Goal: Task Accomplishment & Management: Manage account settings

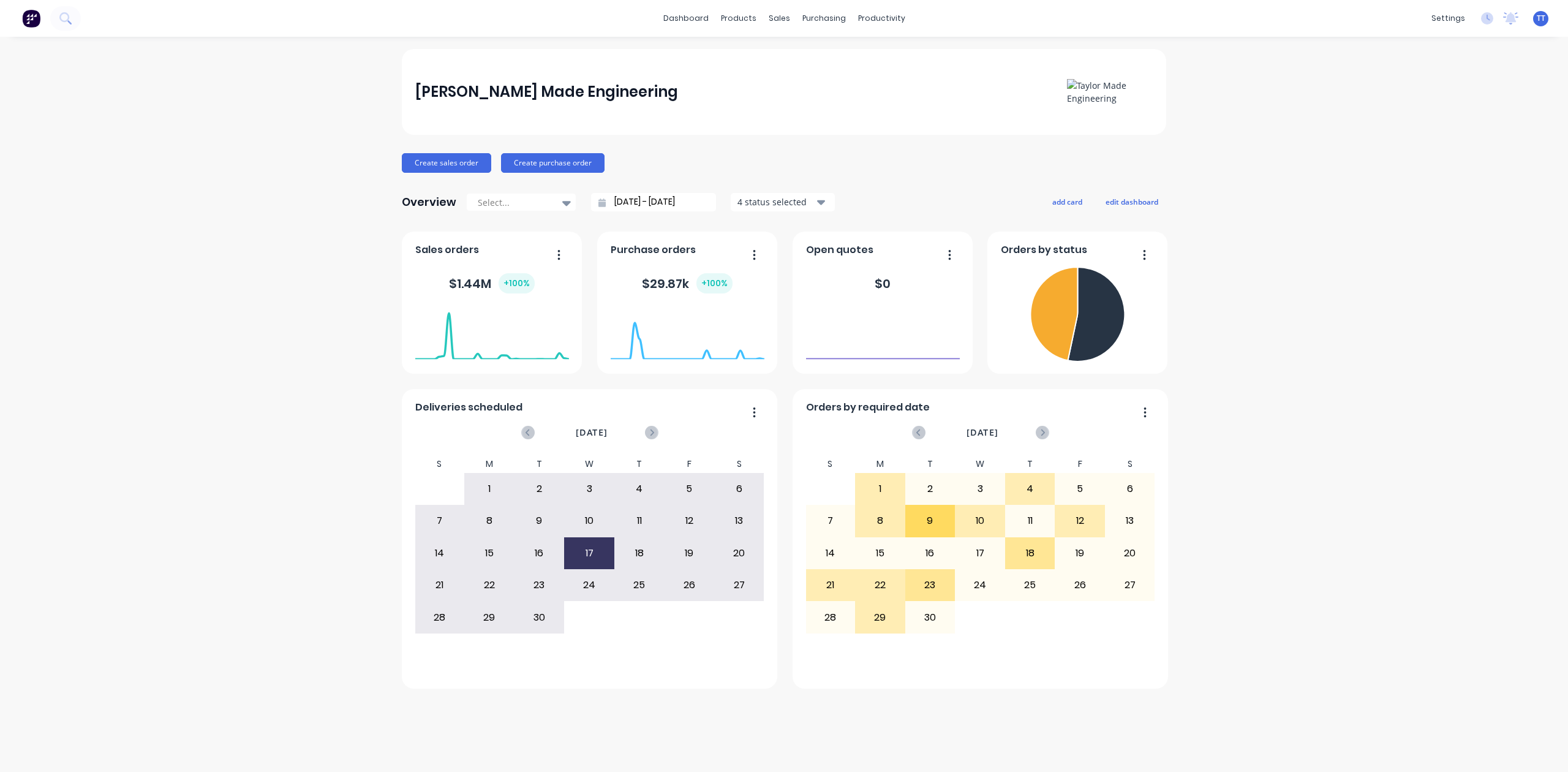
click at [277, 148] on div "[PERSON_NAME] Made Engineering Create sales order Create purchase order Overvie…" at bounding box center [784, 404] width 1568 height 711
click at [1317, 65] on div "[PERSON_NAME] Made Engineering Create sales order Create purchase order Overvie…" at bounding box center [784, 404] width 1568 height 711
click at [778, 13] on div "sales" at bounding box center [780, 19] width 34 height 19
click at [1229, 73] on div "[PERSON_NAME] Made Engineering Create sales order Create purchase order Overvie…" at bounding box center [784, 404] width 1568 height 711
click at [1213, 57] on div "[PERSON_NAME] Made Engineering Create sales order Create purchase order Overvie…" at bounding box center [784, 404] width 1568 height 711
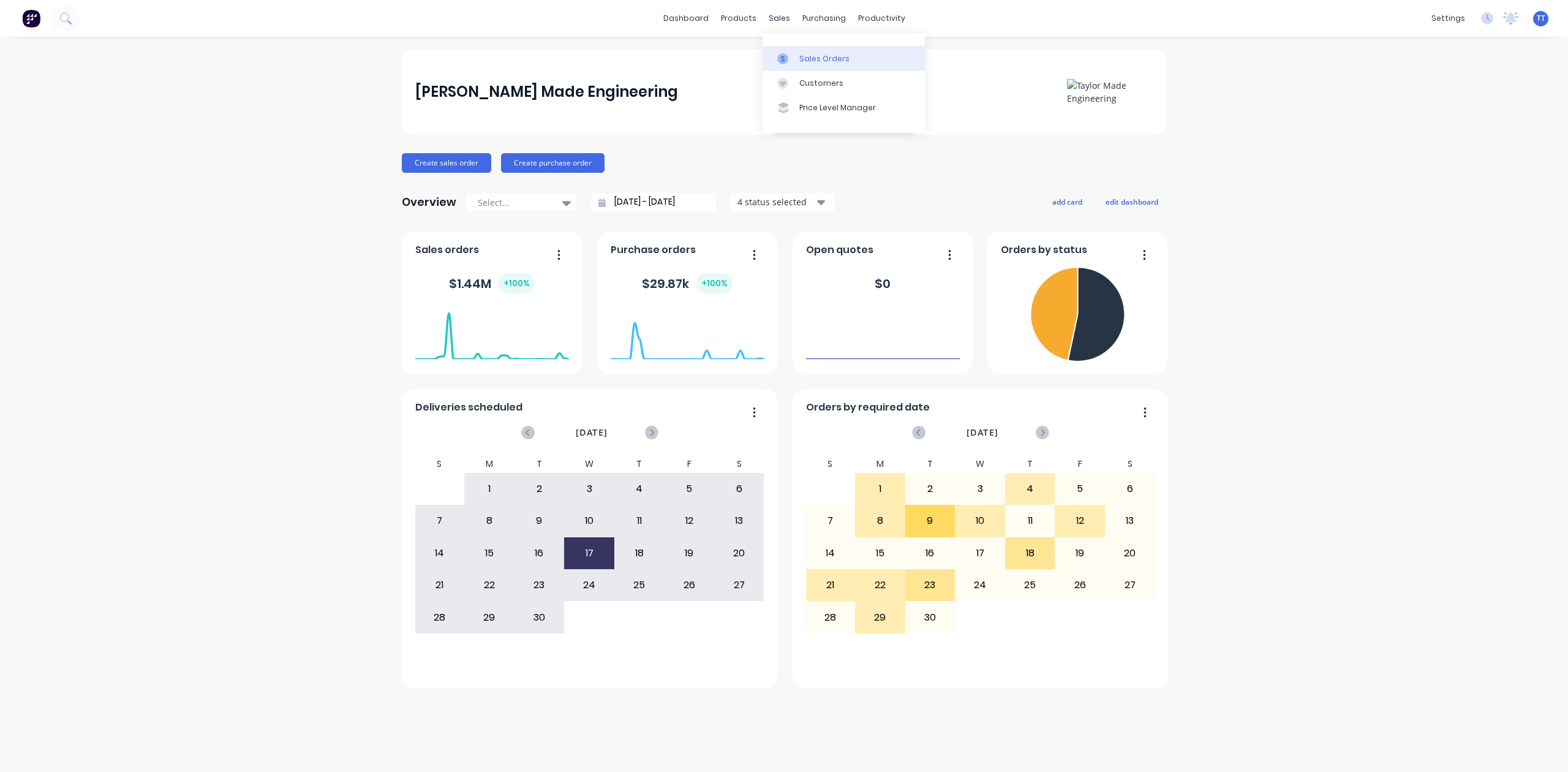
click at [811, 54] on div "Sales Orders" at bounding box center [824, 59] width 50 height 11
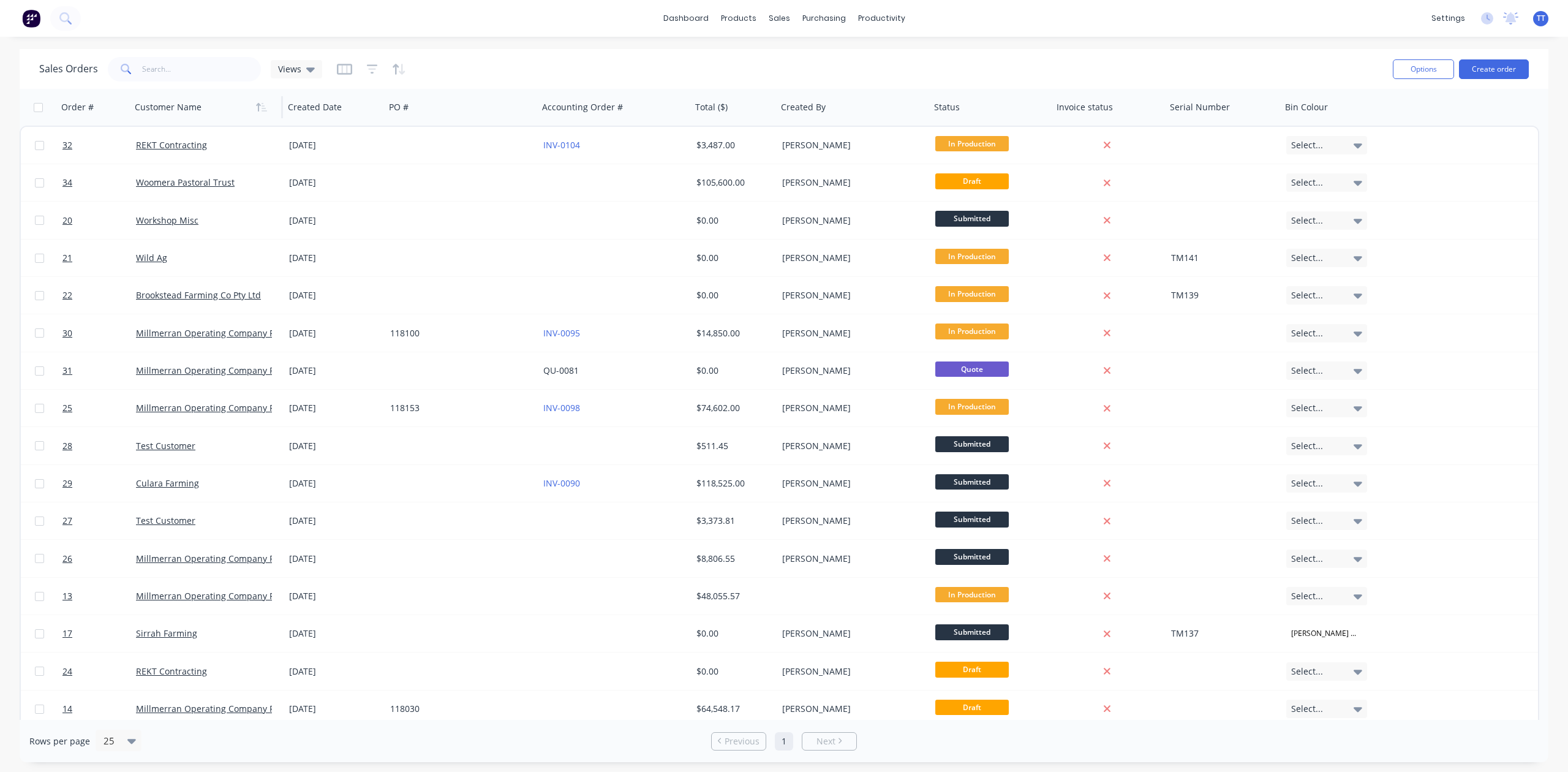
click at [177, 116] on div at bounding box center [203, 107] width 136 height 25
click at [256, 109] on icon "button" at bounding box center [261, 107] width 11 height 10
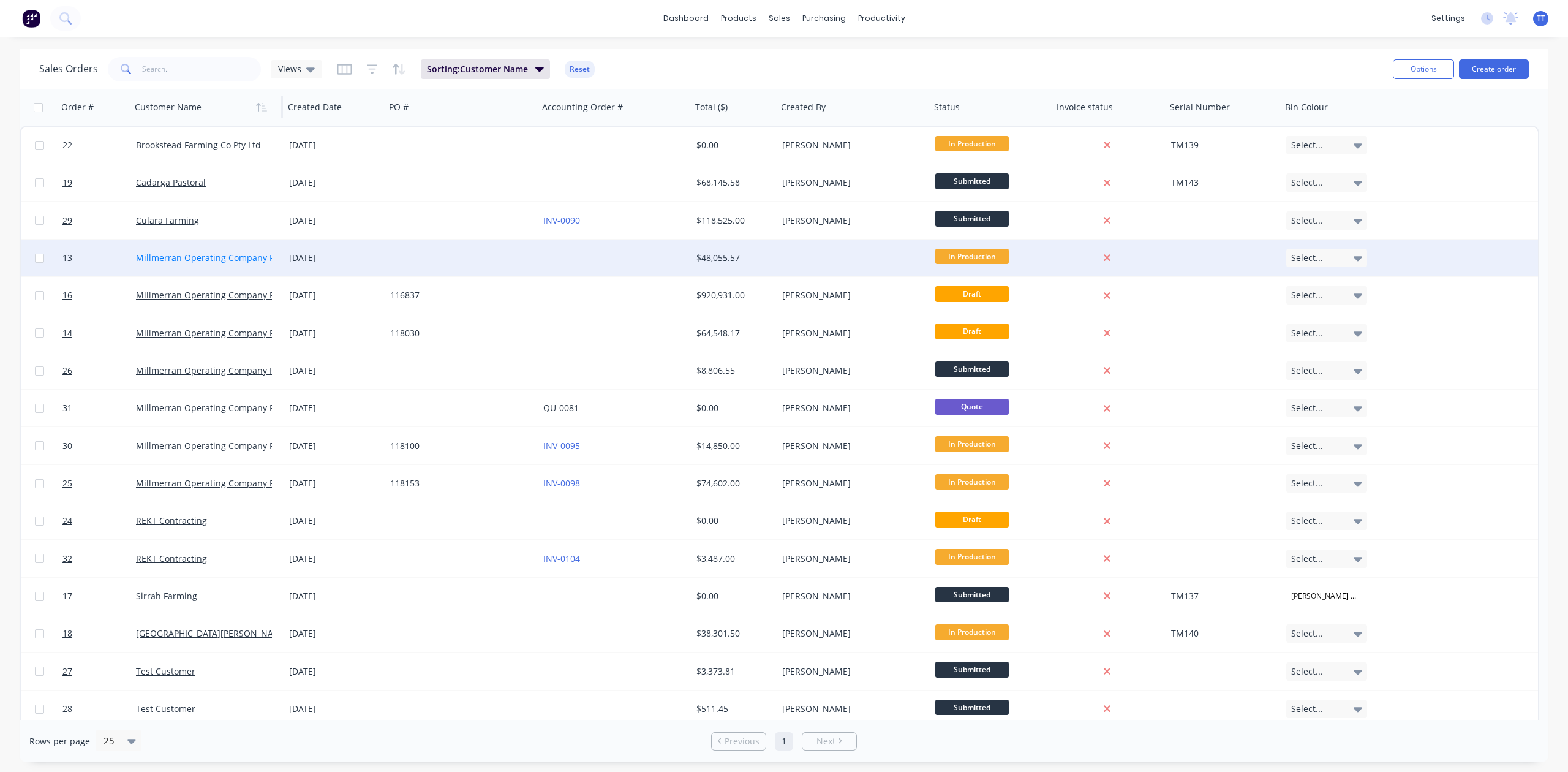
click at [189, 254] on link "Millmerran Operating Company Pty Ltd" at bounding box center [217, 258] width 161 height 11
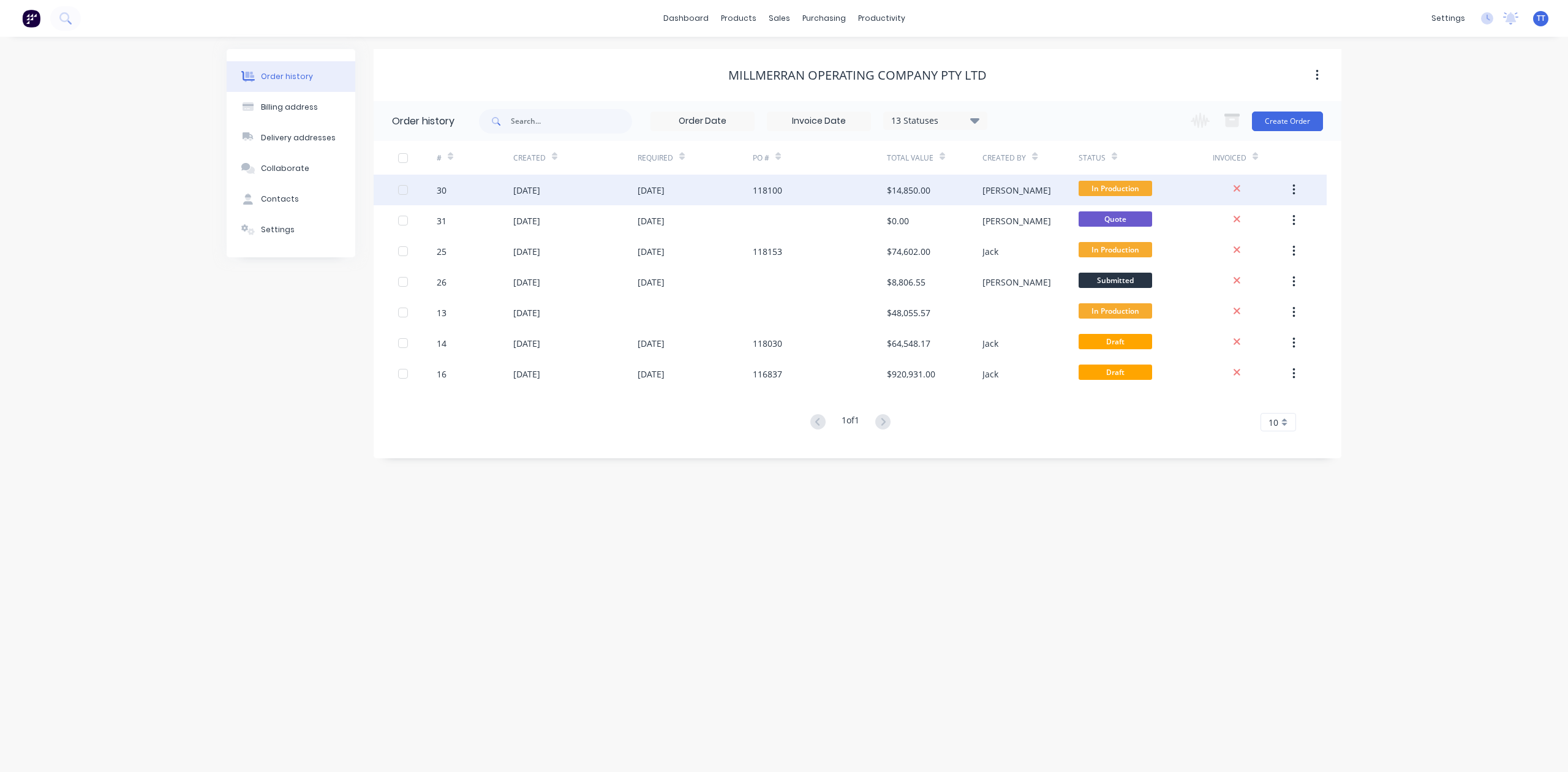
click at [540, 186] on div "[DATE]" at bounding box center [527, 190] width 27 height 13
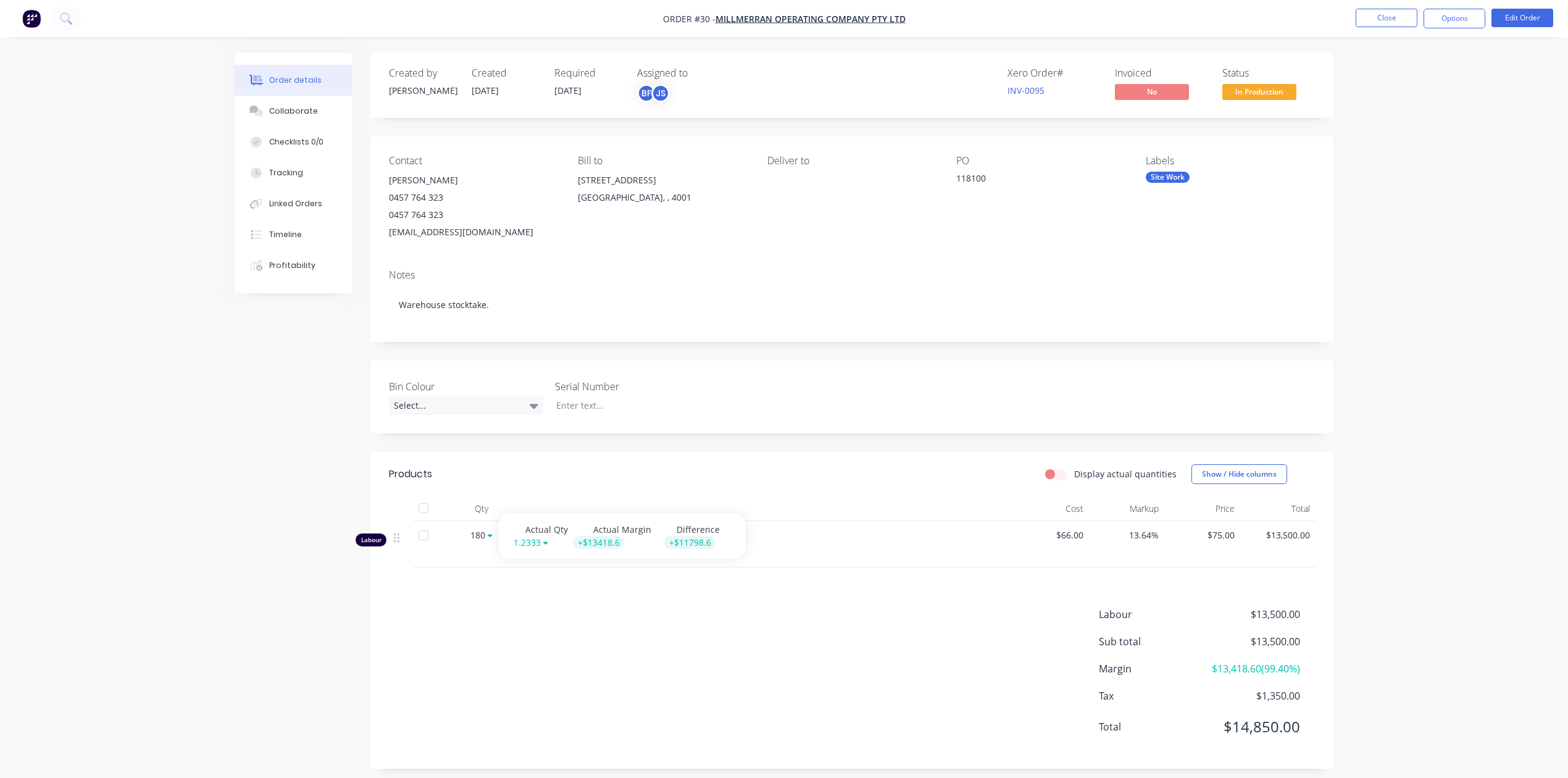
click at [489, 536] on icon at bounding box center [490, 536] width 5 height 3
click at [265, 264] on div at bounding box center [256, 266] width 19 height 11
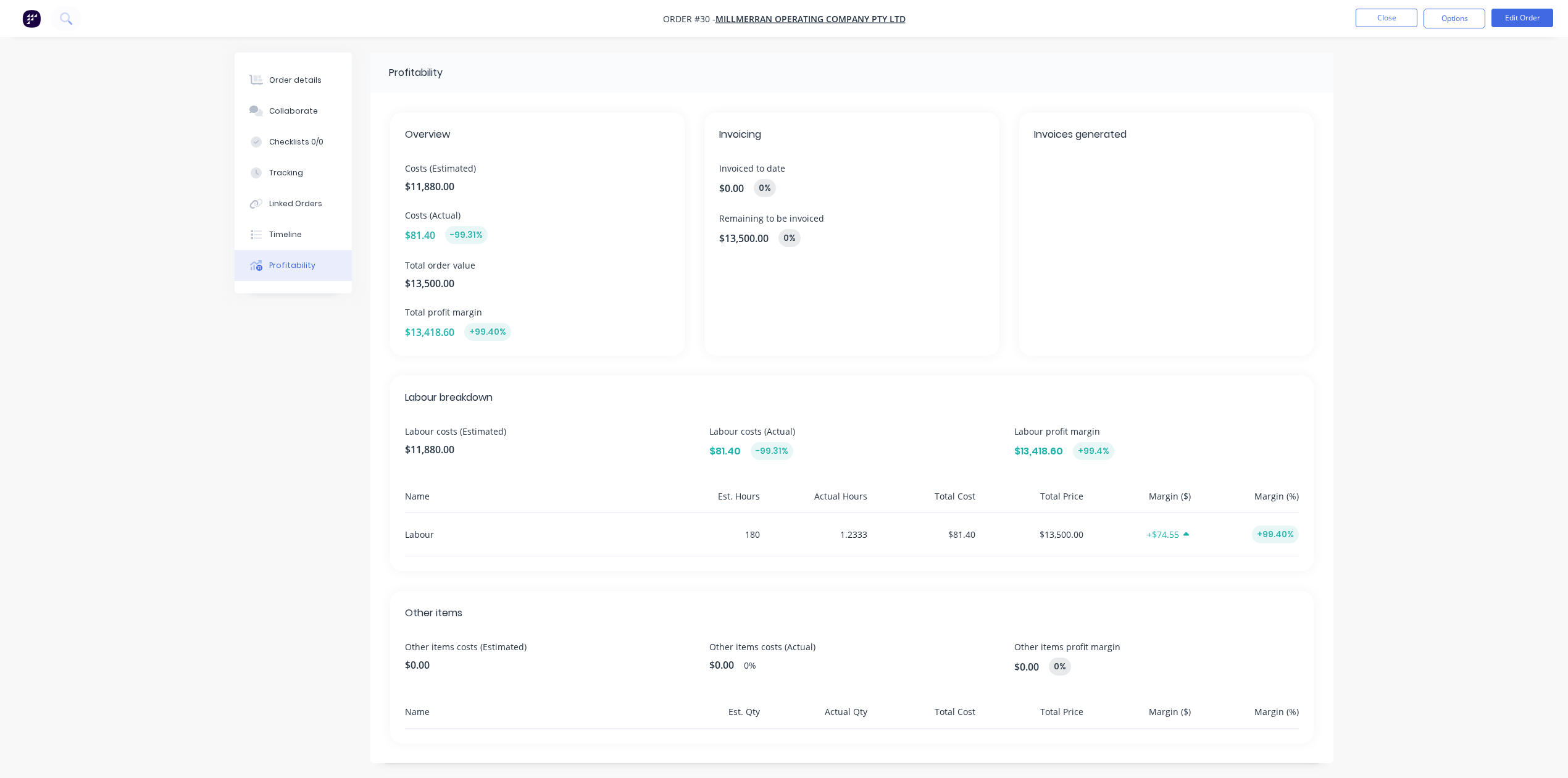
click at [852, 535] on div "1.2333" at bounding box center [816, 534] width 103 height 42
click at [807, 283] on div "Invoicing Invoiced to date $0.00 0 % Remaining to be invoiced $13,500.00 0 %" at bounding box center [852, 229] width 294 height 243
click at [306, 81] on div "Order details" at bounding box center [295, 80] width 52 height 11
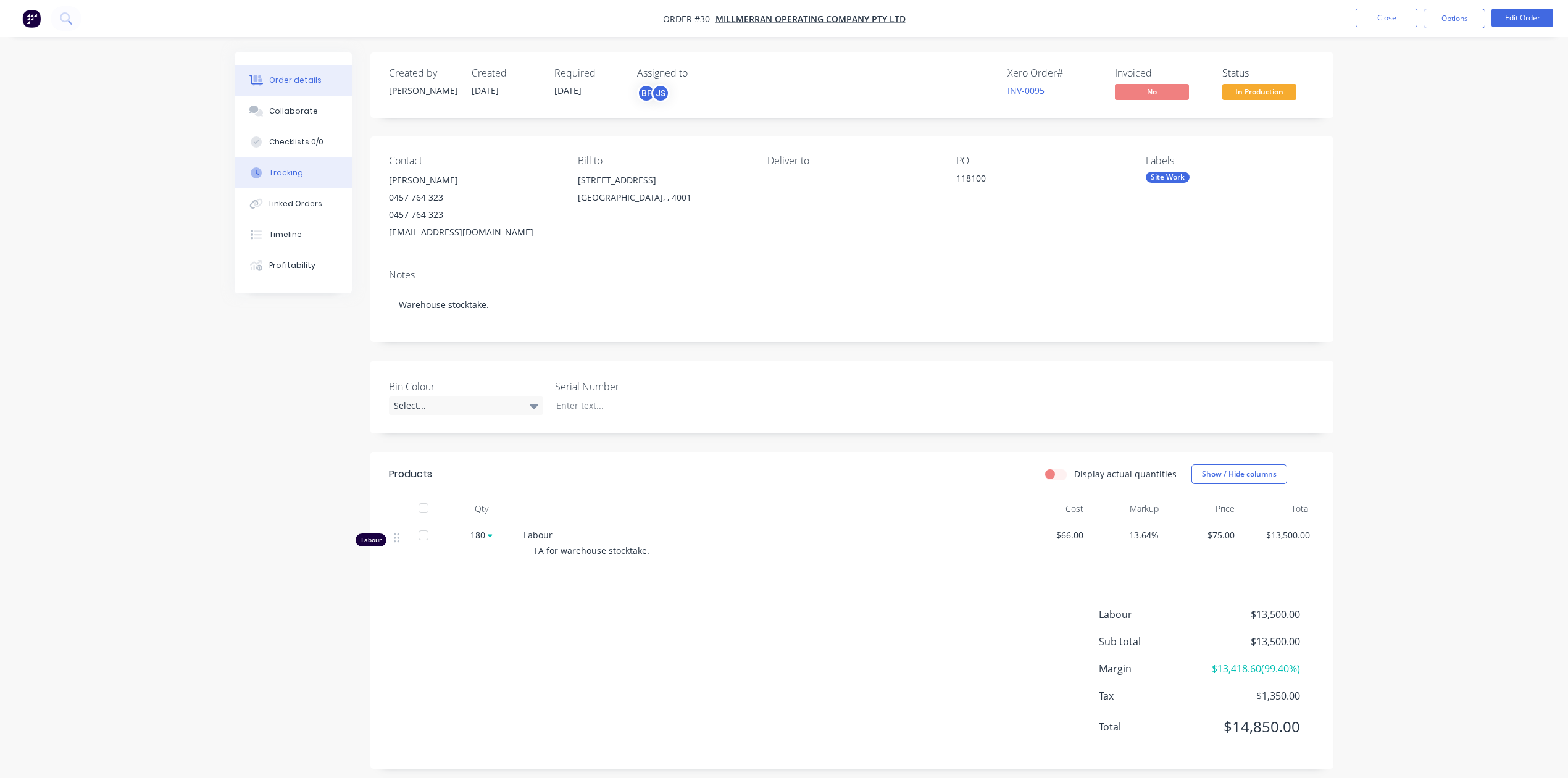
click at [284, 169] on div "Tracking" at bounding box center [286, 173] width 34 height 11
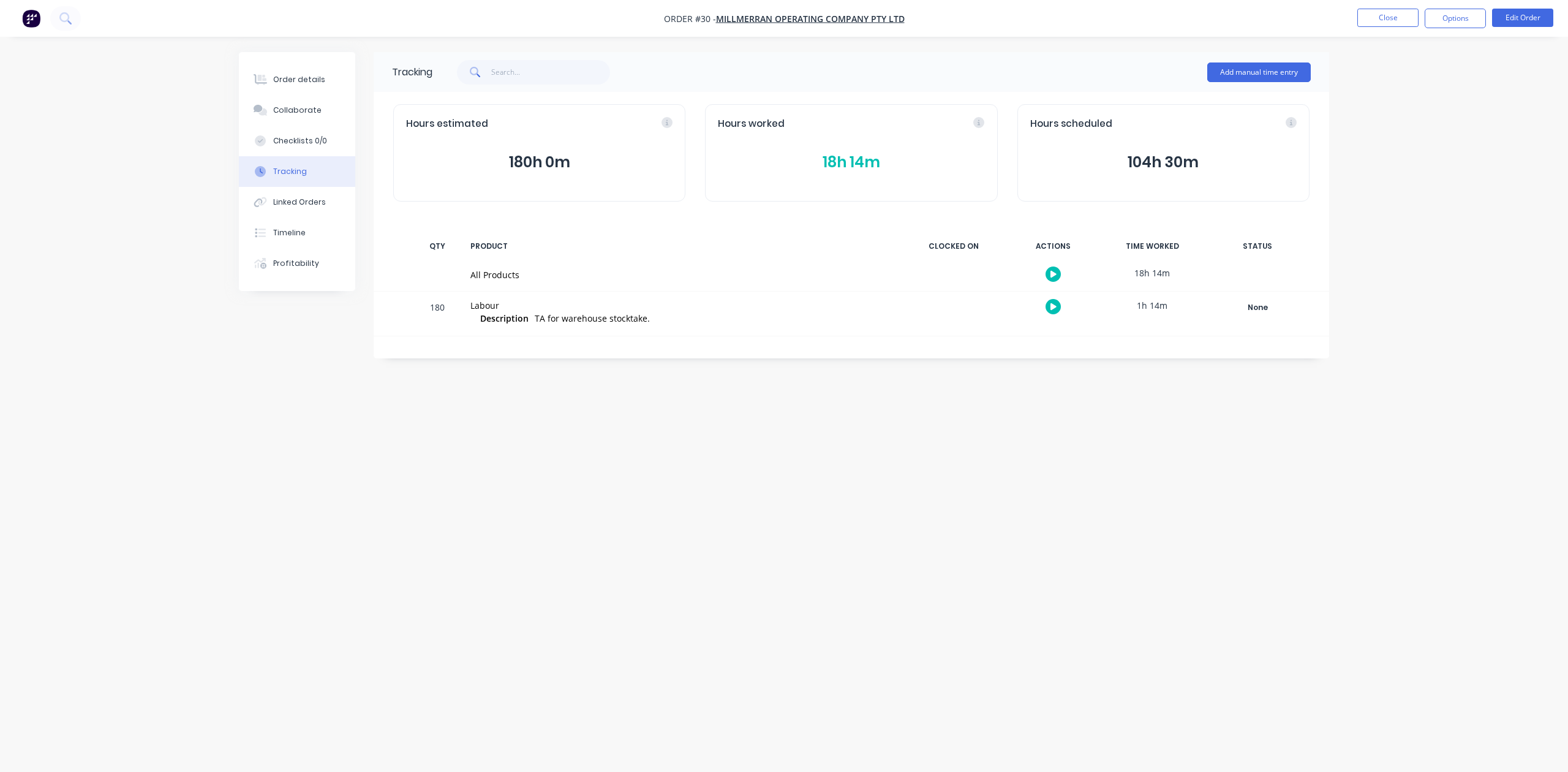
click at [1052, 304] on icon "button" at bounding box center [1053, 307] width 6 height 7
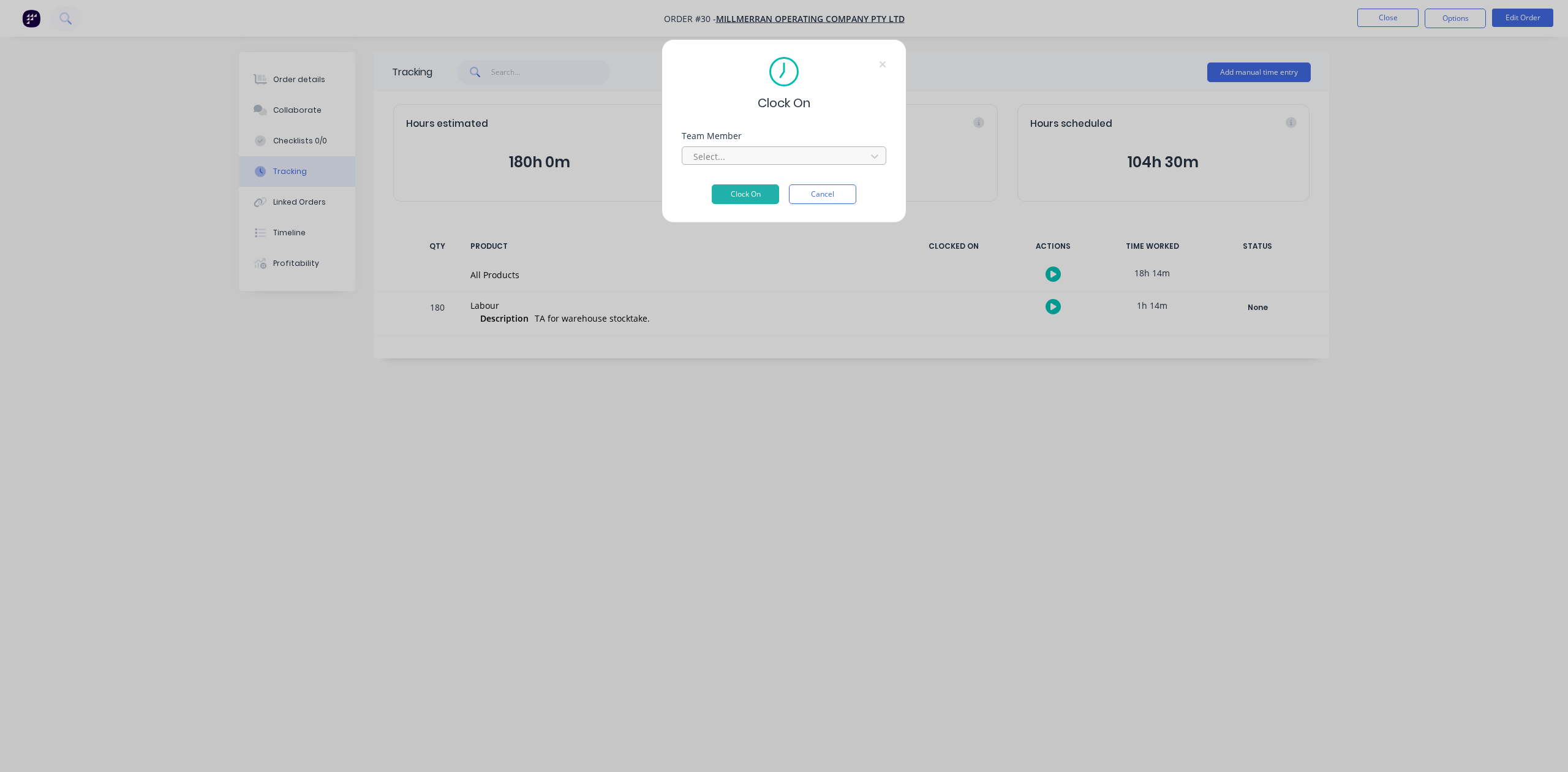
click at [730, 153] on div at bounding box center [776, 156] width 168 height 15
click at [1037, 461] on div "Clock On Team Member Select... Clock On Cancel" at bounding box center [784, 386] width 1568 height 772
click at [1006, 140] on div "Clock On Team Member Select... Clock On Cancel" at bounding box center [784, 386] width 1568 height 772
click at [827, 197] on button "Cancel" at bounding box center [822, 194] width 67 height 19
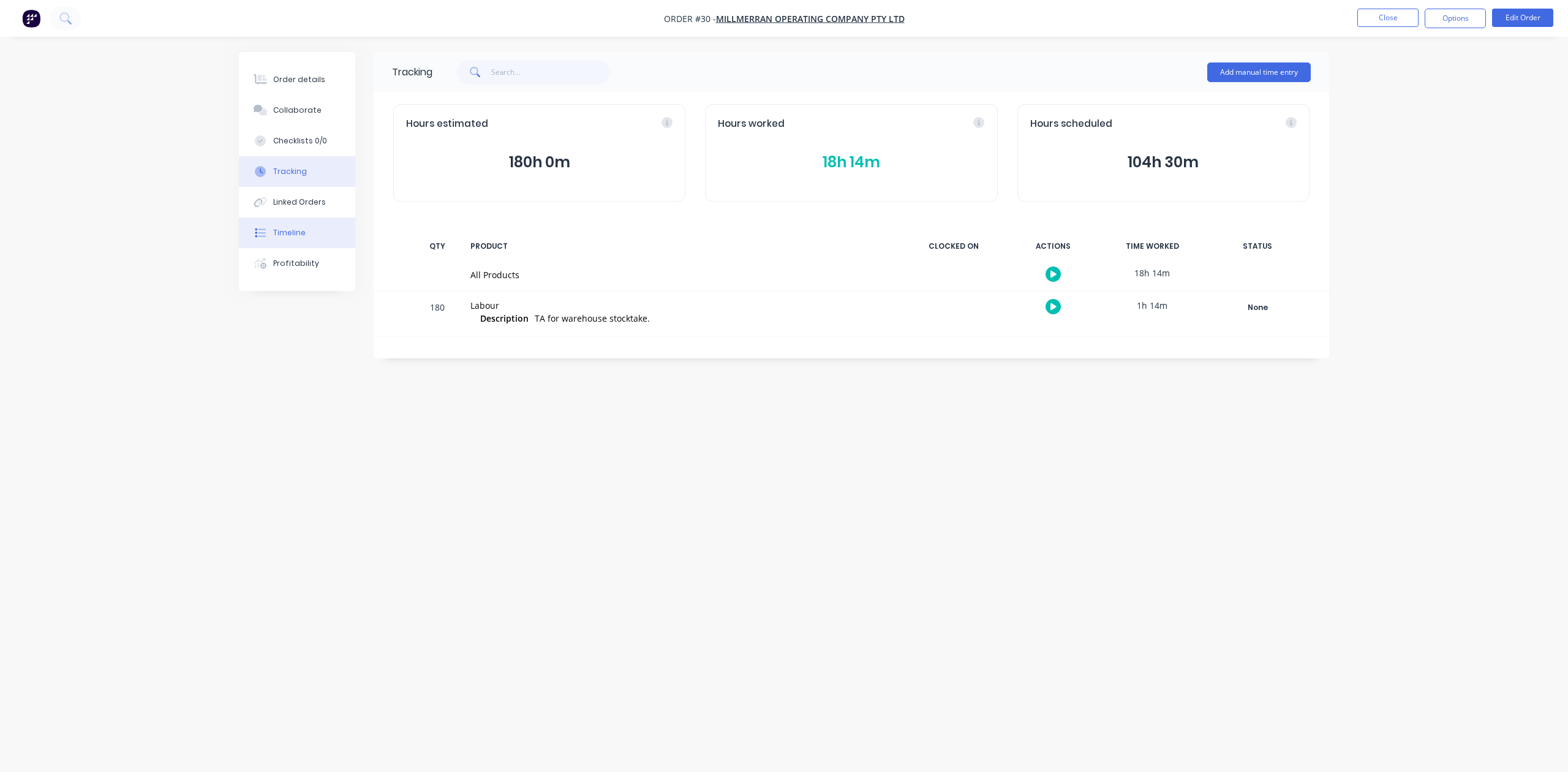
click at [299, 226] on button "Timeline" at bounding box center [297, 233] width 117 height 31
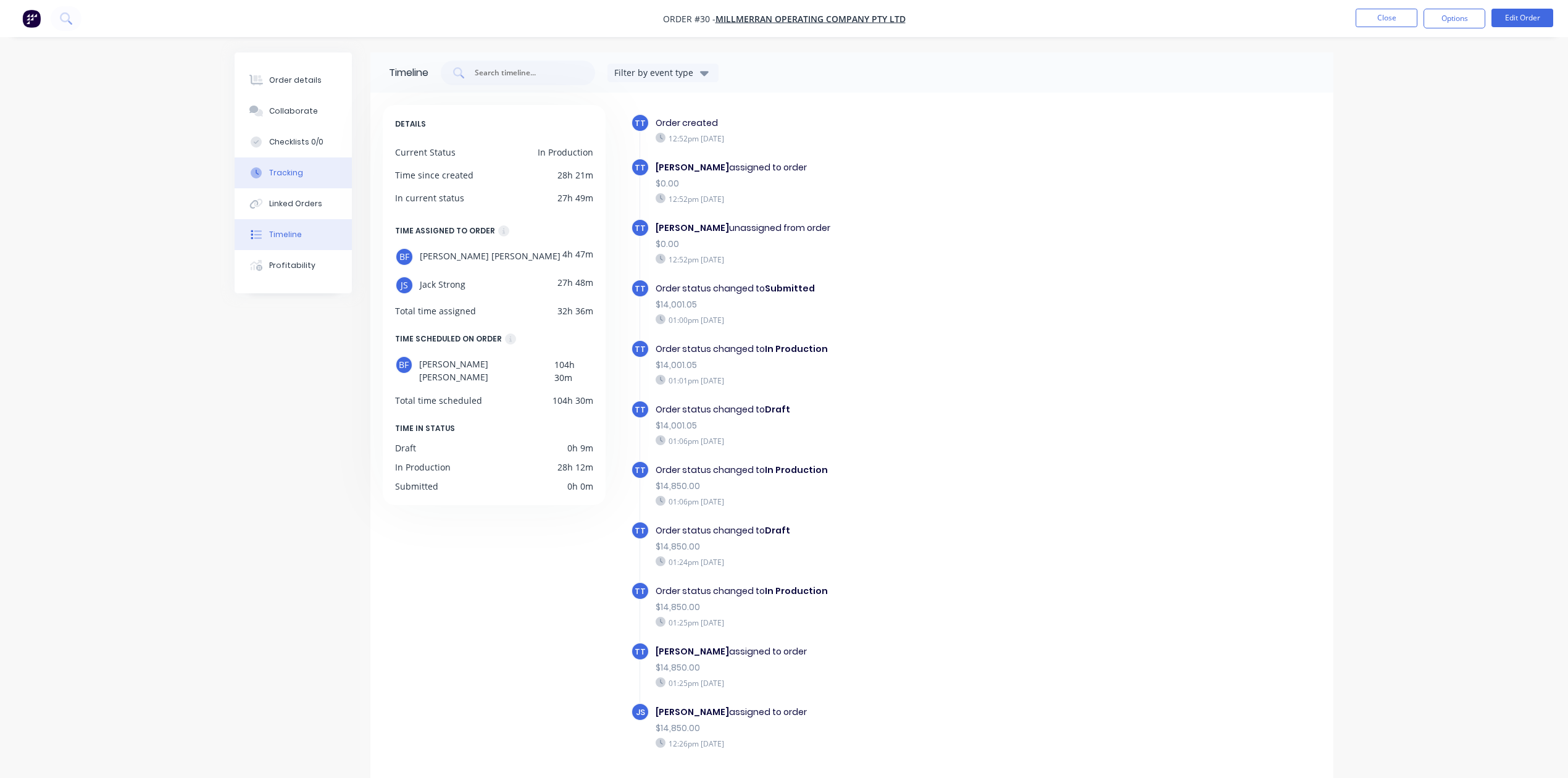
click at [280, 171] on div "Tracking" at bounding box center [286, 173] width 34 height 11
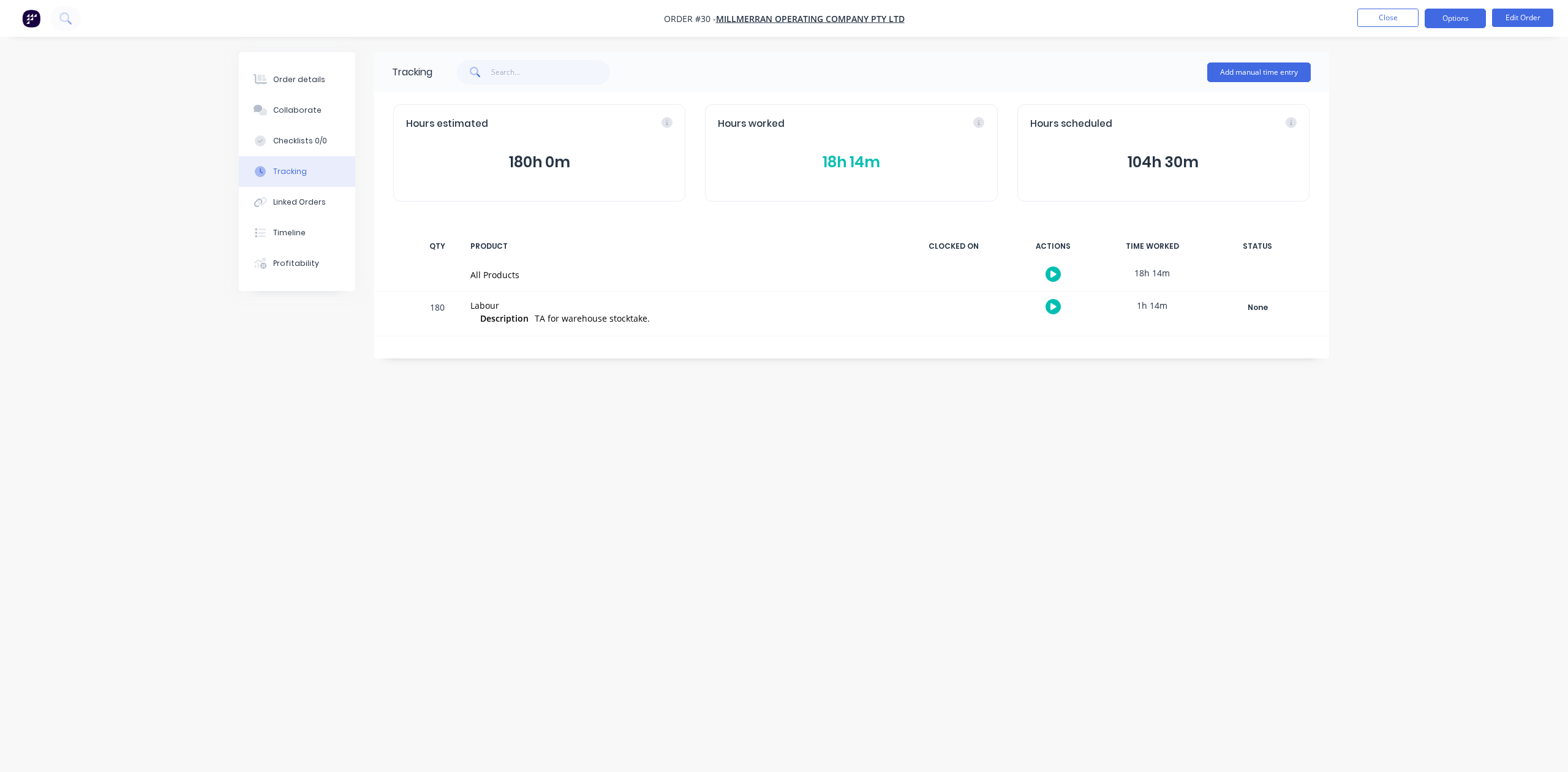
click at [1453, 18] on button "Options" at bounding box center [1455, 18] width 61 height 19
click at [282, 230] on div "Timeline" at bounding box center [289, 233] width 33 height 11
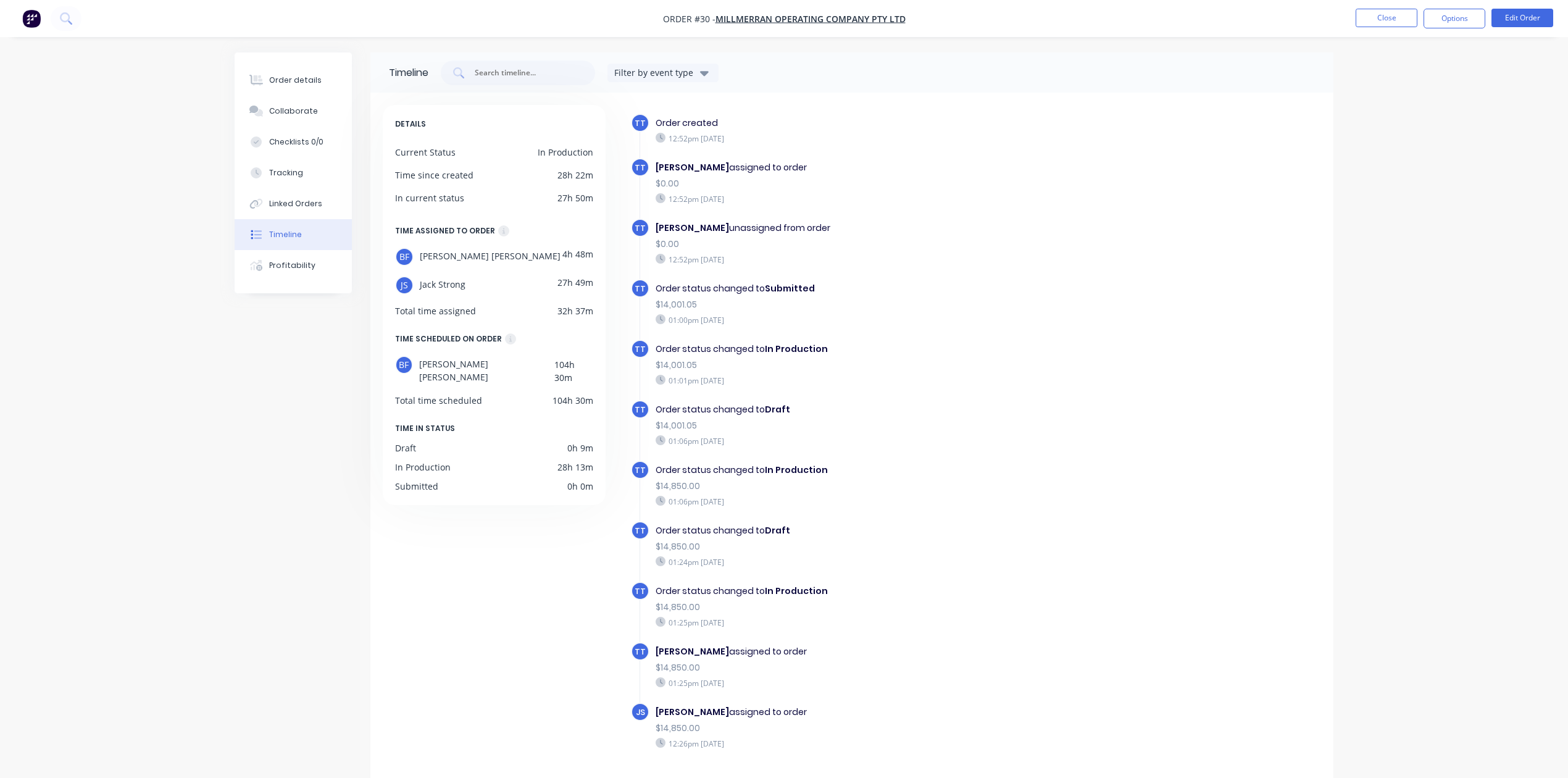
click at [652, 73] on div "Filter by event type" at bounding box center [655, 72] width 83 height 13
click at [515, 542] on div "DETAILS Current Status In Production Time since created 28h 22m In current stat…" at bounding box center [499, 451] width 235 height 693
click at [296, 171] on div "Tracking" at bounding box center [286, 173] width 34 height 11
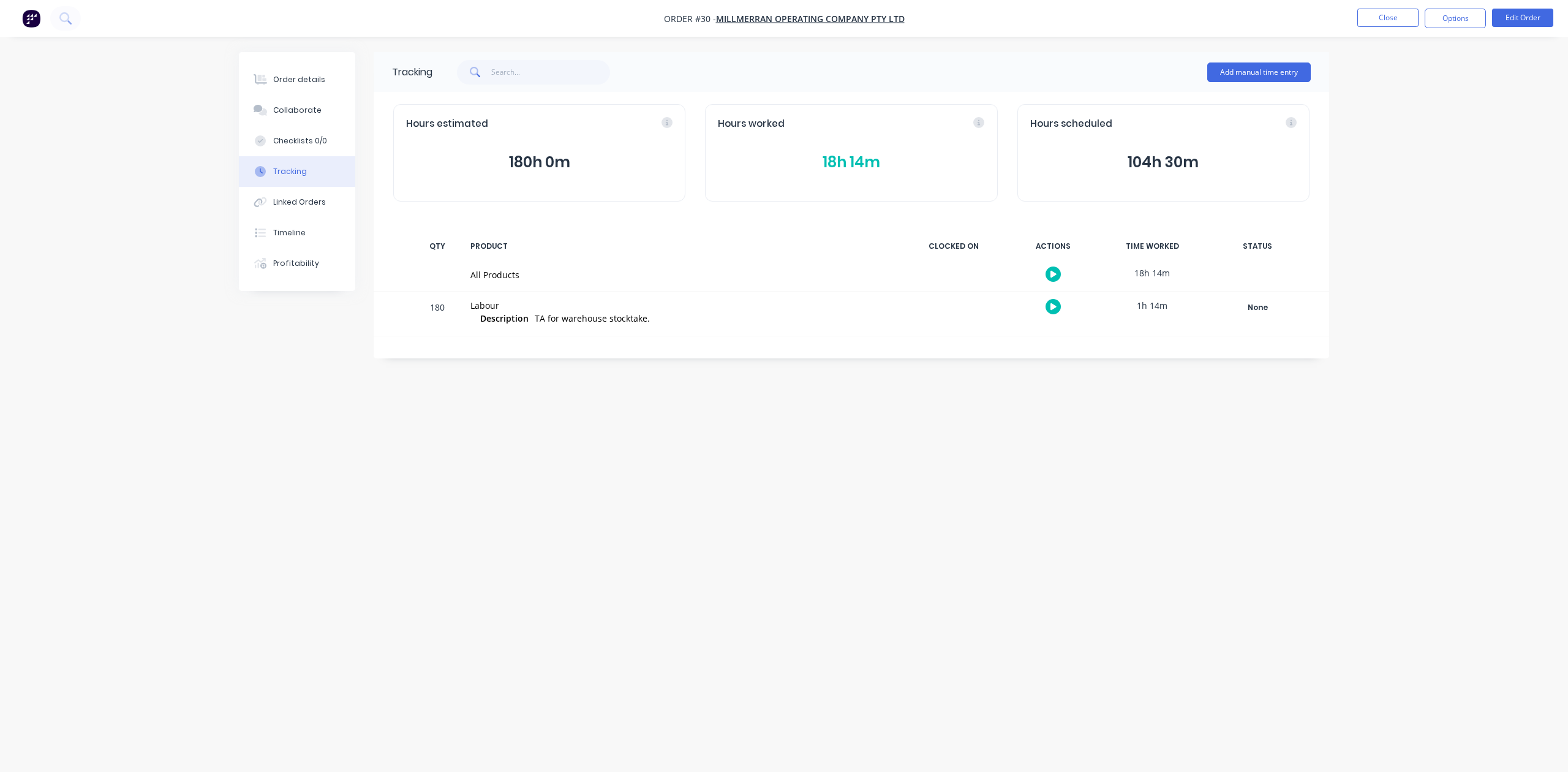
click at [849, 160] on button "18h 14m" at bounding box center [851, 162] width 267 height 23
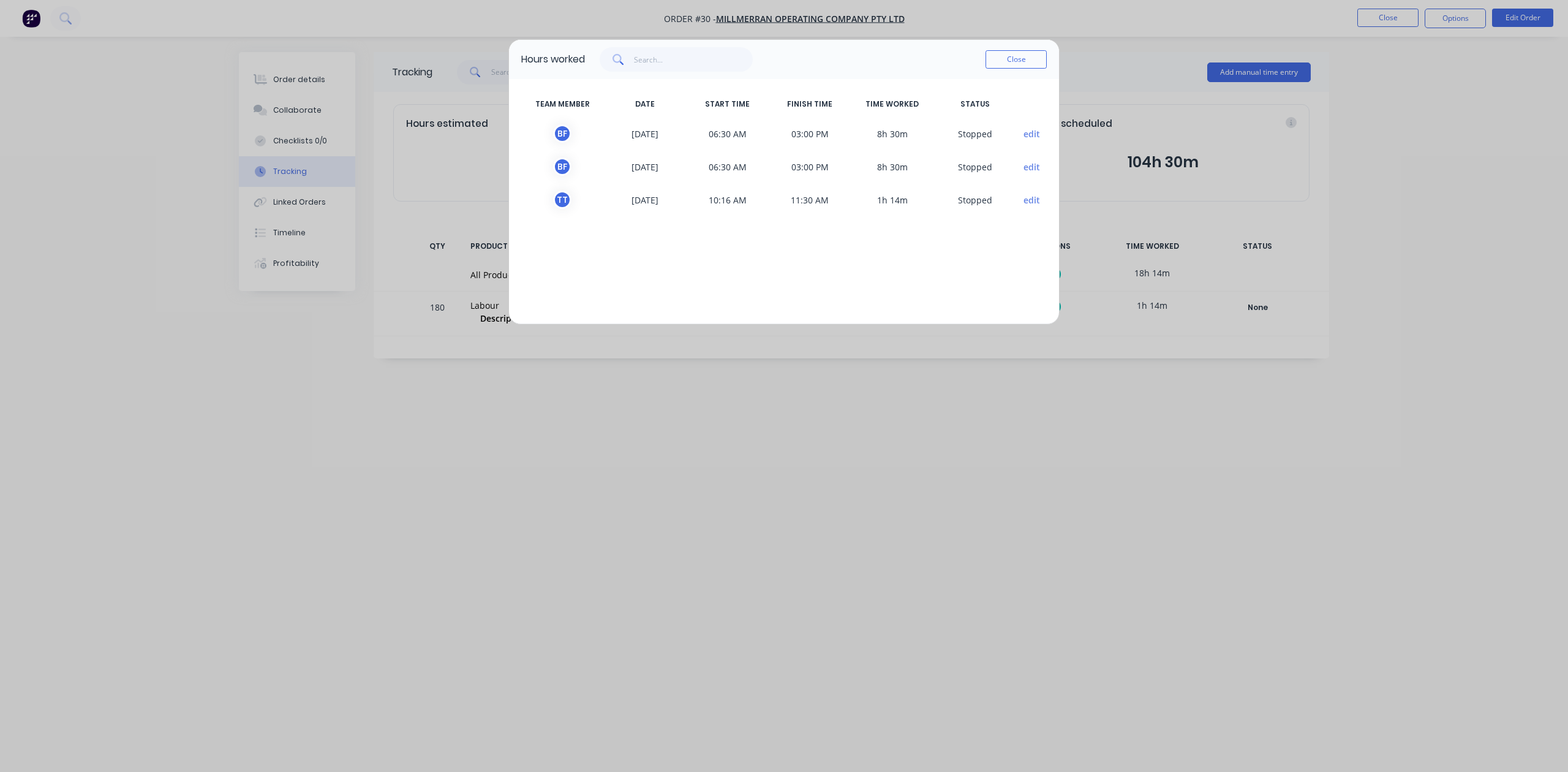
drag, startPoint x: 843, startPoint y: 50, endPoint x: 858, endPoint y: 131, distance: 82.4
click at [858, 131] on div "Hours worked Close TEAM MEMBER DATE START TIME FINISH TIME TIME WORKED STATUS B…" at bounding box center [784, 182] width 552 height 286
click at [1008, 61] on button "Close" at bounding box center [1016, 59] width 61 height 19
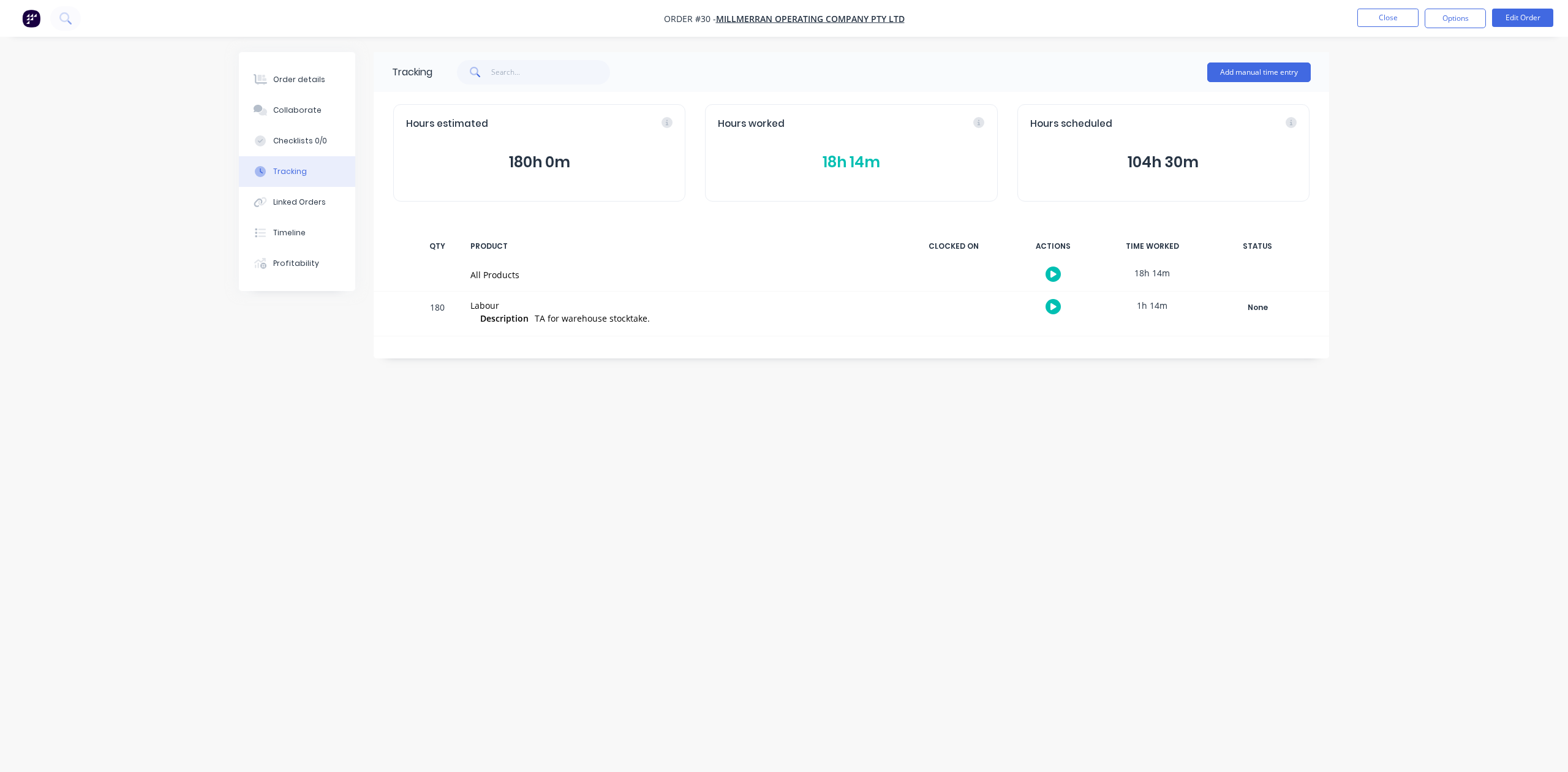
click at [846, 161] on button "18h 14m" at bounding box center [851, 162] width 267 height 23
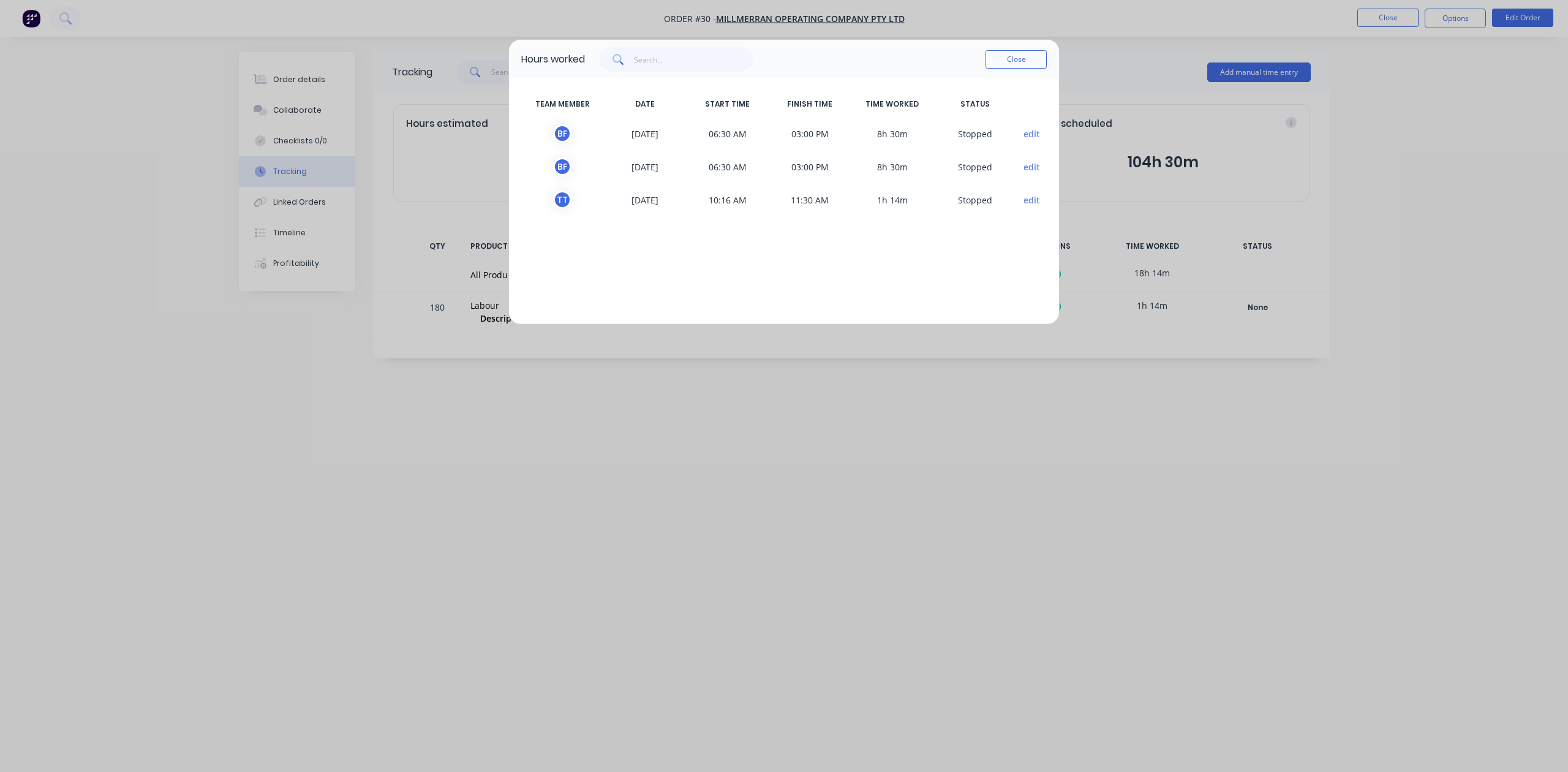
click at [1030, 200] on button "edit" at bounding box center [1032, 200] width 17 height 13
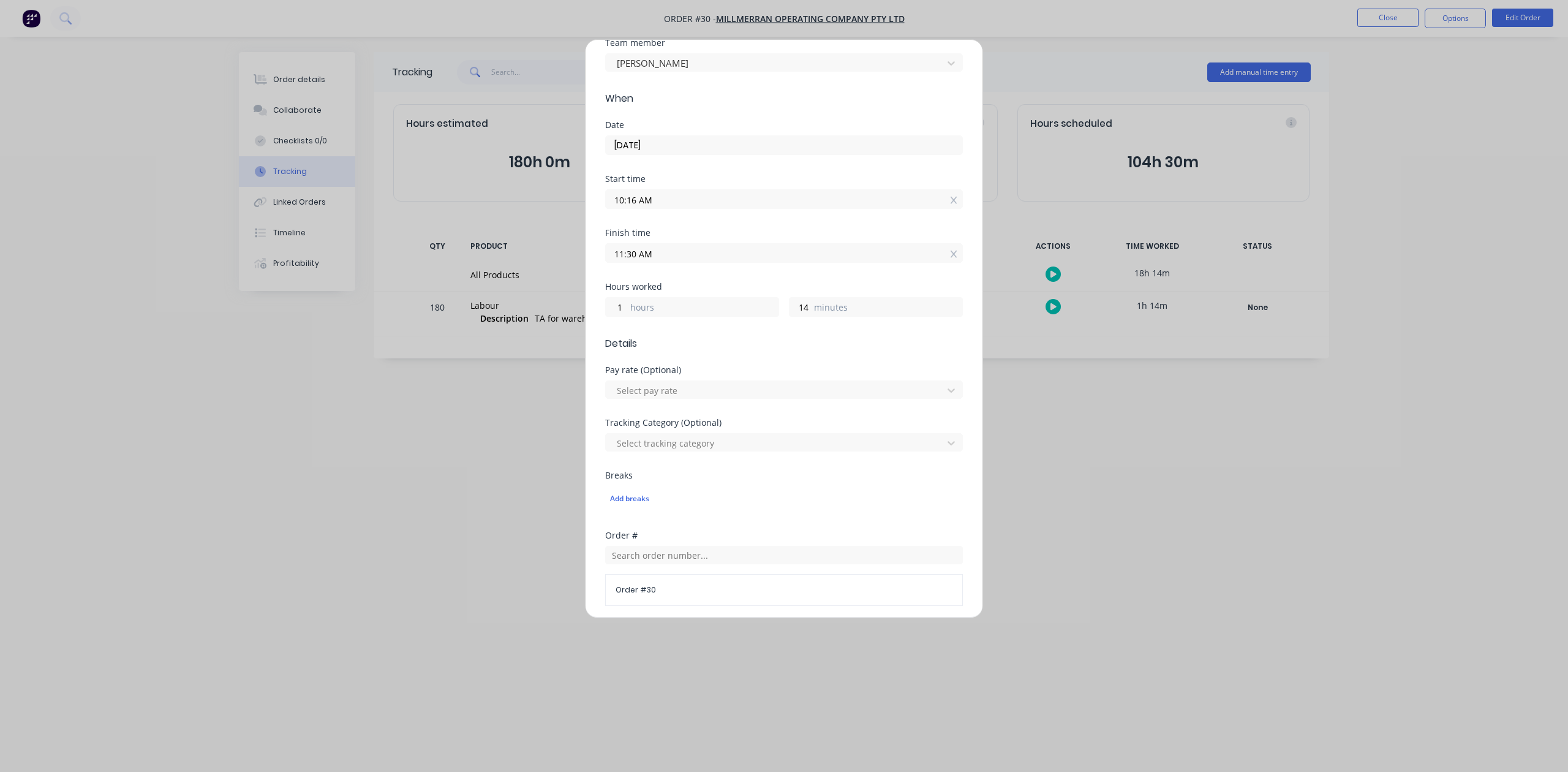
scroll to position [81, 0]
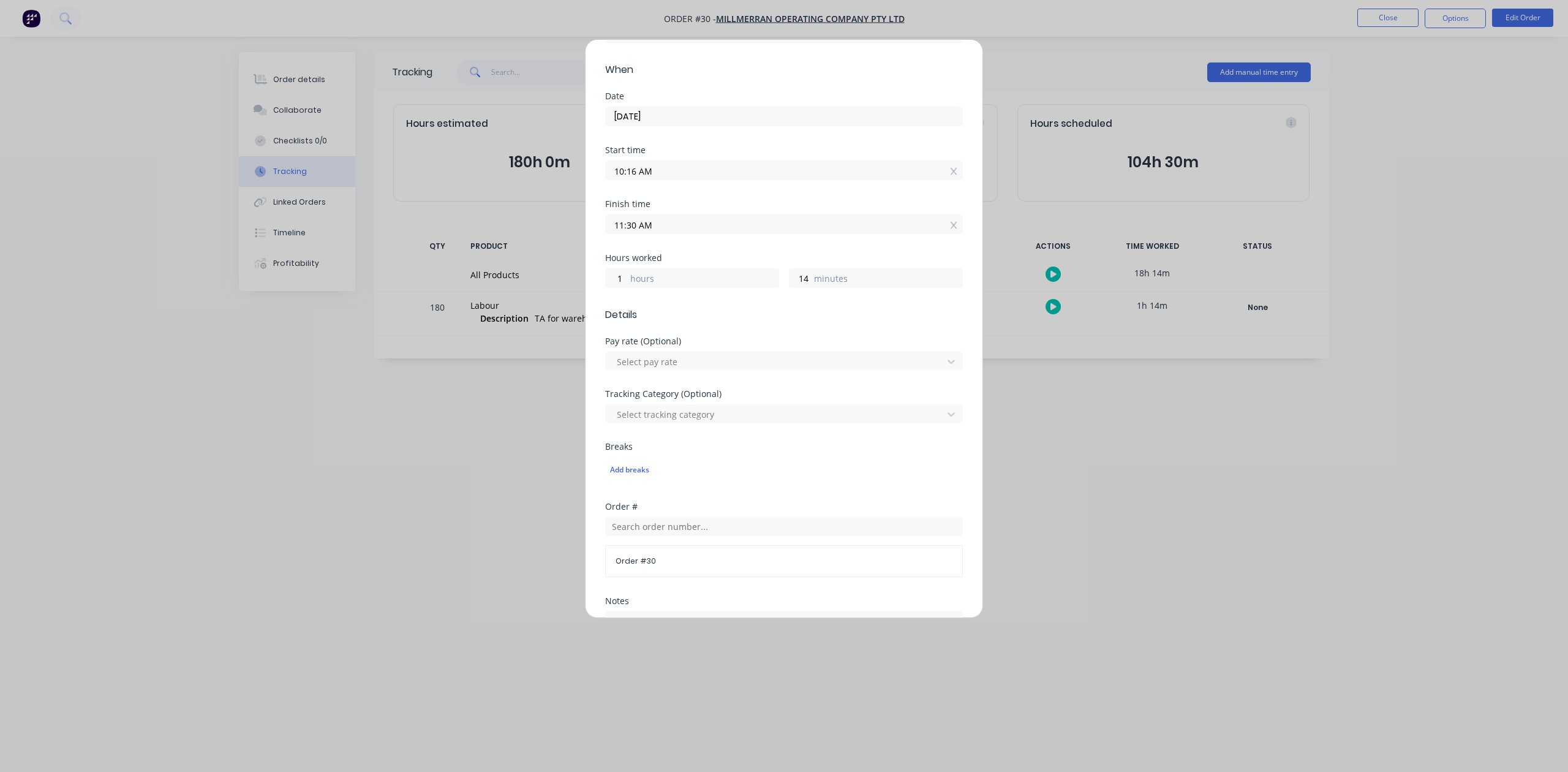
click at [642, 280] on label "hours" at bounding box center [704, 280] width 148 height 15
click at [628, 280] on input "1" at bounding box center [616, 278] width 21 height 19
drag, startPoint x: 626, startPoint y: 280, endPoint x: 614, endPoint y: 280, distance: 12.0
click at [614, 280] on input "4" at bounding box center [616, 278] width 21 height 19
type input "10"
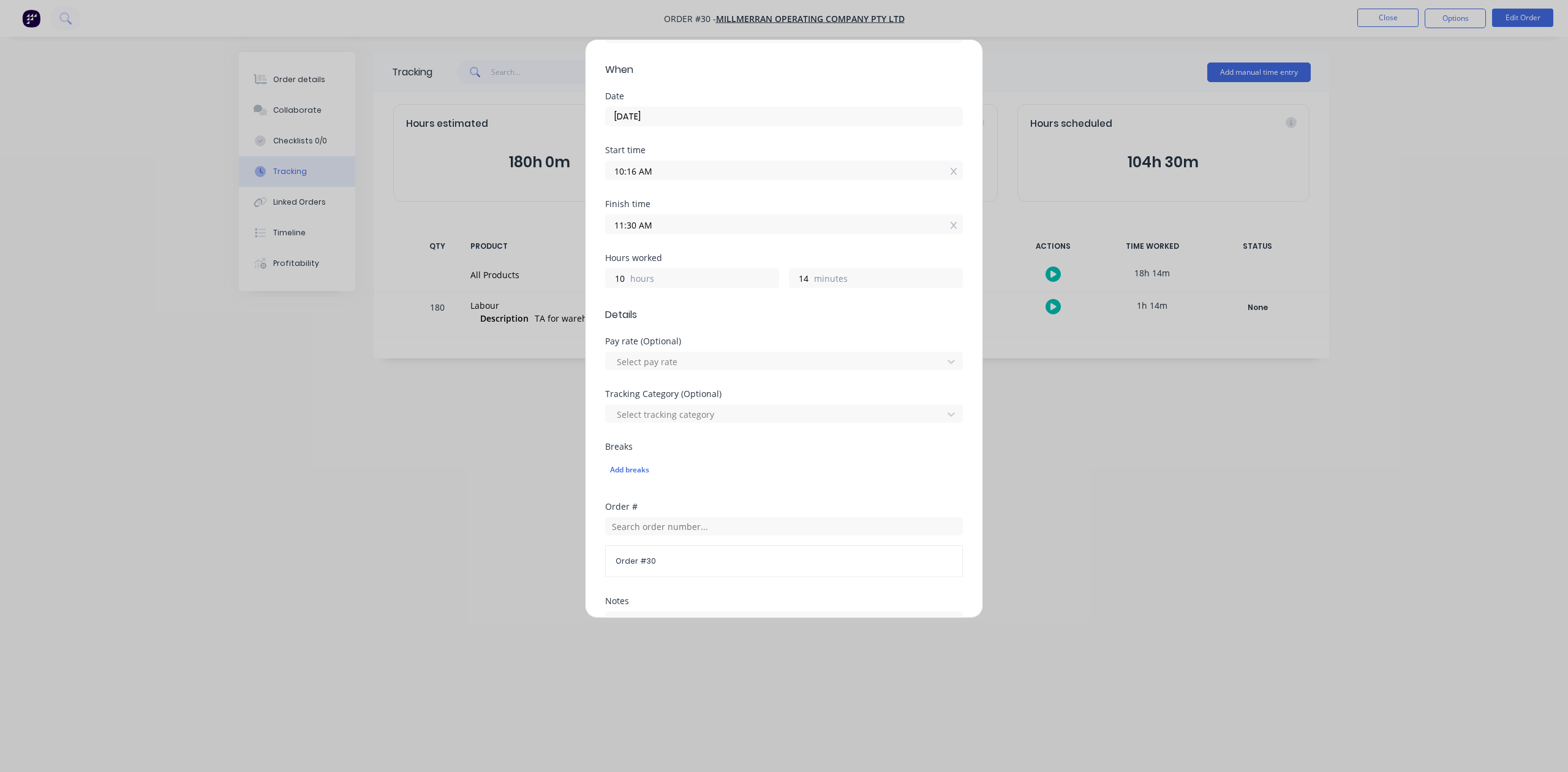
type input "08:30 PM"
click at [814, 281] on label "minutes" at bounding box center [888, 280] width 148 height 15
click at [808, 281] on input "14" at bounding box center [800, 278] width 21 height 19
type input "1"
type input "08:16 PM"
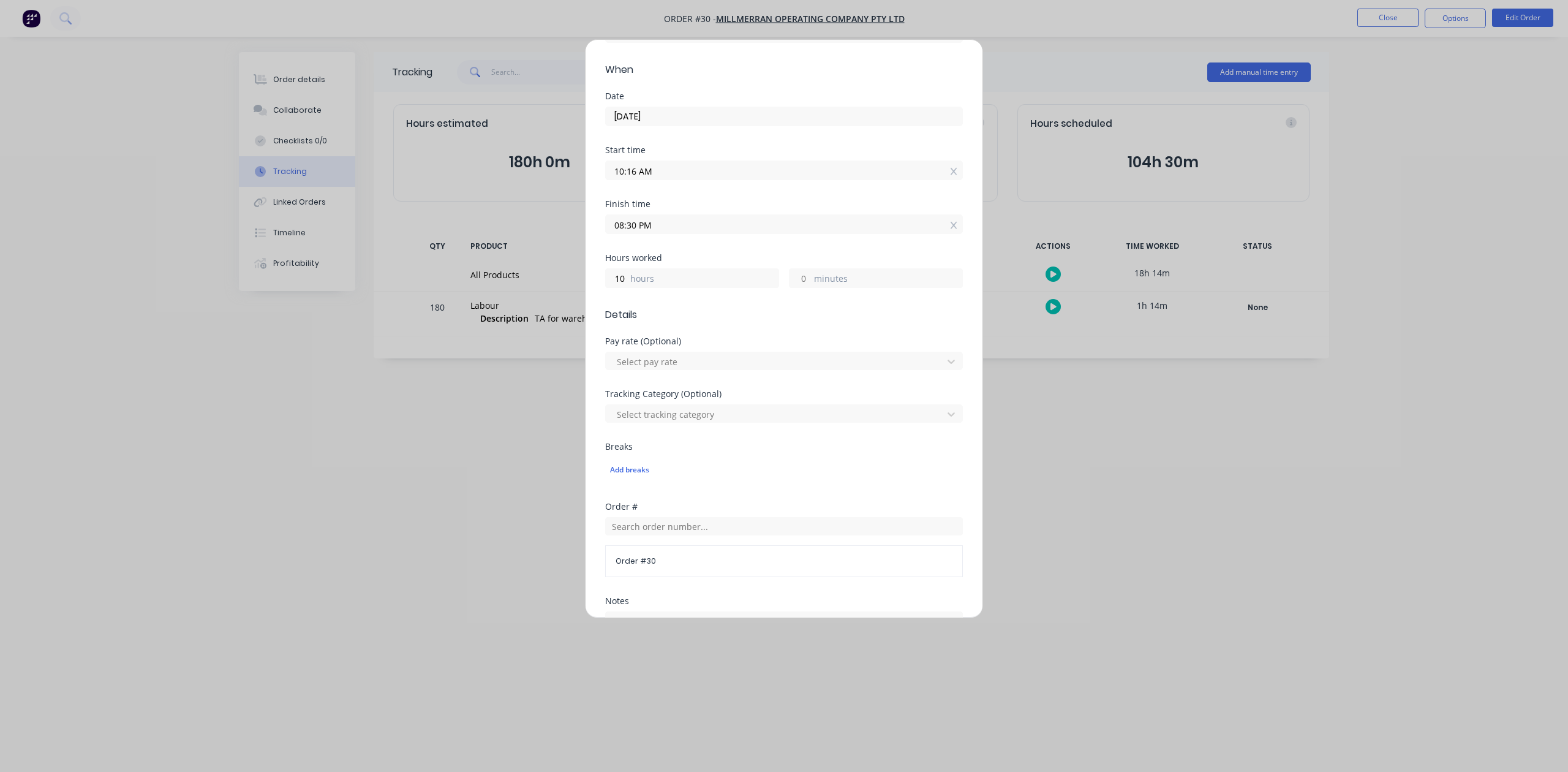
type input "0"
click at [704, 327] on form "Team member [PERSON_NAME] When Date [DATE] Start time 10:16 AM Finish time 08:1…" at bounding box center [784, 410] width 357 height 801
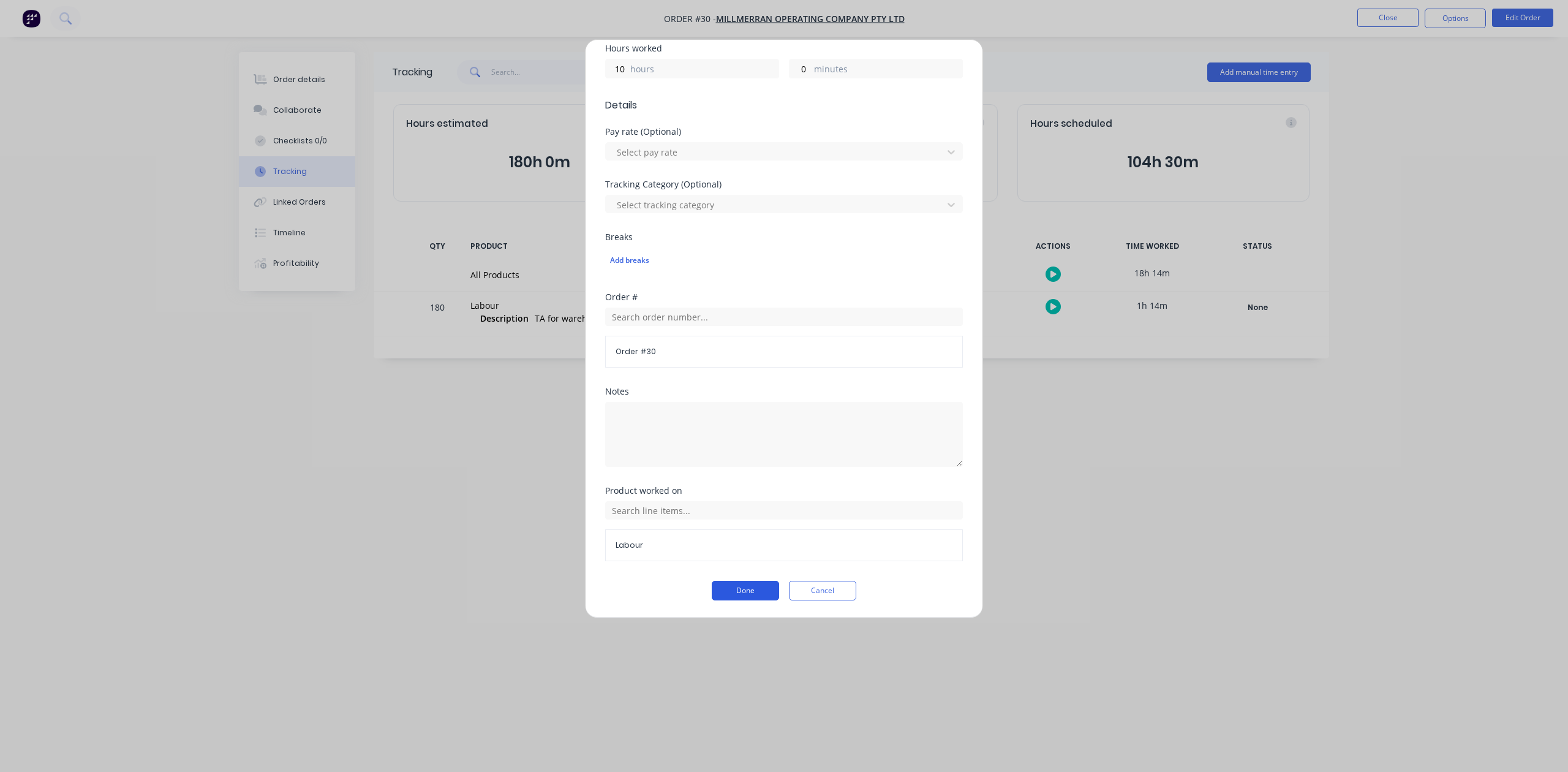
click at [753, 590] on button "Done" at bounding box center [745, 591] width 67 height 19
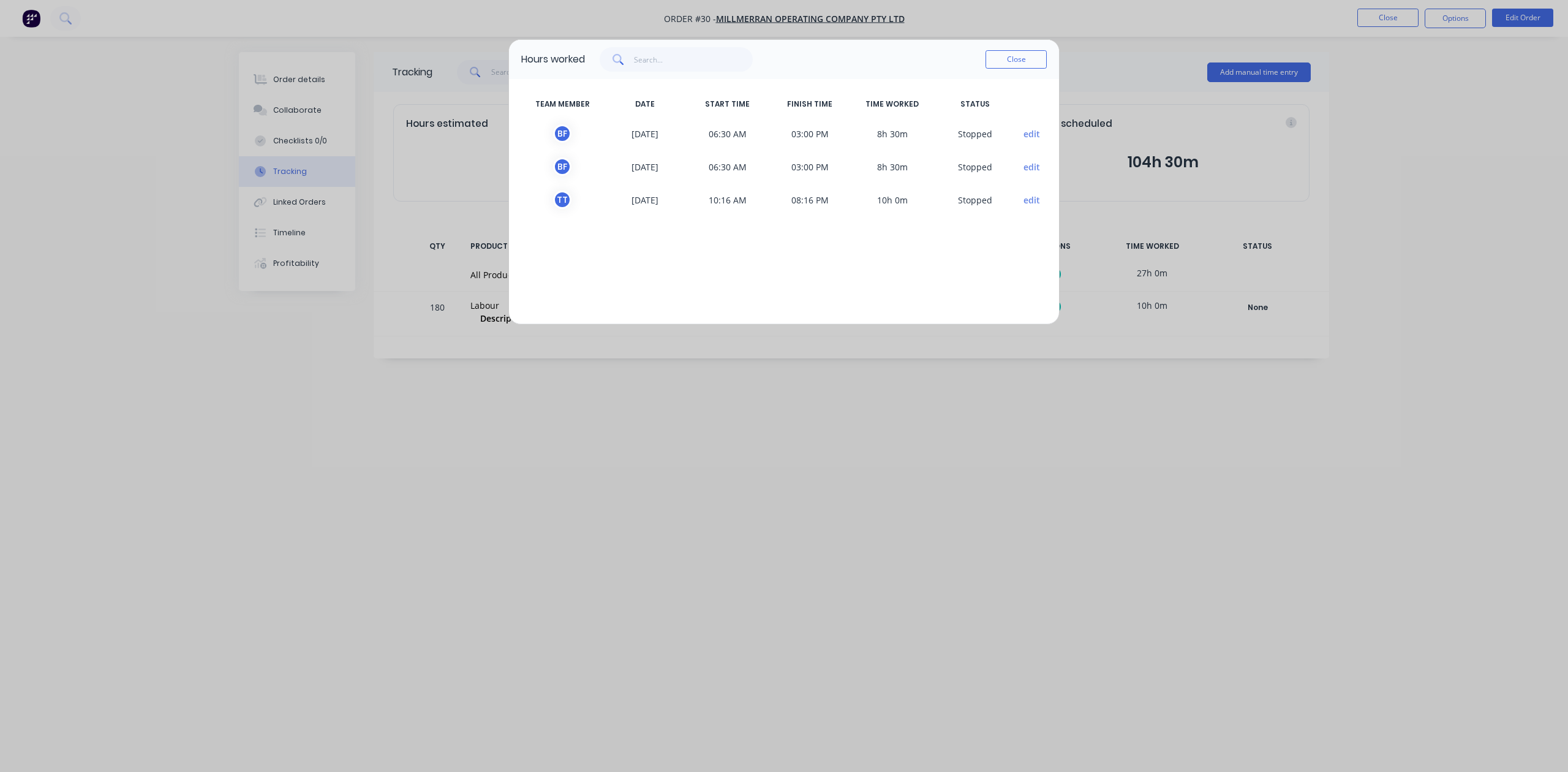
drag, startPoint x: 886, startPoint y: 57, endPoint x: 878, endPoint y: 71, distance: 16.1
click at [878, 71] on div "Close" at bounding box center [816, 59] width 462 height 25
click at [1022, 61] on button "Close" at bounding box center [1016, 59] width 61 height 19
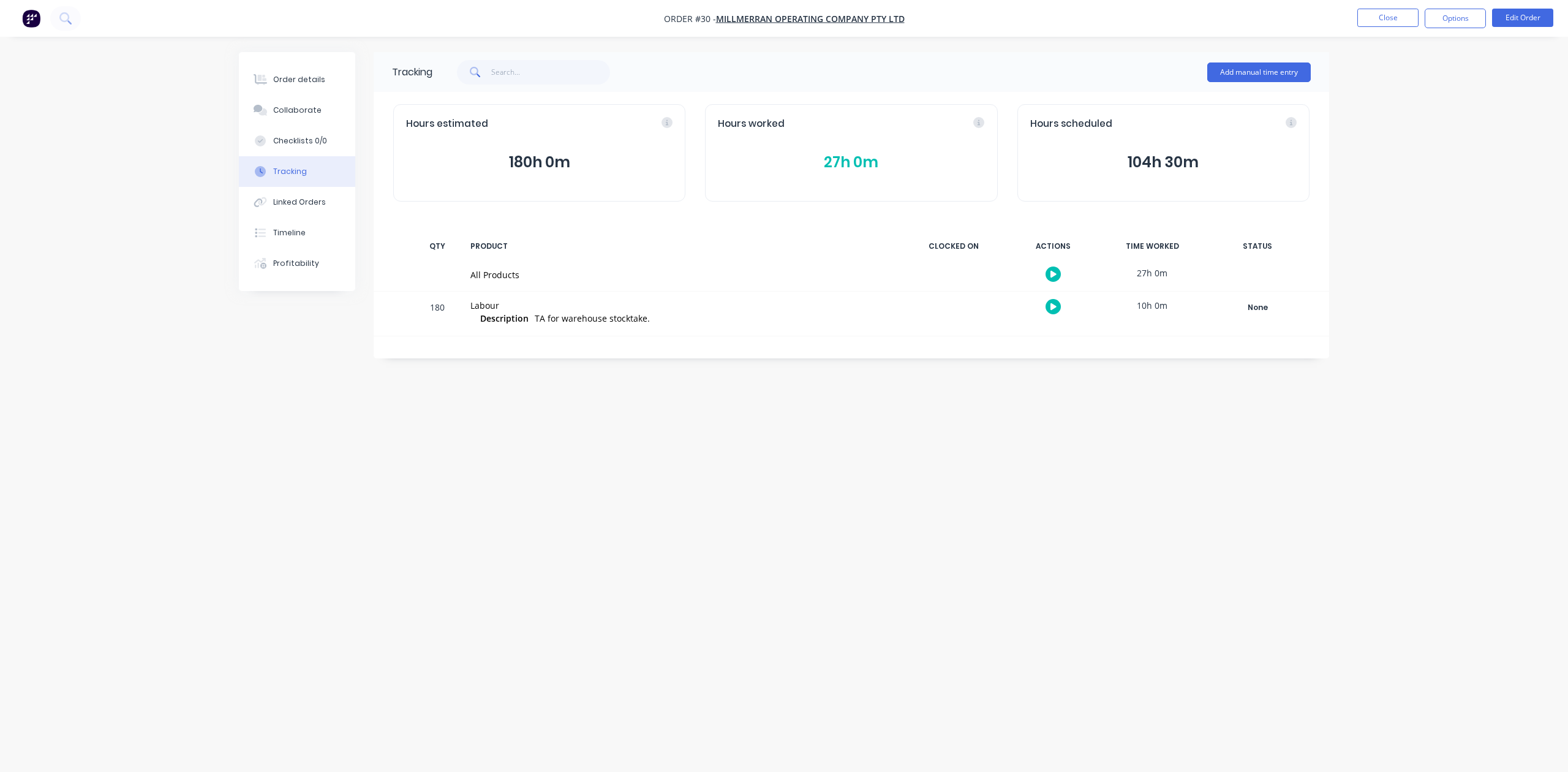
click at [1177, 161] on button "104h 30m" at bounding box center [1164, 162] width 267 height 23
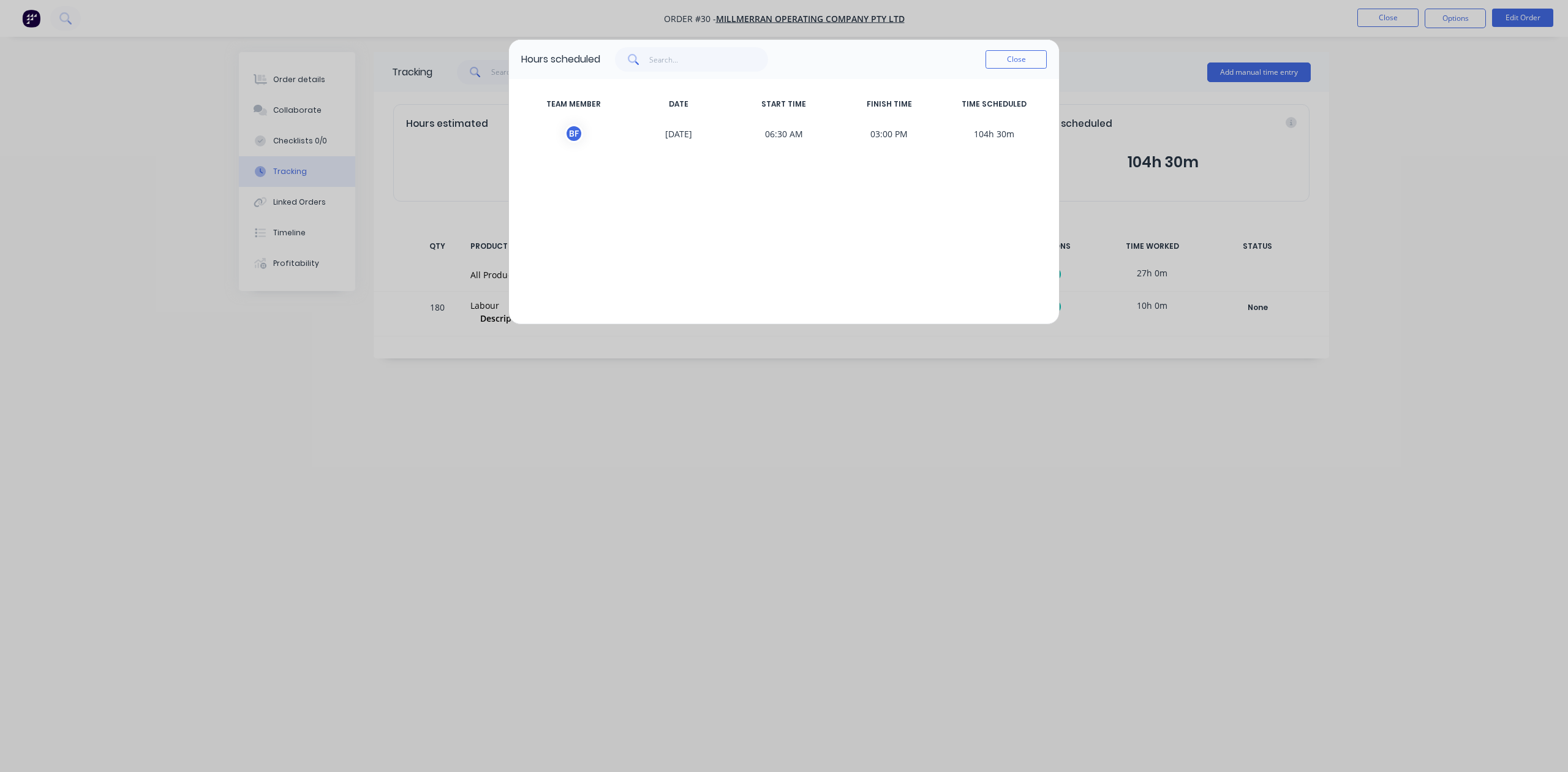
drag, startPoint x: 849, startPoint y: 57, endPoint x: 856, endPoint y: 96, distance: 39.6
click at [852, 101] on div "Hours scheduled Close TEAM MEMBER DATE START TIME FINISH TIME TIME SCHEDULED B …" at bounding box center [784, 182] width 552 height 286
drag, startPoint x: 1016, startPoint y: 55, endPoint x: 1010, endPoint y: 57, distance: 6.3
click at [1016, 55] on button "Close" at bounding box center [1016, 59] width 61 height 19
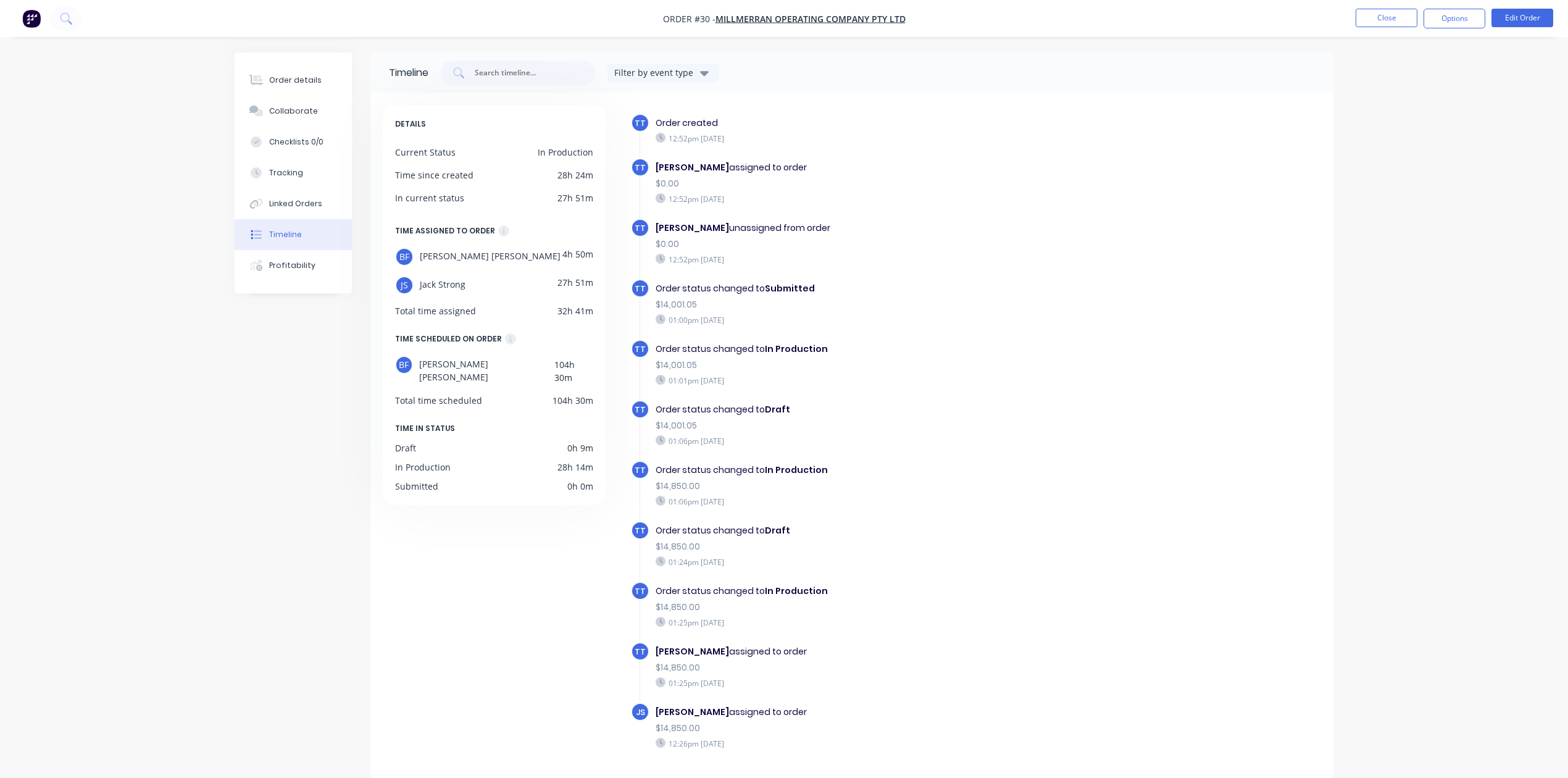
click at [26, 13] on img "button" at bounding box center [32, 19] width 19 height 19
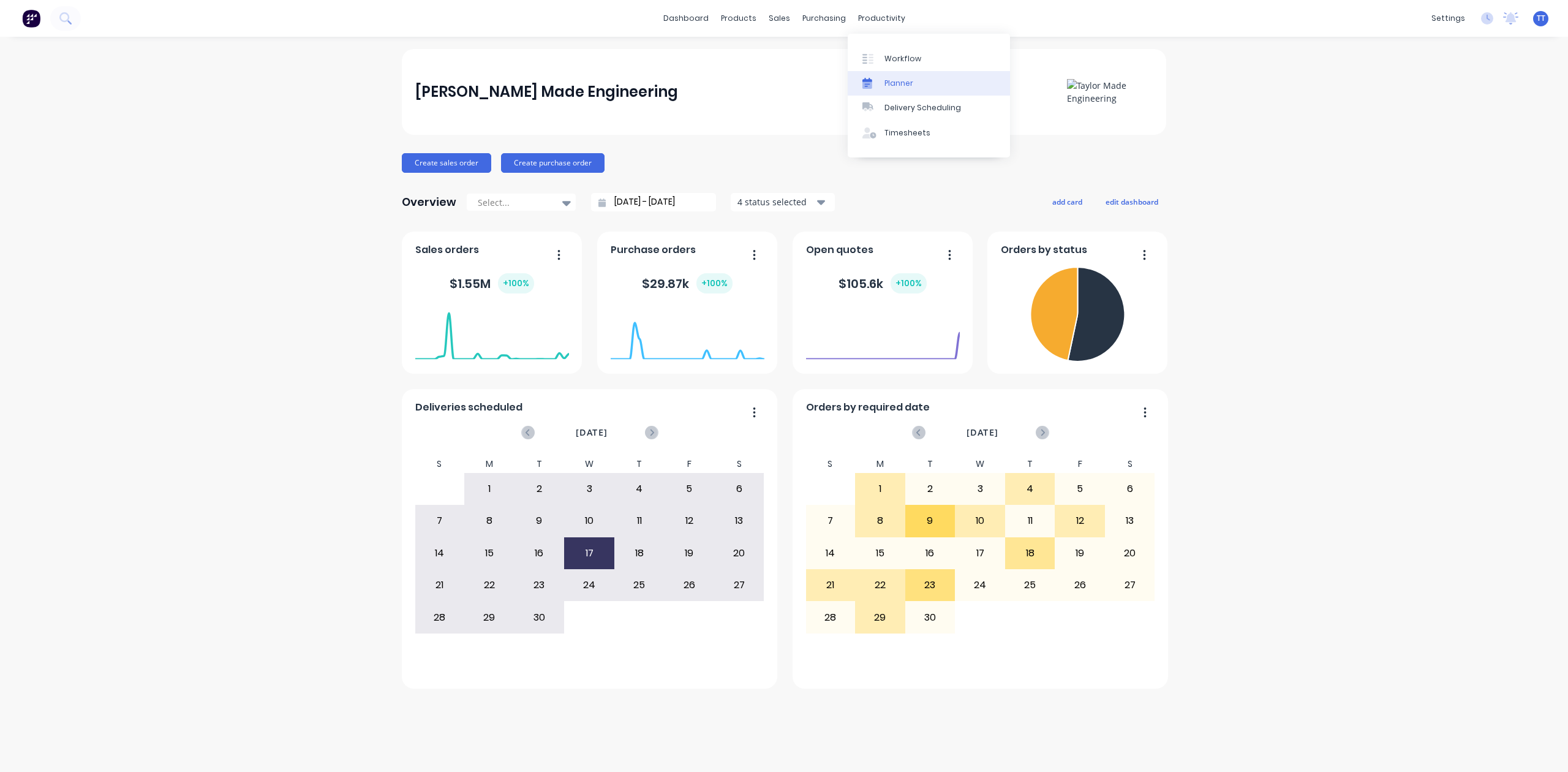
click at [891, 74] on link "Planner" at bounding box center [928, 83] width 162 height 25
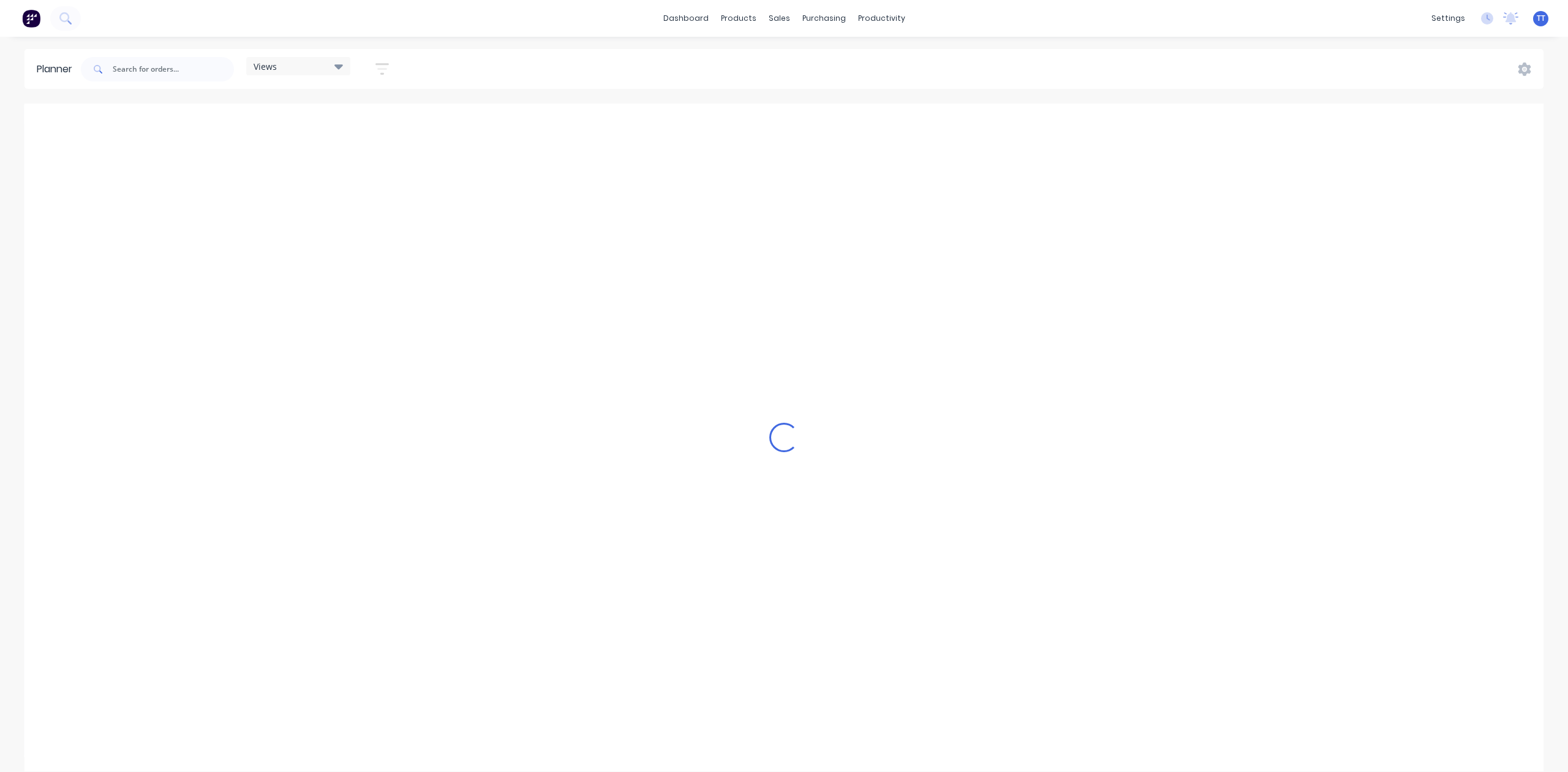
scroll to position [0, 3333]
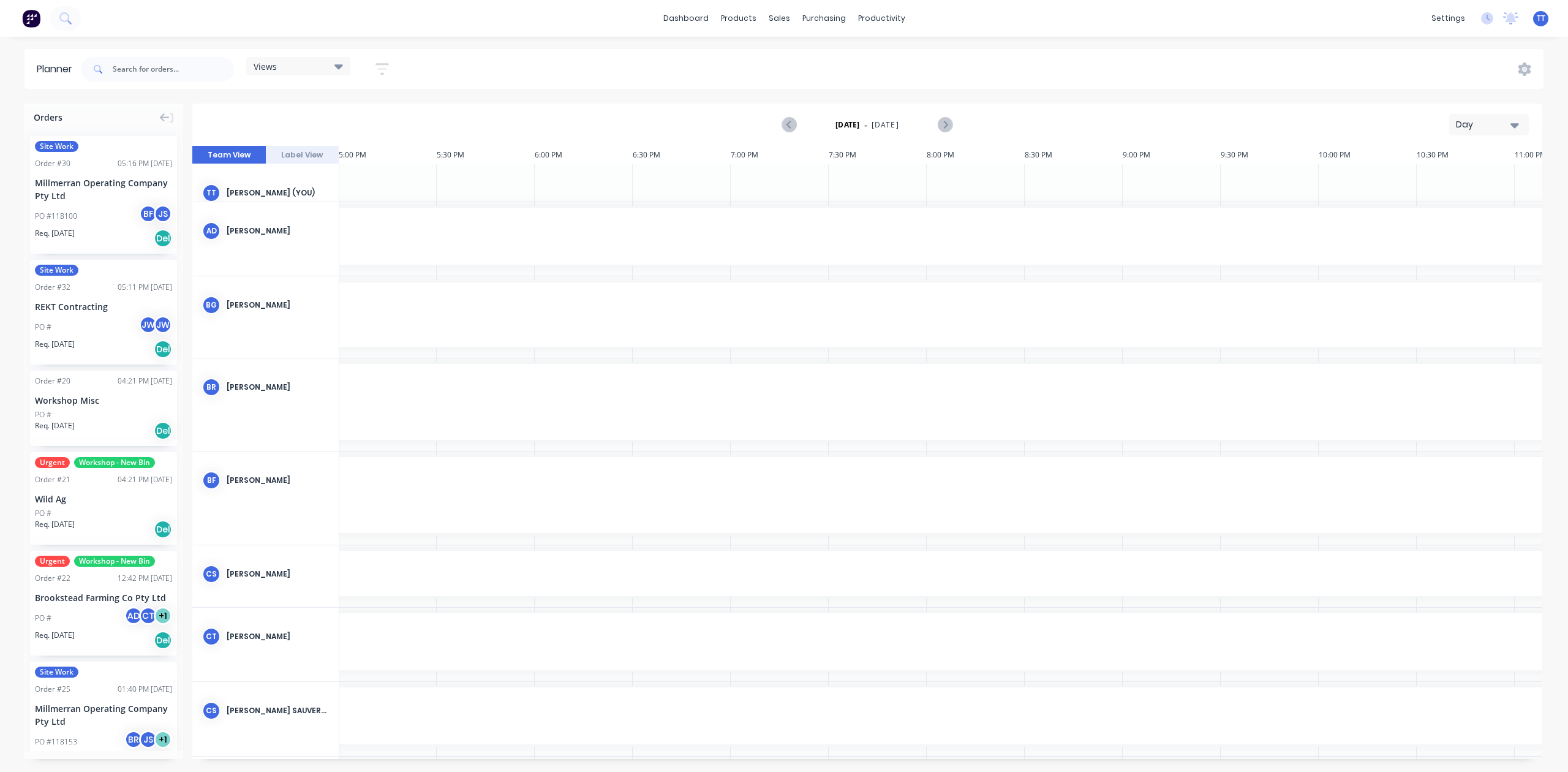
click at [1518, 123] on icon "button" at bounding box center [1515, 125] width 9 height 5
click at [1441, 202] on div "Month" at bounding box center [1467, 206] width 121 height 25
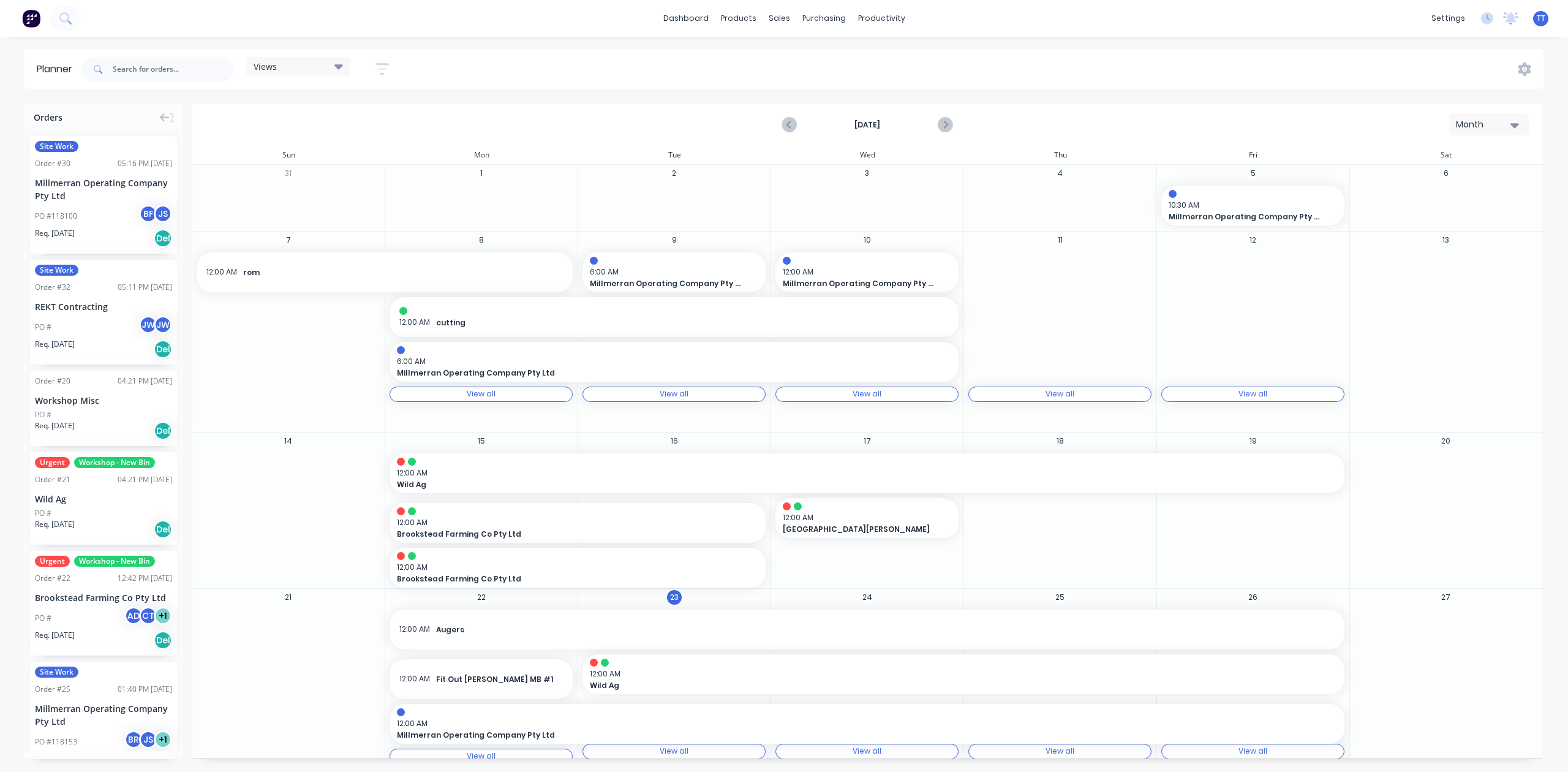
click at [312, 65] on div "Views" at bounding box center [298, 66] width 89 height 11
click at [380, 65] on icon "button" at bounding box center [382, 69] width 13 height 15
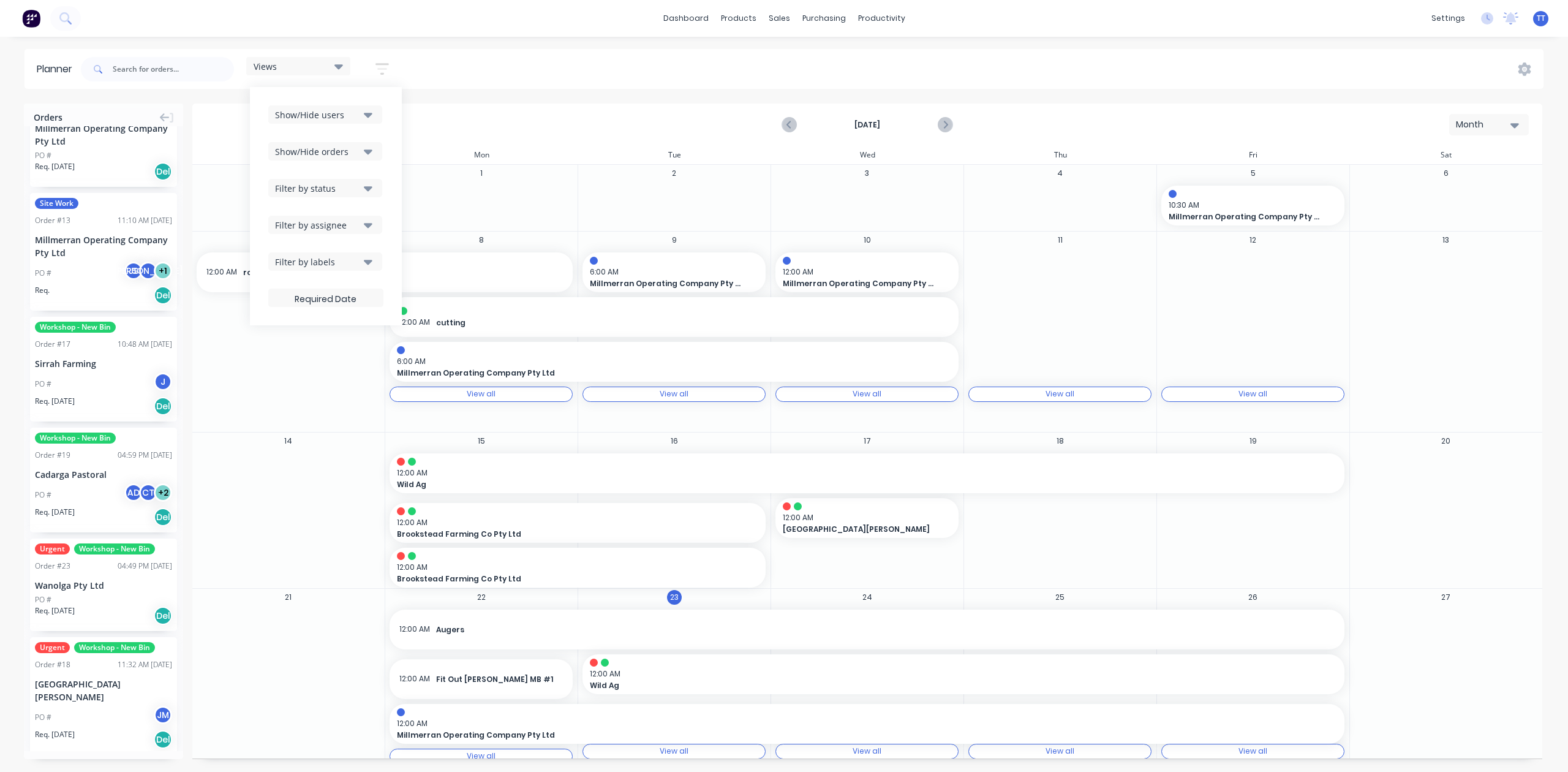
scroll to position [955, 0]
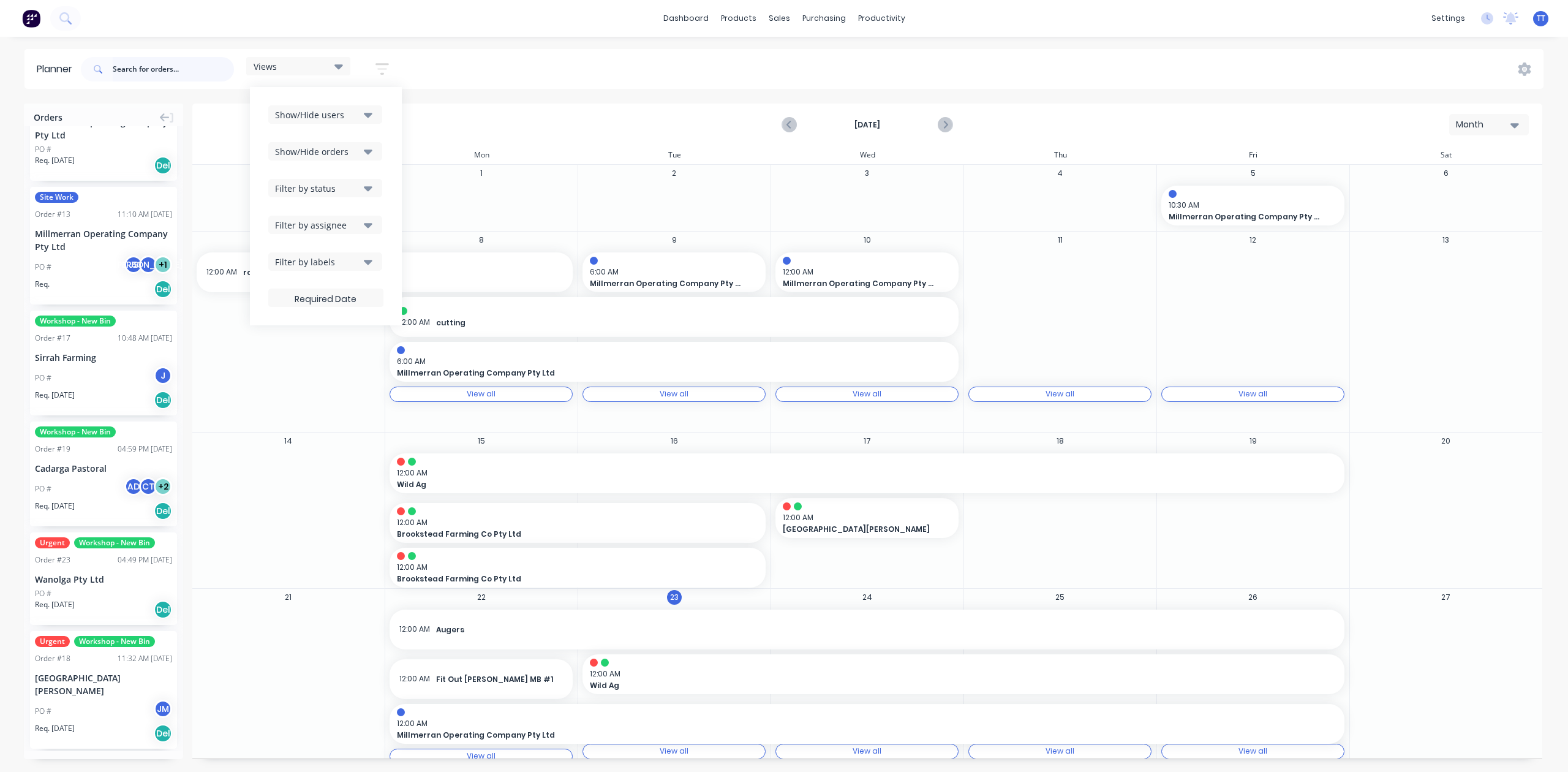
click at [172, 69] on input "text" at bounding box center [173, 69] width 121 height 25
click at [391, 61] on button "button" at bounding box center [382, 69] width 39 height 24
click at [349, 220] on div "Filter by assignee" at bounding box center [317, 225] width 85 height 13
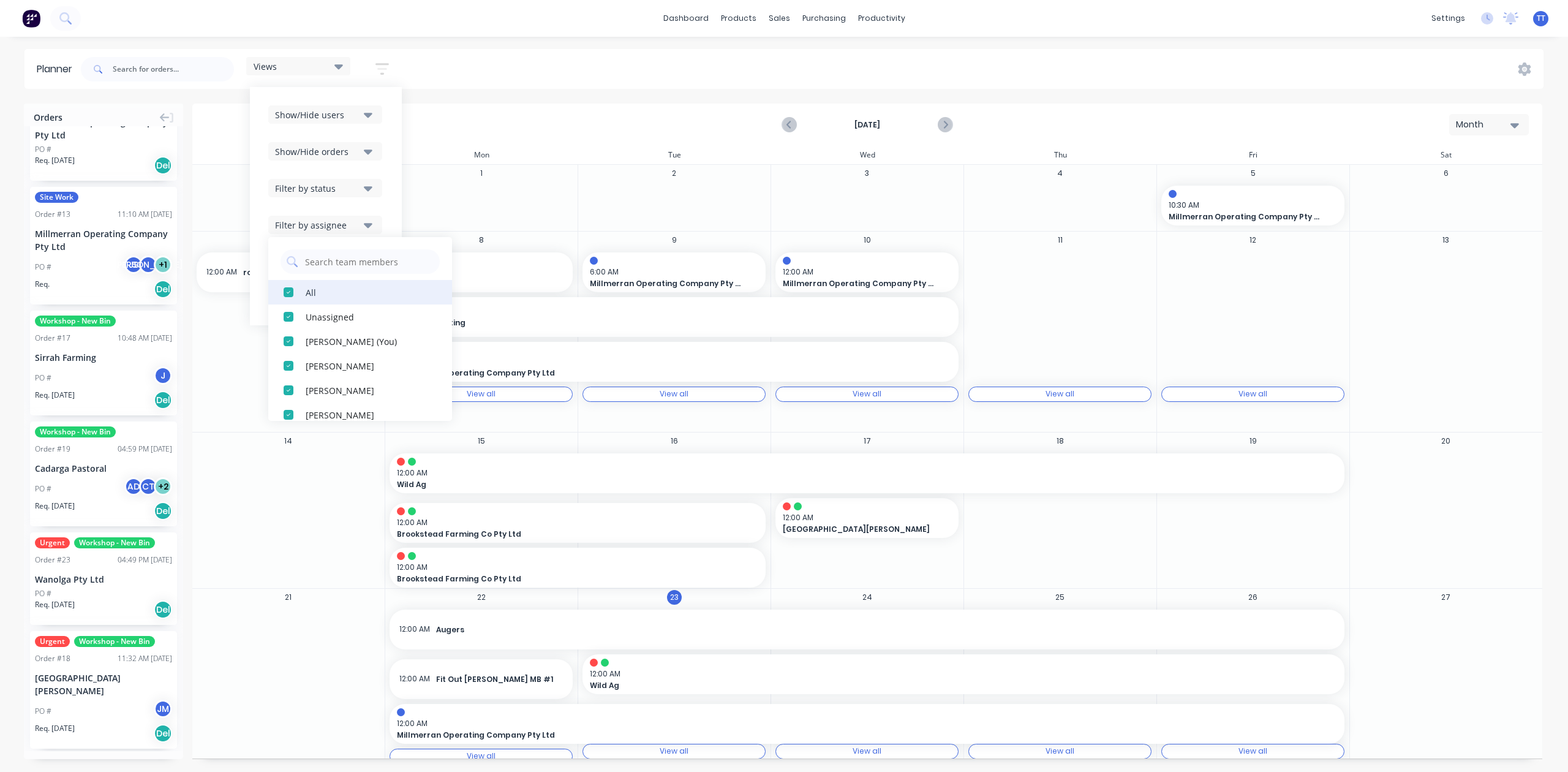
click at [324, 294] on div "All" at bounding box center [367, 292] width 123 height 13
click at [347, 277] on div "[PERSON_NAME]" at bounding box center [367, 276] width 123 height 13
click at [354, 276] on div "[PERSON_NAME]" at bounding box center [367, 276] width 123 height 13
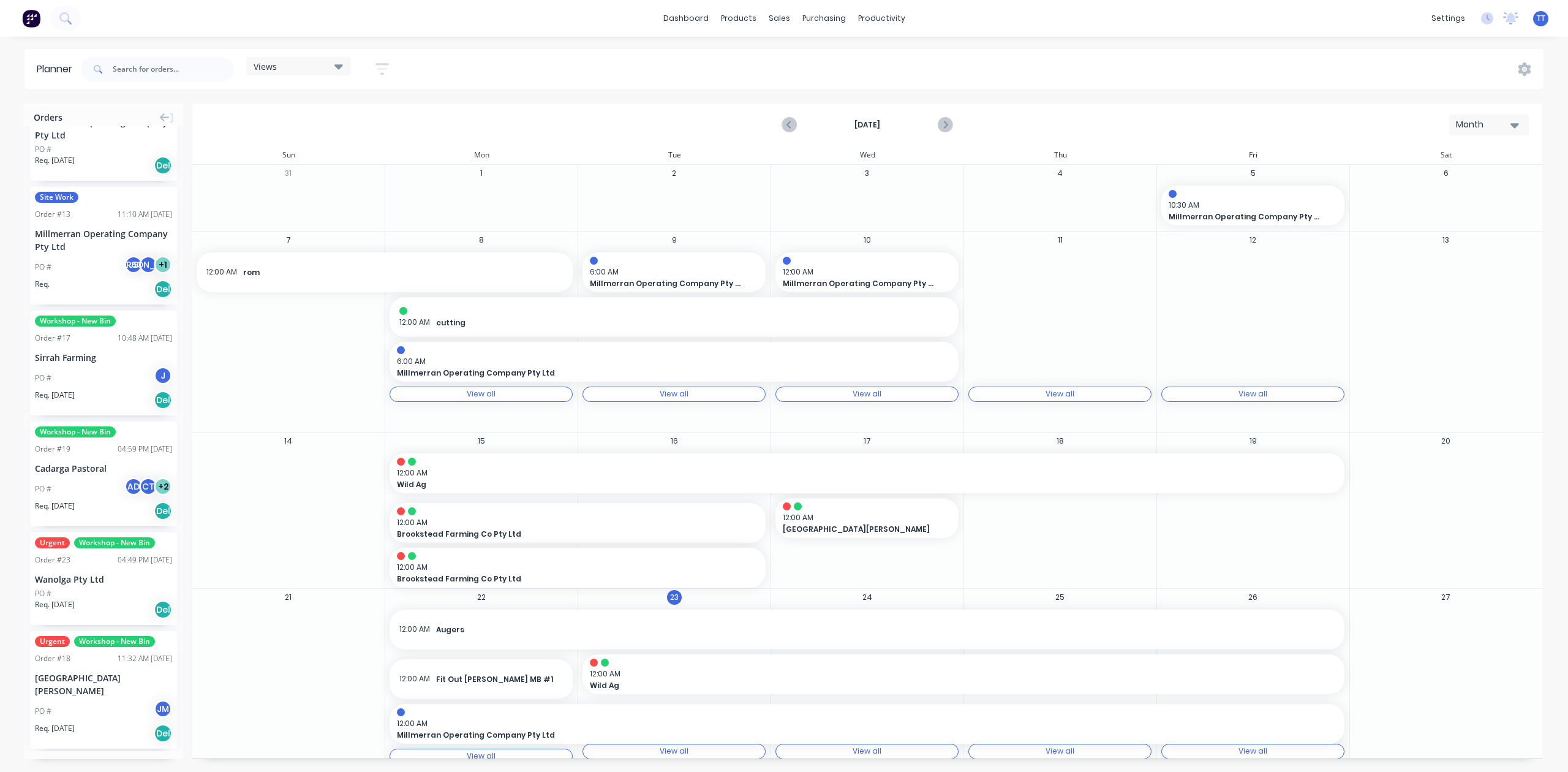
click at [427, 69] on div "Views Save new view None (Default) edit Show/Hide users Show/Hide orders Filter…" at bounding box center [811, 69] width 1465 height 37
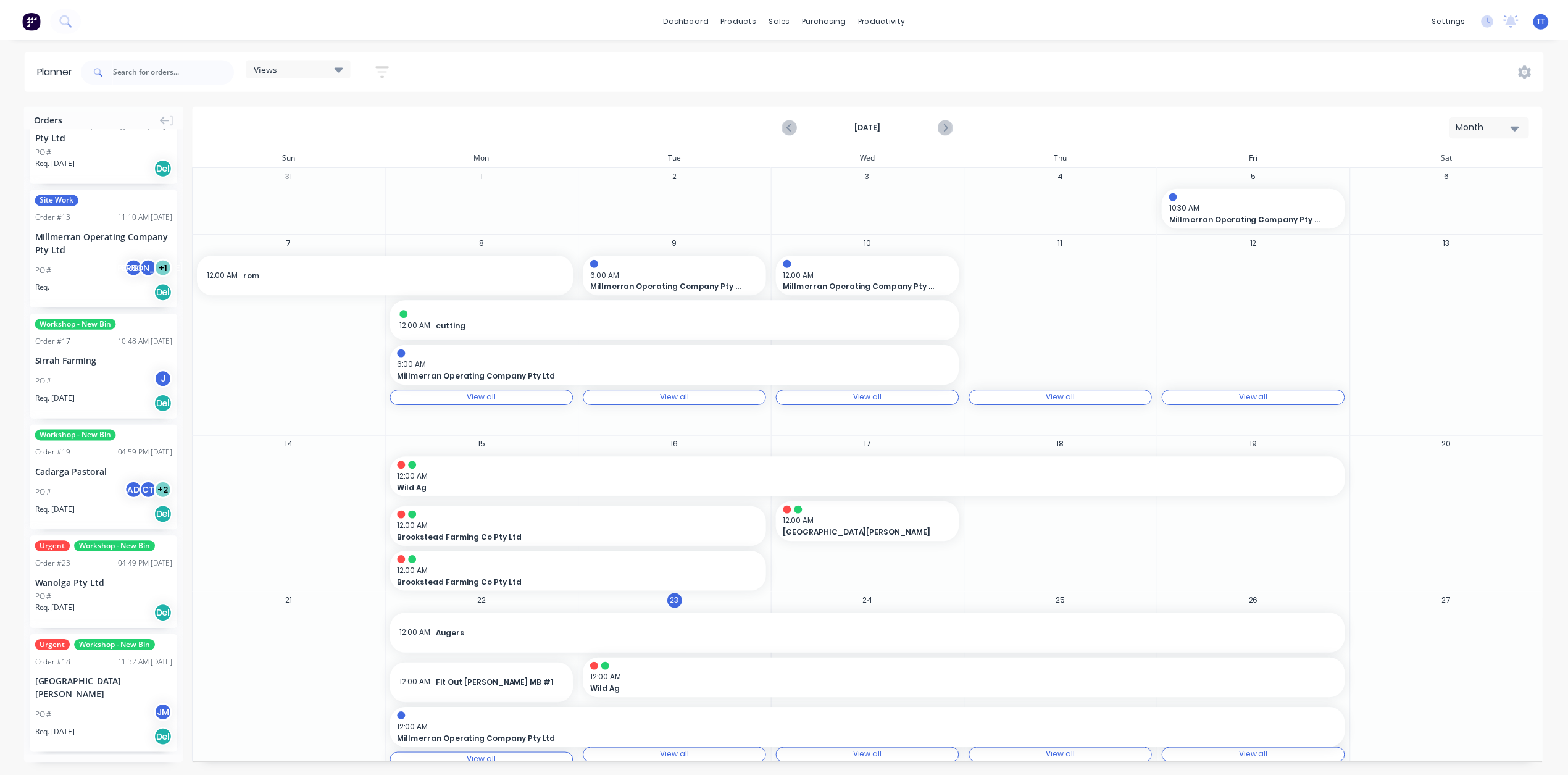
scroll to position [0, 0]
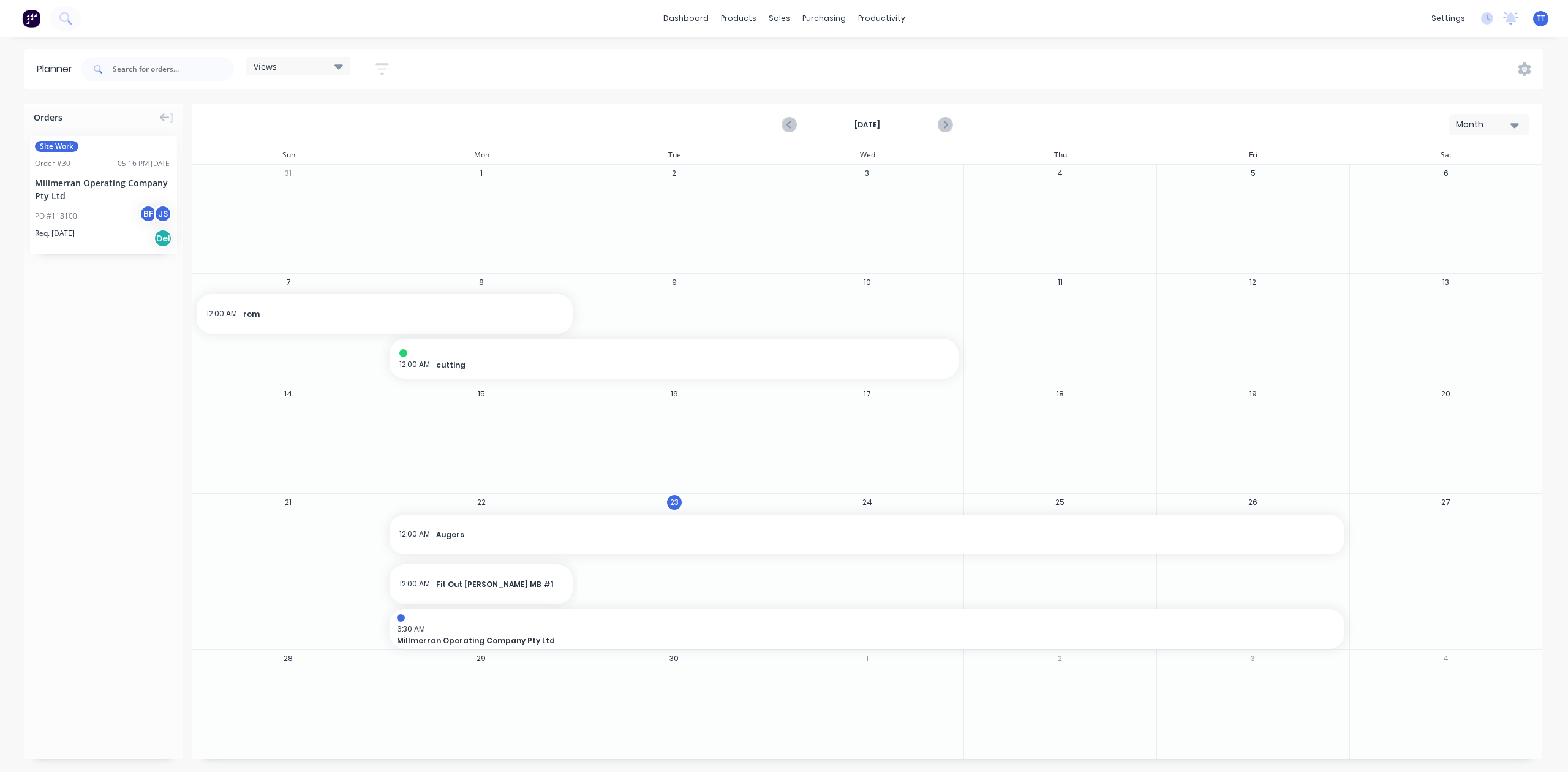
click at [382, 67] on icon "button" at bounding box center [382, 69] width 13 height 15
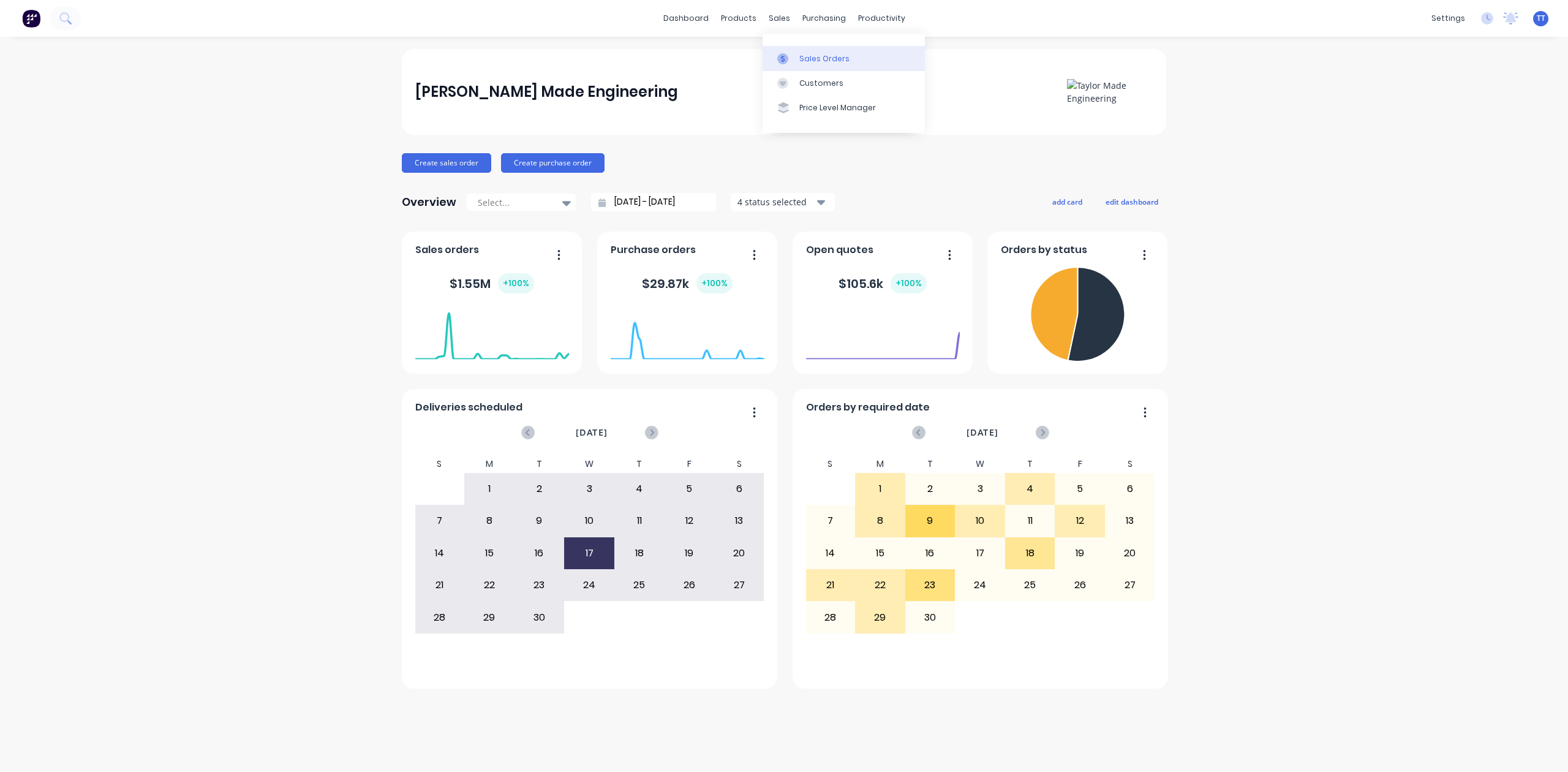
click at [811, 54] on div "Sales Orders" at bounding box center [824, 59] width 50 height 11
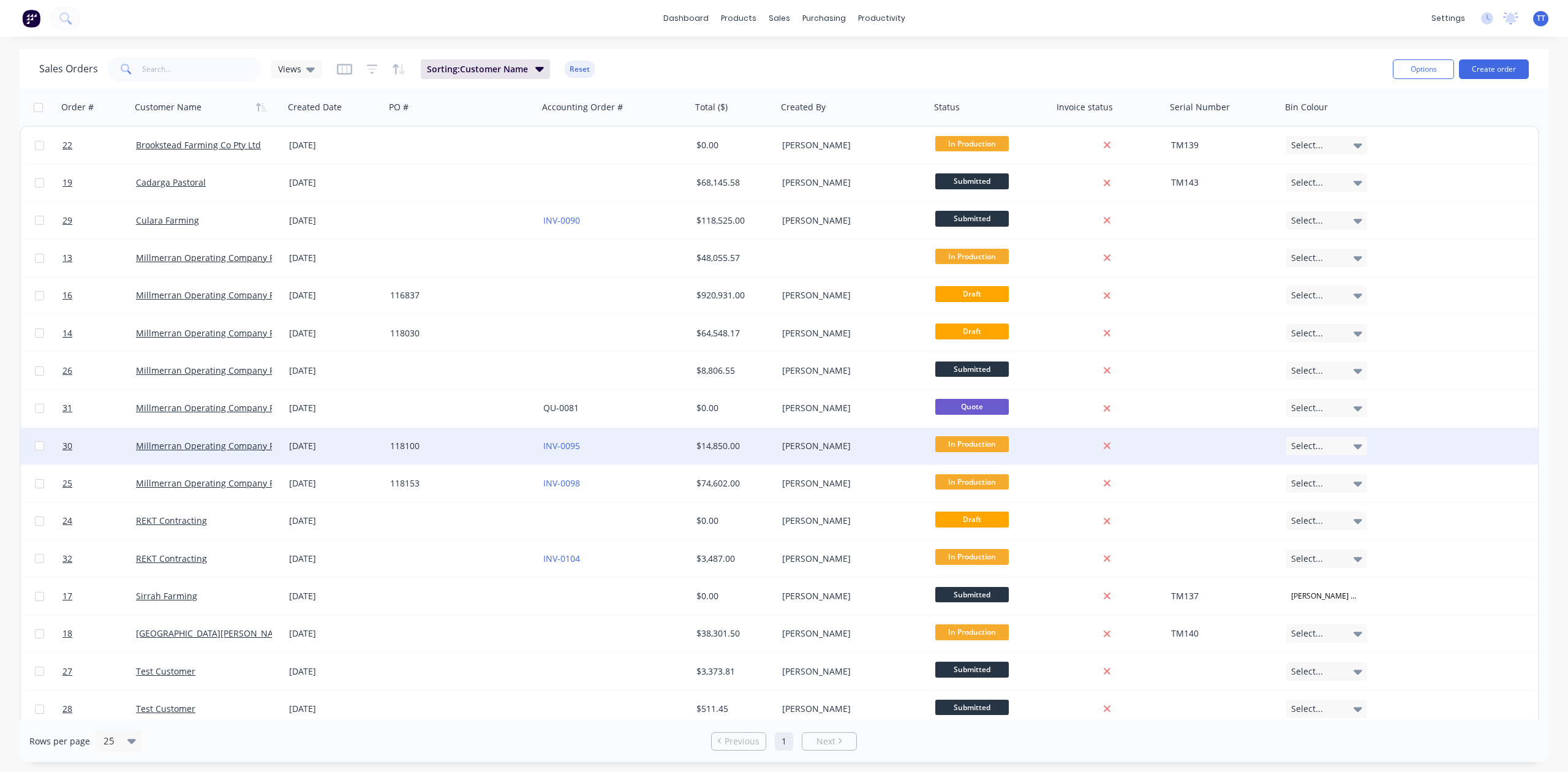
click at [400, 444] on div "118100" at bounding box center [458, 446] width 136 height 12
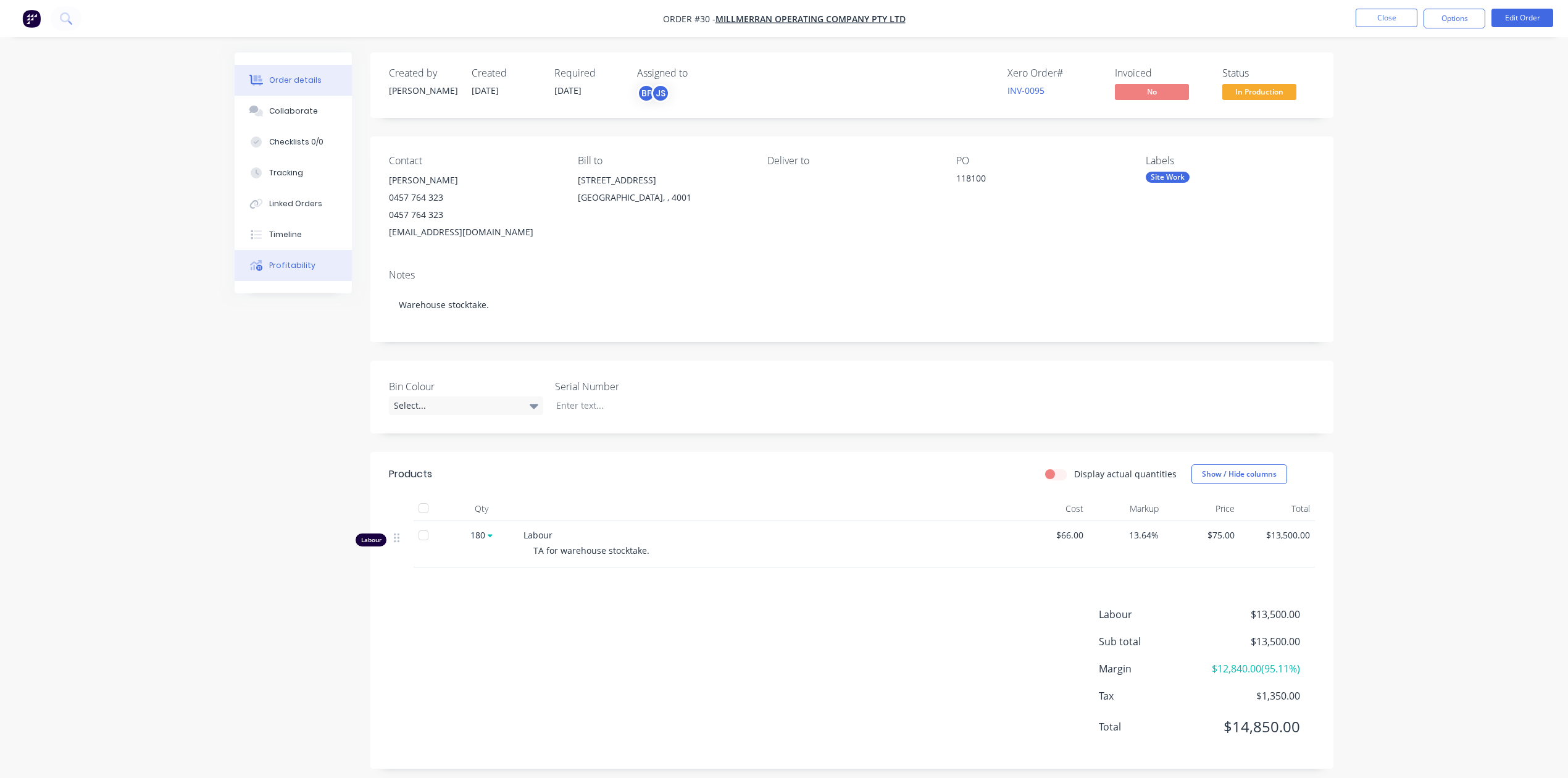
click at [302, 263] on div "Profitability" at bounding box center [292, 266] width 46 height 11
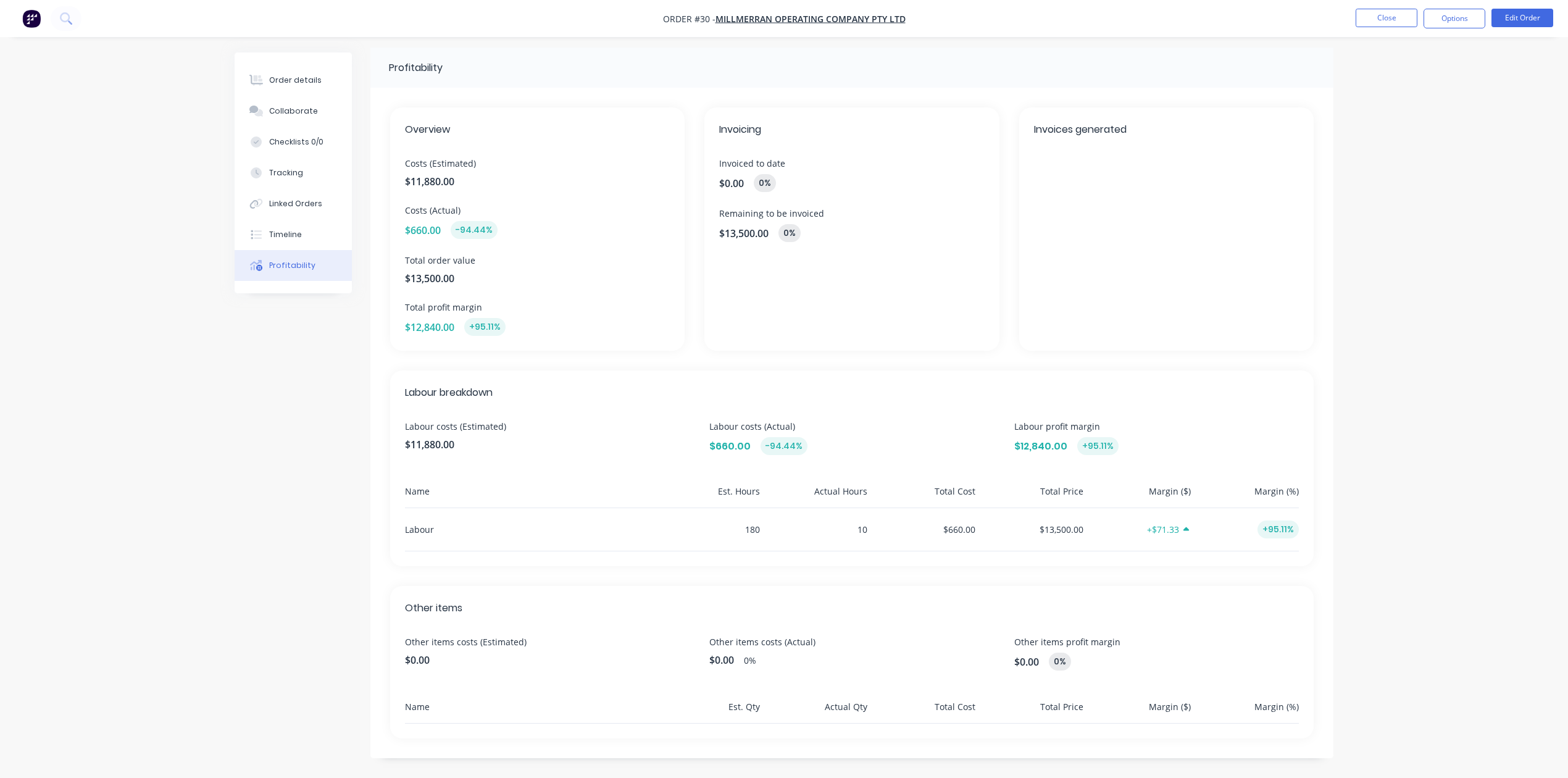
scroll to position [5, 0]
click at [290, 171] on div "Tracking" at bounding box center [286, 173] width 34 height 11
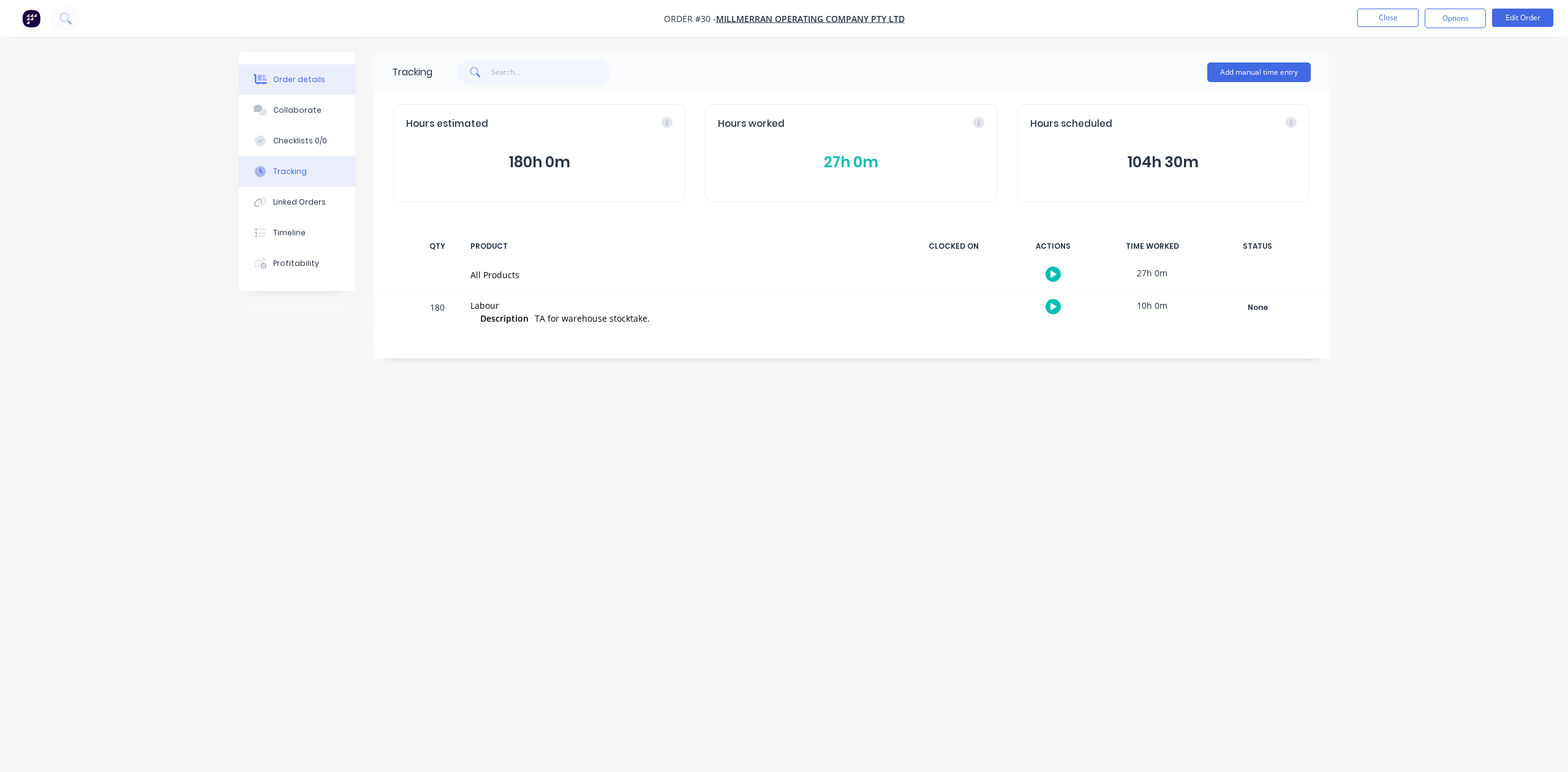
click at [312, 76] on div "Order details" at bounding box center [299, 79] width 52 height 11
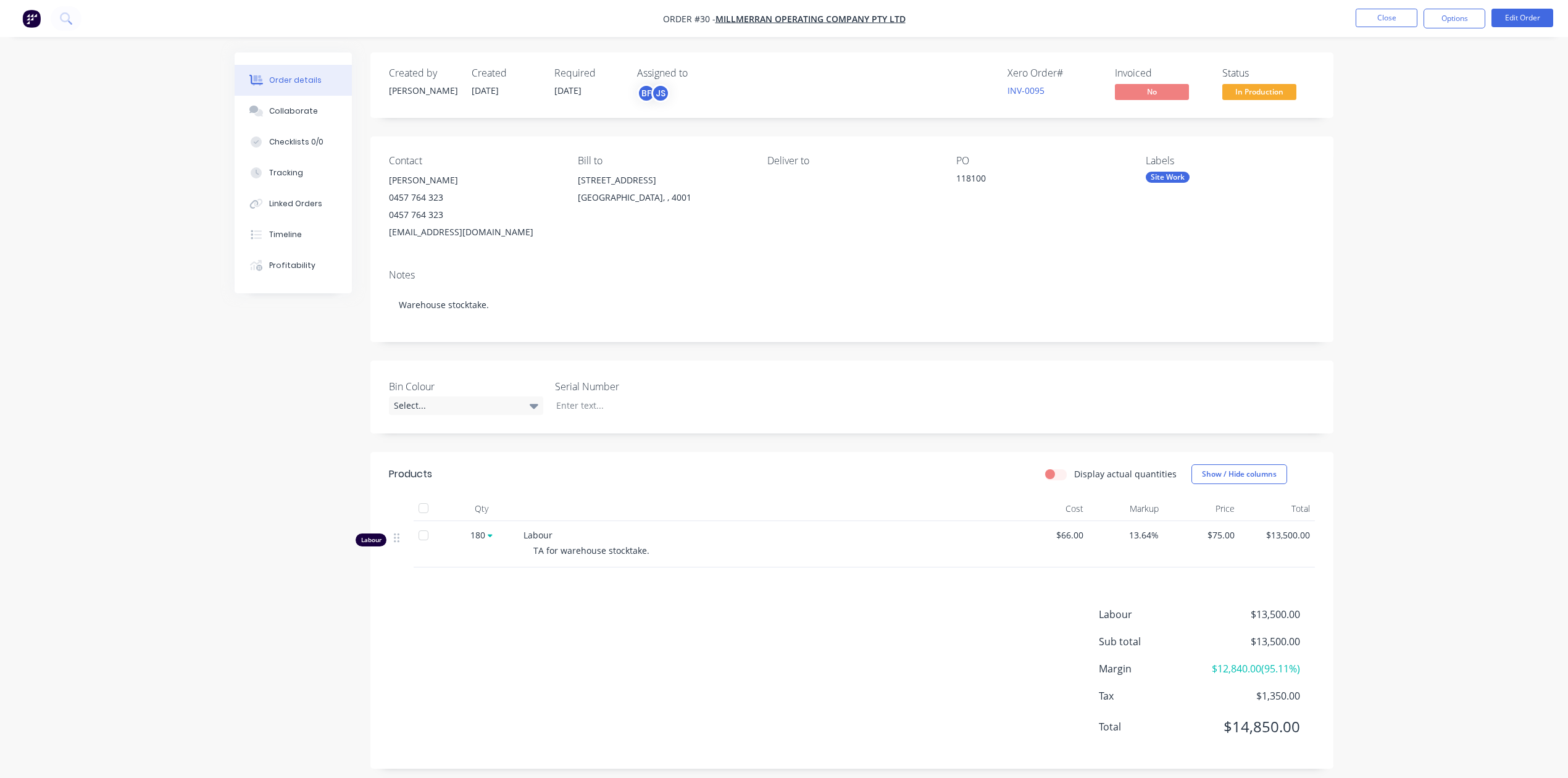
click at [216, 414] on div "Order details Collaborate Checklists 0/0 Tracking Linked Orders Timeline Profit…" at bounding box center [784, 393] width 1568 height 787
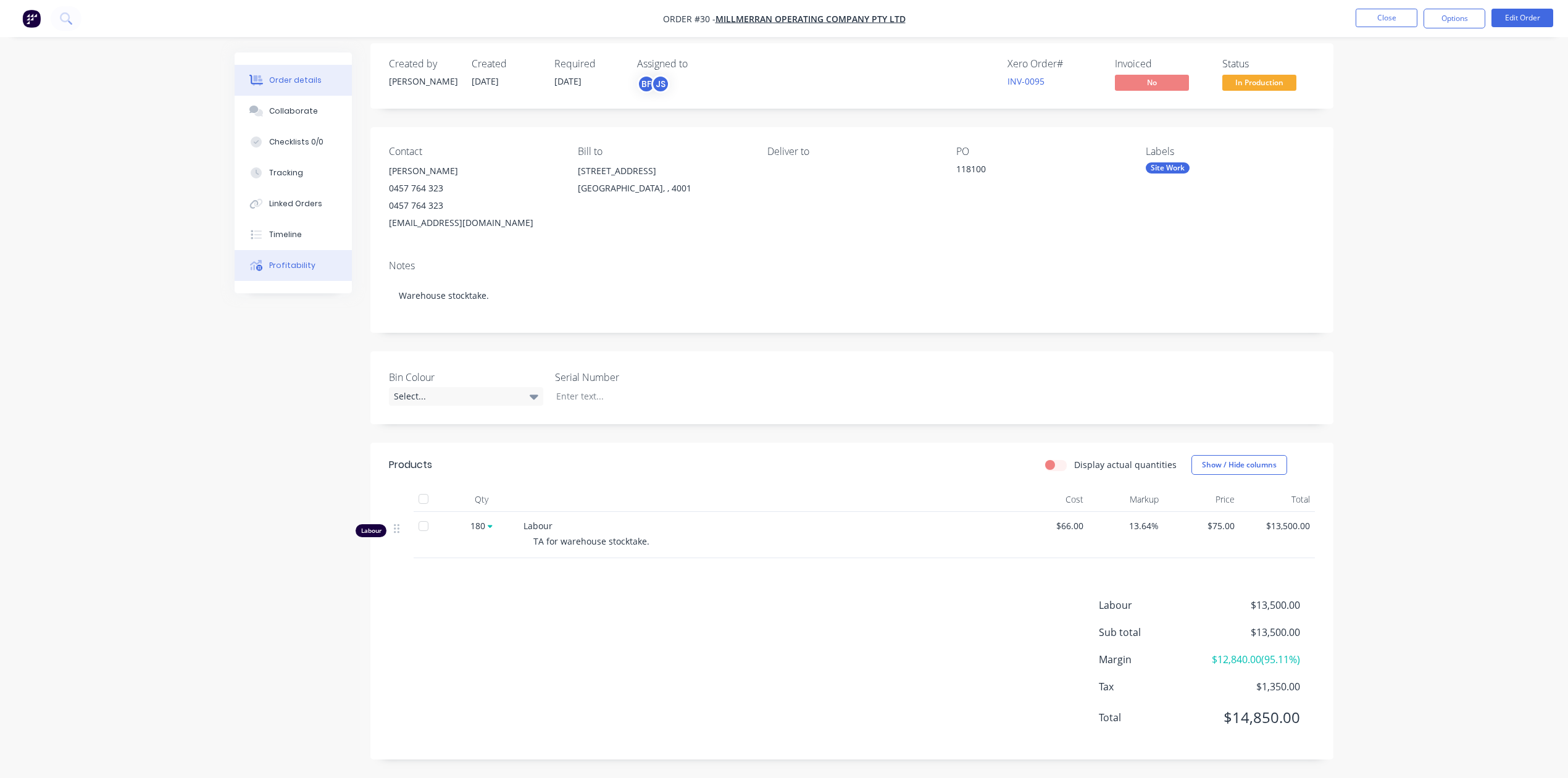
click at [304, 265] on div "Profitability" at bounding box center [292, 266] width 46 height 11
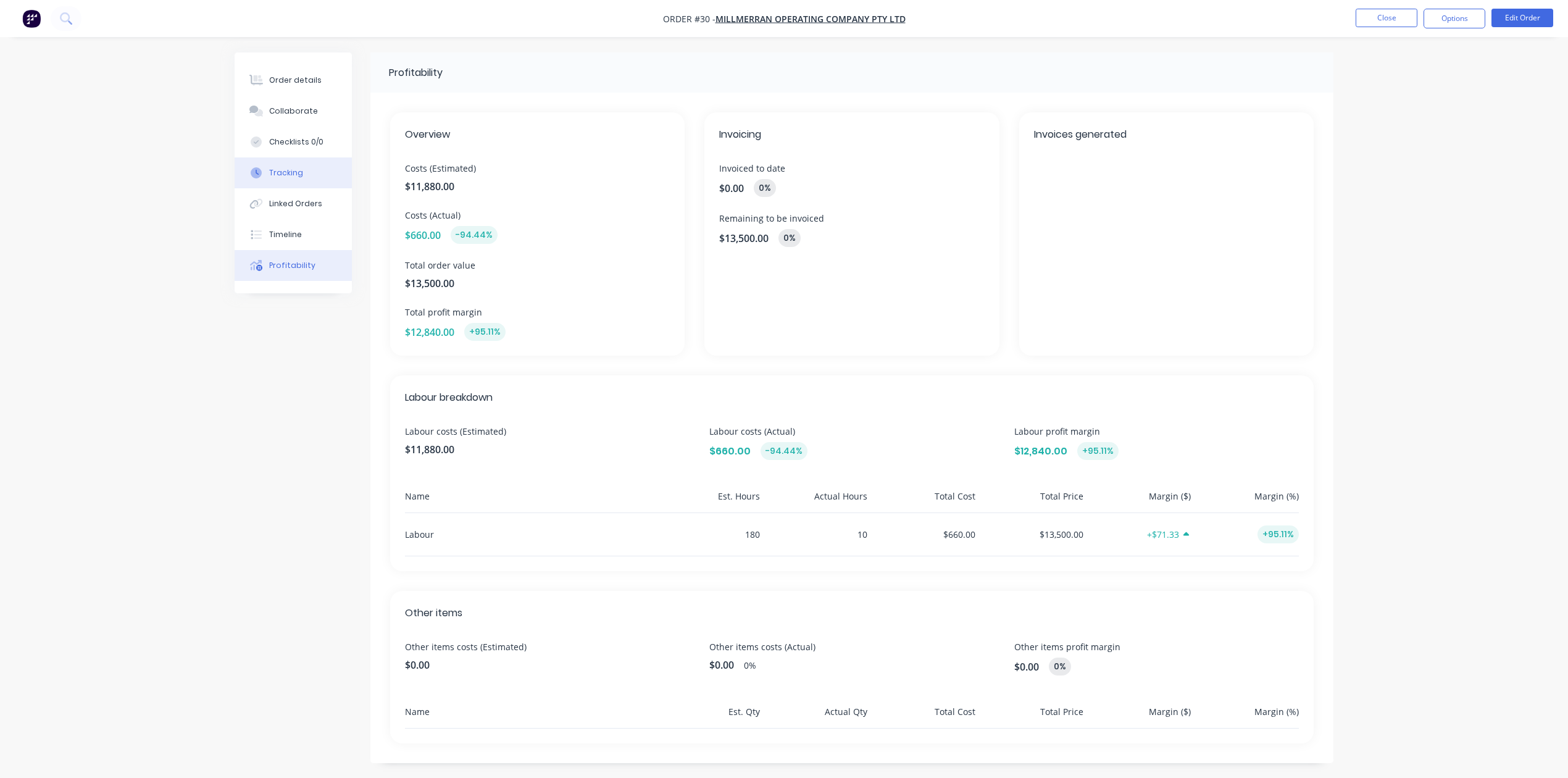
click at [288, 166] on button "Tracking" at bounding box center [293, 173] width 118 height 31
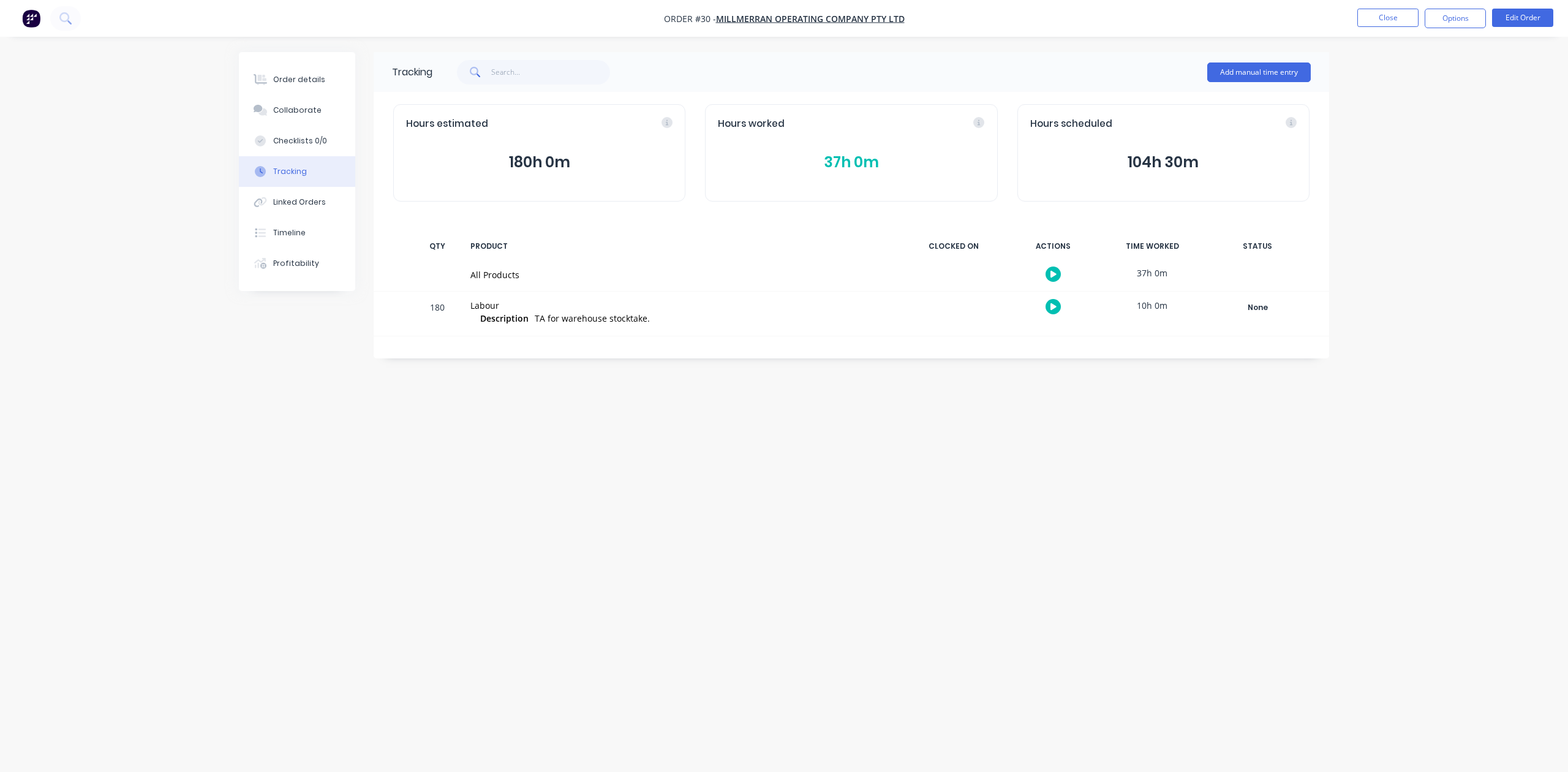
click at [837, 153] on button "37h 0m" at bounding box center [851, 162] width 267 height 23
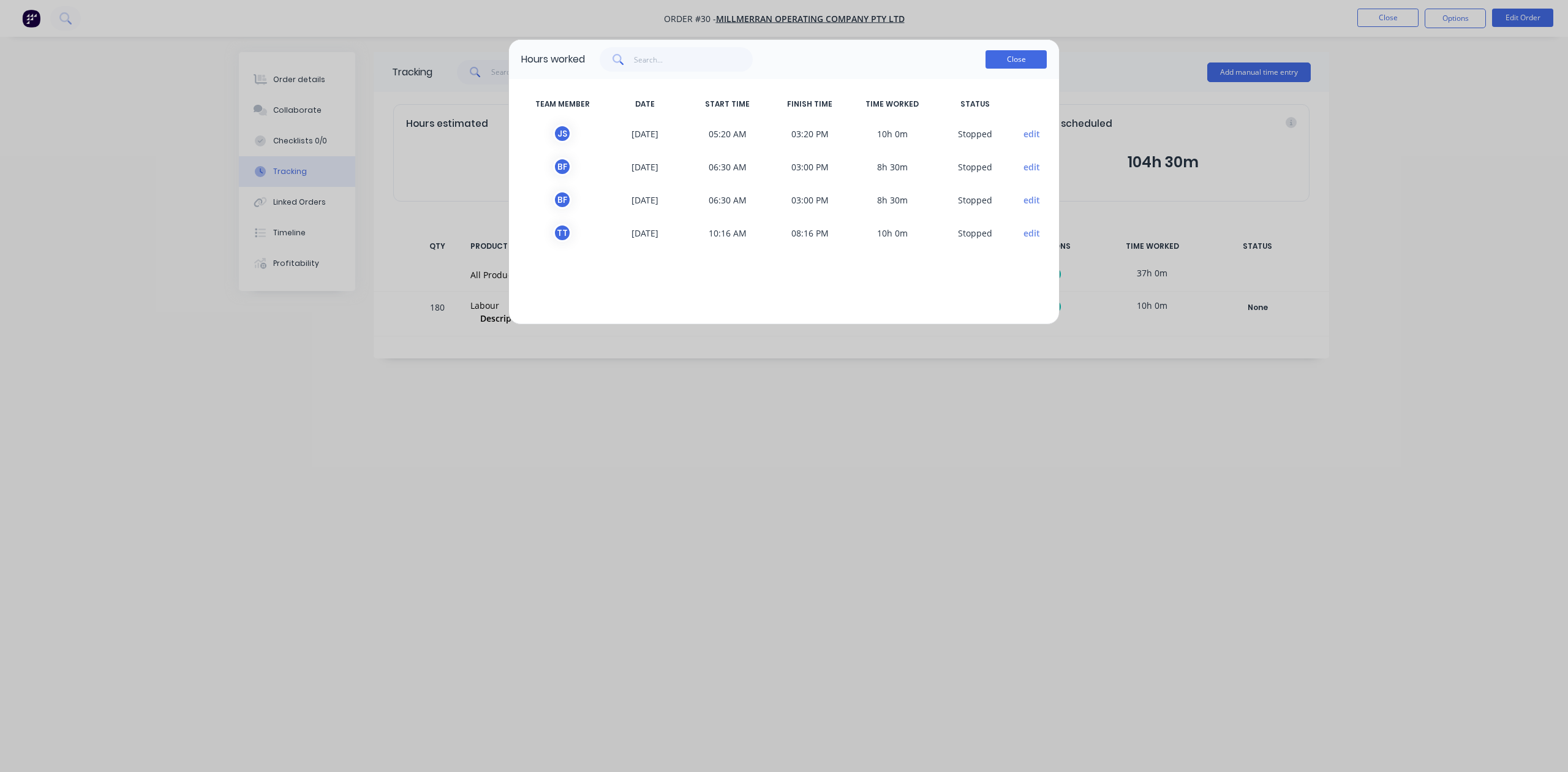
click at [1020, 57] on button "Close" at bounding box center [1016, 59] width 61 height 19
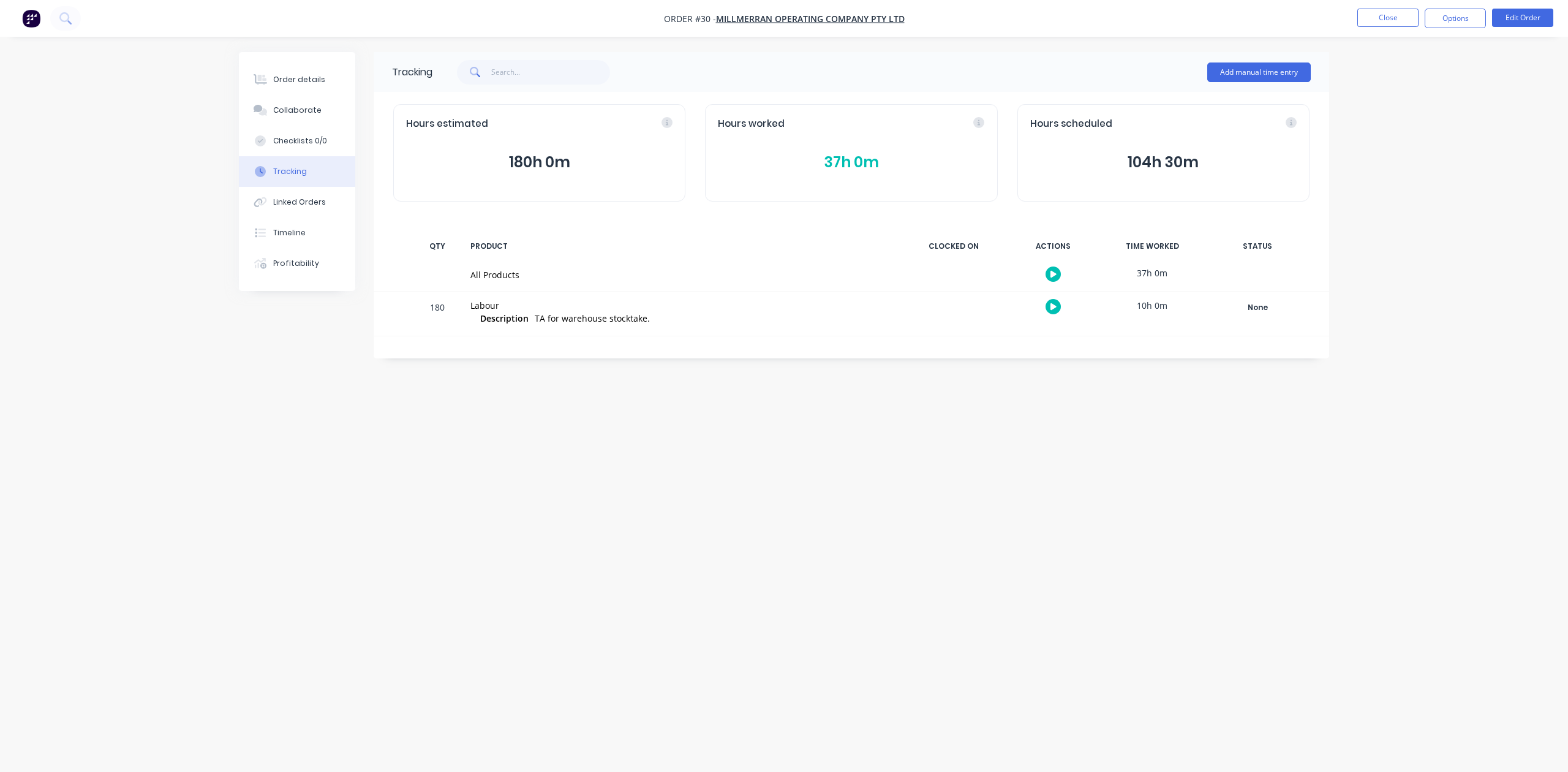
click at [858, 159] on button "37h 0m" at bounding box center [851, 162] width 267 height 23
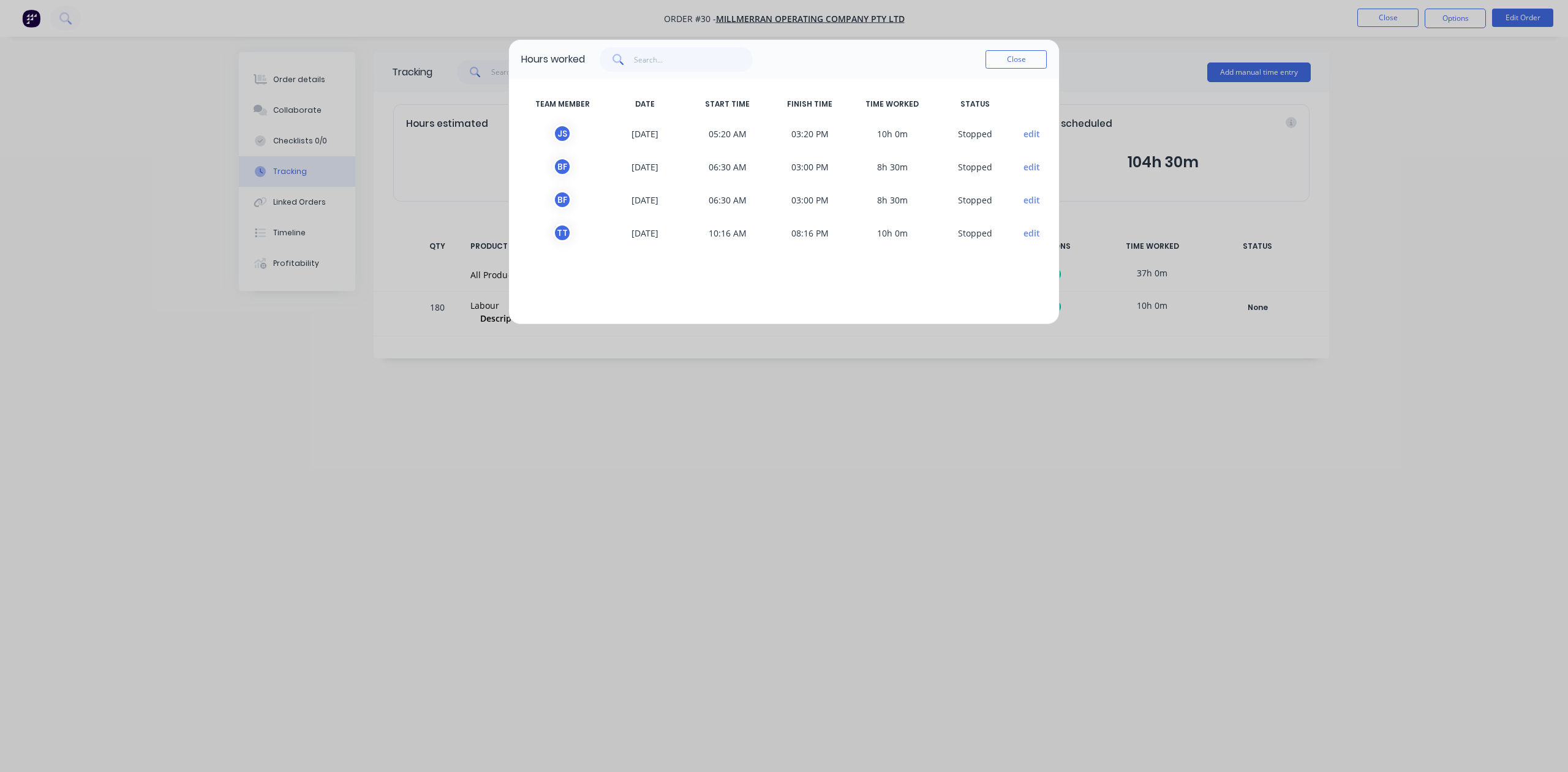
click at [1144, 270] on div "Hours worked Close TEAM MEMBER DATE START TIME FINISH TIME TIME WORKED STATUS J…" at bounding box center [784, 386] width 1568 height 772
click at [1013, 57] on button "Close" at bounding box center [1016, 59] width 61 height 19
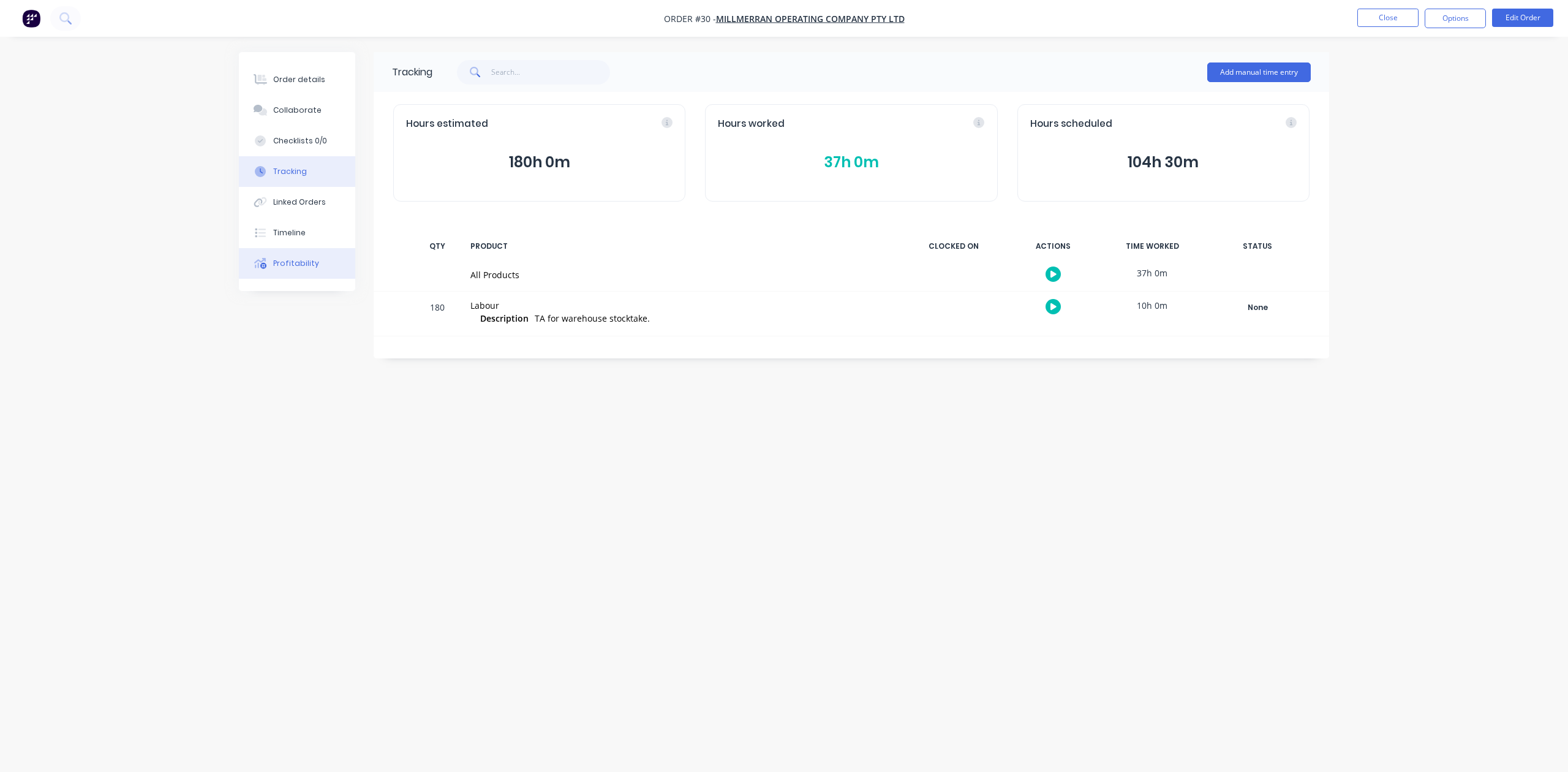
click at [289, 255] on button "Profitability" at bounding box center [297, 264] width 117 height 31
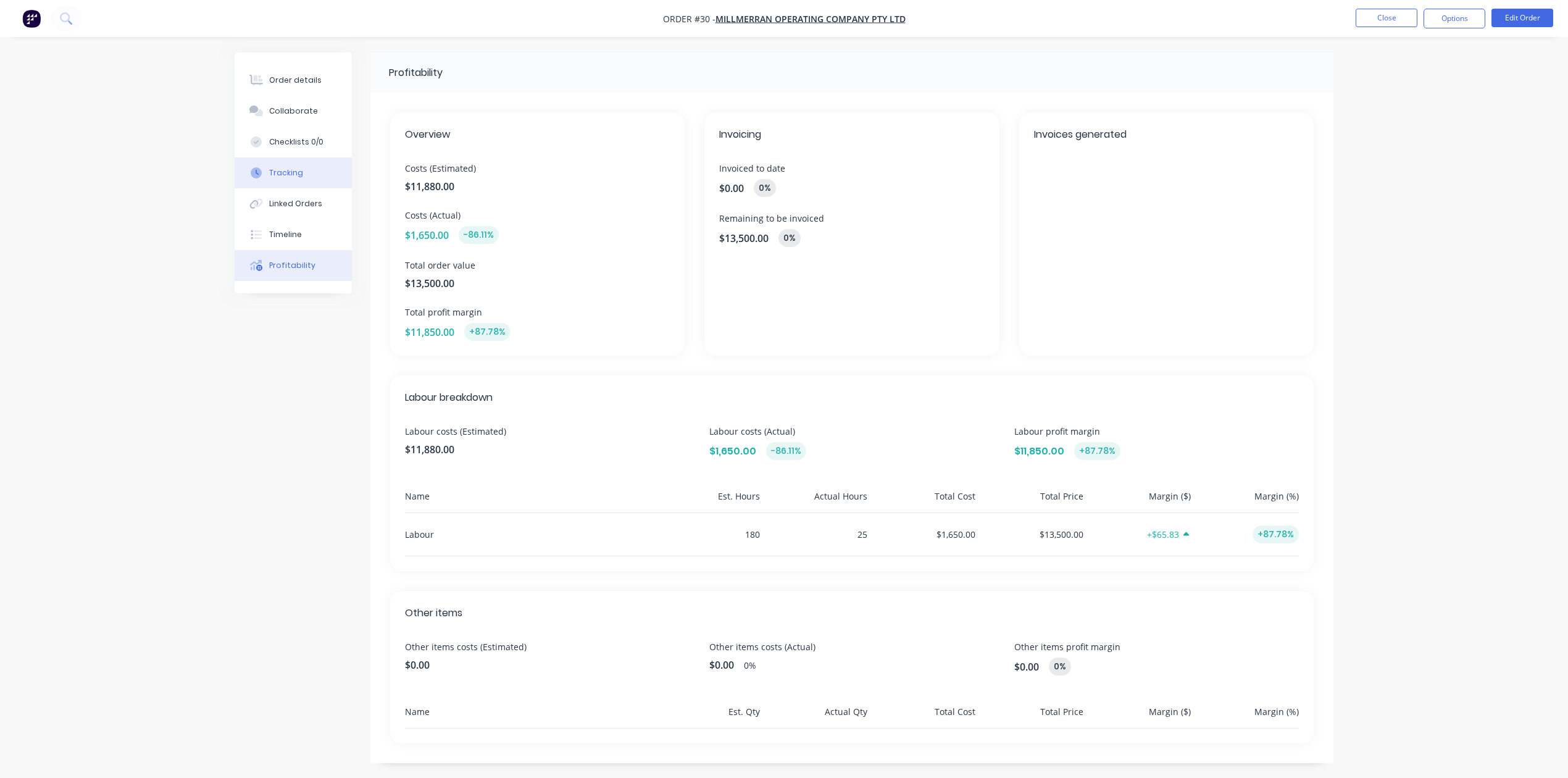
click at [298, 169] on div "Tracking" at bounding box center [286, 173] width 34 height 11
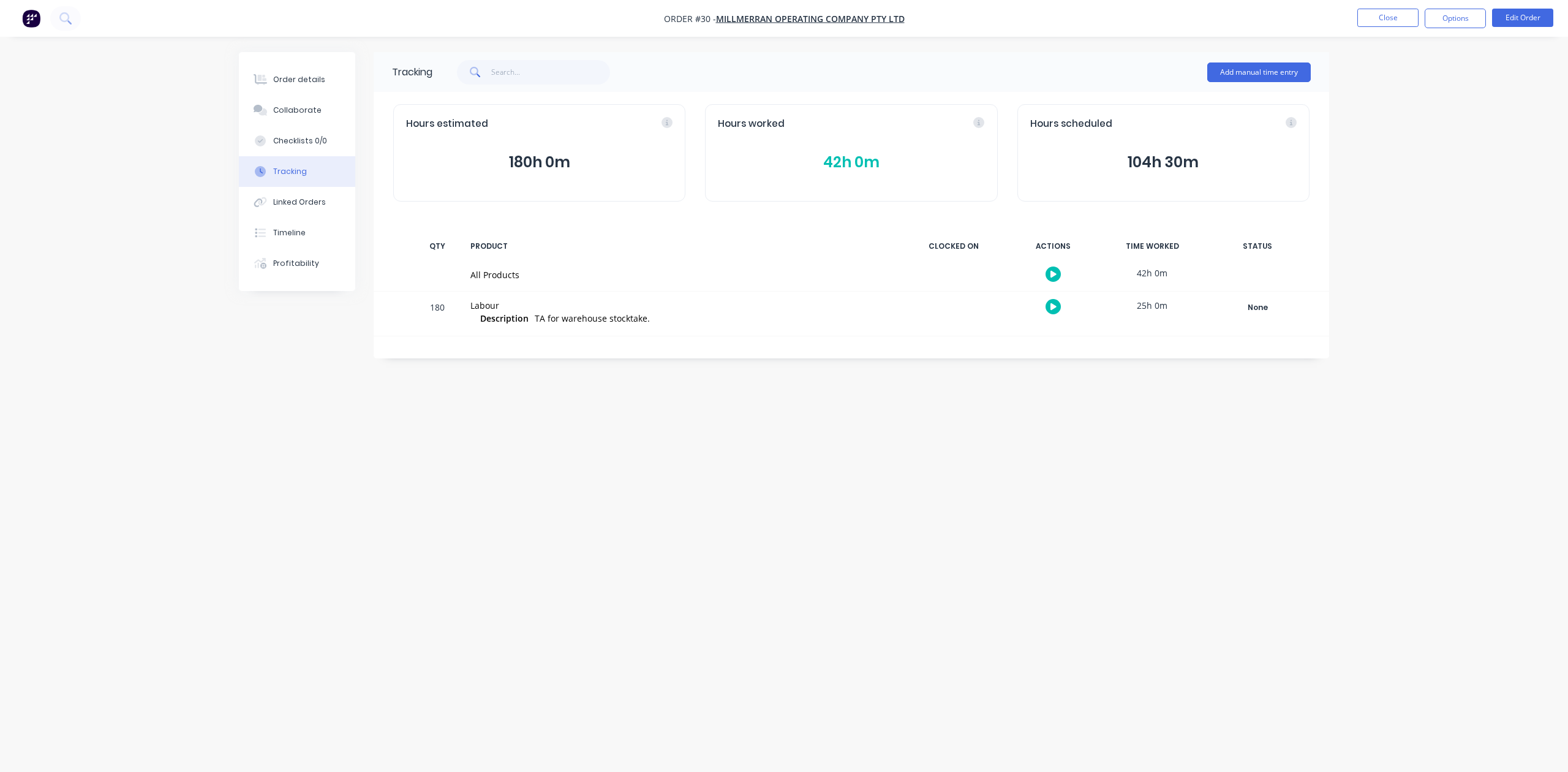
click at [860, 152] on button "42h 0m" at bounding box center [851, 162] width 267 height 23
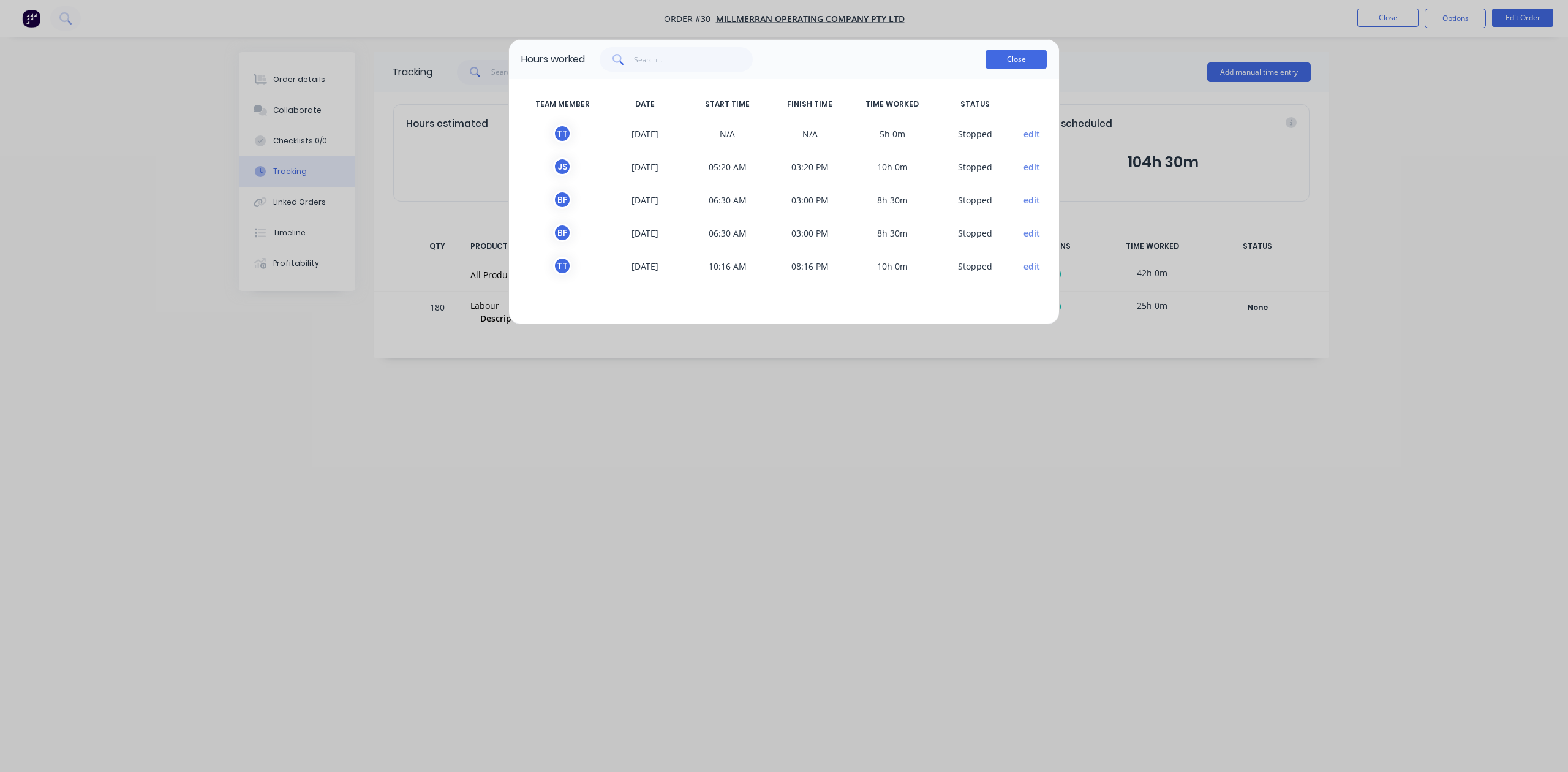
click at [1028, 57] on button "Close" at bounding box center [1016, 59] width 61 height 19
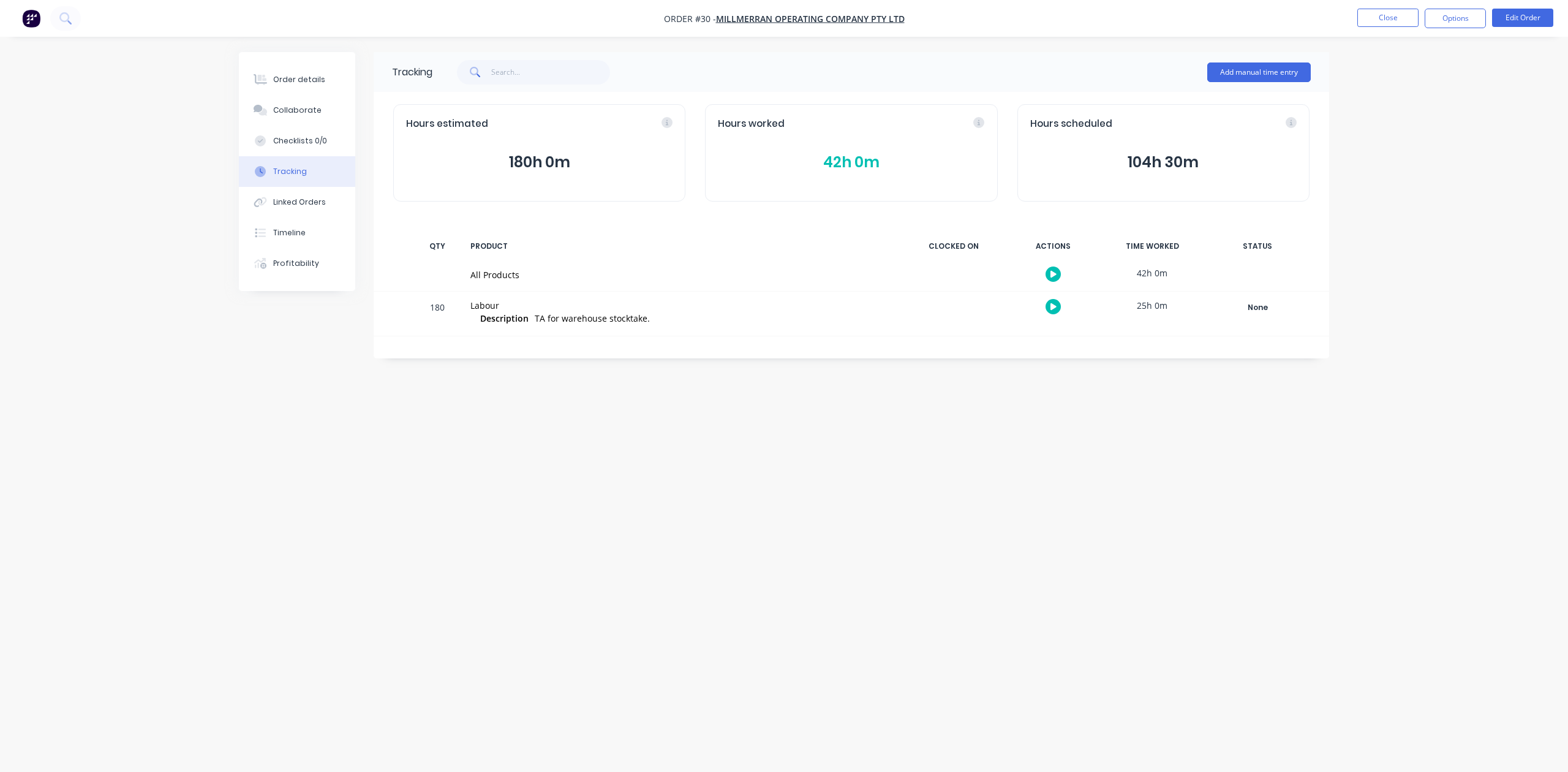
click at [840, 160] on button "42h 0m" at bounding box center [851, 162] width 267 height 23
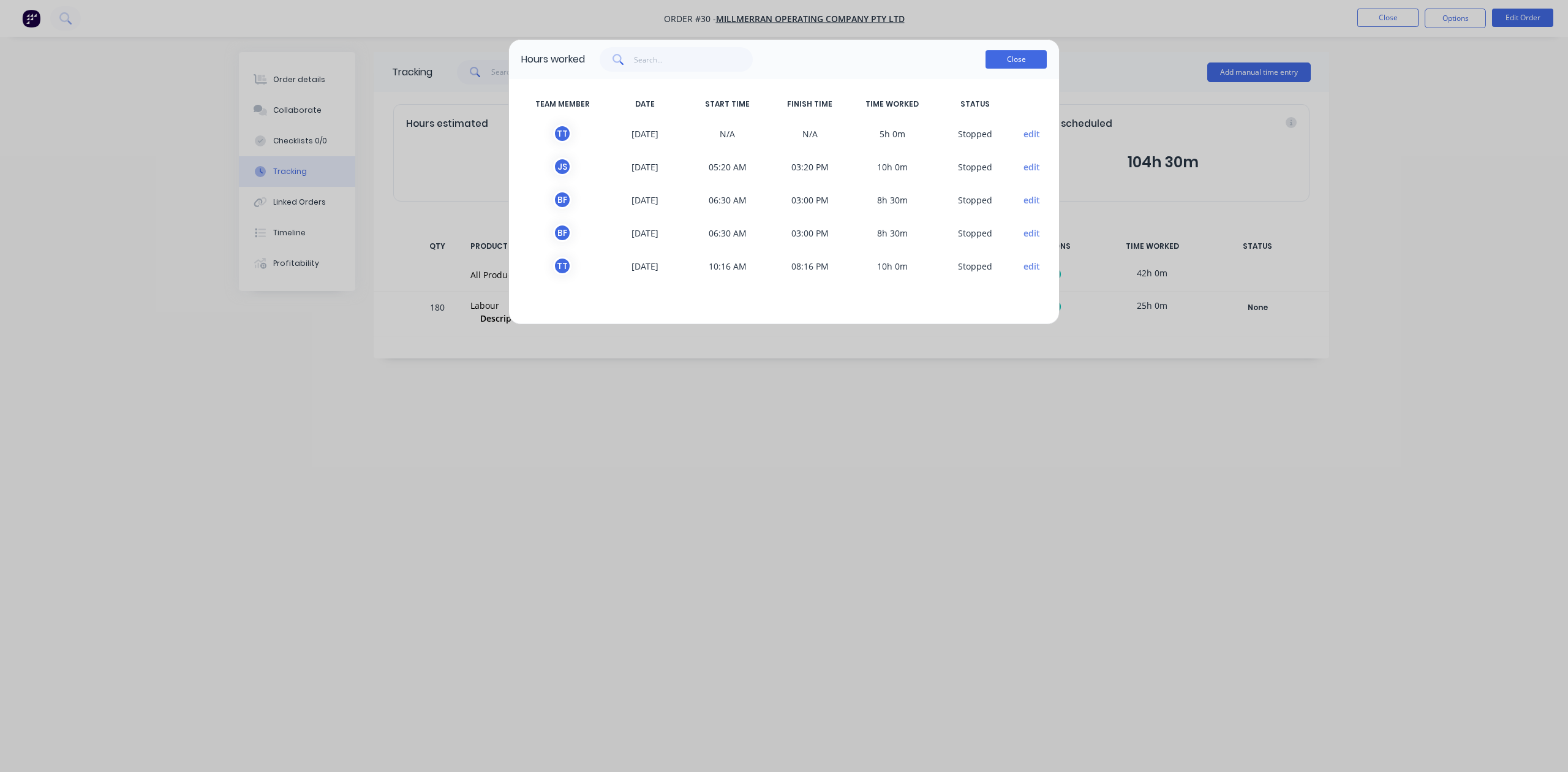
click at [1027, 57] on button "Close" at bounding box center [1016, 59] width 61 height 19
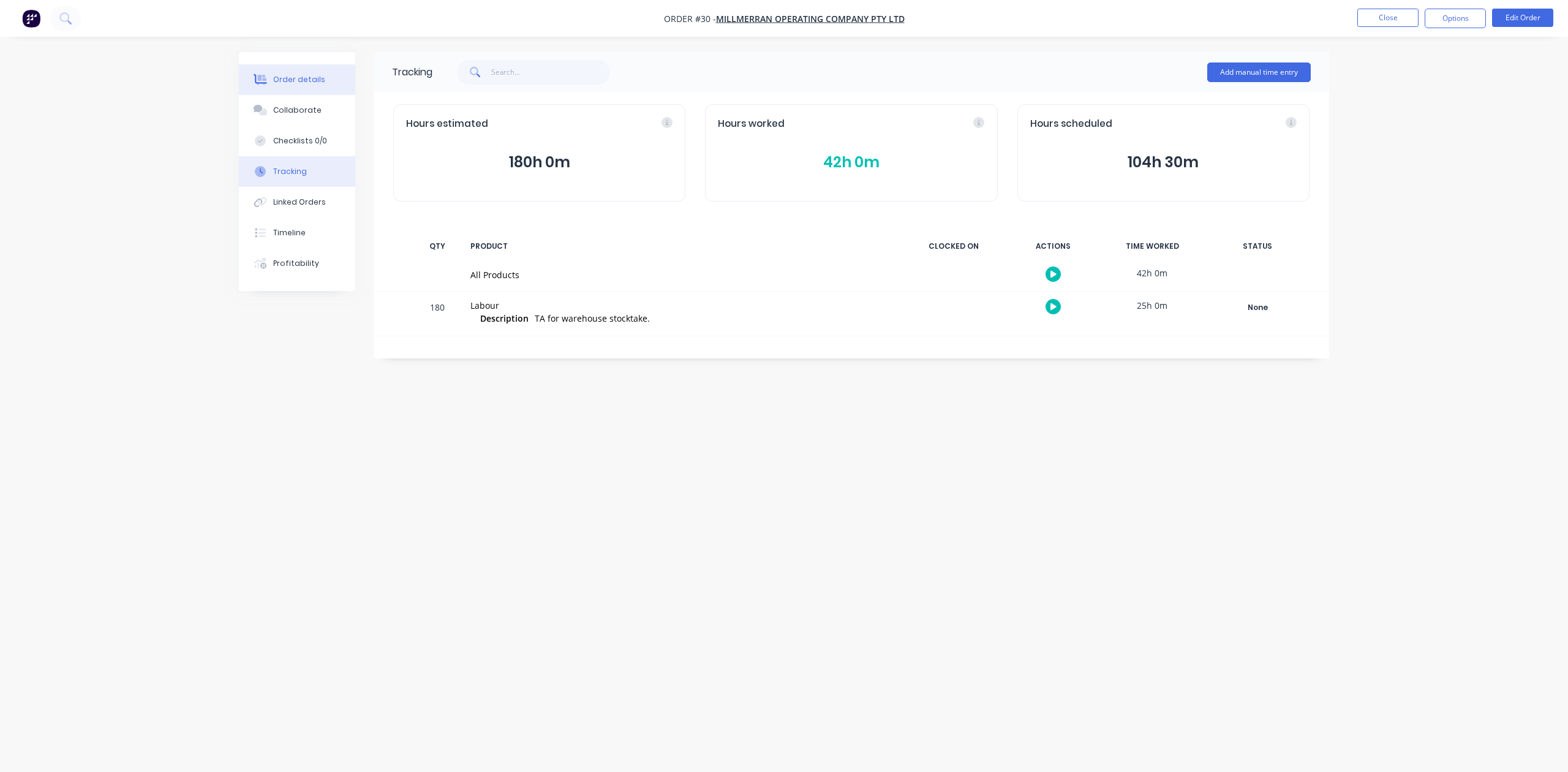
click at [283, 77] on div "Order details" at bounding box center [299, 79] width 52 height 11
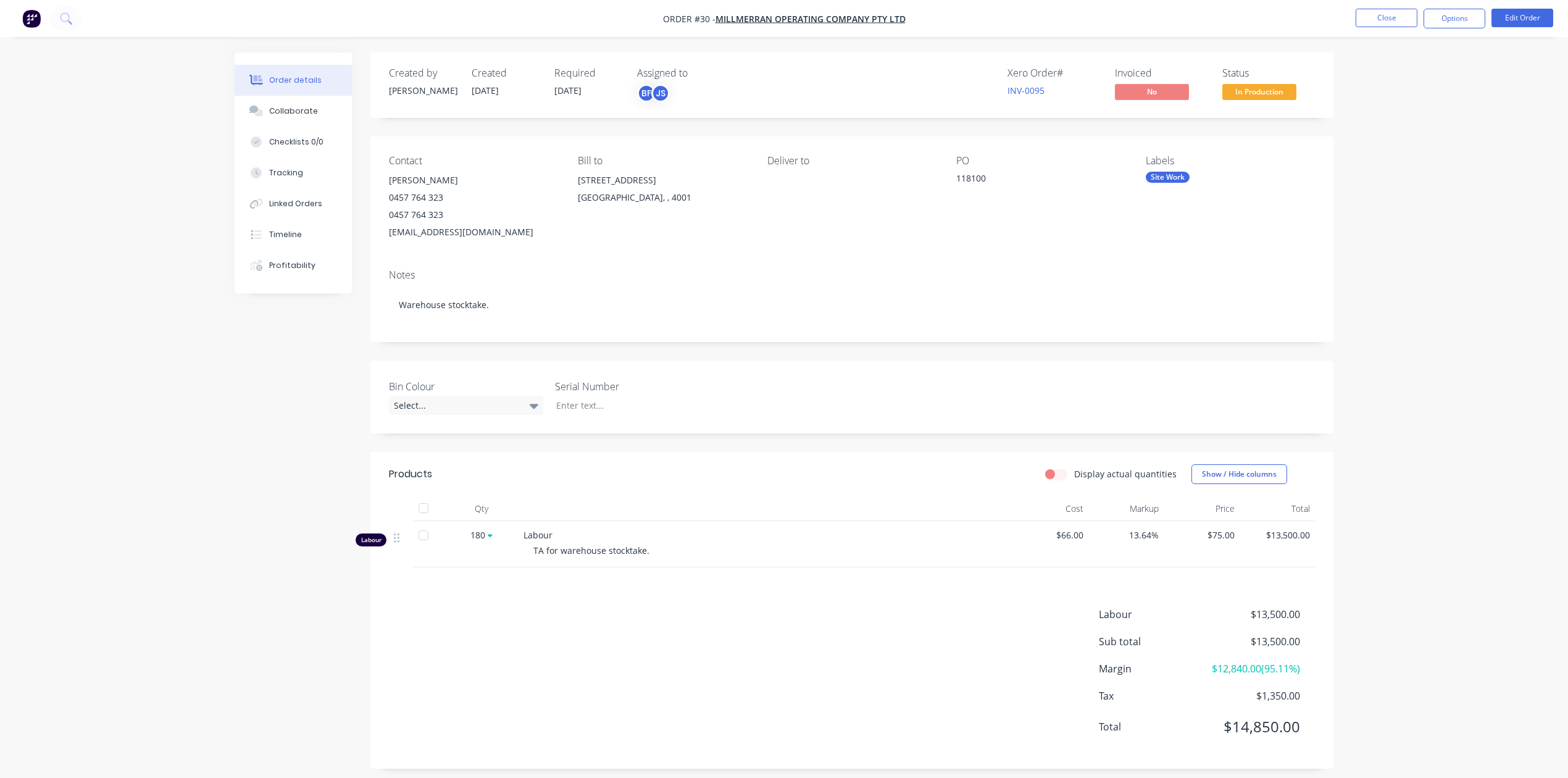
click at [26, 15] on img "button" at bounding box center [32, 19] width 19 height 19
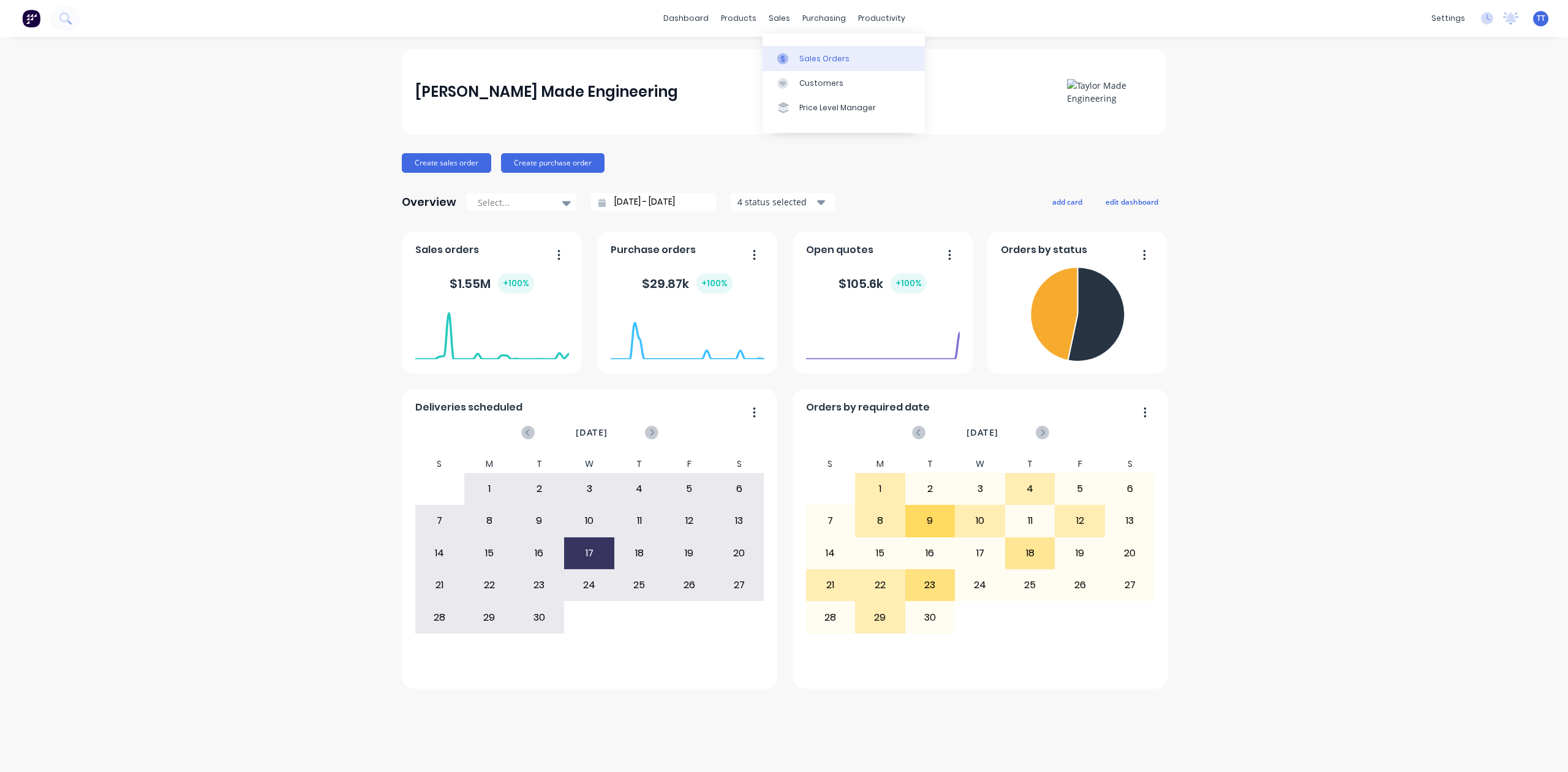
click at [804, 50] on link "Sales Orders" at bounding box center [844, 58] width 162 height 25
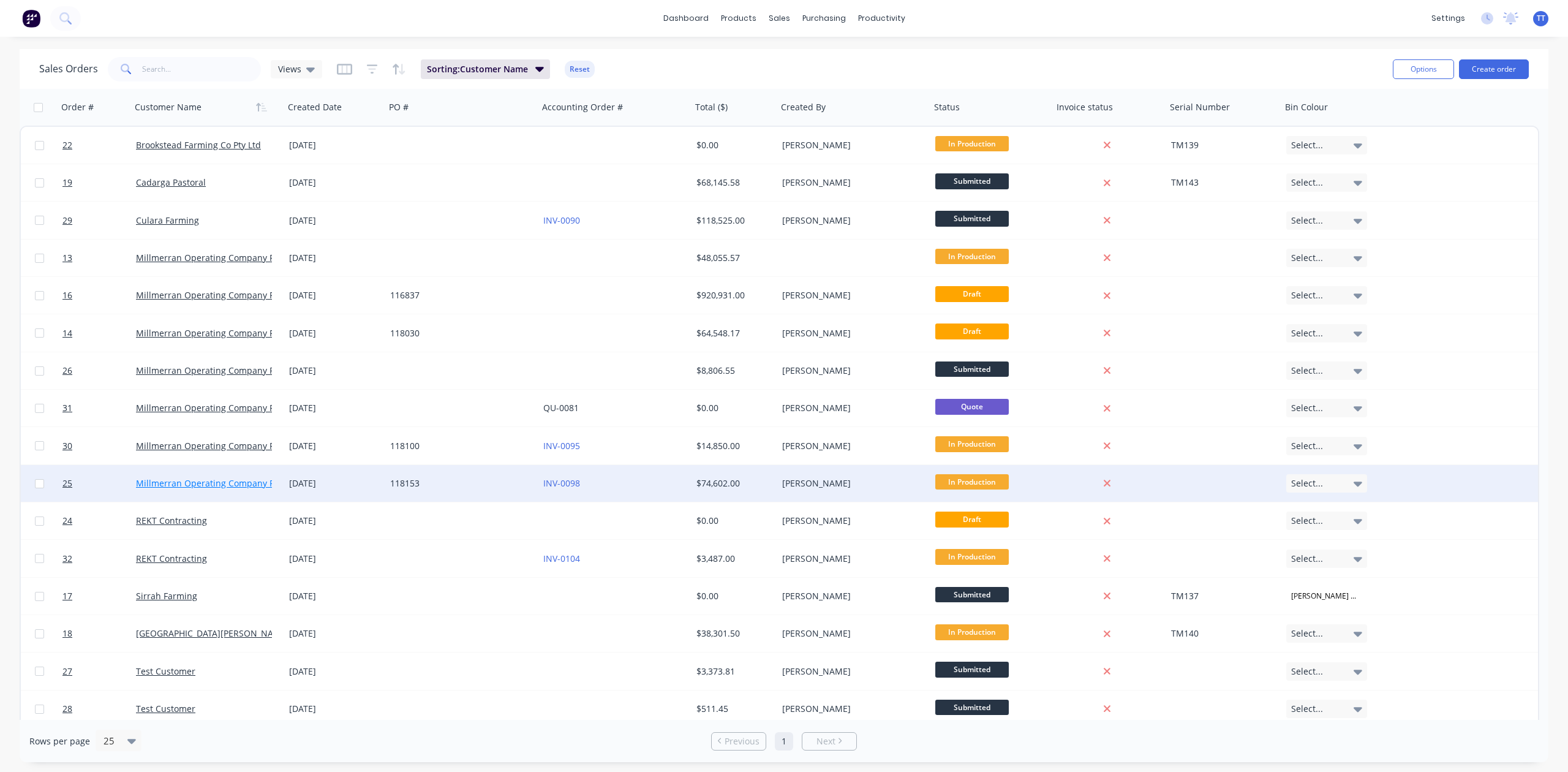
click at [243, 482] on link "Millmerran Operating Company Pty Ltd" at bounding box center [217, 483] width 161 height 11
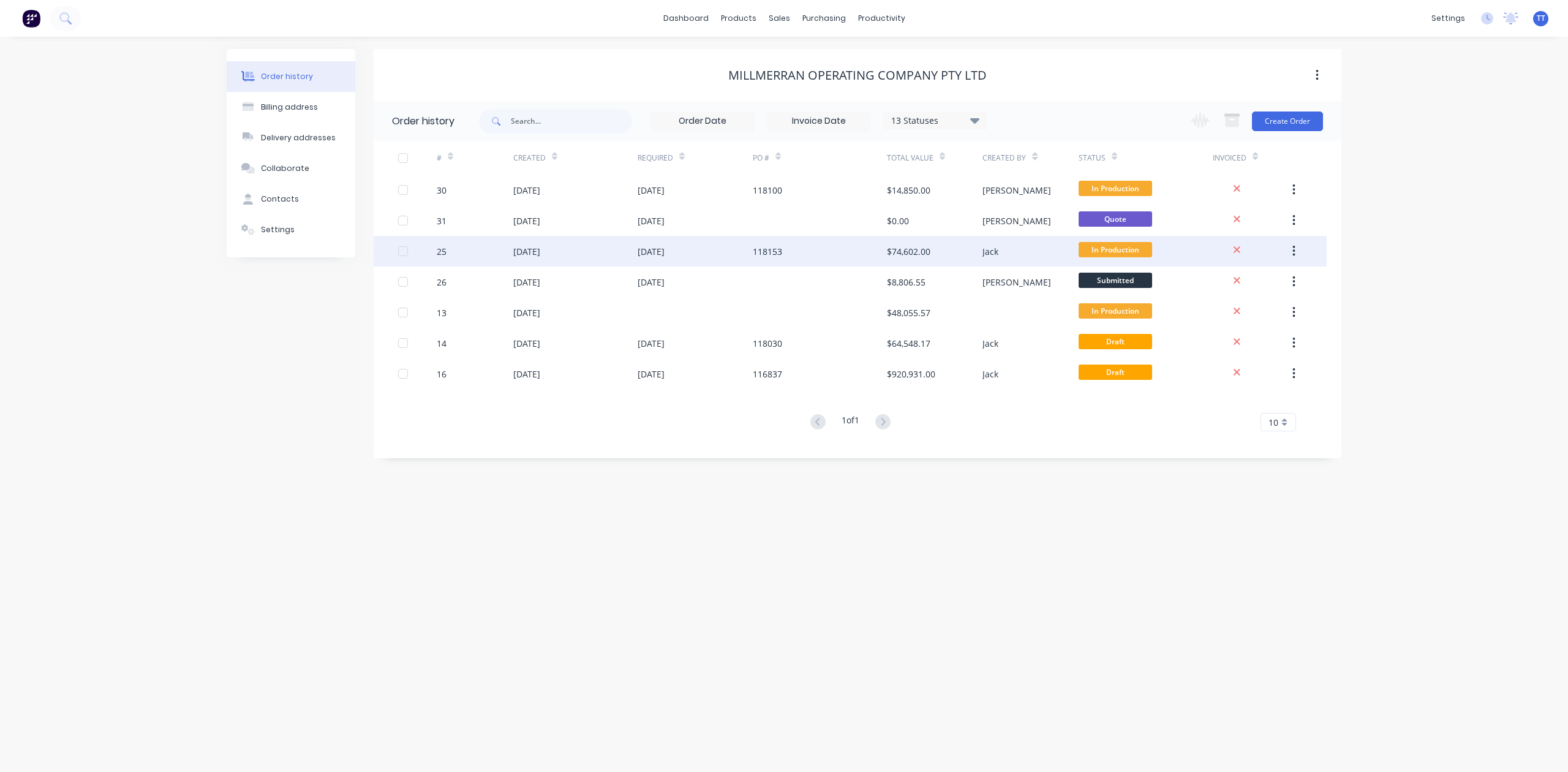
click at [540, 245] on div "[DATE]" at bounding box center [527, 251] width 27 height 13
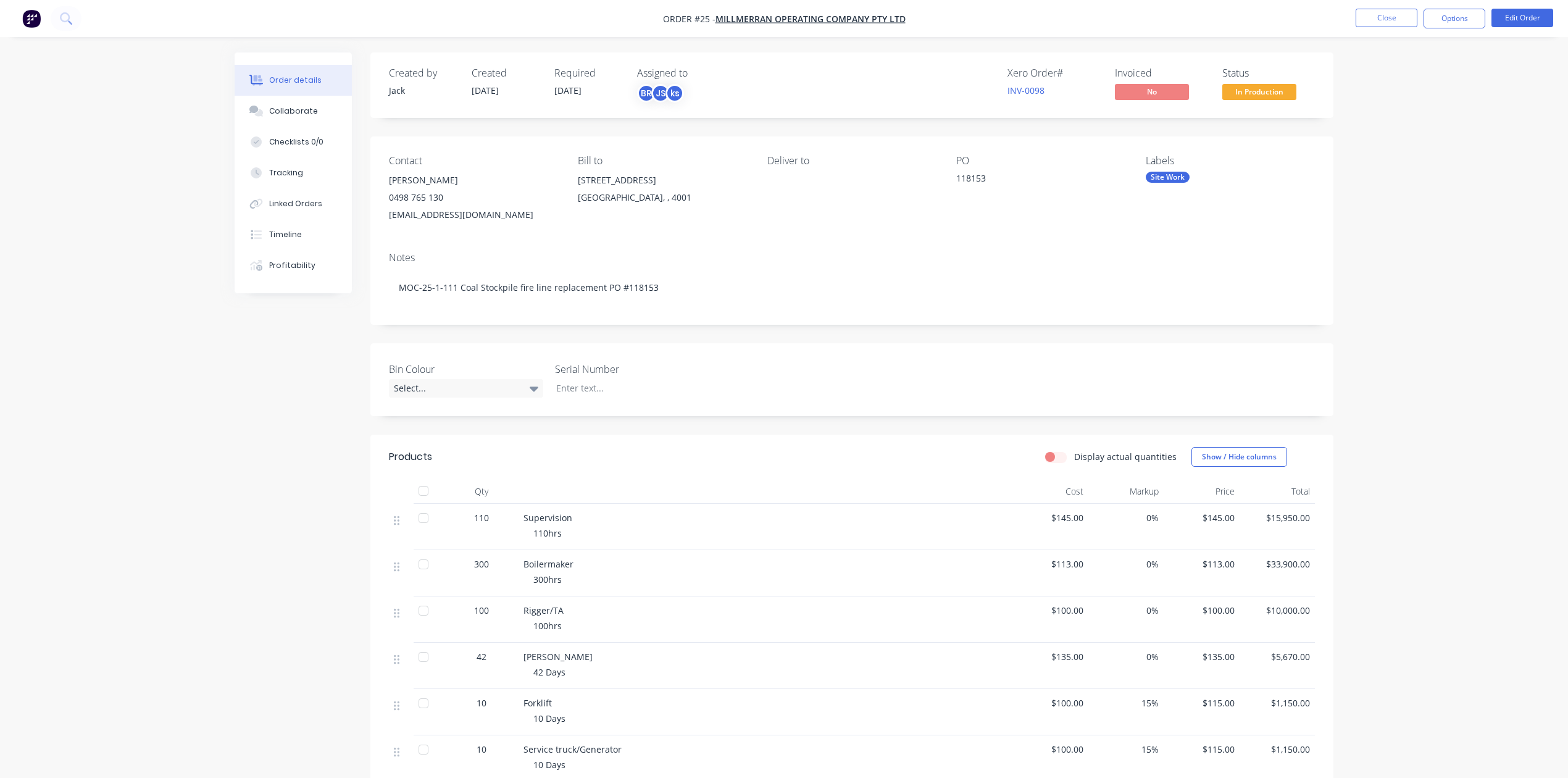
click at [1294, 251] on div "Notes MOC-25-1-111 Coal Stockpile fire line replacement PO #118153" at bounding box center [852, 283] width 963 height 83
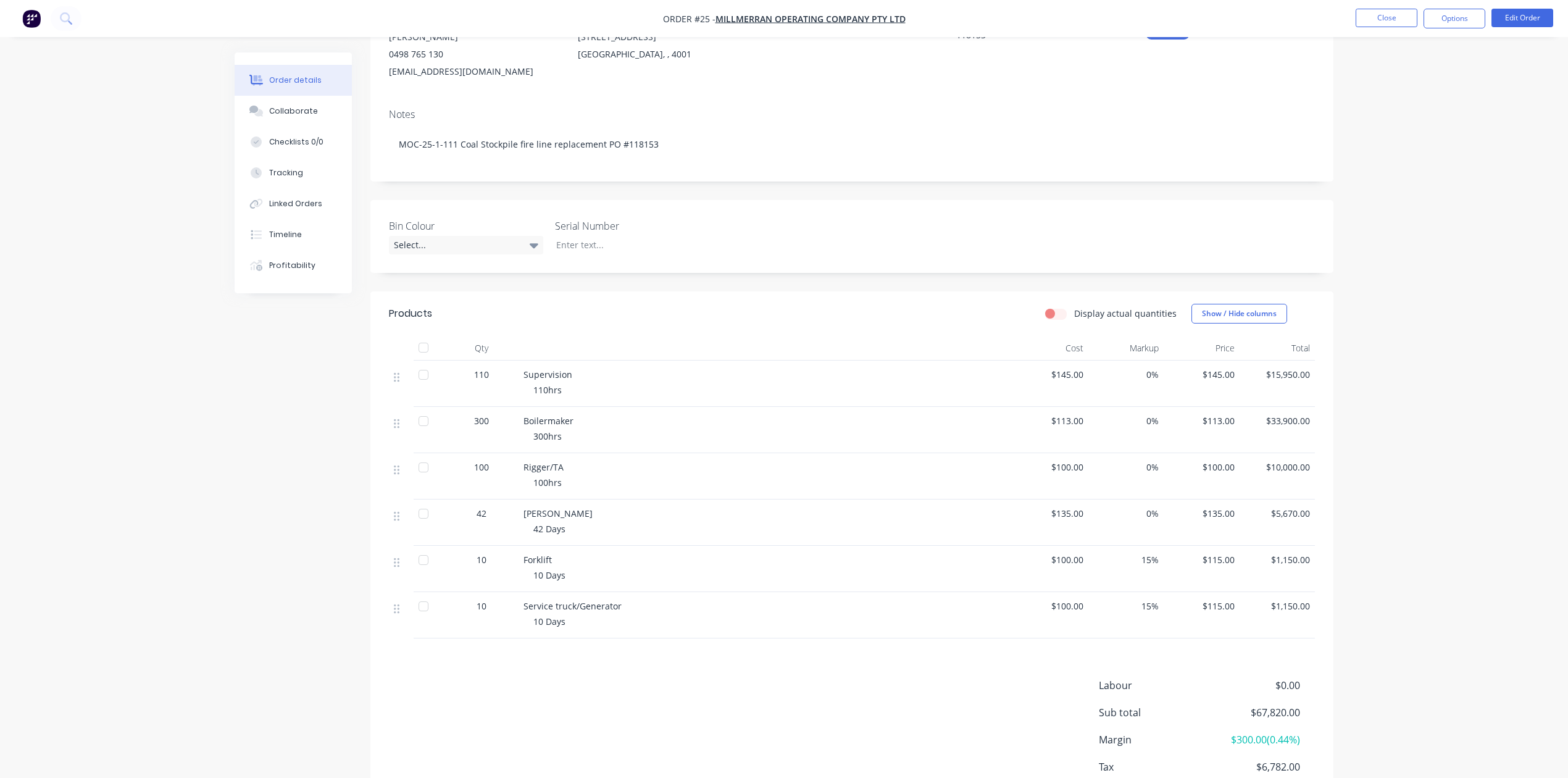
scroll to position [225, 0]
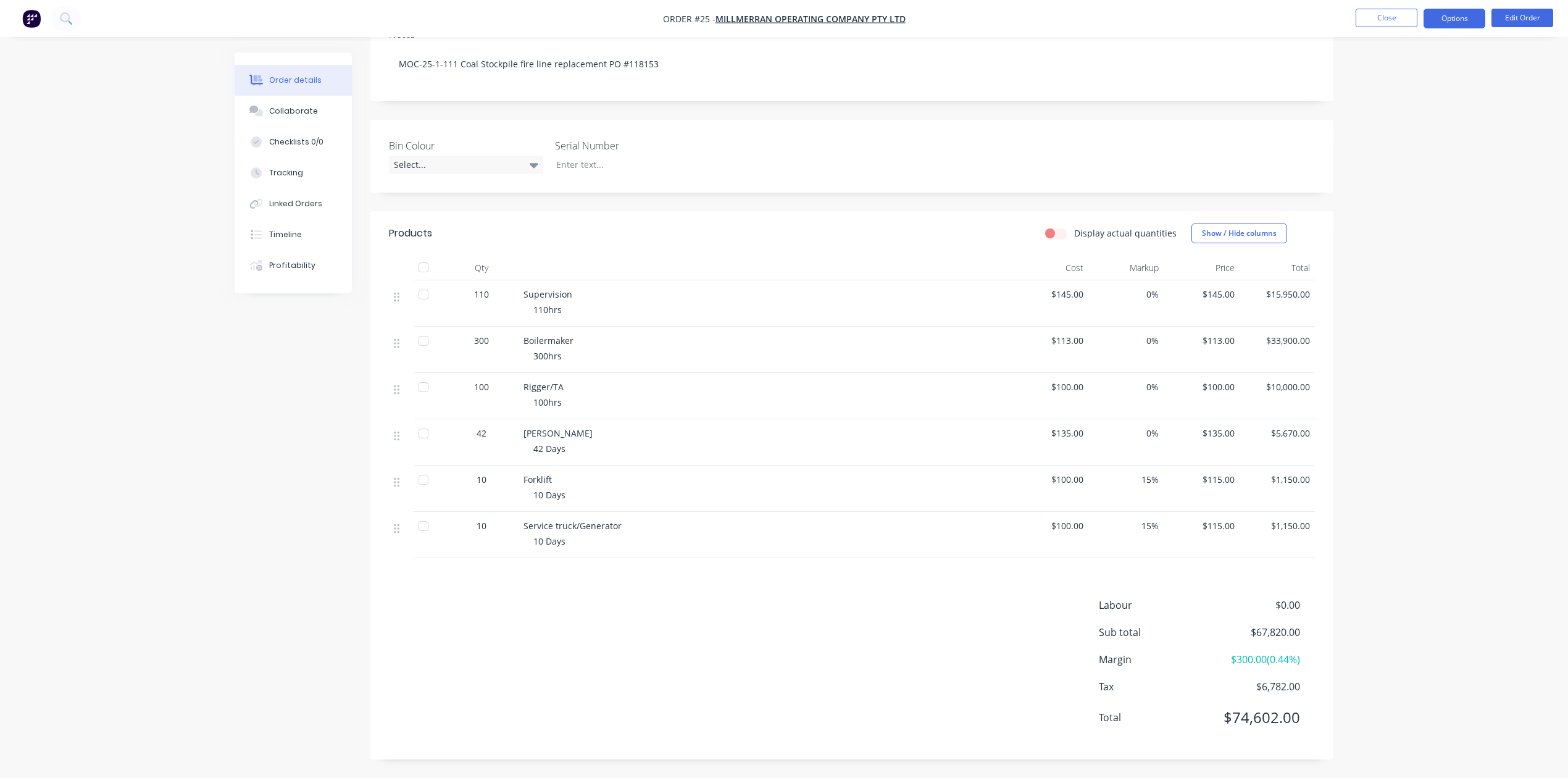
click at [1453, 15] on button "Options" at bounding box center [1454, 18] width 62 height 20
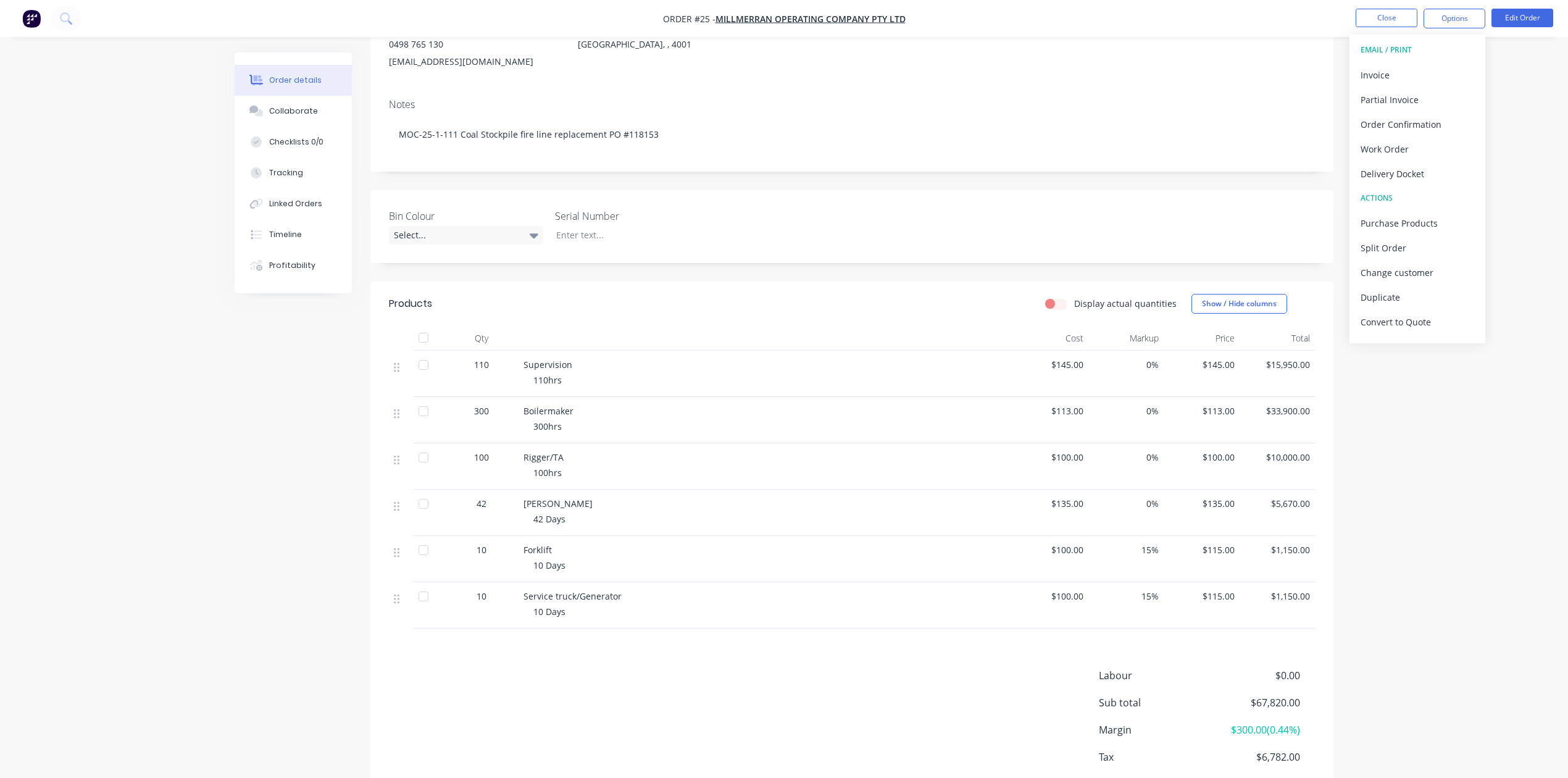
scroll to position [0, 0]
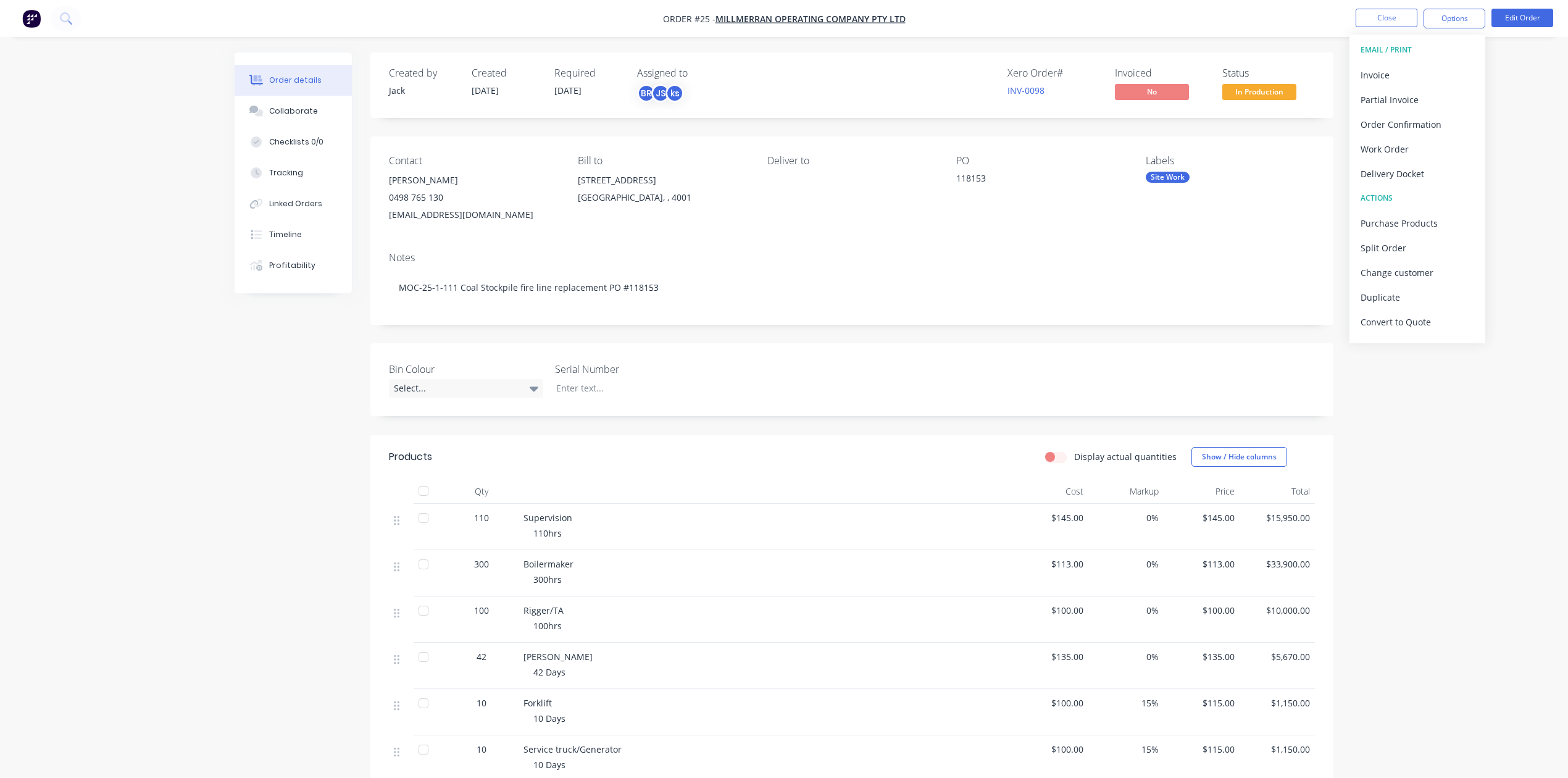
click at [35, 15] on img "button" at bounding box center [32, 19] width 19 height 19
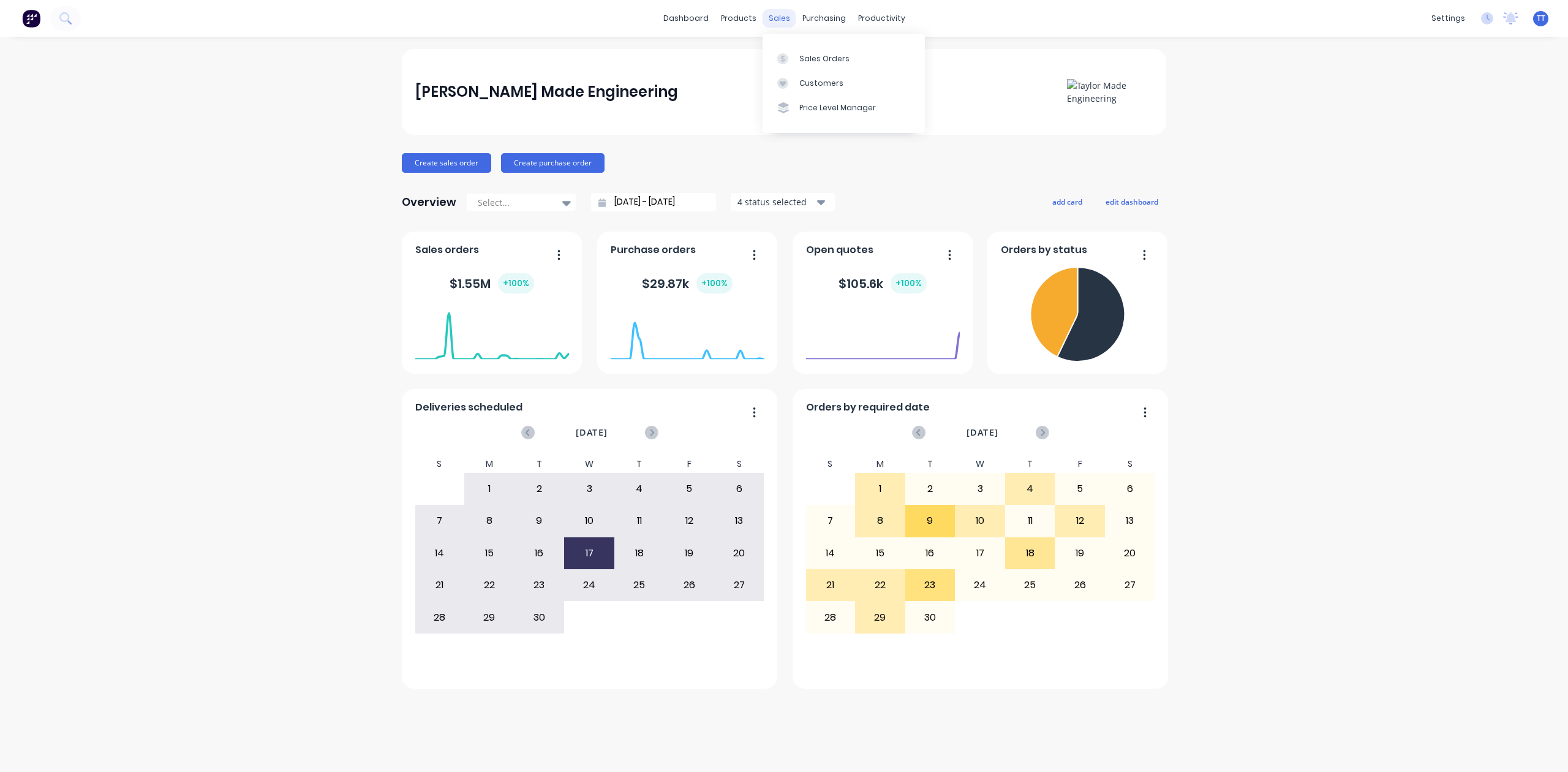
click at [784, 17] on div "sales" at bounding box center [780, 19] width 34 height 19
click at [809, 57] on div "Sales Orders" at bounding box center [824, 59] width 50 height 11
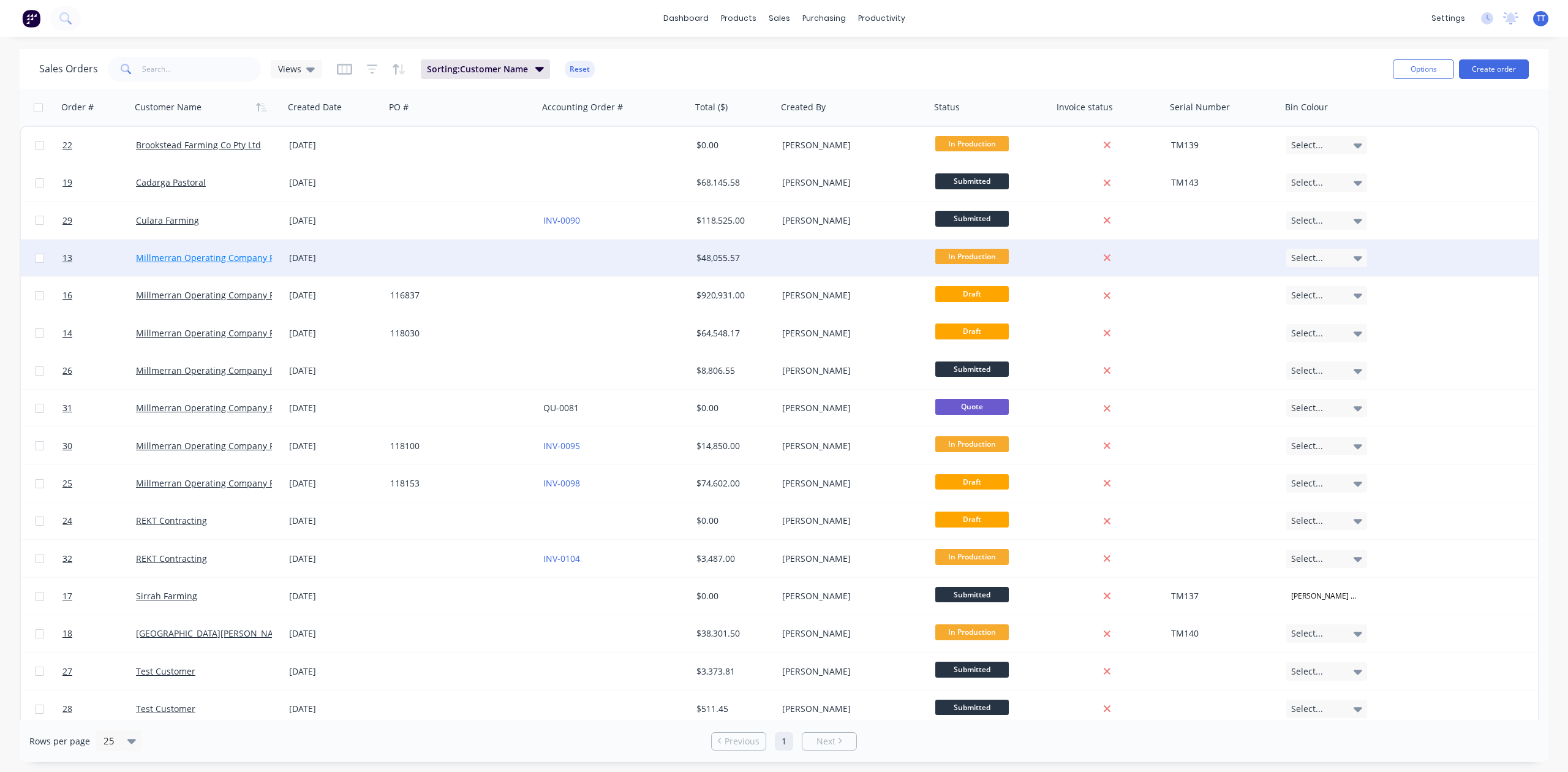
click at [262, 259] on link "Millmerran Operating Company Pty Ltd" at bounding box center [217, 258] width 161 height 11
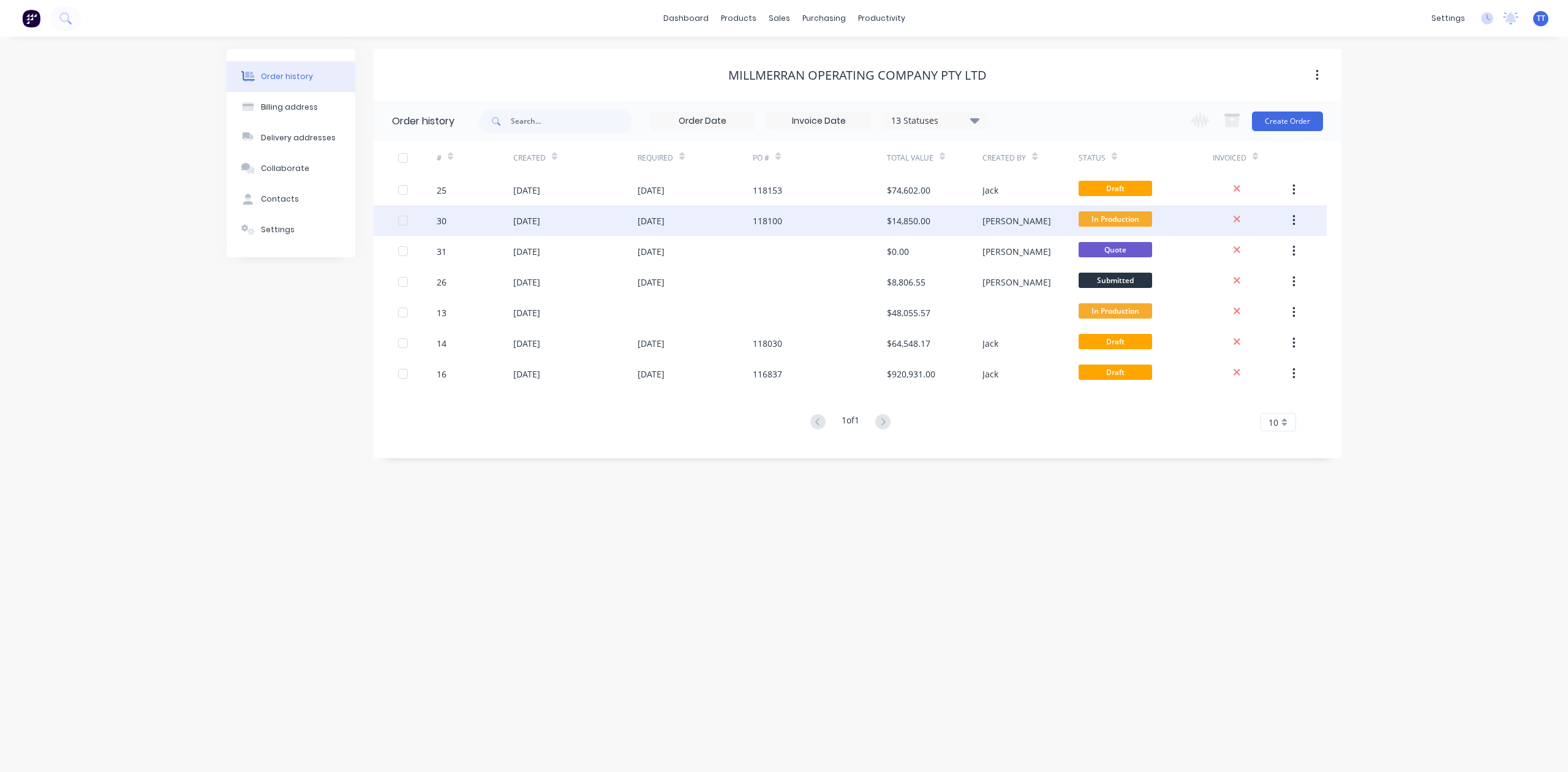
click at [540, 220] on div "[DATE]" at bounding box center [527, 220] width 27 height 13
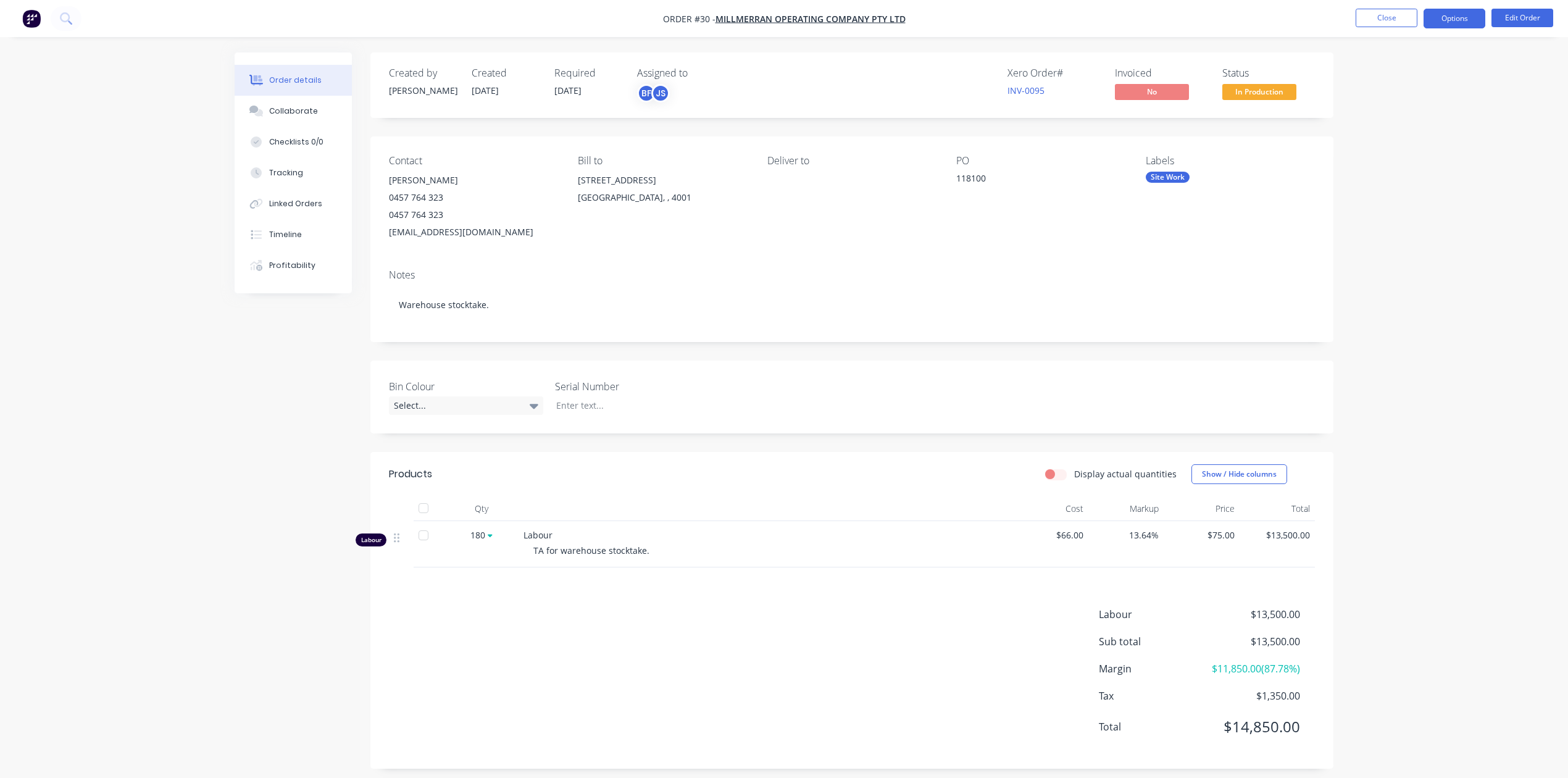
click at [1463, 19] on button "Options" at bounding box center [1454, 18] width 62 height 20
click at [1534, 12] on button "Edit Order" at bounding box center [1522, 18] width 62 height 19
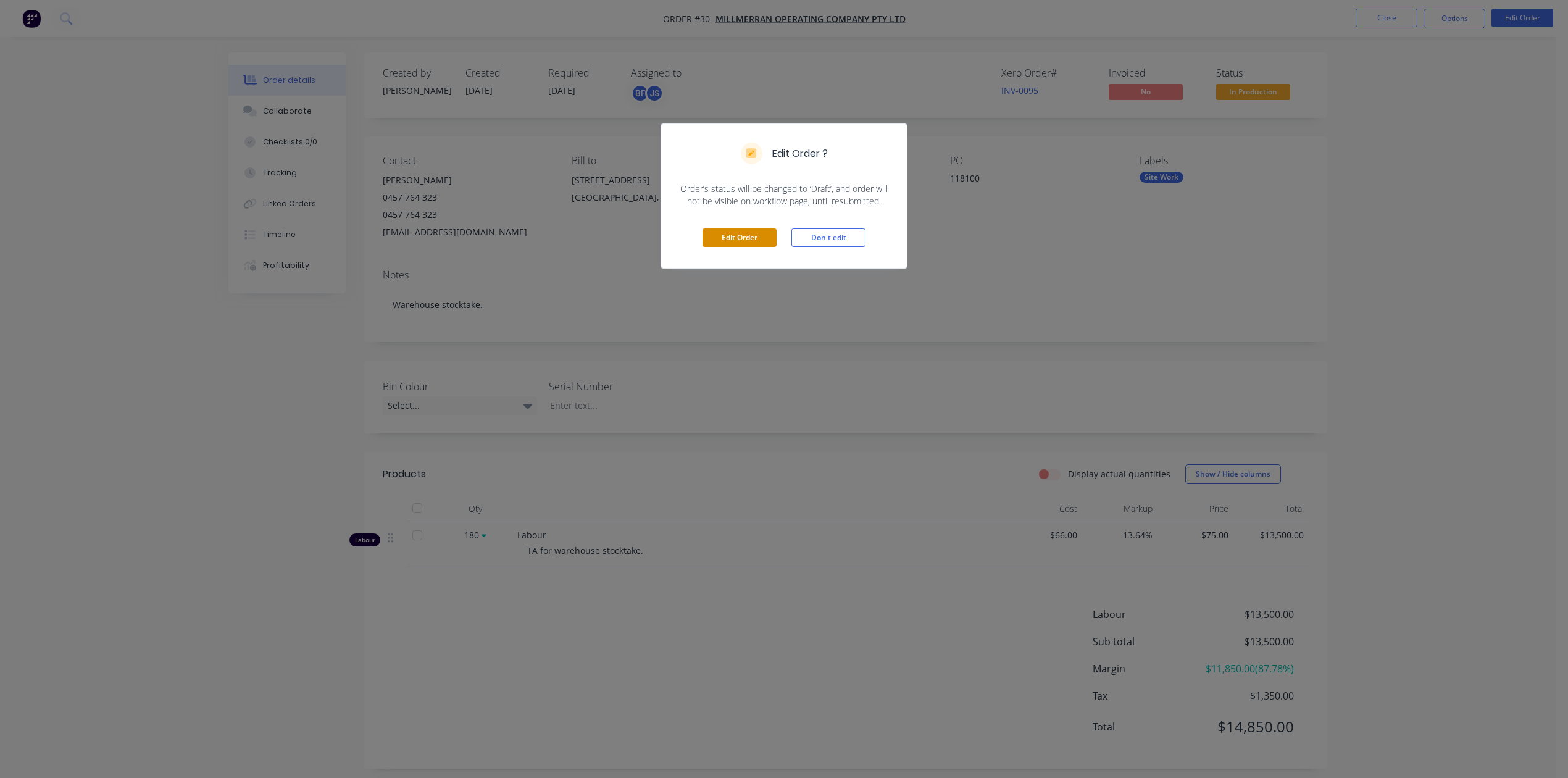
click at [749, 239] on button "Edit Order" at bounding box center [739, 238] width 74 height 19
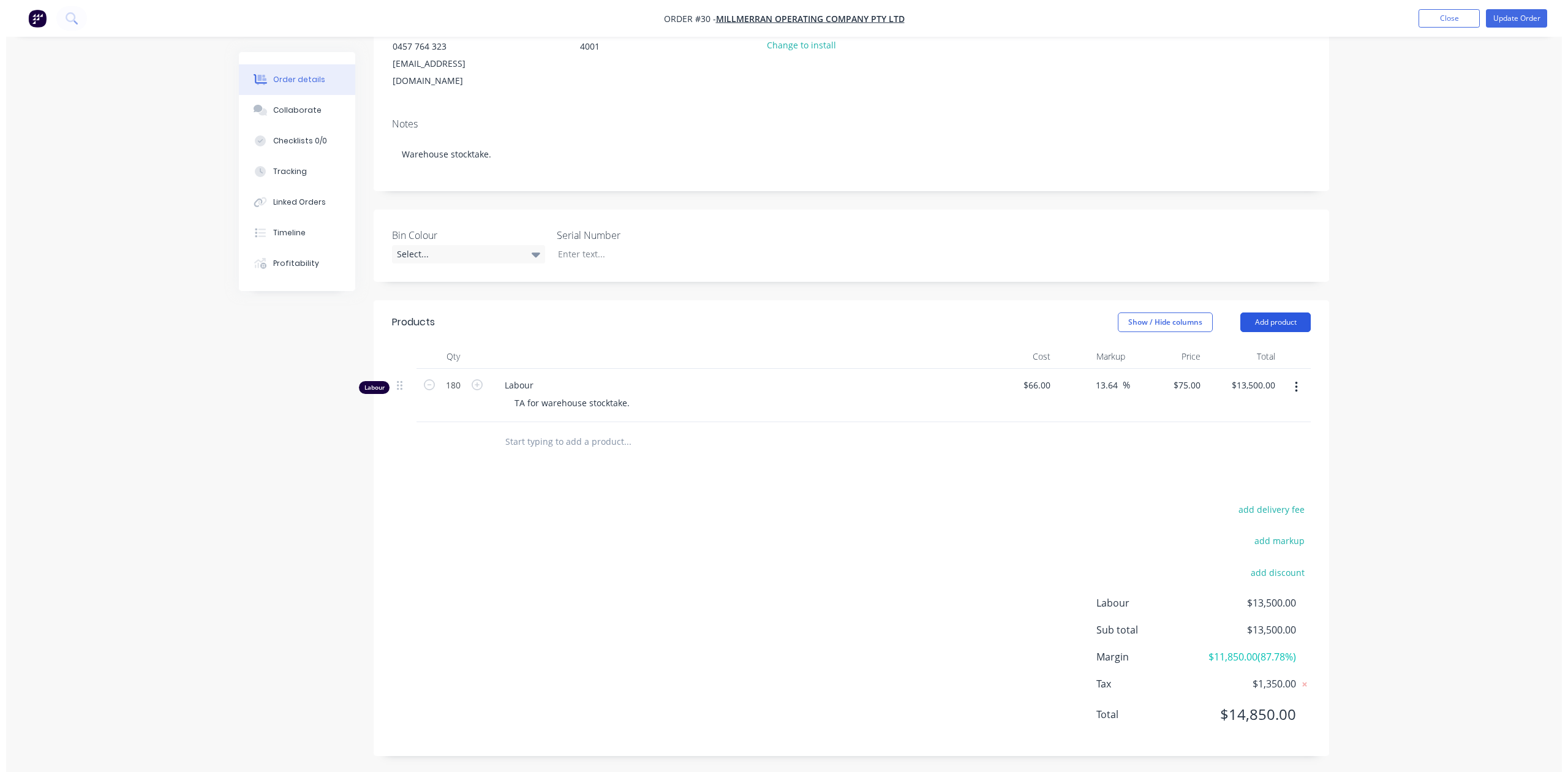
scroll to position [169, 0]
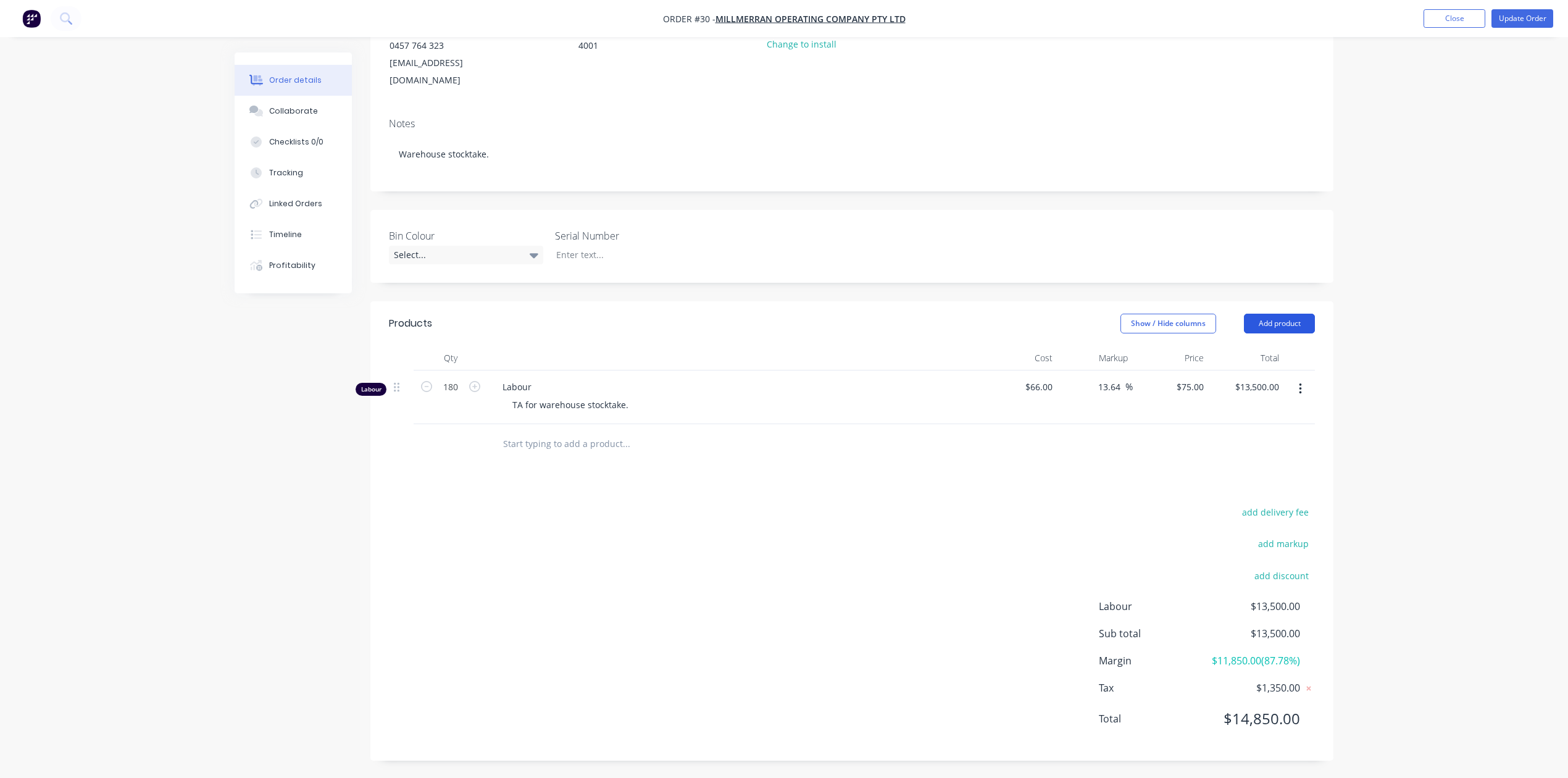
click at [1286, 314] on button "Add product" at bounding box center [1280, 323] width 71 height 20
click at [1231, 469] on div "Labour" at bounding box center [1255, 478] width 95 height 18
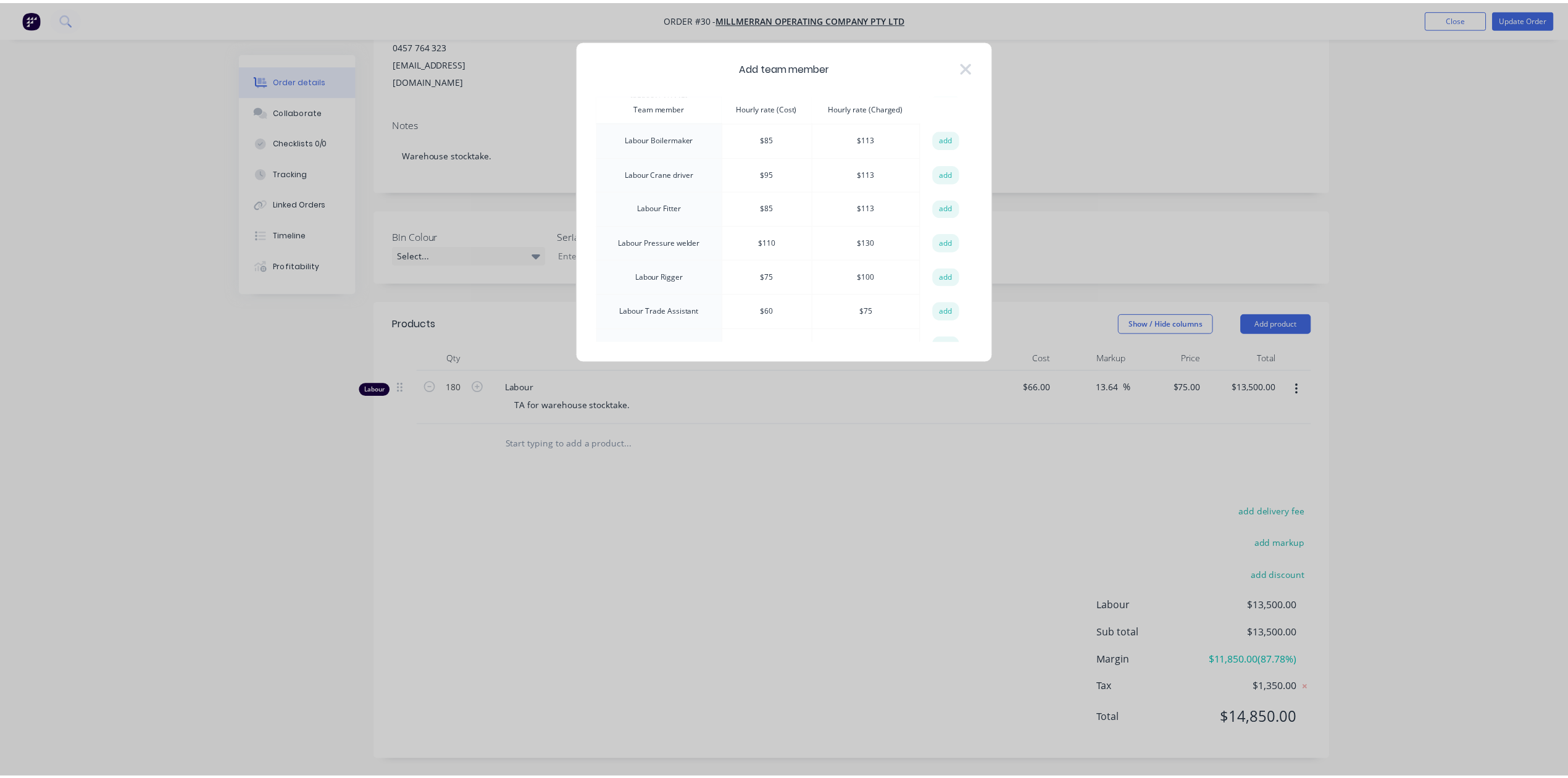
scroll to position [576, 0]
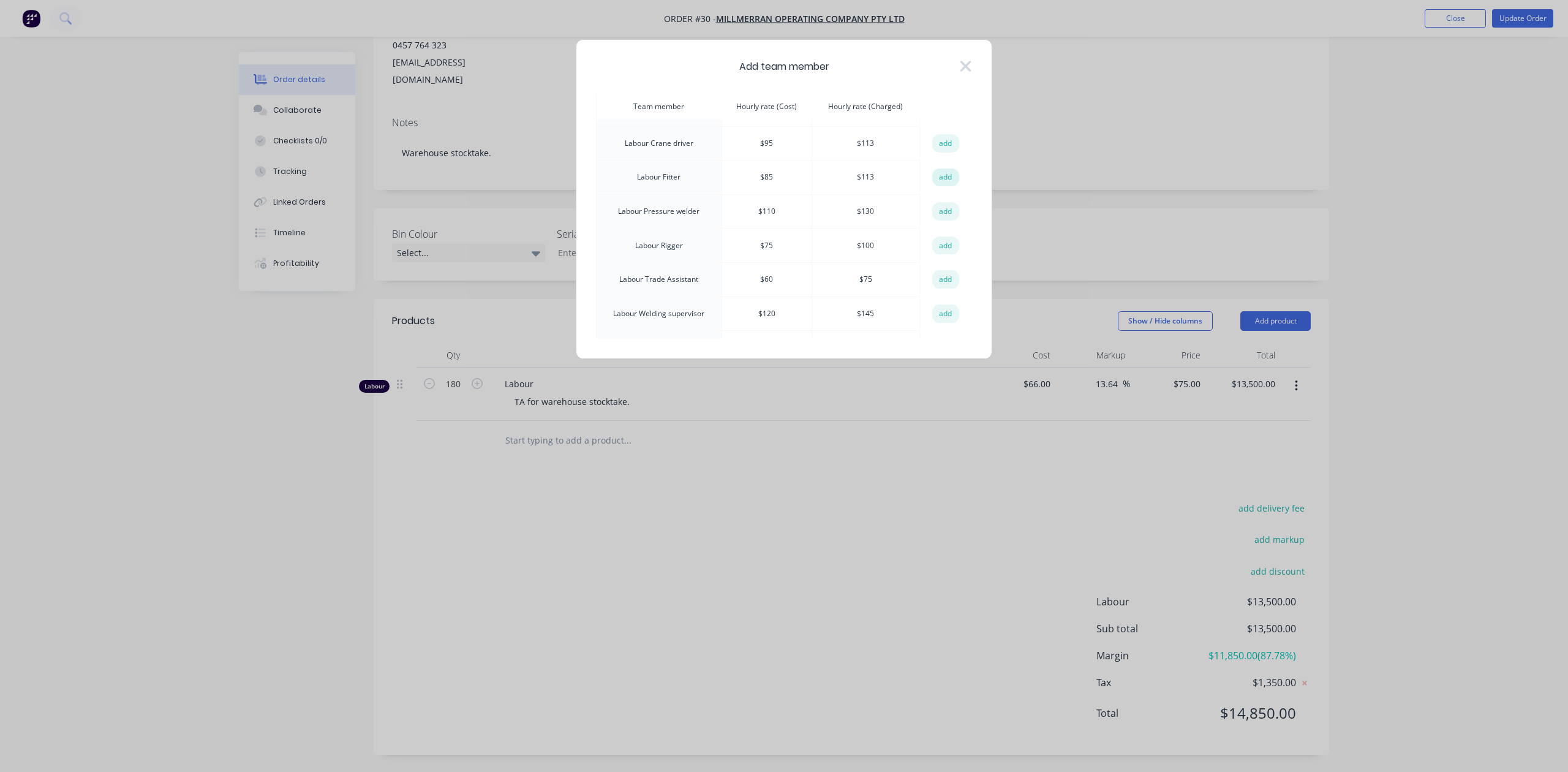
click at [951, 169] on button "add" at bounding box center [946, 178] width 27 height 19
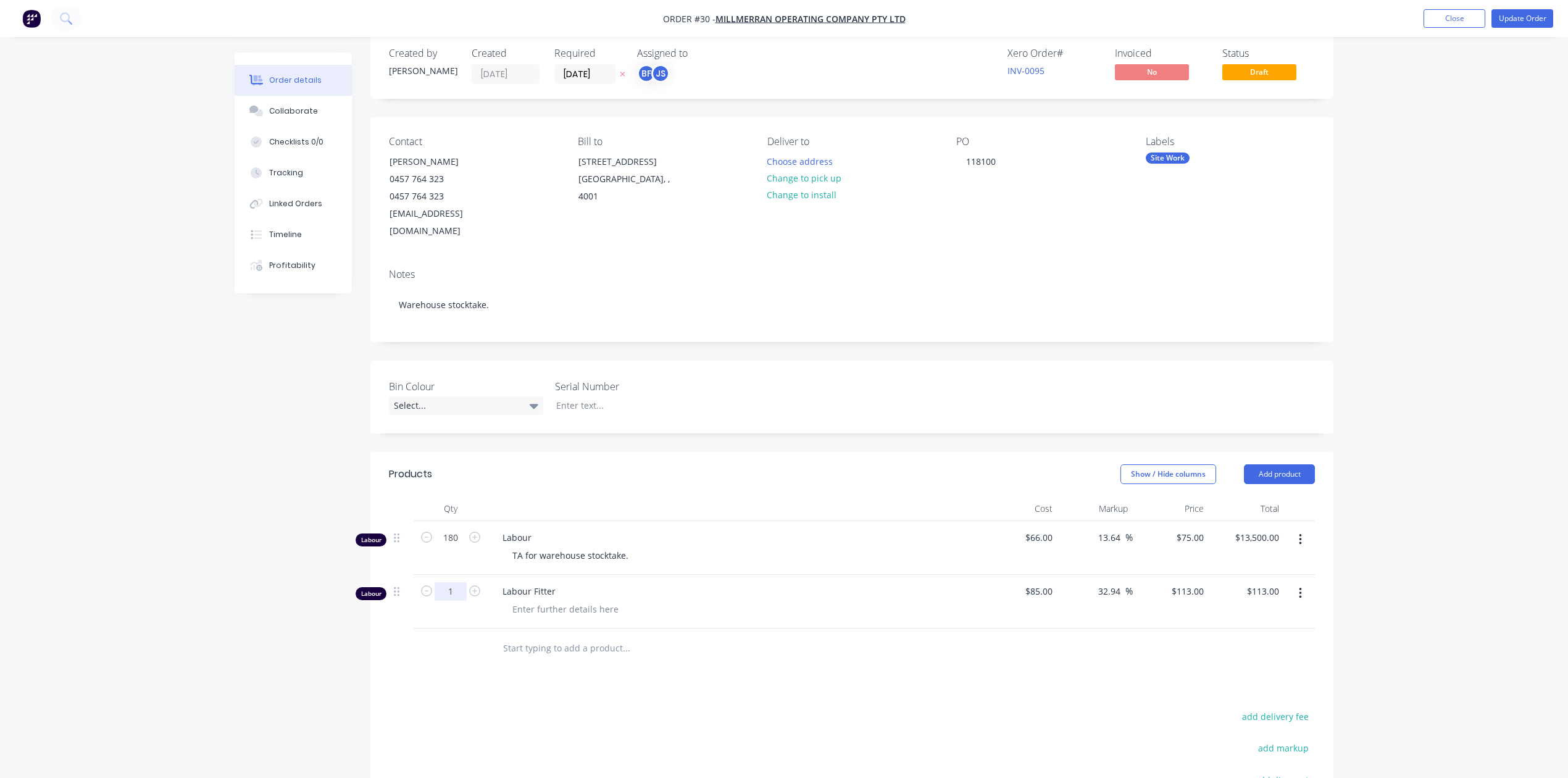
scroll to position [0, 0]
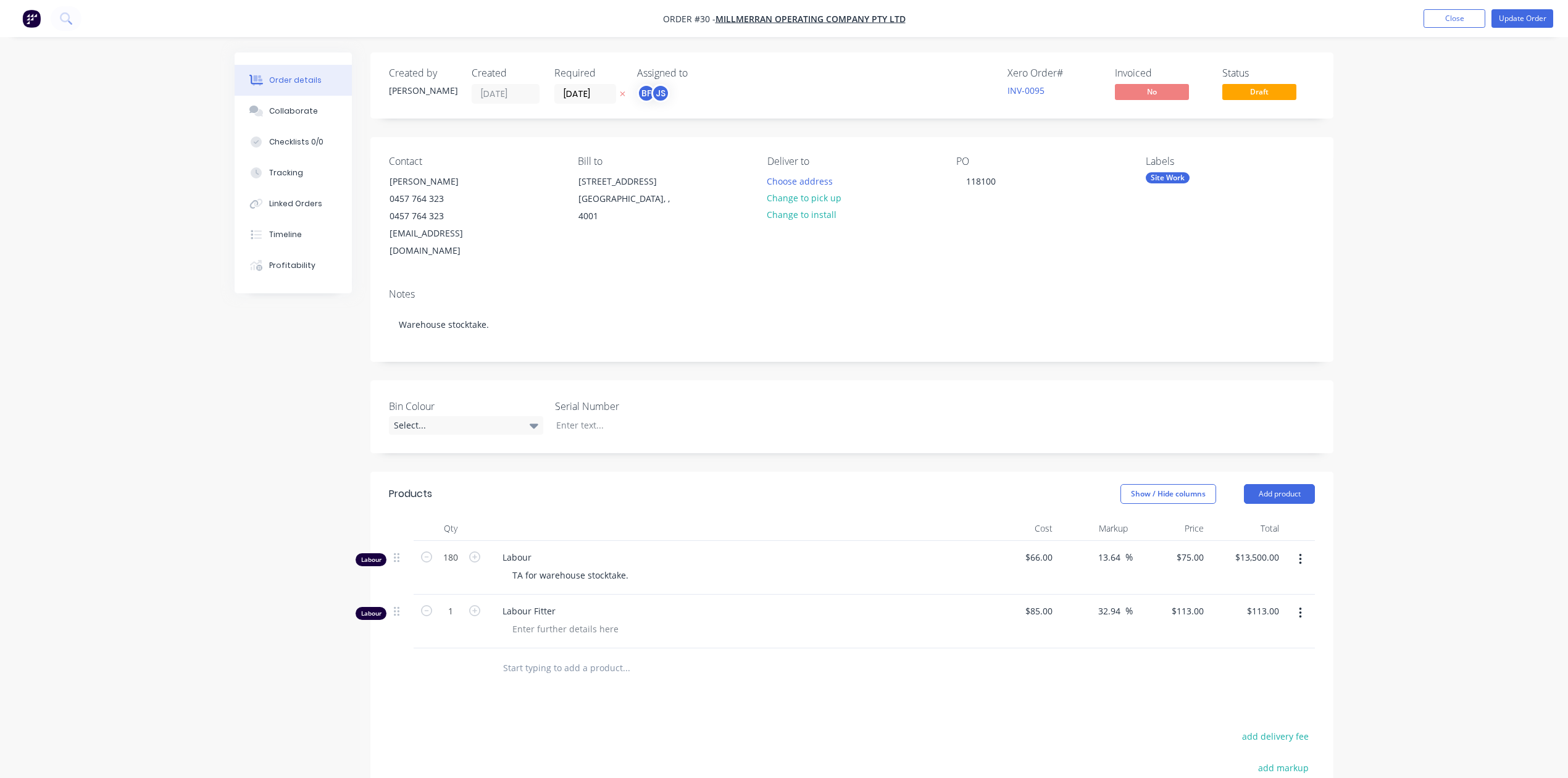
click at [178, 414] on div "Order details Collaborate Checklists 0/0 Tracking Linked Orders Timeline Profit…" at bounding box center [784, 502] width 1568 height 1004
click at [1301, 607] on icon "button" at bounding box center [1301, 613] width 3 height 13
click at [1227, 711] on div "Delete" at bounding box center [1255, 719] width 95 height 18
click at [1481, 77] on div "Order details Collaborate Checklists 0/0 Tracking Linked Orders Timeline Profit…" at bounding box center [784, 475] width 1568 height 950
click at [1467, 13] on button "Close" at bounding box center [1454, 19] width 62 height 19
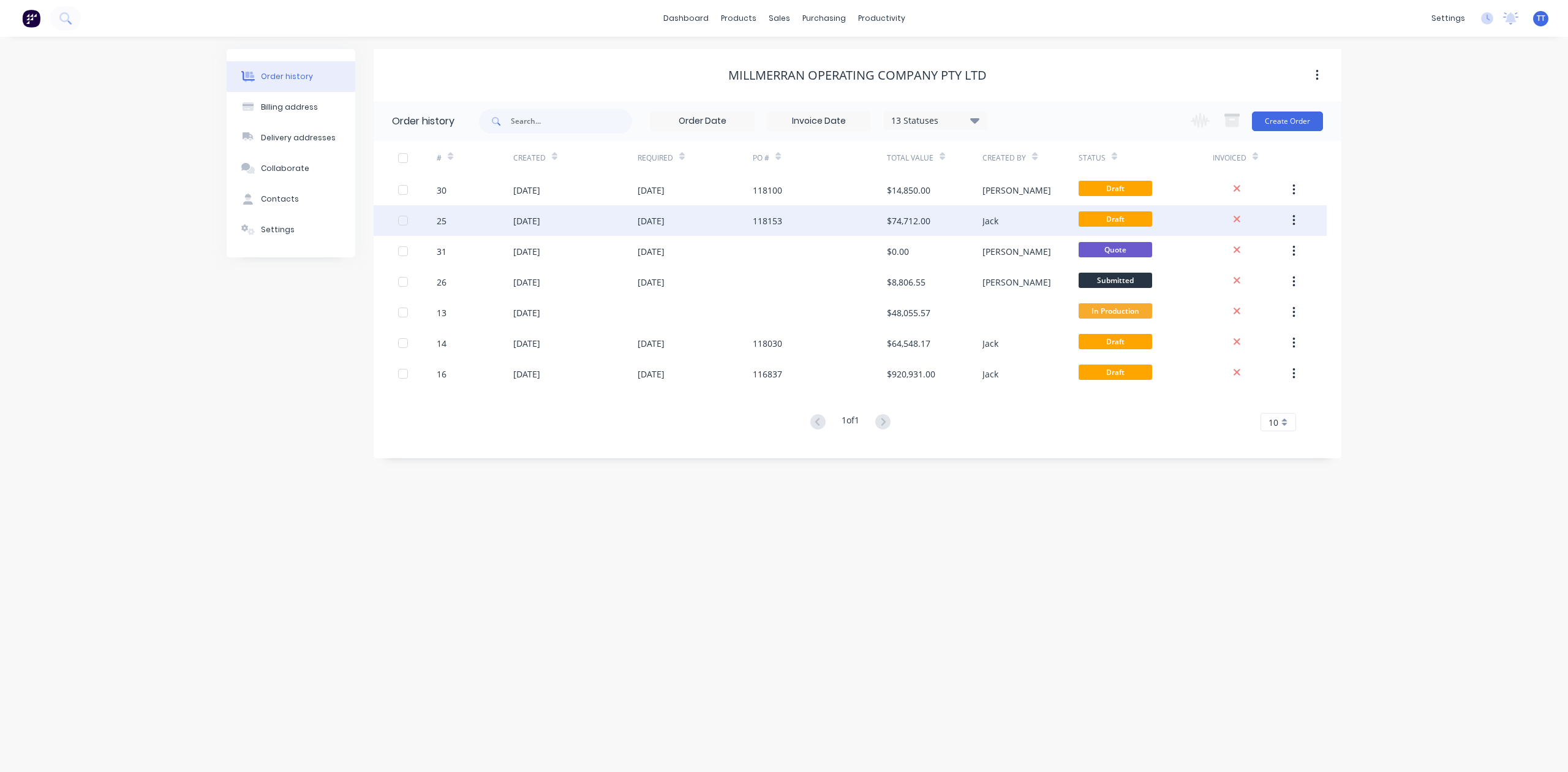
click at [652, 214] on div "[DATE]" at bounding box center [651, 220] width 27 height 13
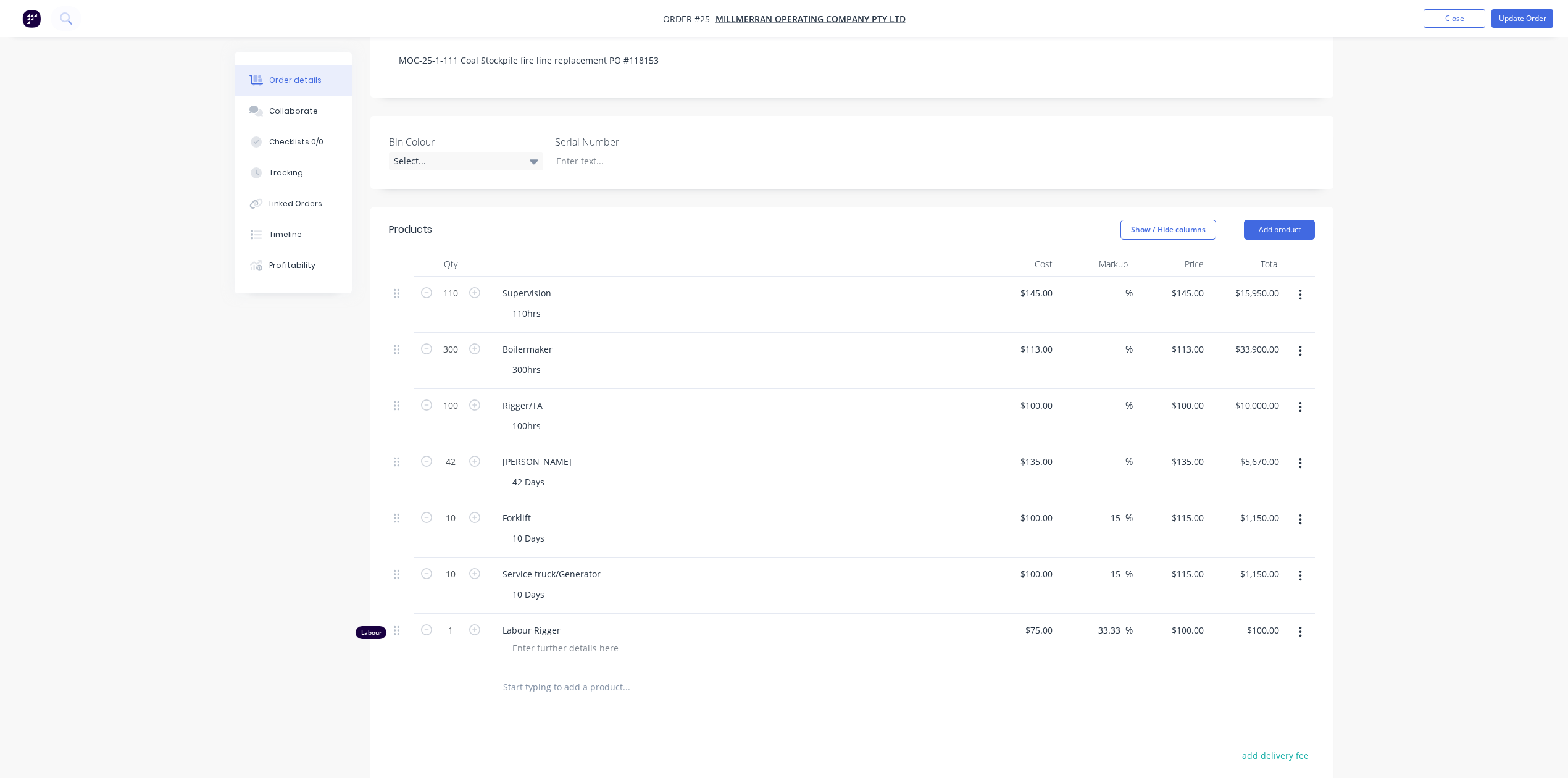
scroll to position [329, 0]
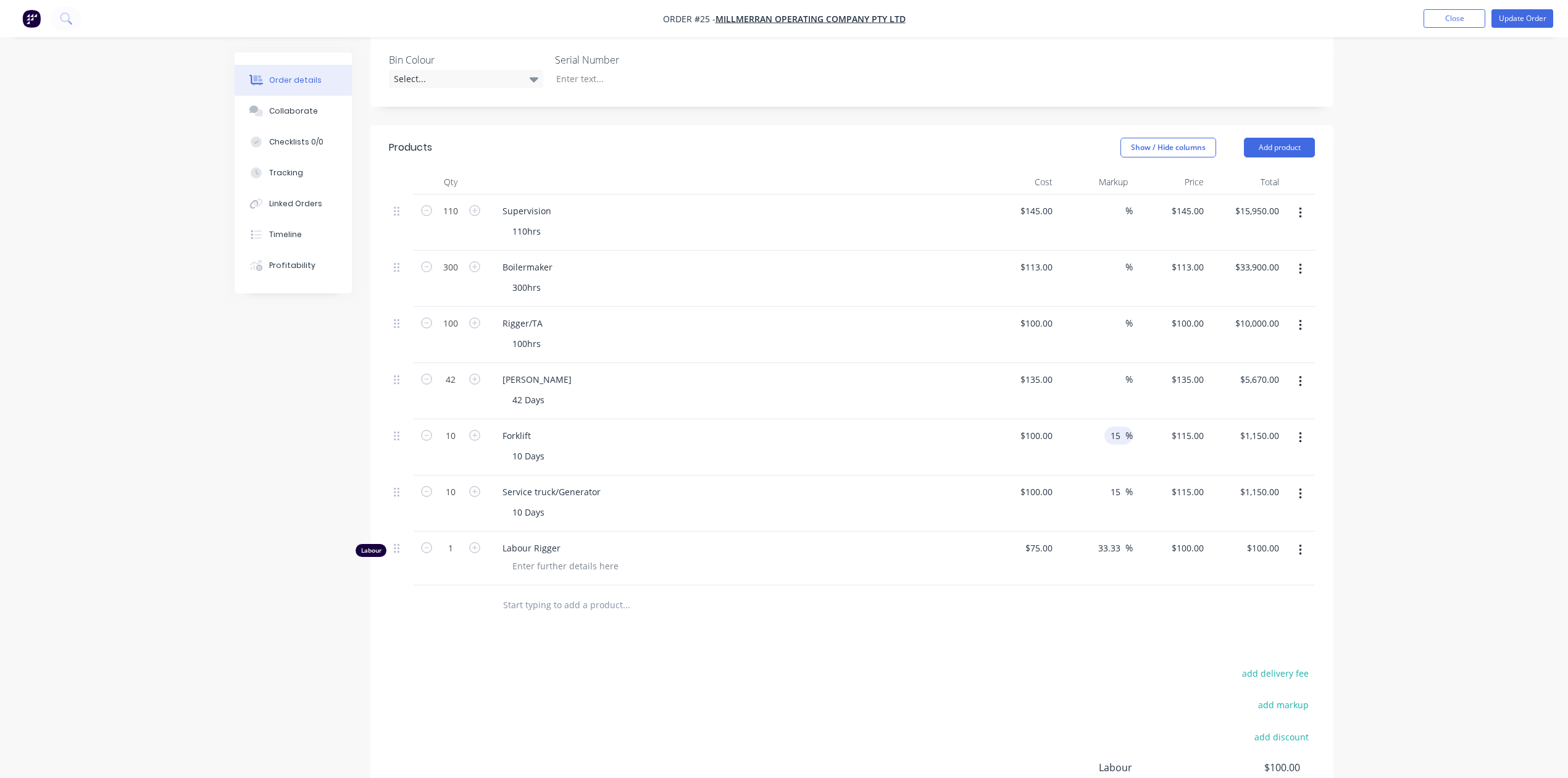
click at [1117, 427] on input "15" at bounding box center [1118, 436] width 16 height 18
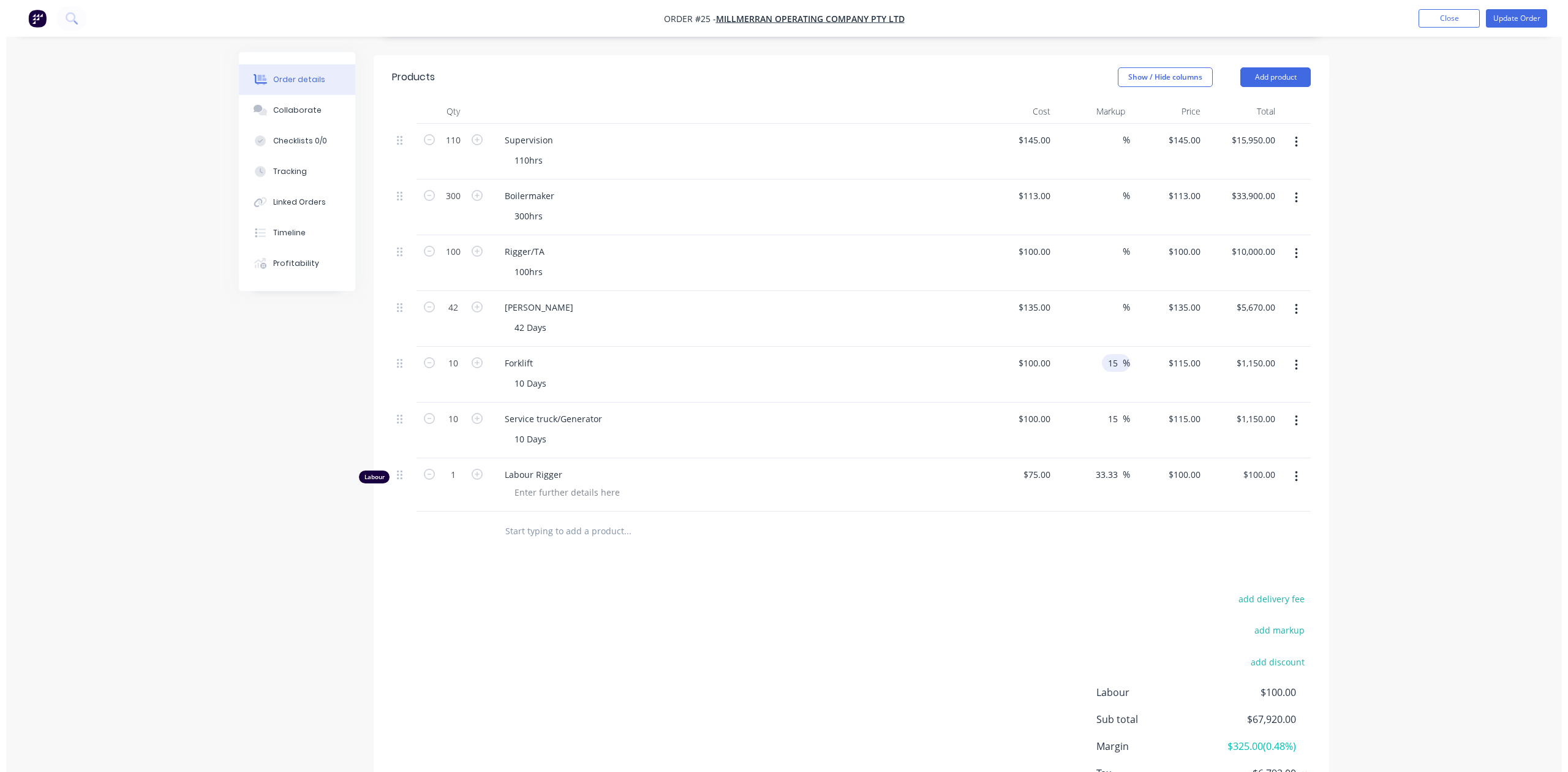
scroll to position [408, 0]
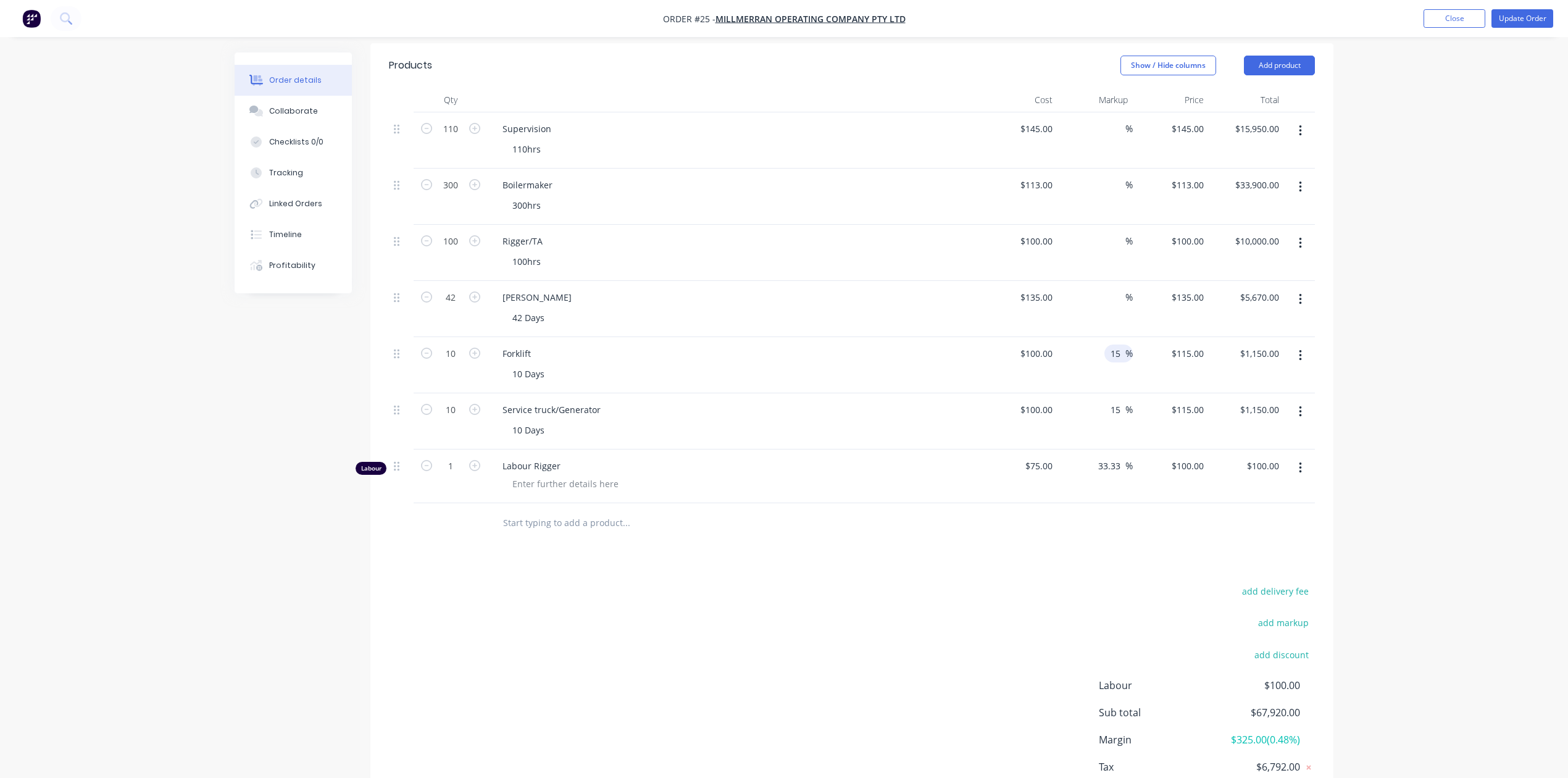
click at [1368, 436] on div "Order details Collaborate Checklists 0/0 Tracking Linked Orders Timeline Profit…" at bounding box center [784, 223] width 1568 height 1270
click at [1299, 461] on icon "button" at bounding box center [1301, 468] width 3 height 13
click at [1381, 432] on div "Order details Collaborate Checklists 0/0 Tracking Linked Orders Timeline Profit…" at bounding box center [784, 223] width 1568 height 1270
click at [1300, 463] on icon "button" at bounding box center [1301, 468] width 3 height 11
click at [1301, 237] on icon "button" at bounding box center [1301, 243] width 3 height 13
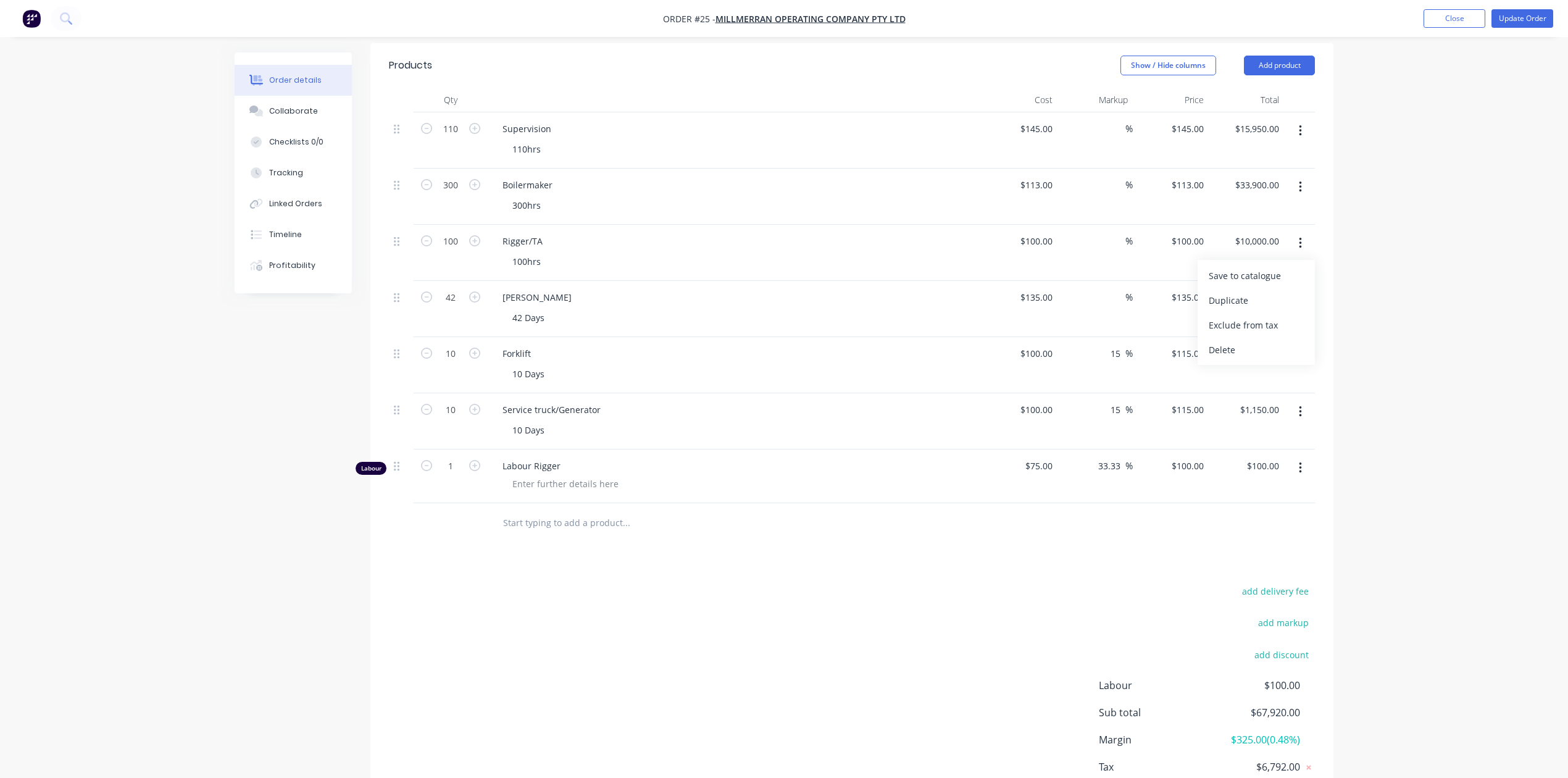
click at [1417, 299] on div "Order details Collaborate Checklists 0/0 Tracking Linked Orders Timeline Profit…" at bounding box center [784, 223] width 1568 height 1270
click at [1299, 461] on icon "button" at bounding box center [1301, 468] width 3 height 13
click at [1218, 492] on div "Edit" at bounding box center [1255, 500] width 95 height 18
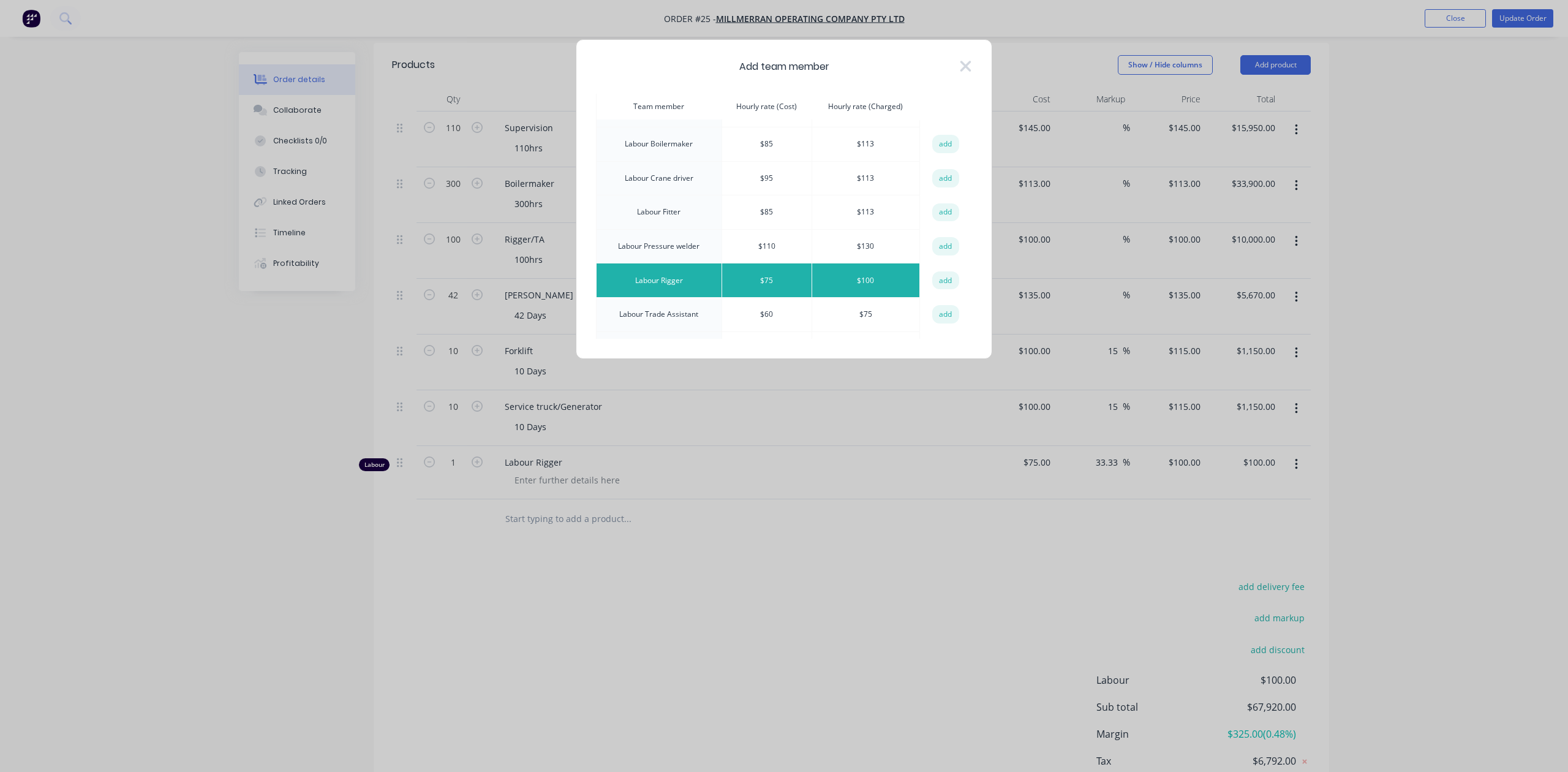
scroll to position [513, 0]
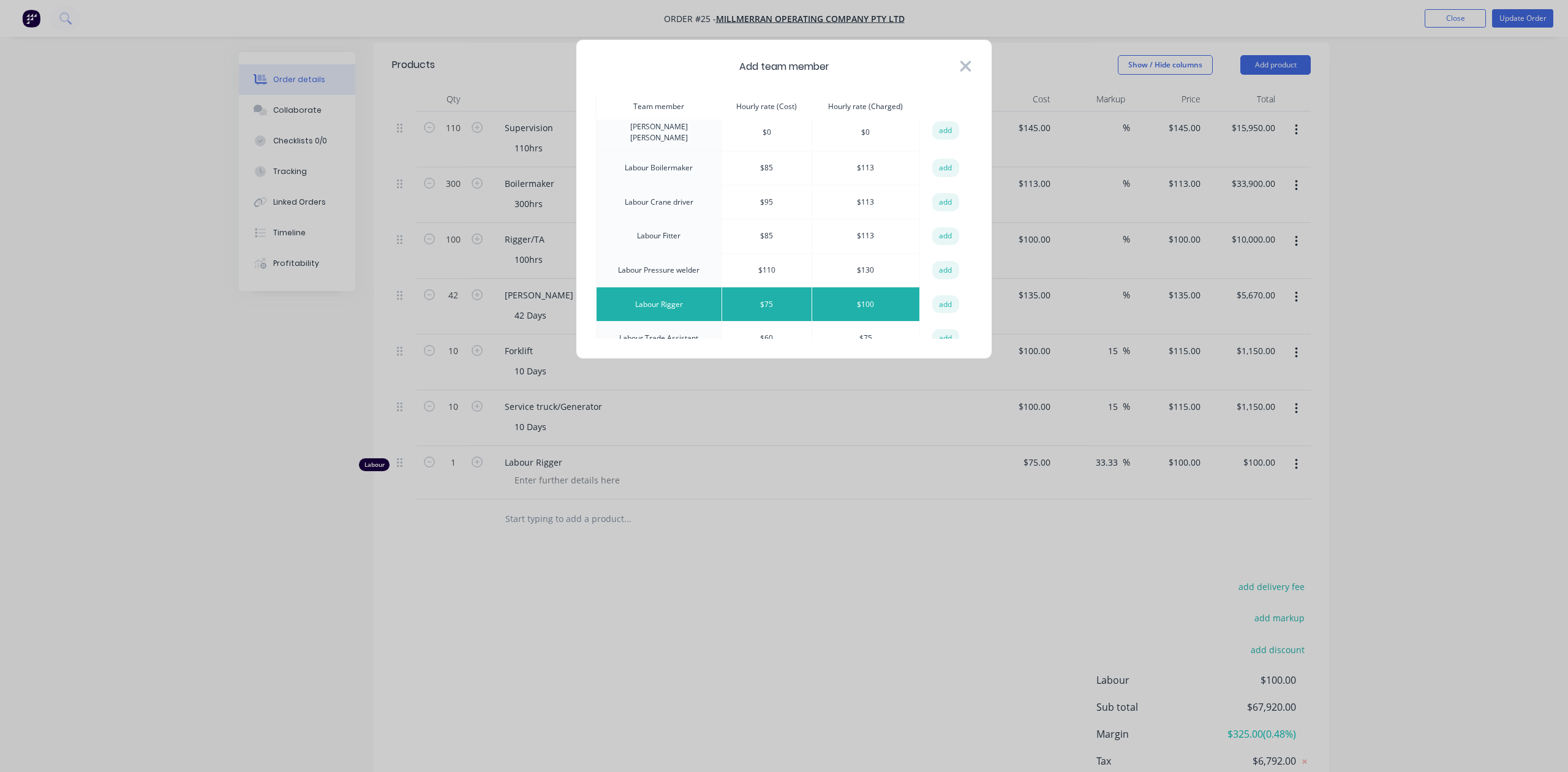
click at [968, 64] on icon at bounding box center [966, 66] width 11 height 11
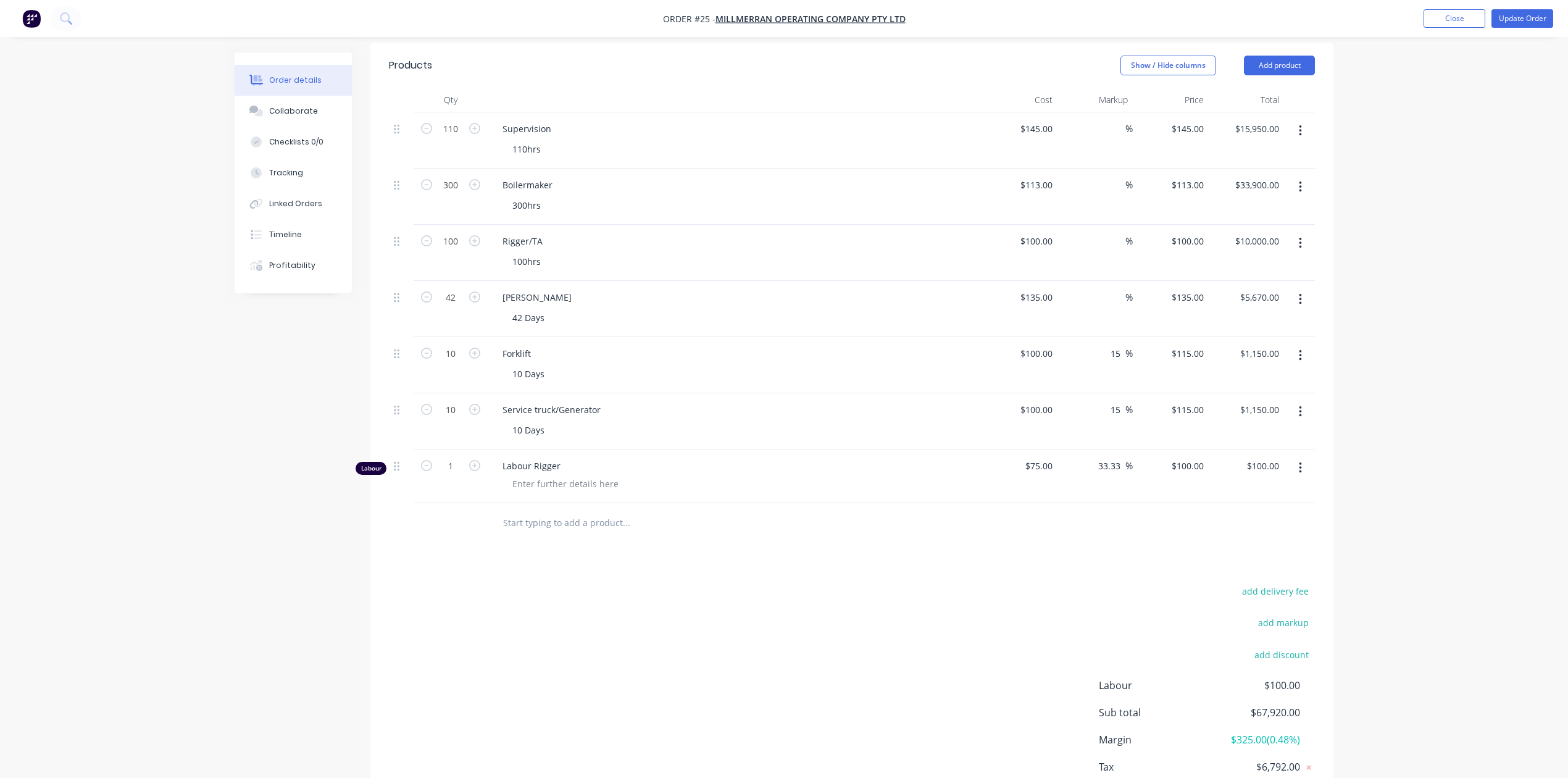
click at [1459, 398] on div "Order details Collaborate Checklists 0/0 Tracking Linked Orders Timeline Profit…" at bounding box center [784, 223] width 1568 height 1270
click at [1037, 457] on div "75 $75.00" at bounding box center [1038, 466] width 38 height 18
type input "$85.00"
type input "$113.3333"
type input "$113.33"
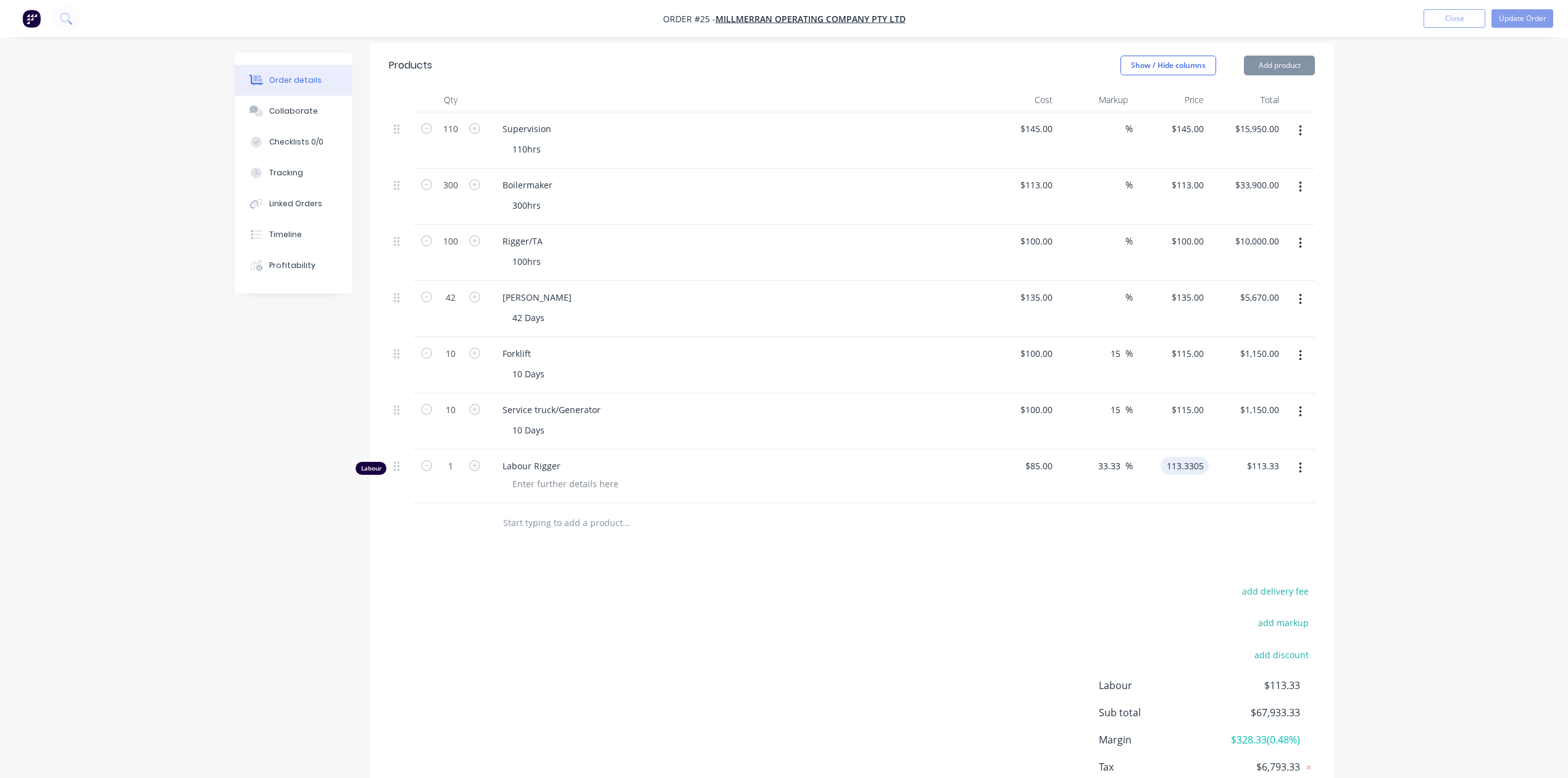
type input "$113.3305"
type input "113.33"
type input "$113.33"
click at [1415, 367] on div "Order details Collaborate Checklists 0/0 Tracking Linked Orders Timeline Profit…" at bounding box center [784, 223] width 1568 height 1270
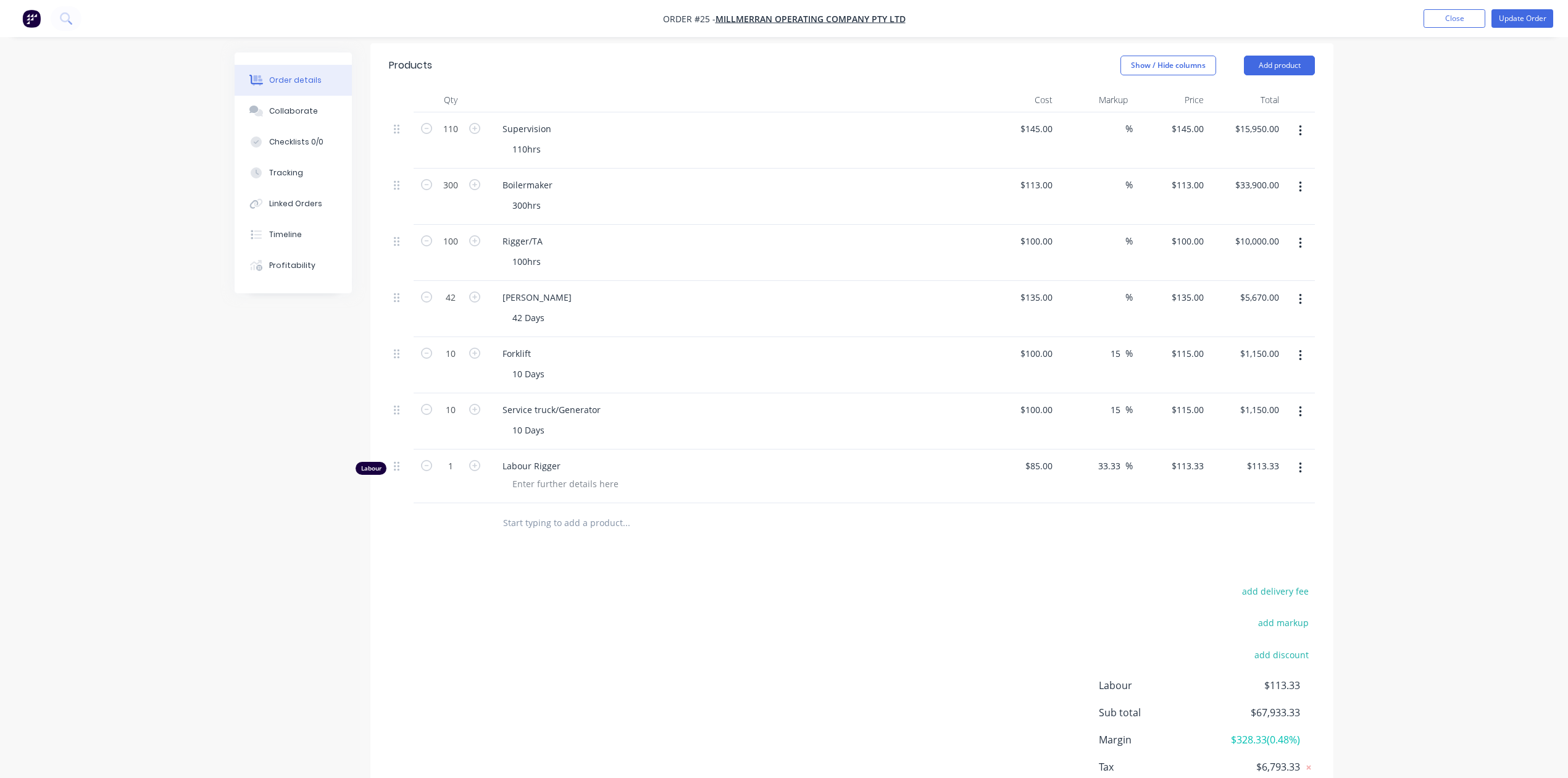
click at [1018, 546] on div "Products Show / Hide columns Add product Qty Cost Markup Price Total 110 Superv…" at bounding box center [852, 441] width 963 height 797
click at [1042, 457] on input "85" at bounding box center [1041, 466] width 34 height 18
type input "$85.00"
click at [1008, 481] on div "$85.00 85" at bounding box center [1019, 477] width 76 height 54
click at [1189, 457] on input "113.33" at bounding box center [1189, 466] width 38 height 18
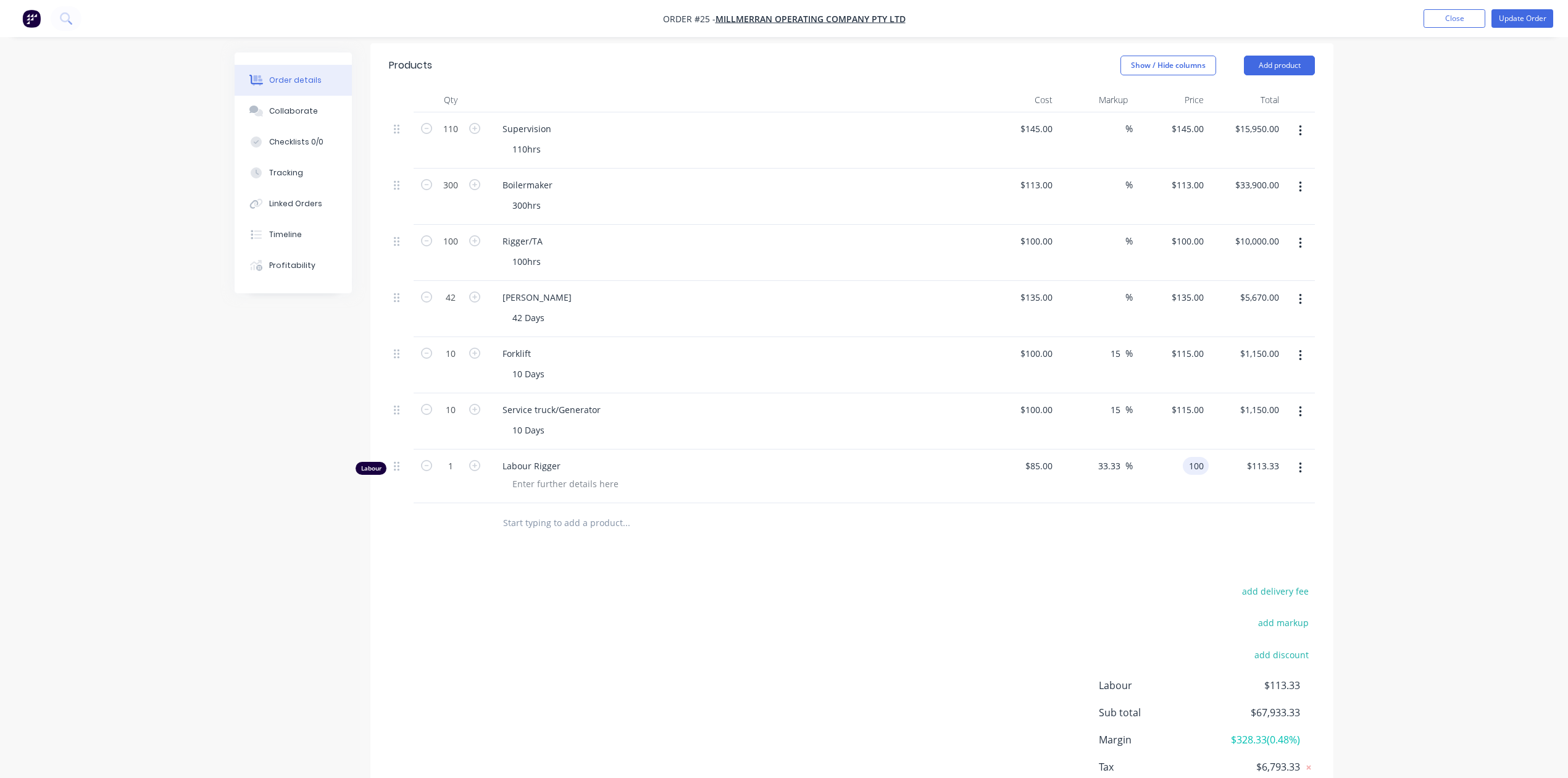
type input "100"
type input "17.65"
type input "$100.00"
click at [1297, 465] on div at bounding box center [1299, 477] width 31 height 54
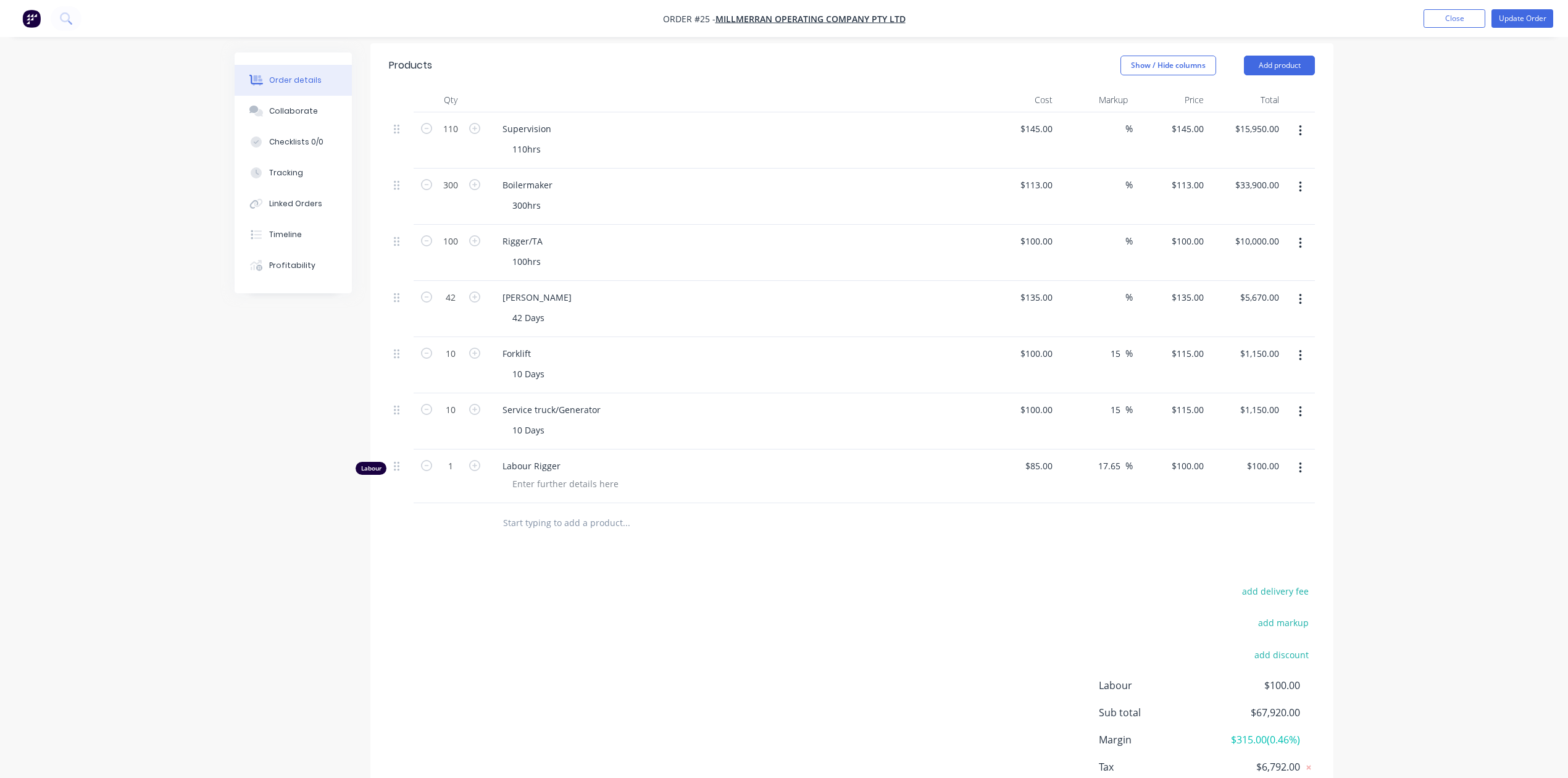
click at [1297, 465] on div at bounding box center [1299, 477] width 31 height 54
click at [1390, 440] on div "Order details Collaborate Checklists 0/0 Tracking Linked Orders Timeline Profit…" at bounding box center [784, 223] width 1568 height 1270
click at [1419, 434] on div "Order details Collaborate Checklists 0/0 Tracking Linked Orders Timeline Profit…" at bounding box center [784, 223] width 1568 height 1270
click at [1286, 56] on button "Add product" at bounding box center [1280, 65] width 71 height 20
click at [1223, 211] on div "Labour" at bounding box center [1255, 220] width 95 height 18
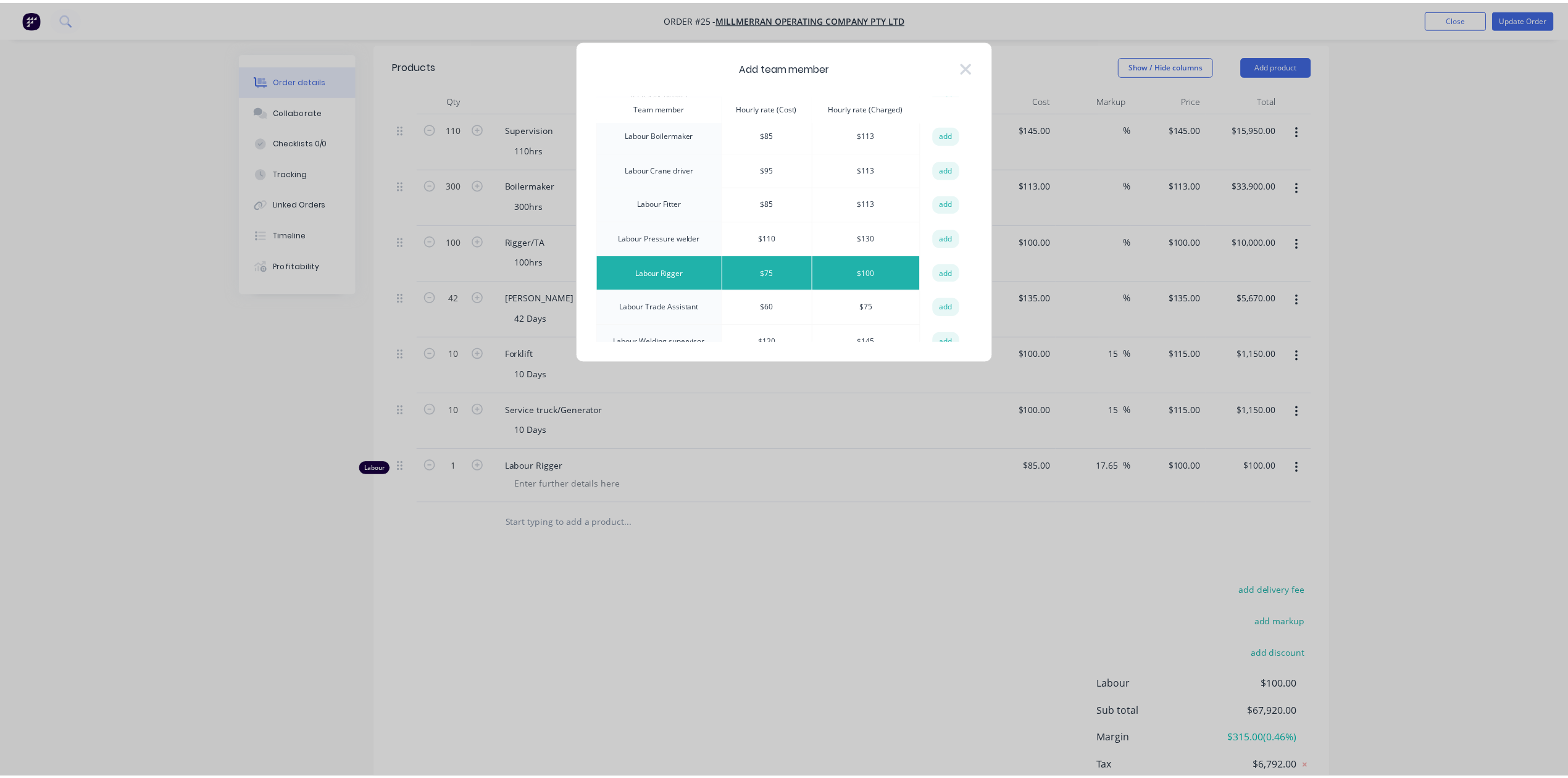
scroll to position [576, 0]
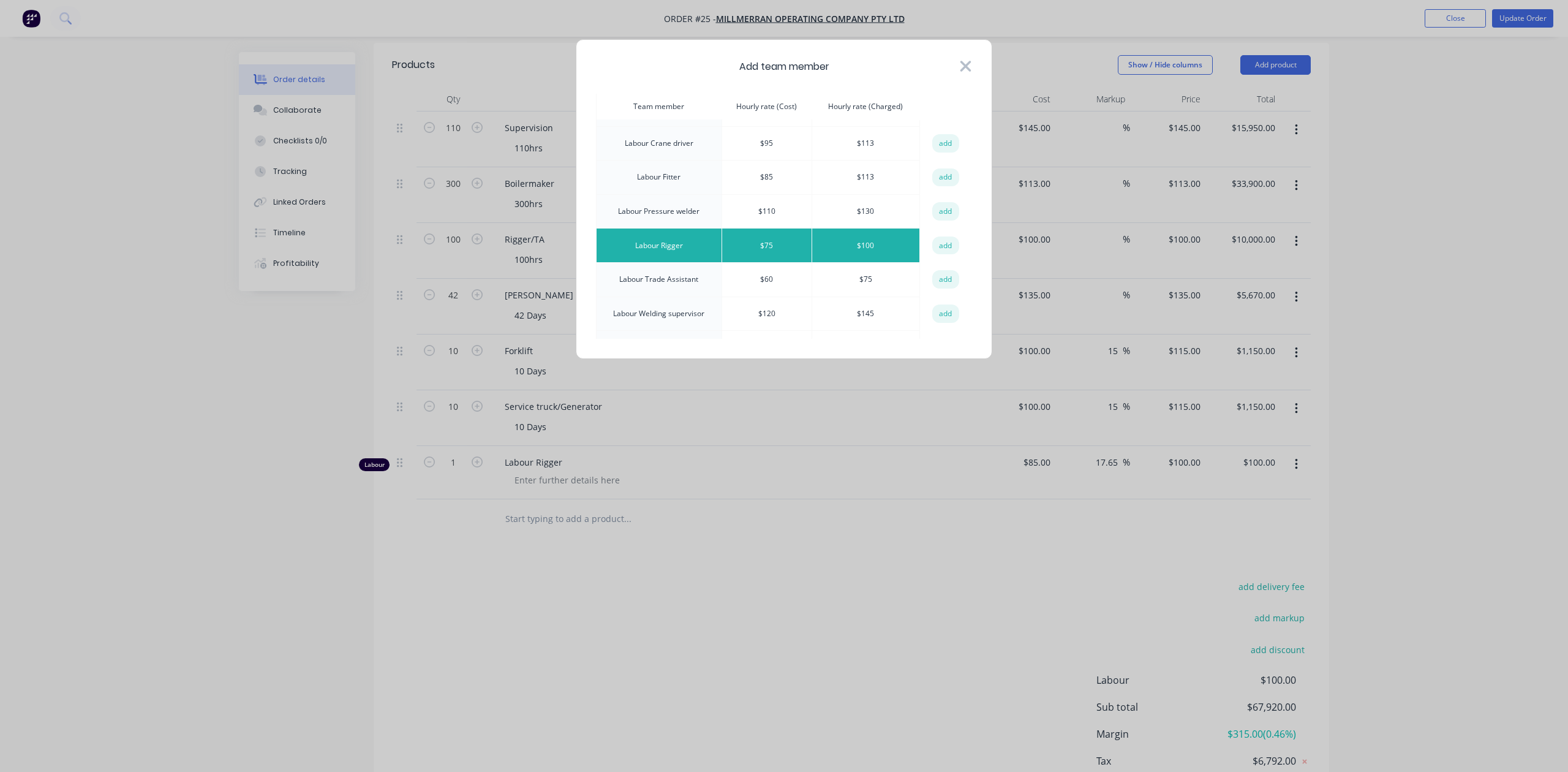
click at [966, 65] on icon at bounding box center [966, 66] width 11 height 11
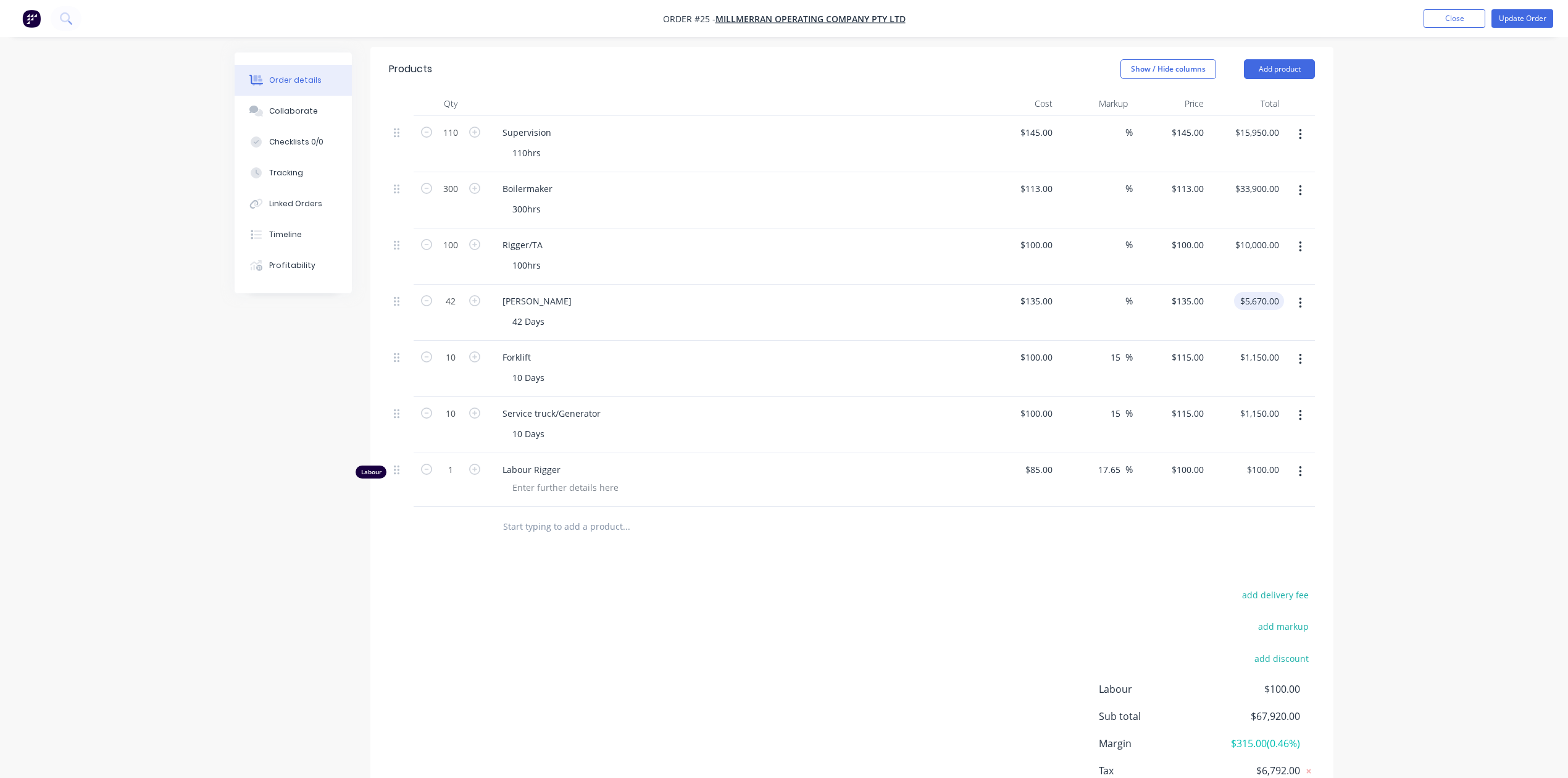
scroll to position [412, 0]
click at [1361, 74] on div "Order details Collaborate Checklists 0/0 Tracking Linked Orders Timeline Profit…" at bounding box center [784, 223] width 1568 height 1270
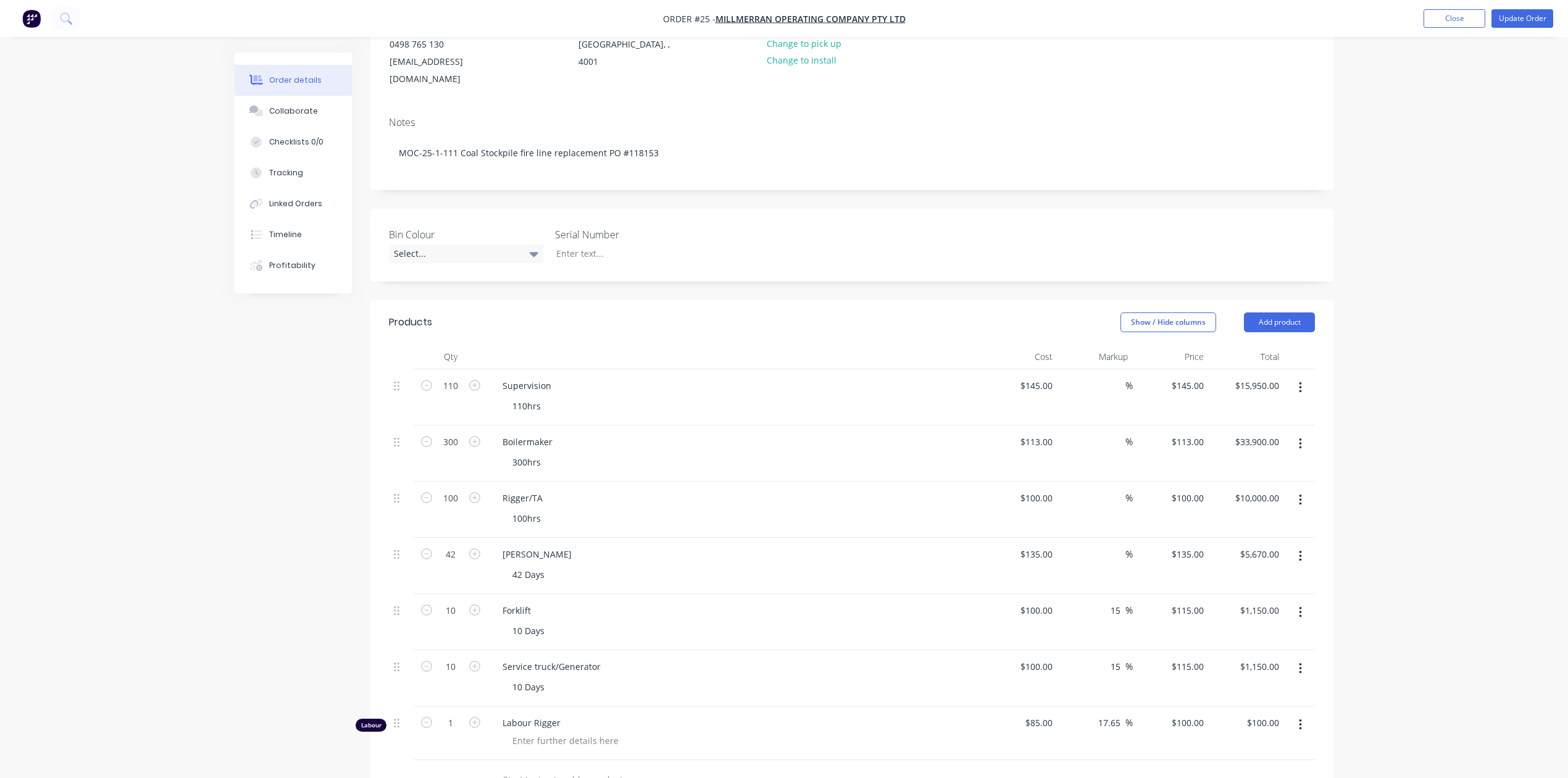
scroll to position [0, 0]
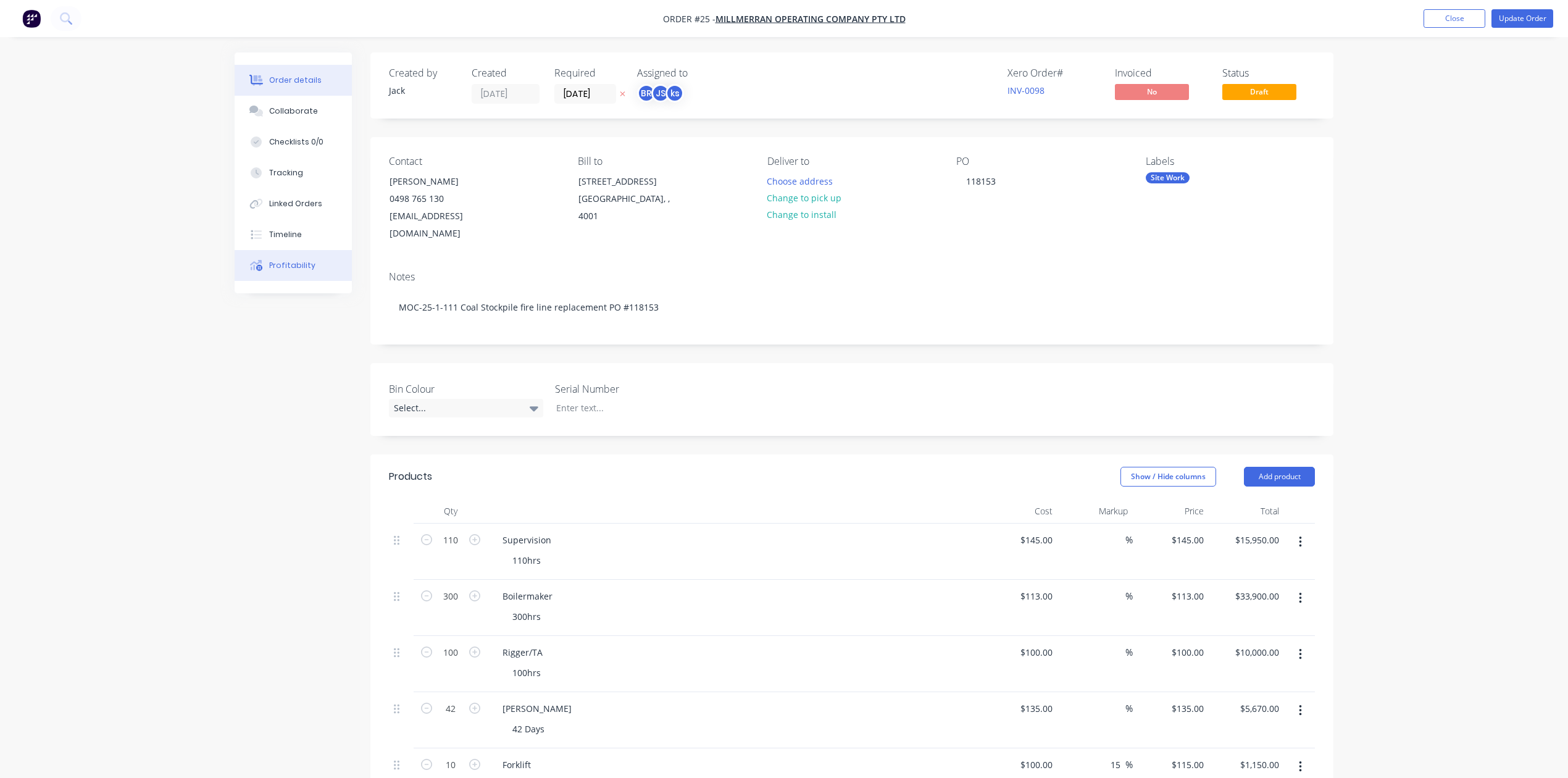
click at [275, 263] on div "Profitability" at bounding box center [292, 266] width 46 height 11
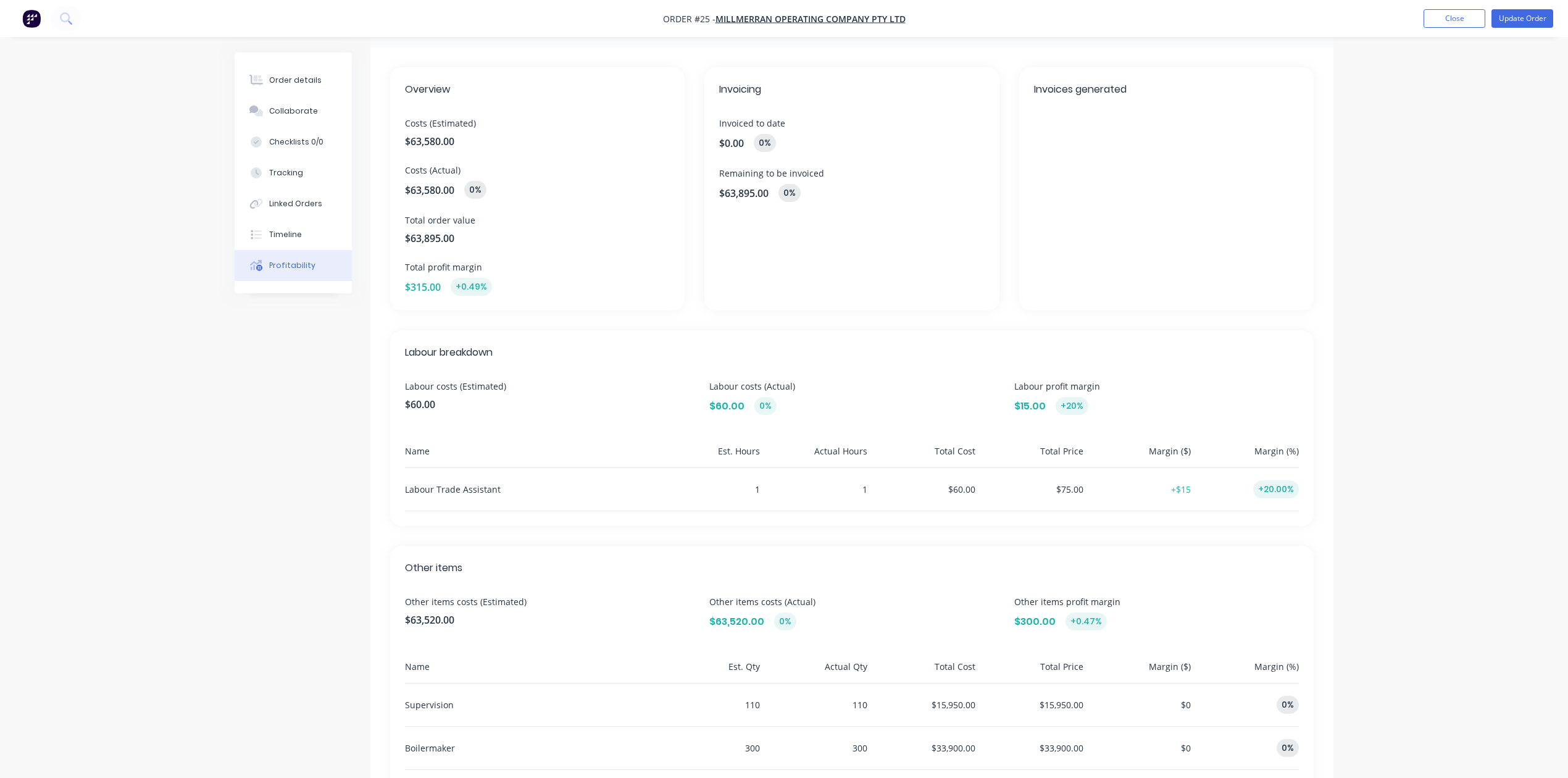
scroll to position [164, 0]
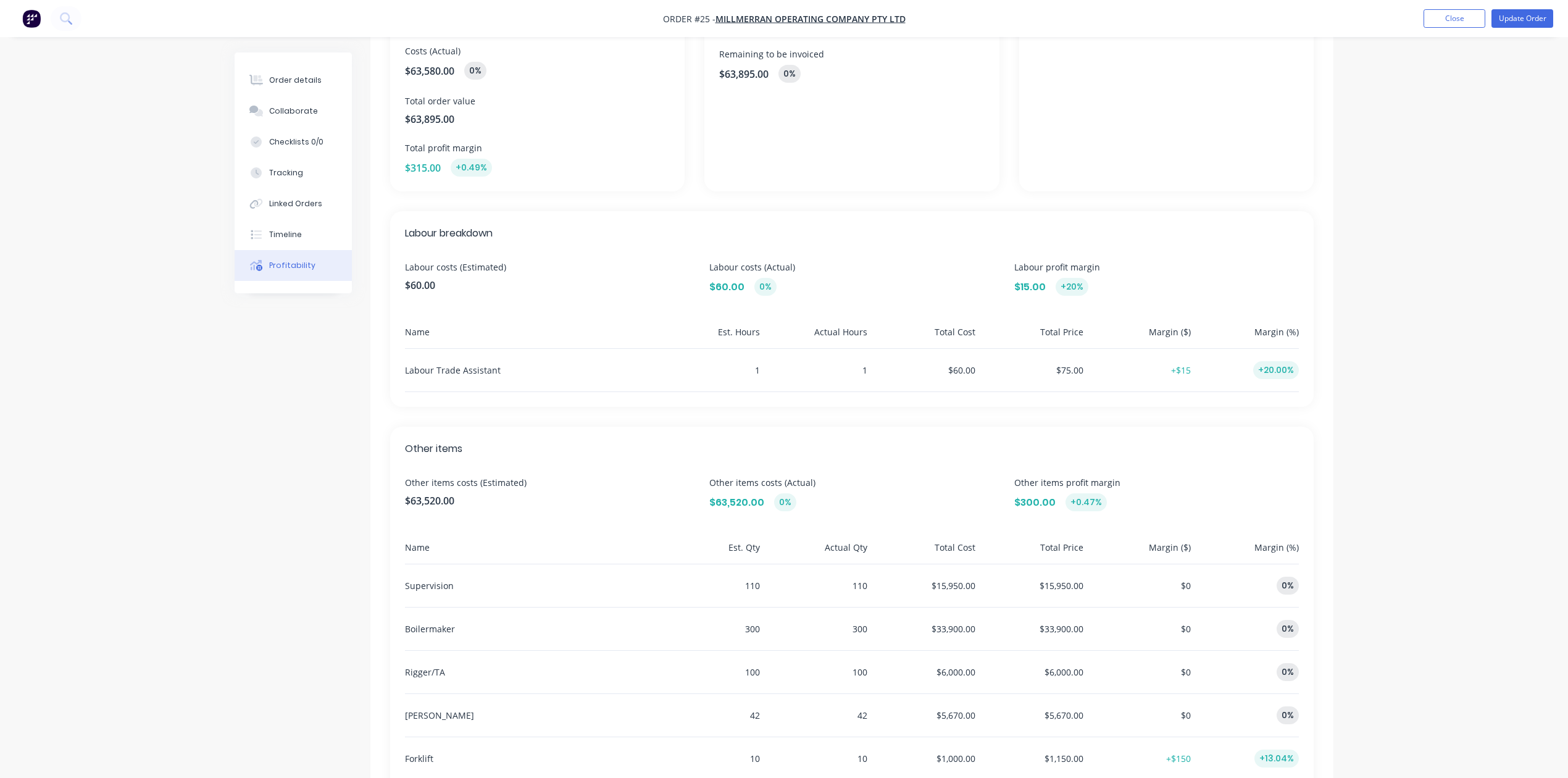
click at [616, 199] on div "Overview Costs (Estimated) $63,580.00 Costs (Actual) $63,580.00 0% Total order …" at bounding box center [852, 393] width 963 height 930
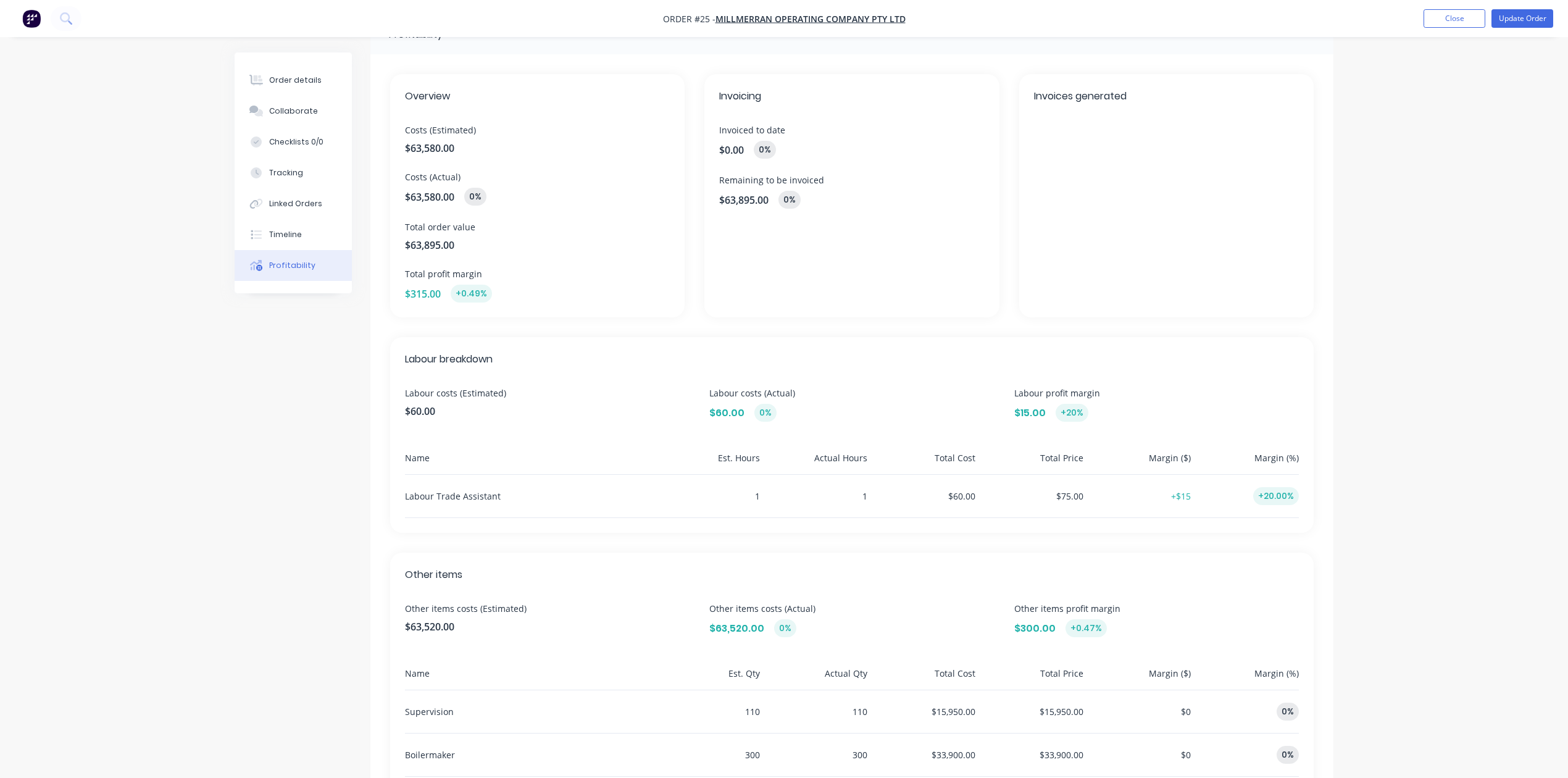
scroll to position [0, 0]
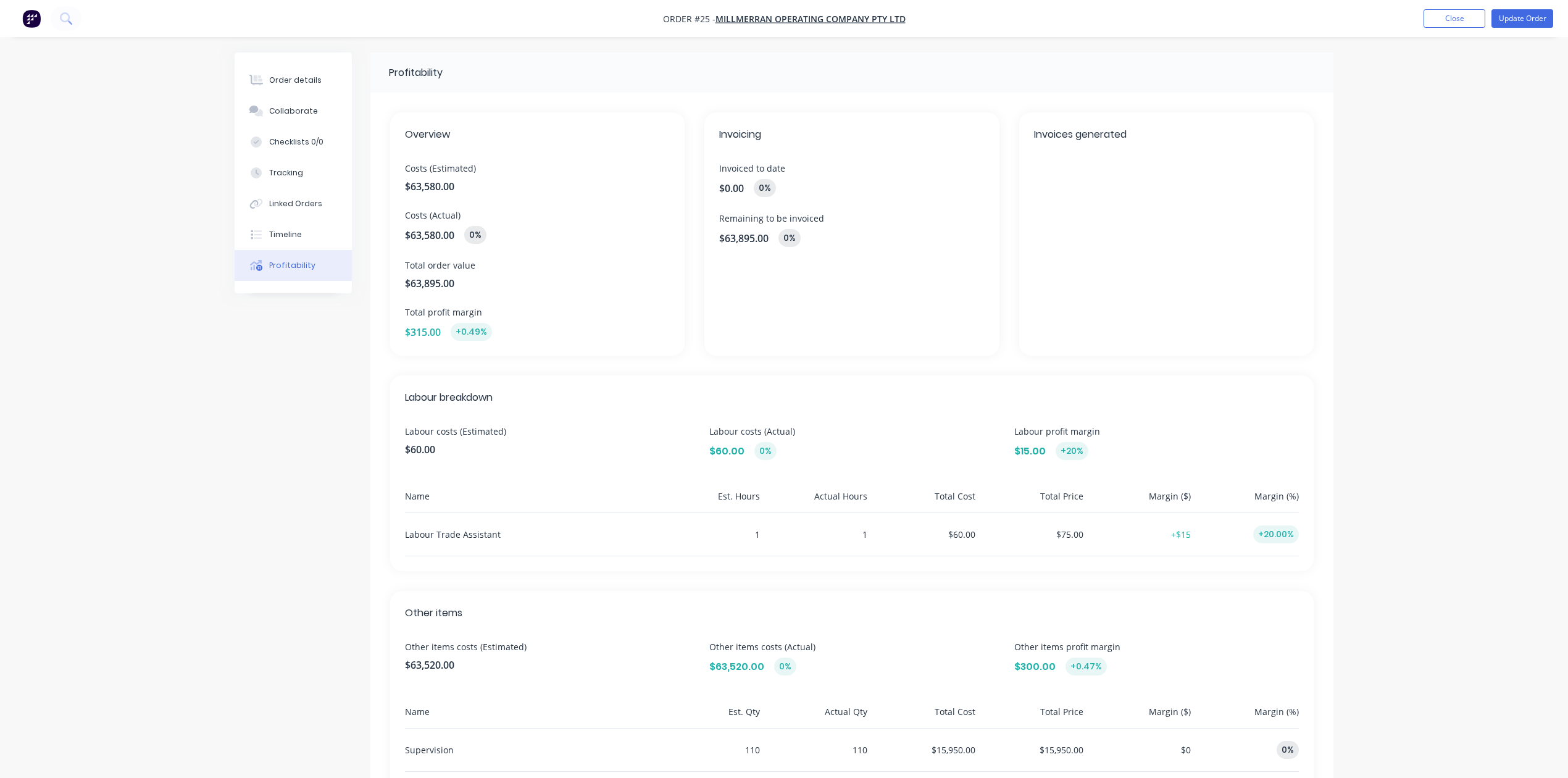
click at [1389, 273] on div "Order details Collaborate Checklists 0/0 Tracking Linked Orders Timeline Profit…" at bounding box center [784, 521] width 1568 height 1042
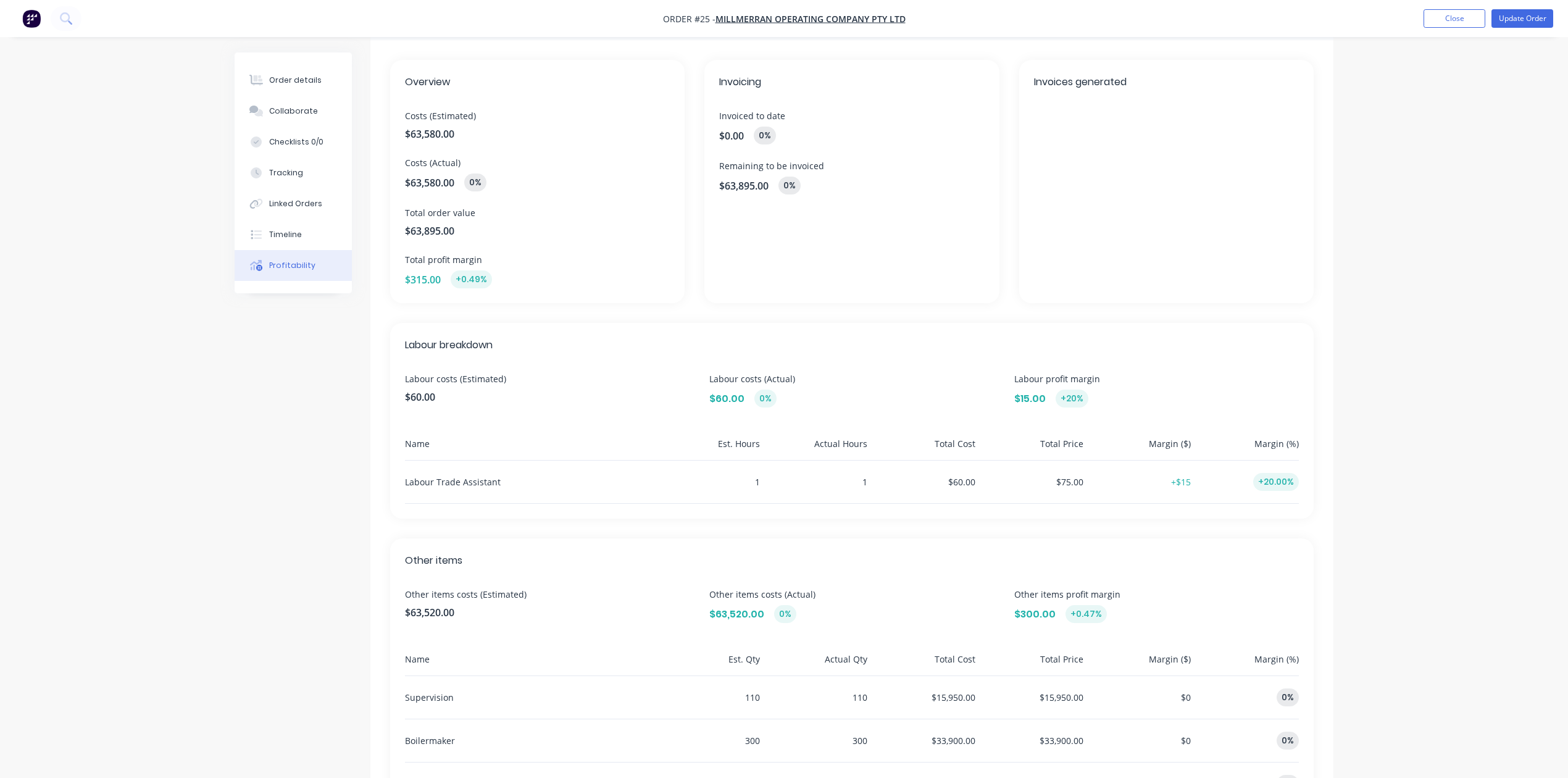
scroll to position [82, 0]
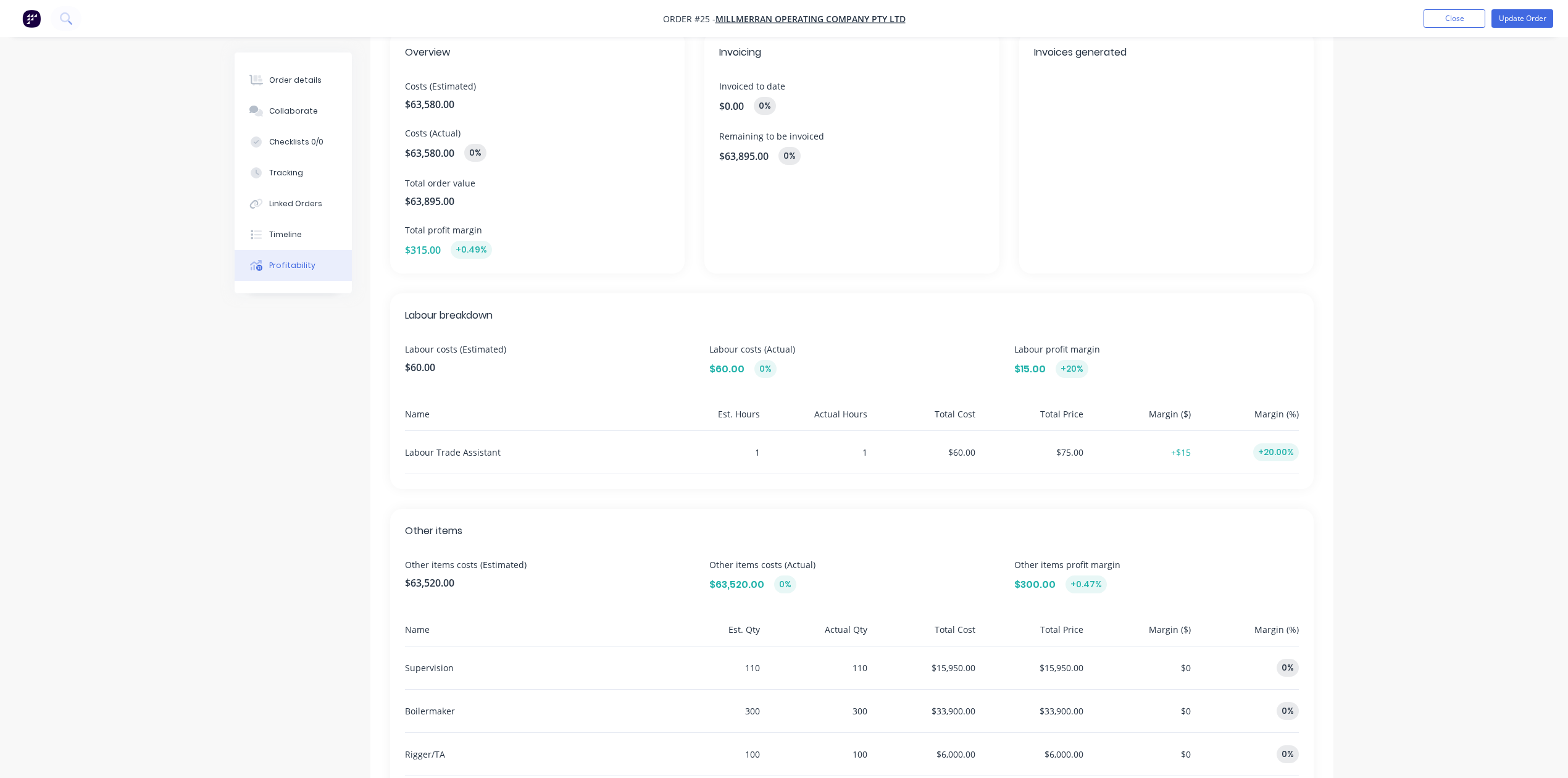
click at [640, 405] on div "Labour breakdown Labour costs (Estimated) $60.00 Labour costs (Actual) $60.00 0…" at bounding box center [852, 391] width 923 height 196
click at [1415, 239] on div "Order details Collaborate Checklists 0/0 Tracking Linked Orders Timeline Profit…" at bounding box center [784, 439] width 1568 height 1042
click at [274, 371] on div "Profitability Overview Costs (Estimated) $63,580.00 Costs (Actual) $63,580.00 0…" at bounding box center [784, 465] width 1099 height 990
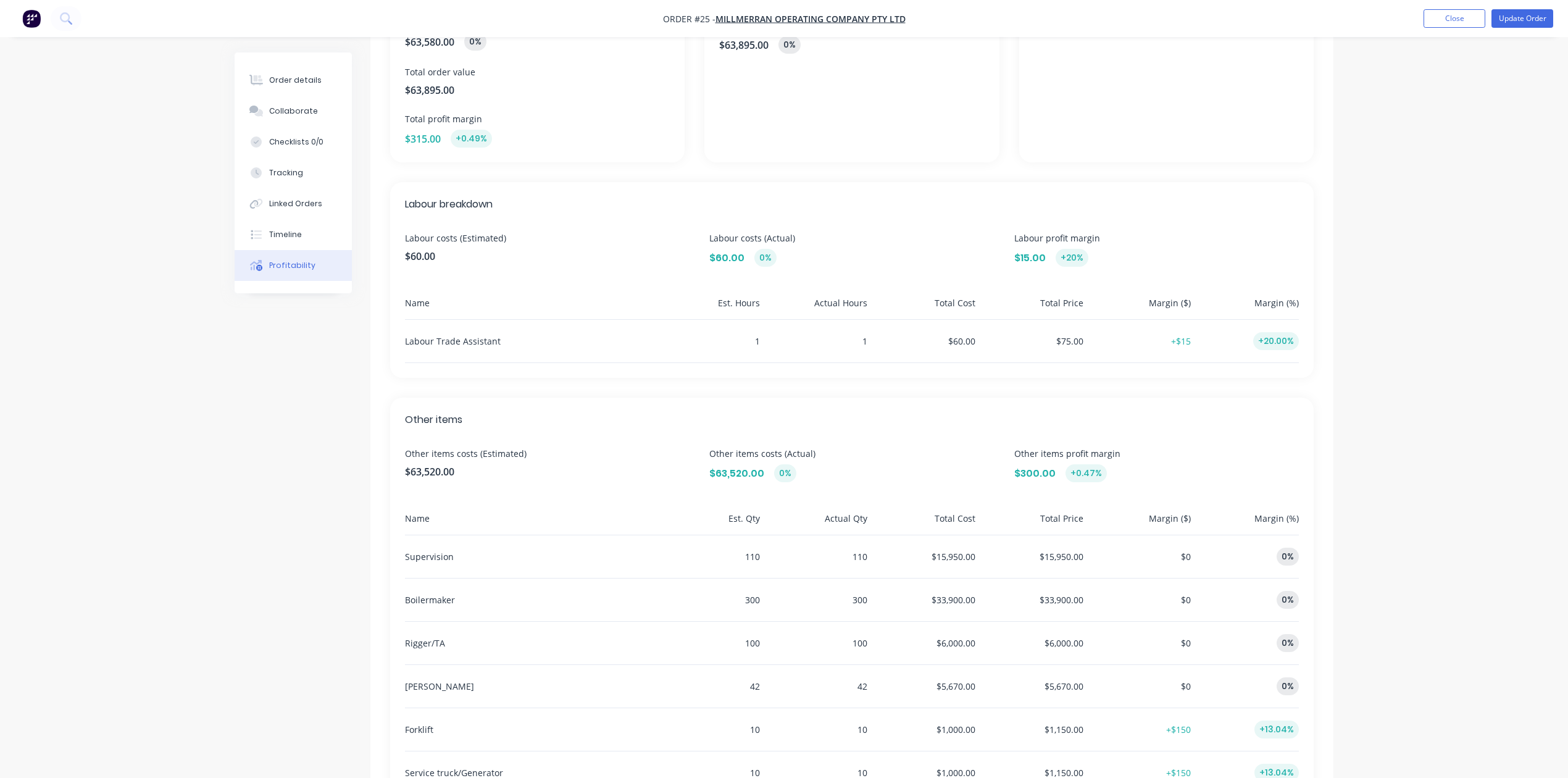
scroll to position [266, 0]
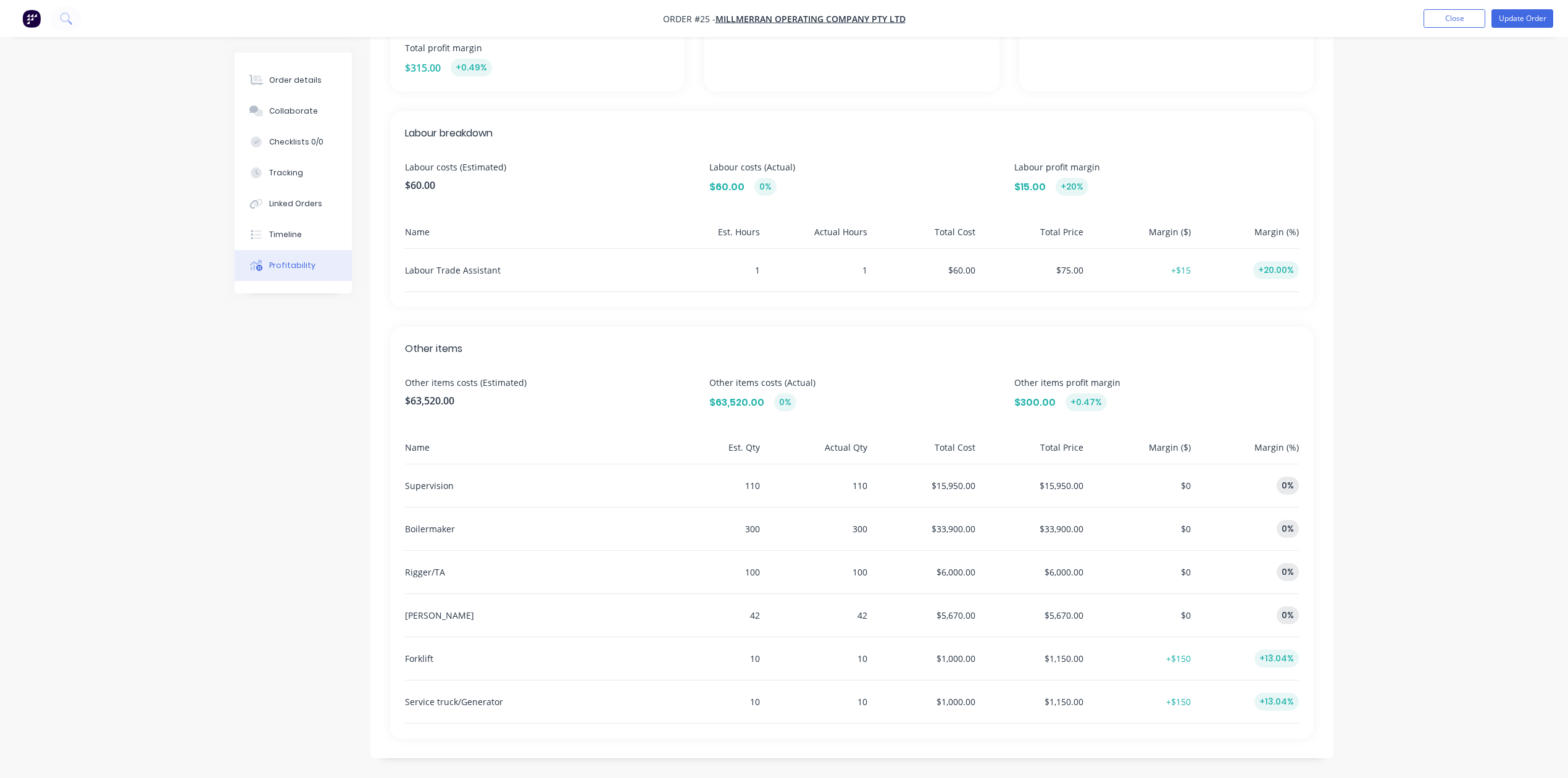
click at [1458, 447] on div "Order details Collaborate Checklists 0/0 Tracking Linked Orders Timeline Profit…" at bounding box center [784, 257] width 1568 height 1042
click at [188, 574] on div "Order details Collaborate Checklists 0/0 Tracking Linked Orders Timeline Profit…" at bounding box center [784, 257] width 1568 height 1042
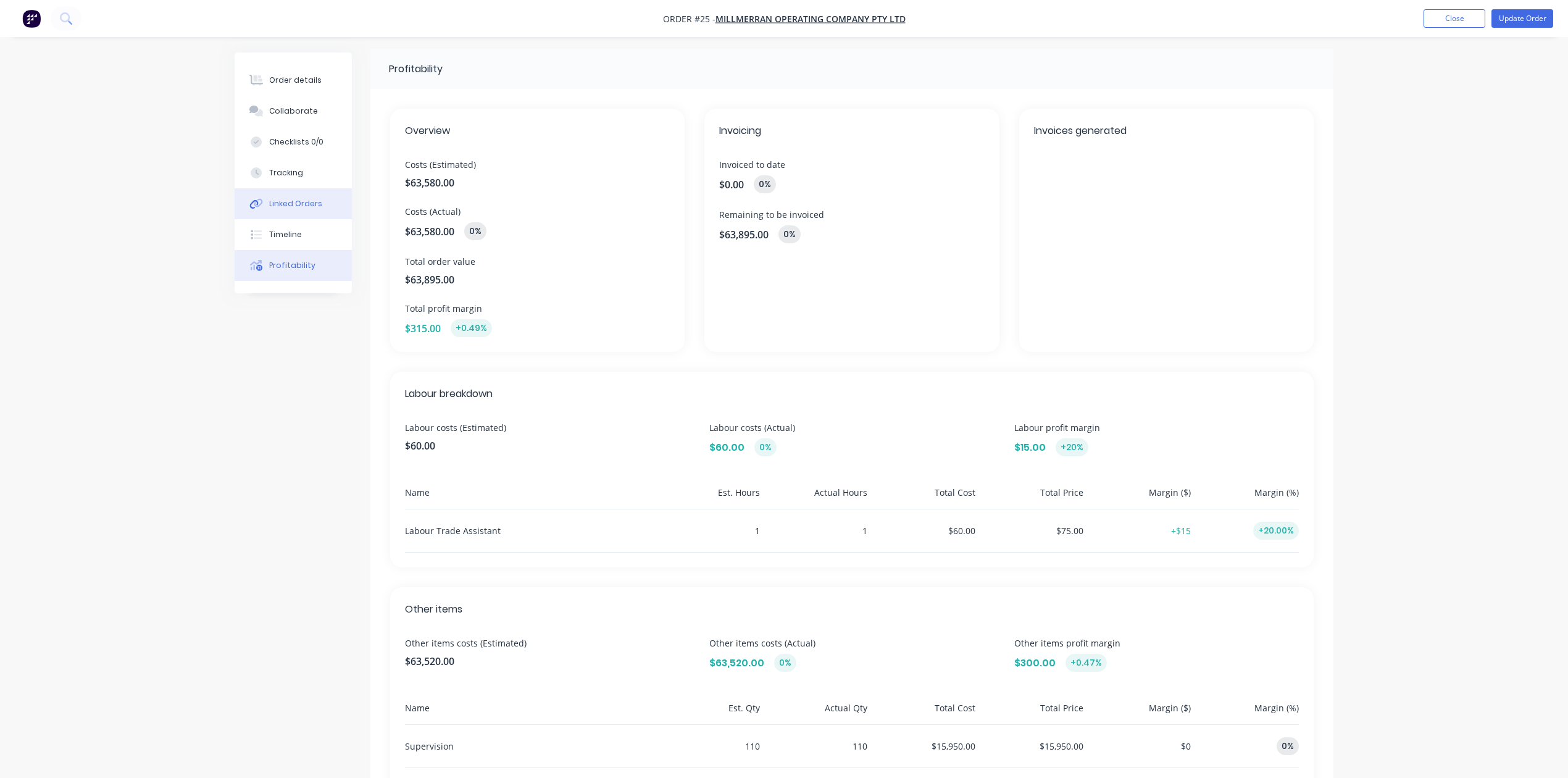
scroll to position [0, 0]
click at [306, 78] on div "Order details" at bounding box center [295, 80] width 52 height 11
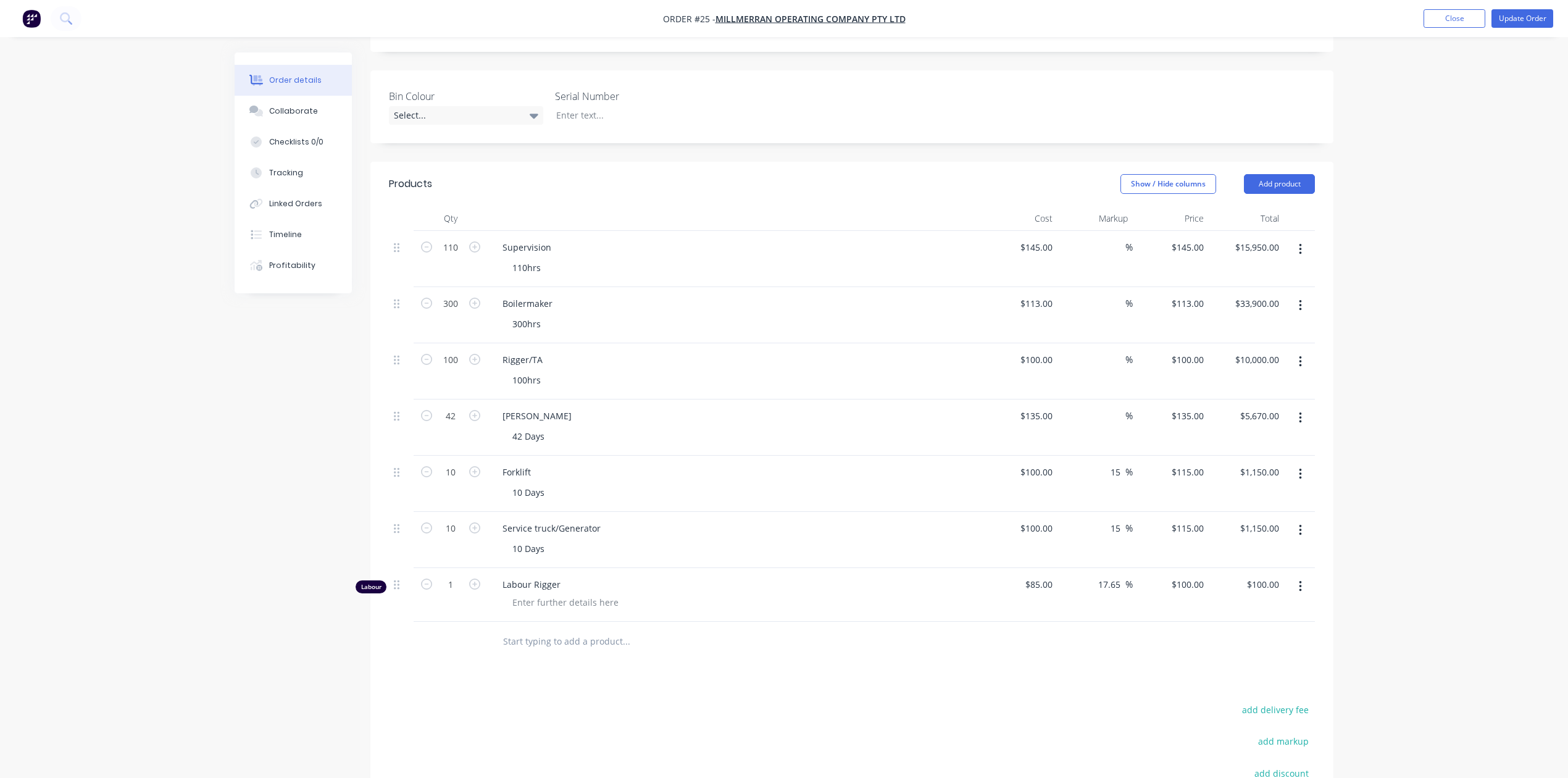
scroll to position [329, 0]
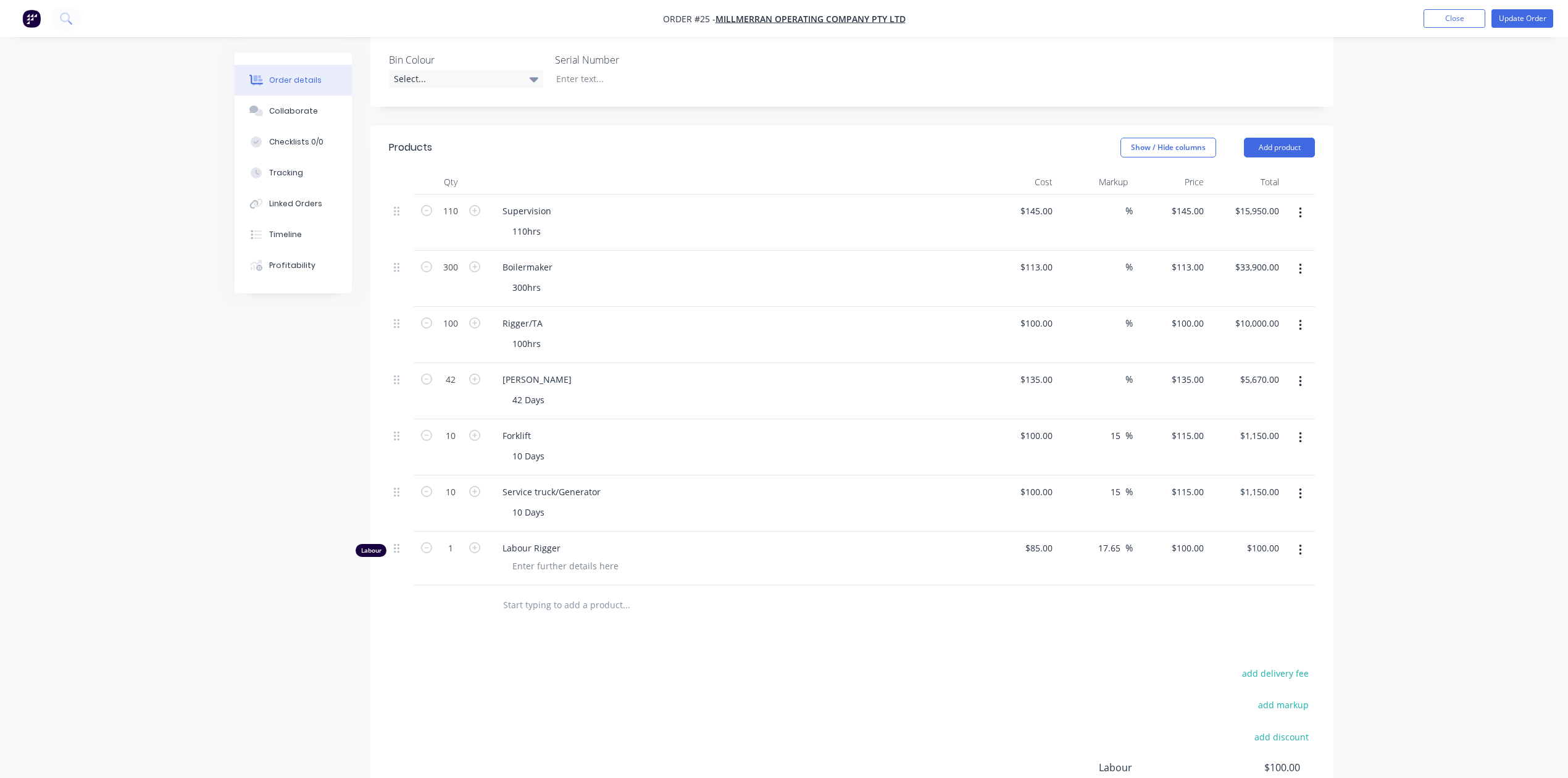
click at [1520, 102] on div "Order details Collaborate Checklists 0/0 Tracking Linked Orders Timeline Profit…" at bounding box center [784, 305] width 1568 height 1270
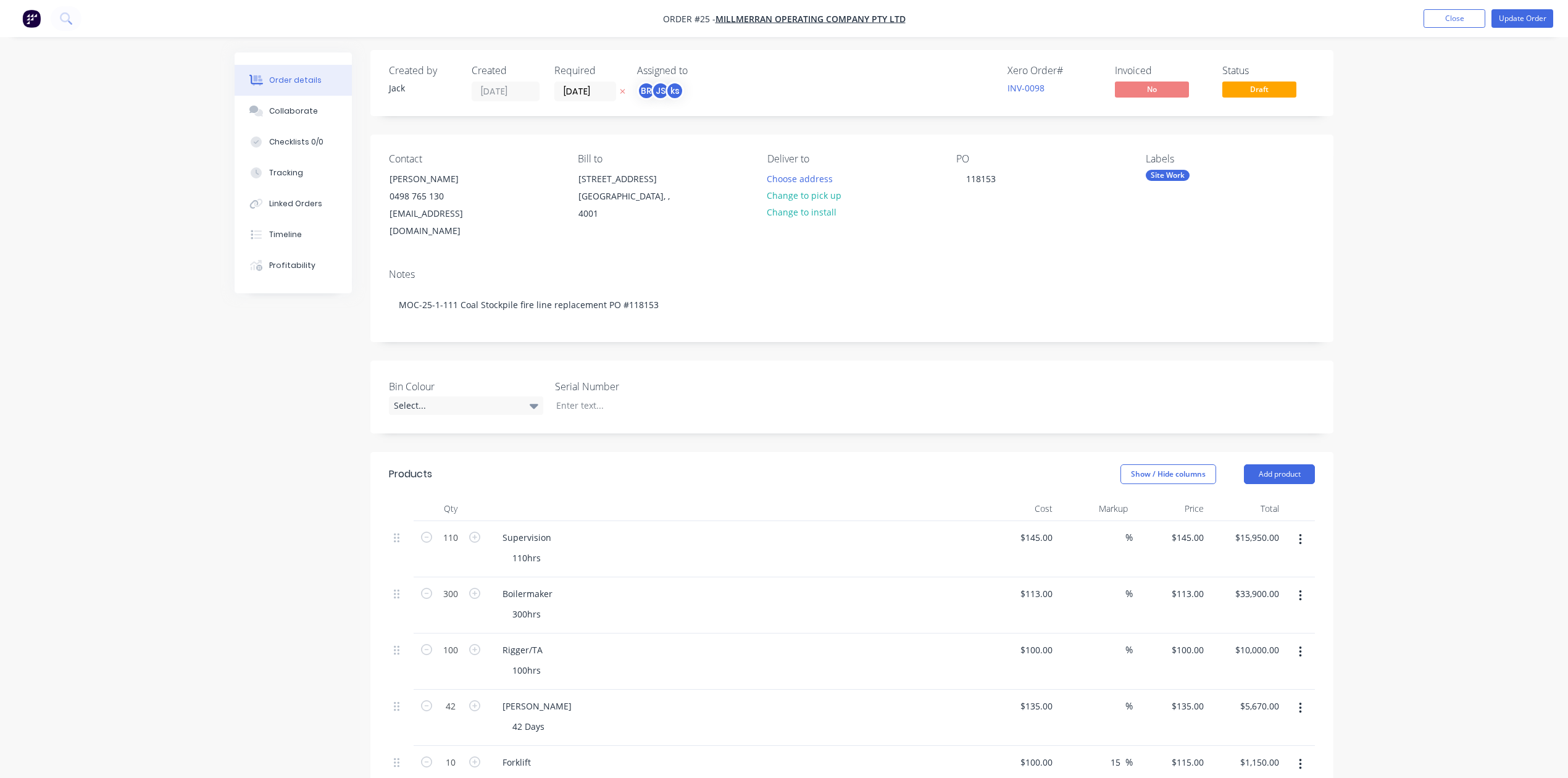
scroll to position [0, 0]
click at [1460, 13] on button "Close" at bounding box center [1454, 19] width 62 height 19
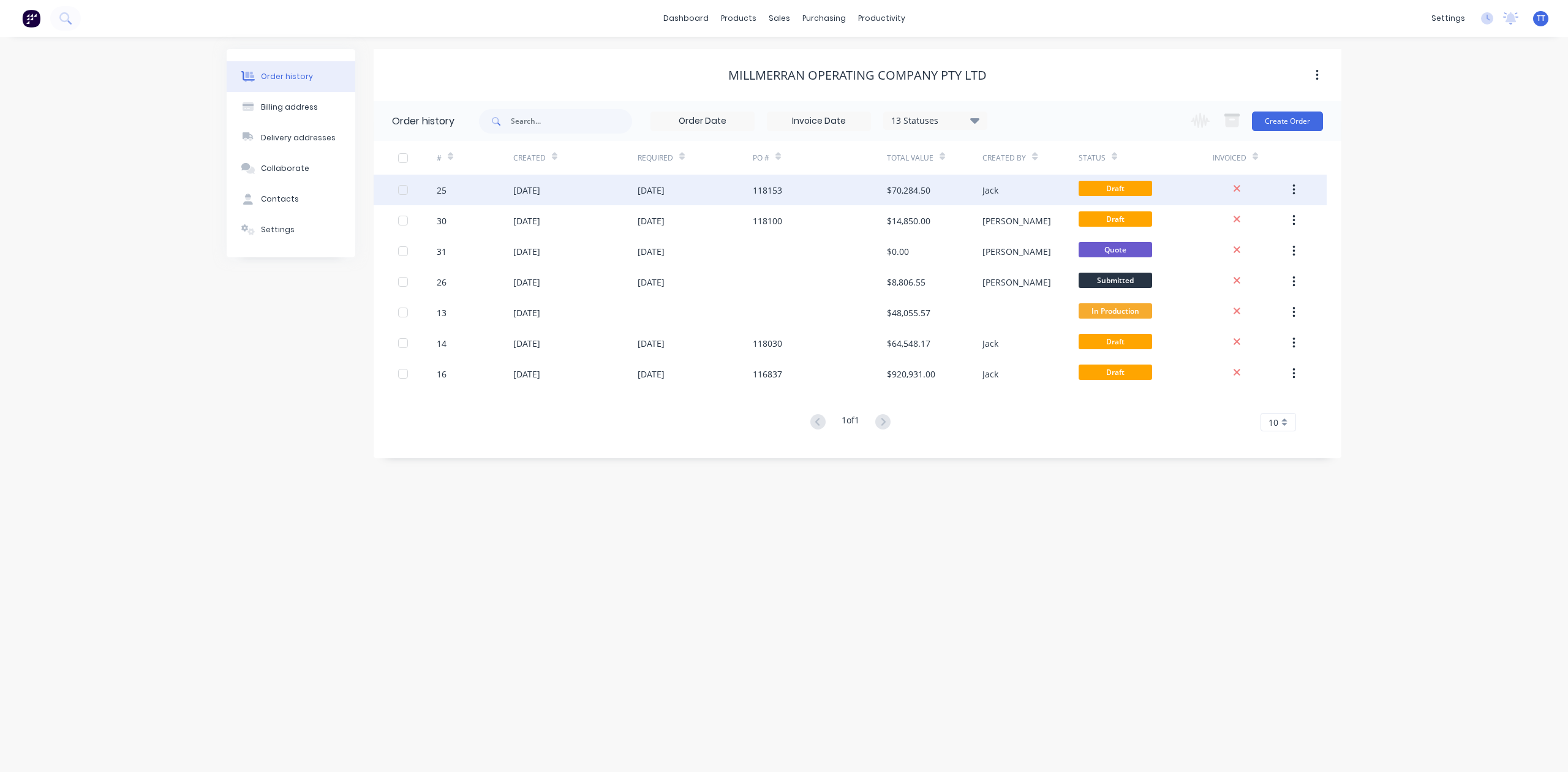
click at [540, 189] on div "[DATE]" at bounding box center [527, 190] width 27 height 13
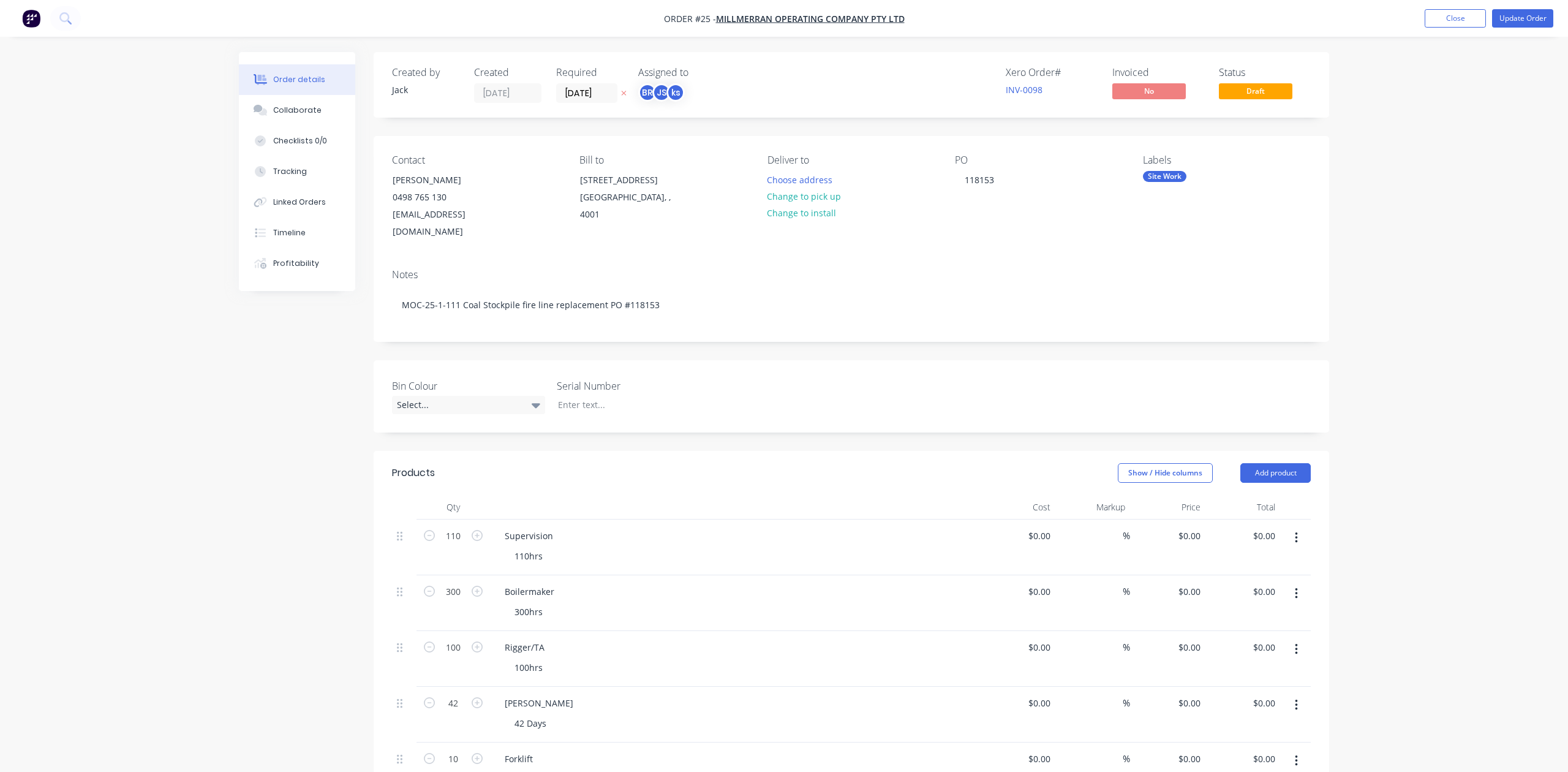
type input "$145.00"
type input "$15,950.00"
type input "$113.00"
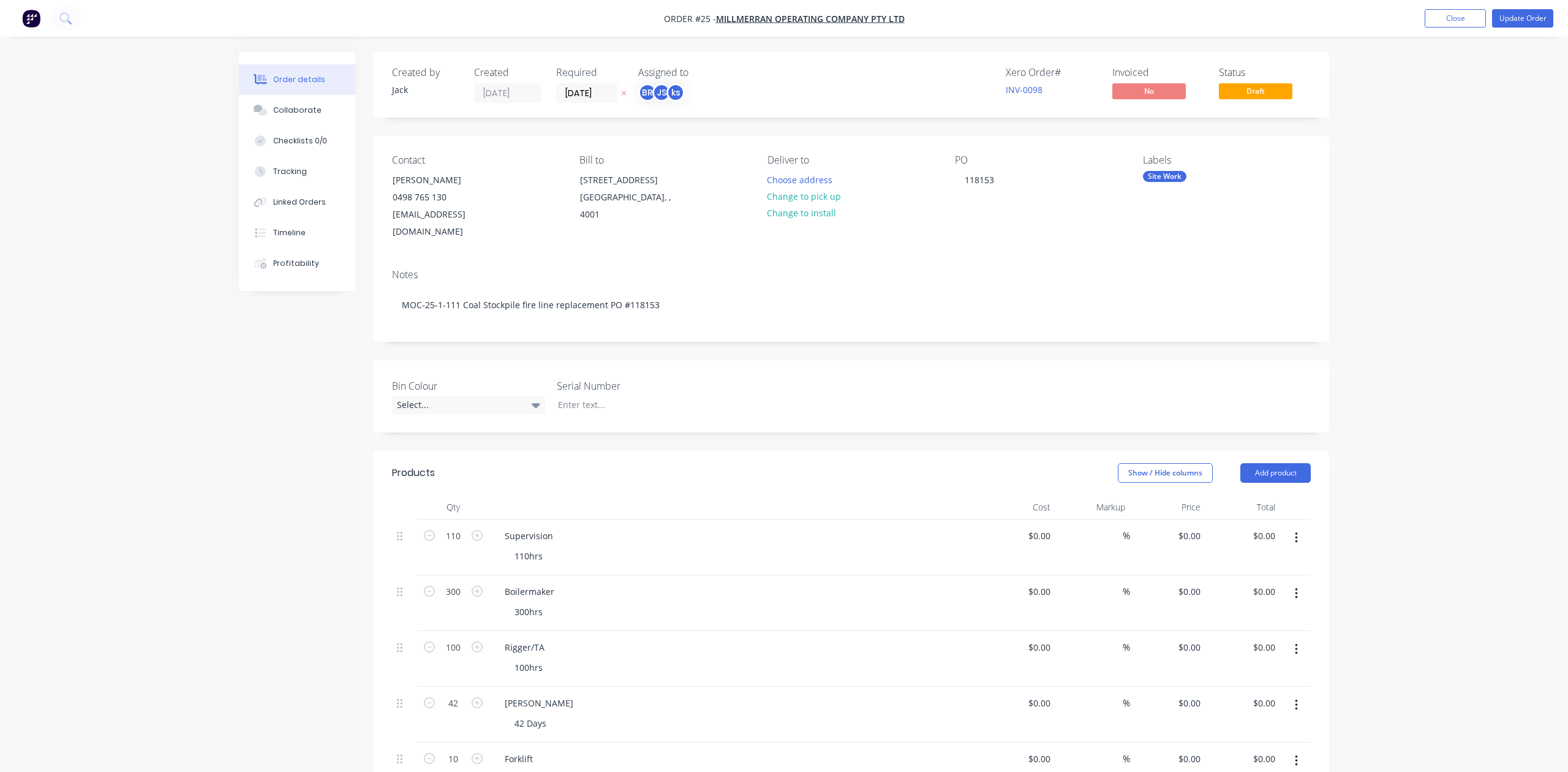
type input "$33,900.00"
type input "$60.00"
type input "$6,000.00"
type input "$135.00"
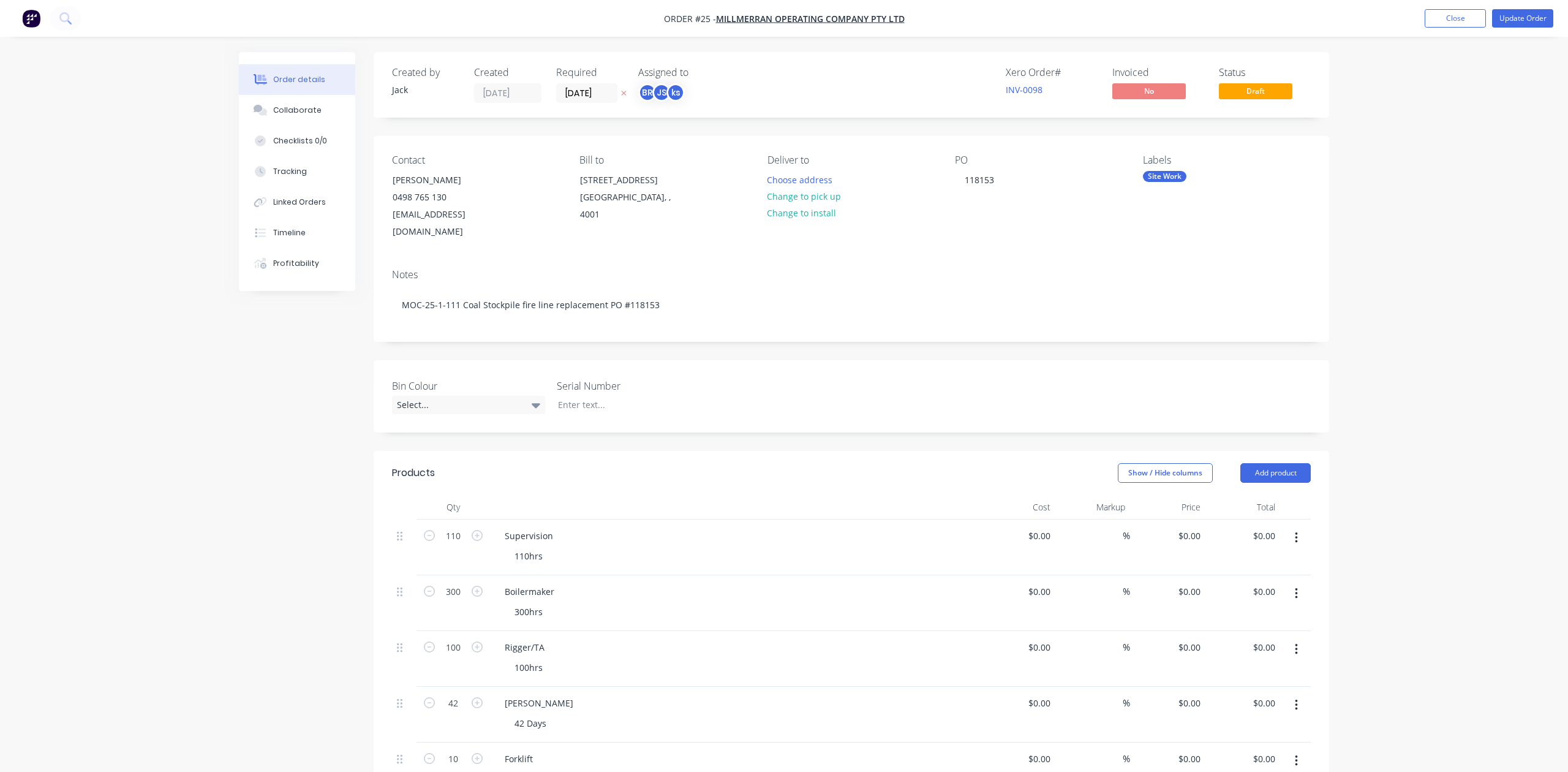
type input "$135.00"
type input "$5,670.00"
type input "$100.00"
type input "15"
type input "$115.00"
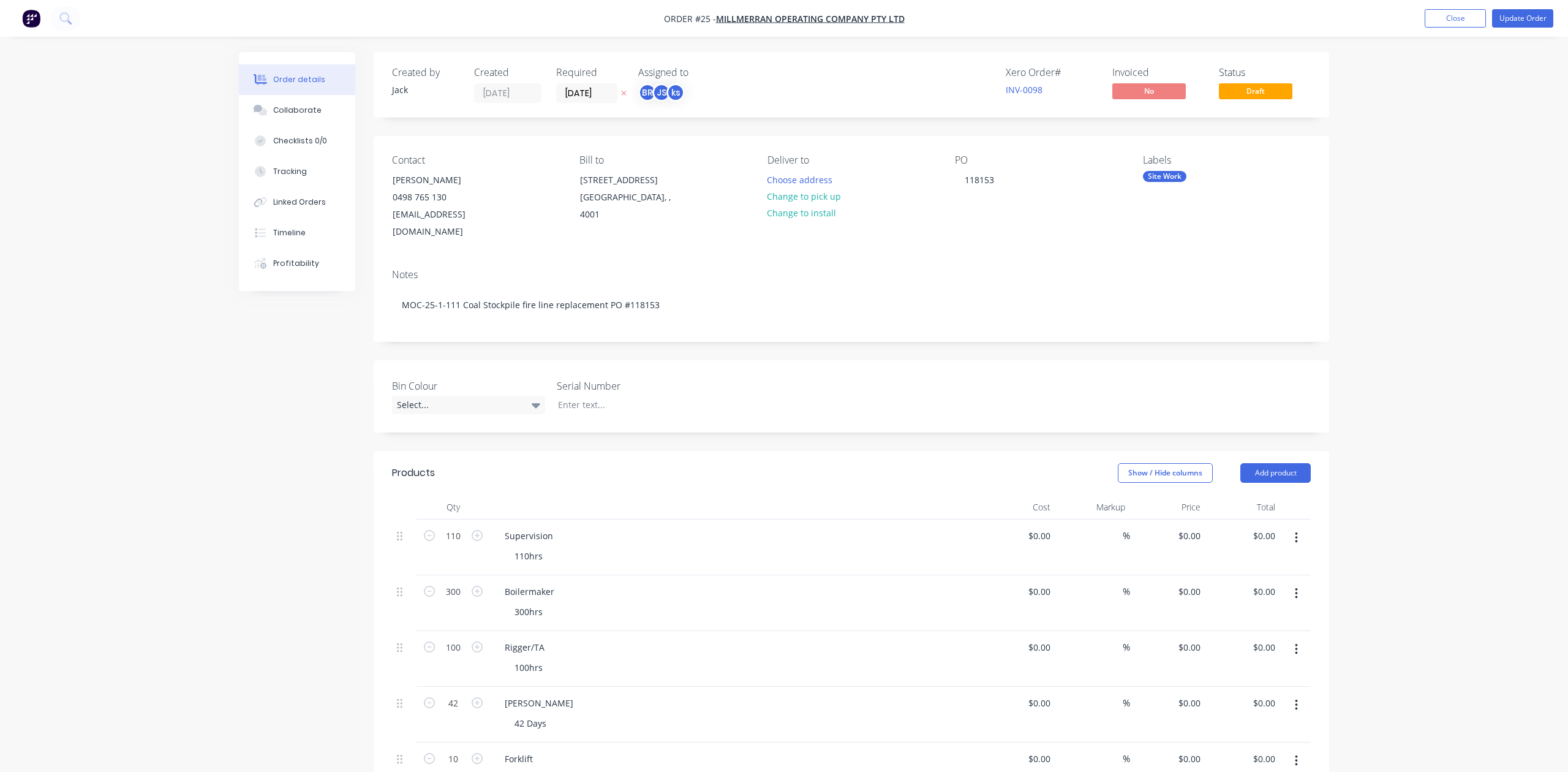
type input "$1,150.00"
type input "$100.00"
type input "15"
type input "$115.00"
type input "$1,150.00"
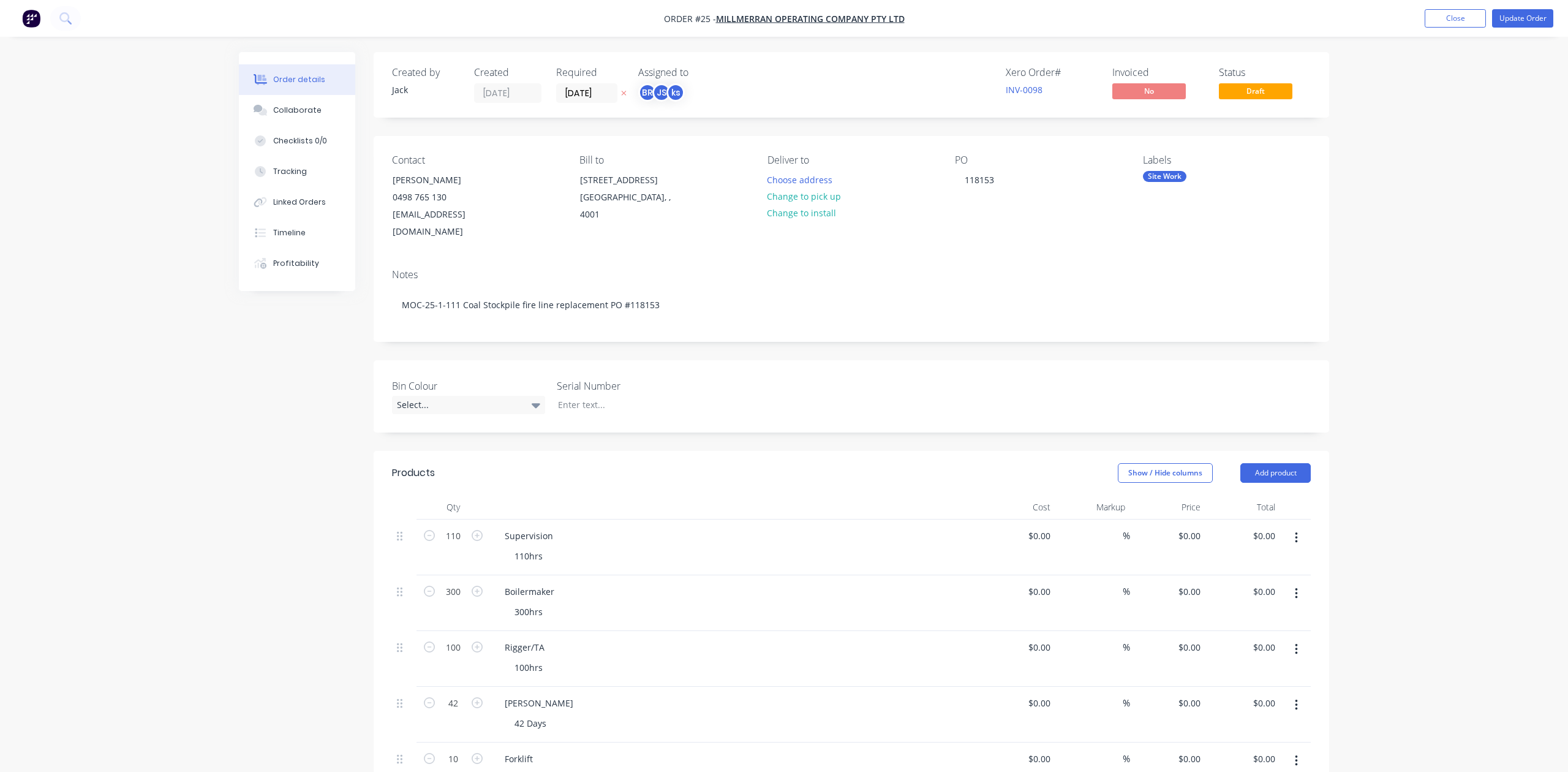
type input "$60.00"
type input "25"
type input "$75.00"
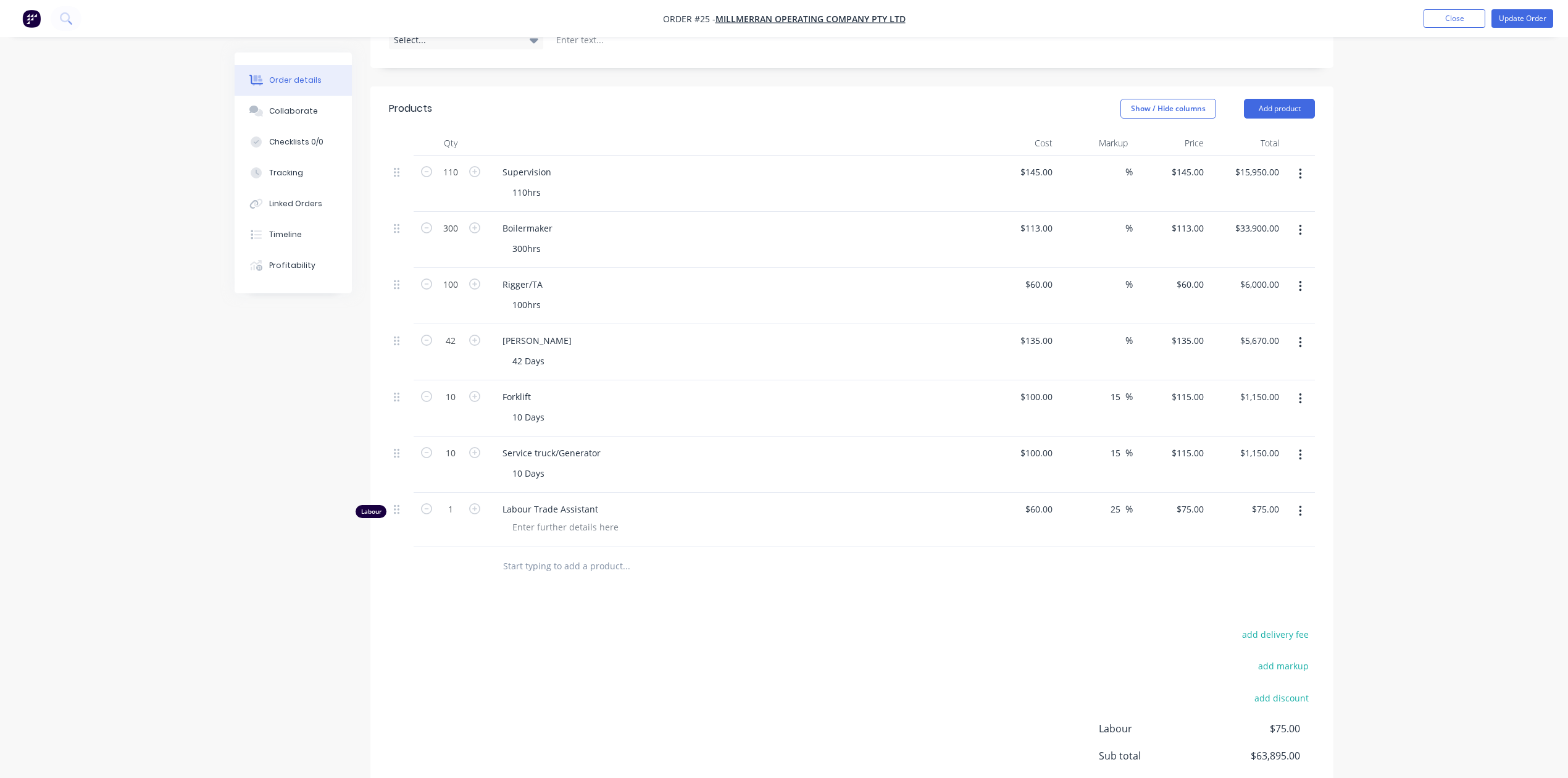
scroll to position [329, 0]
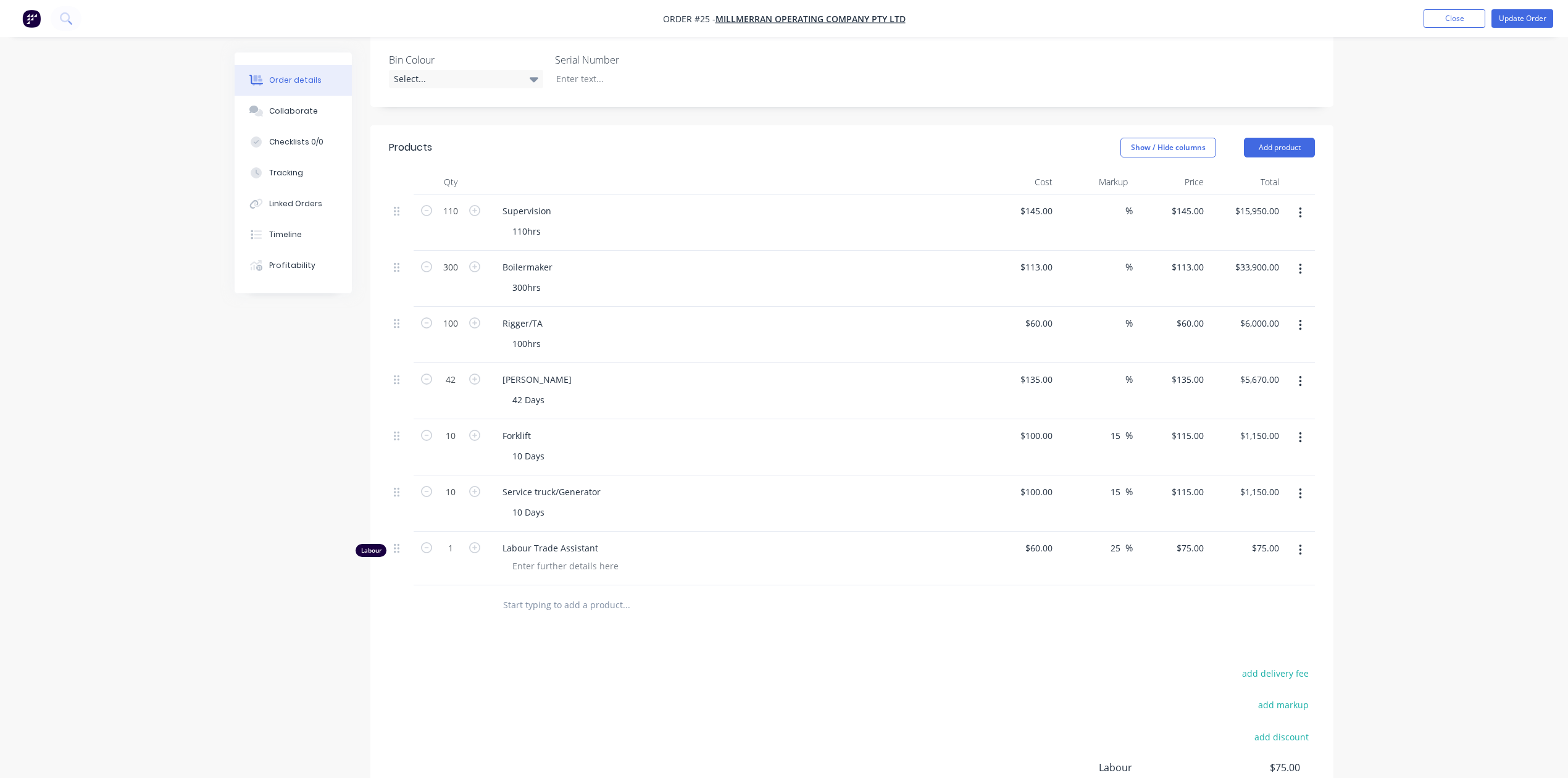
click at [569, 594] on input "text" at bounding box center [626, 605] width 247 height 25
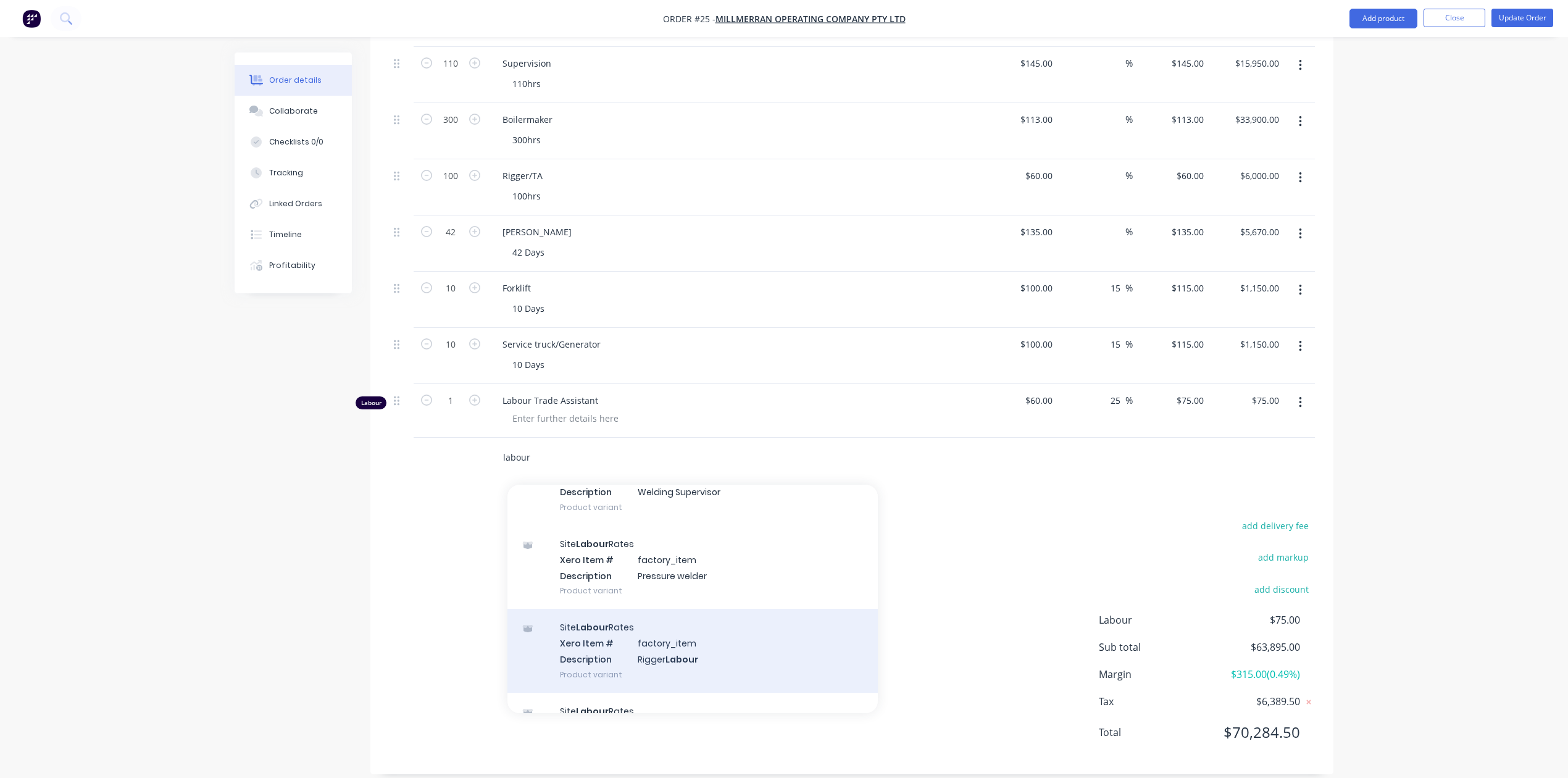
scroll to position [0, 0]
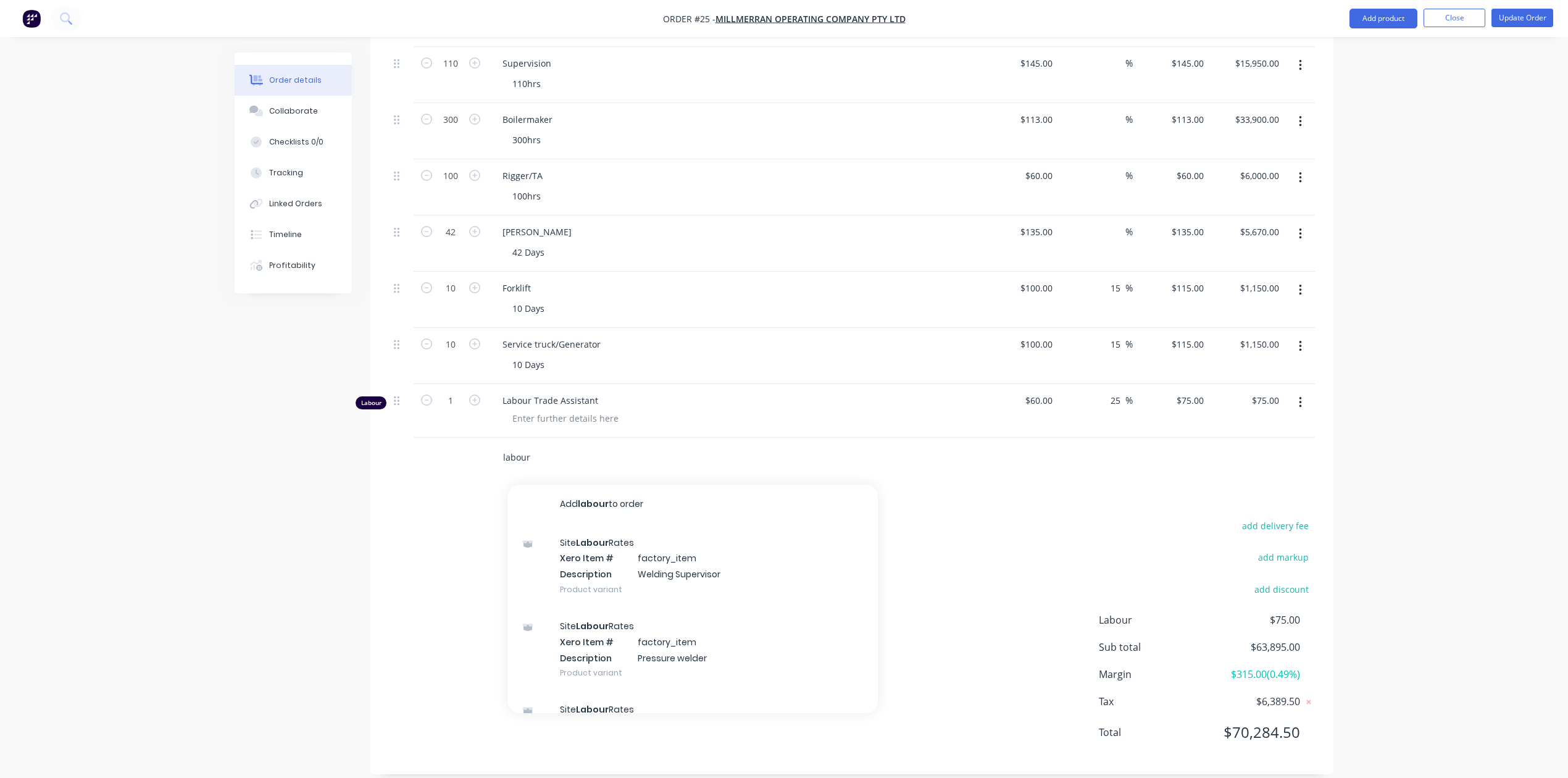
click at [544, 447] on input "labour" at bounding box center [626, 457] width 247 height 25
type input "l"
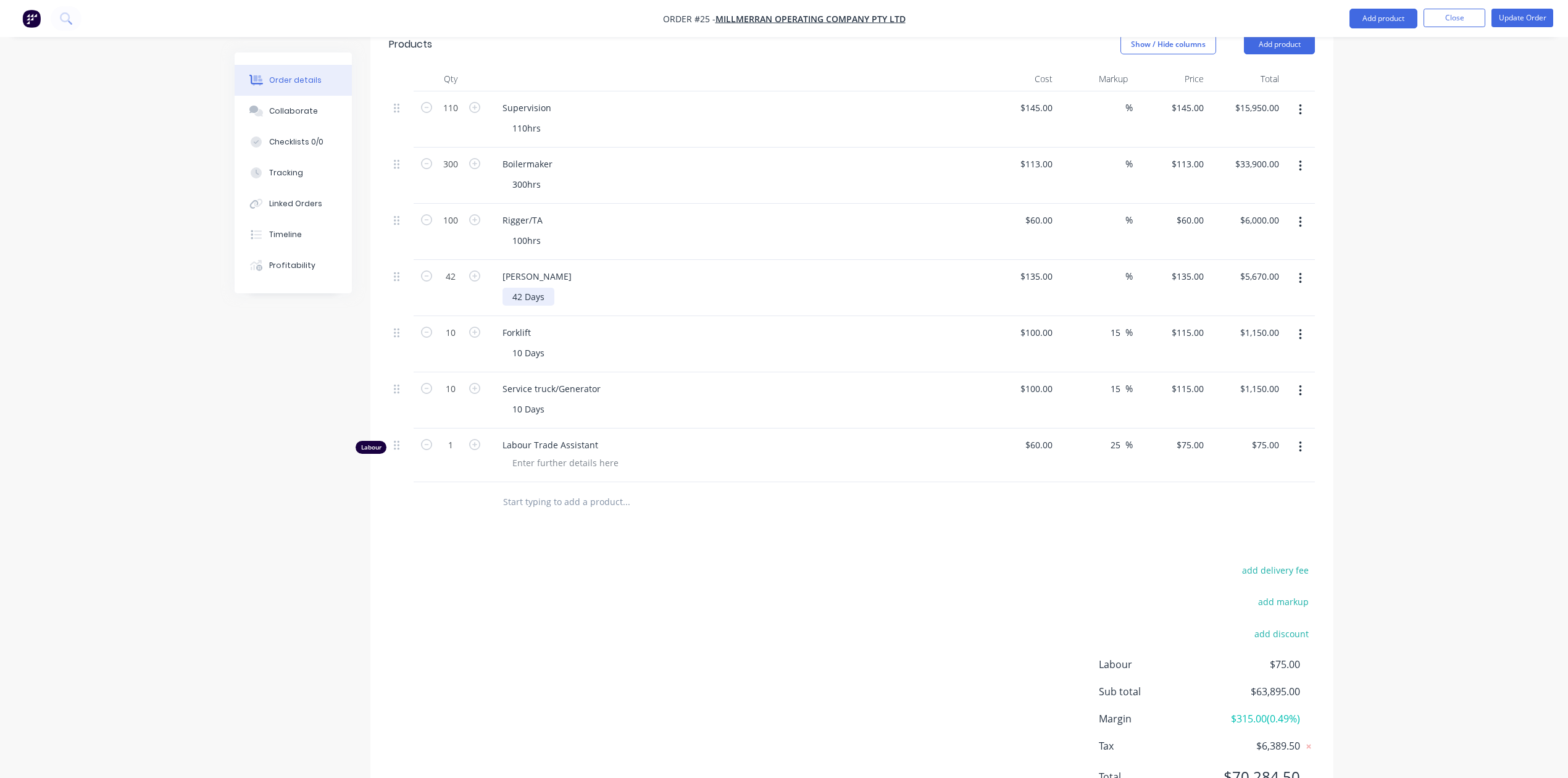
scroll to position [394, 0]
